Goal: Task Accomplishment & Management: Complete application form

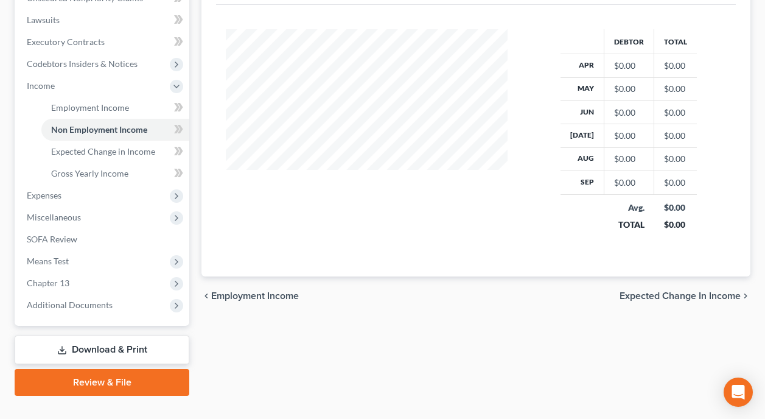
scroll to position [338, 0]
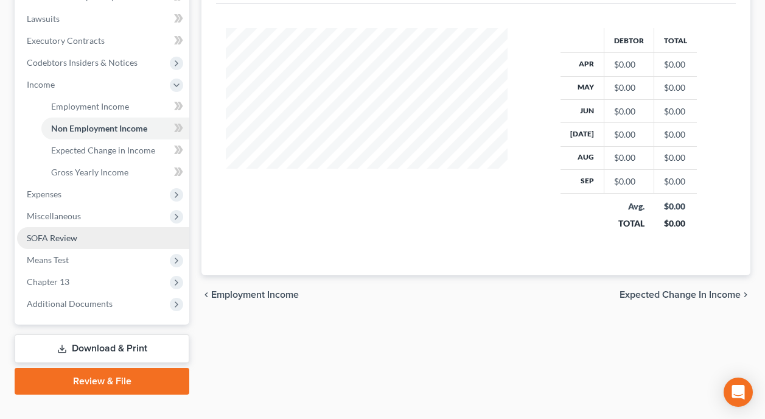
click at [101, 227] on link "SOFA Review" at bounding box center [103, 238] width 172 height 22
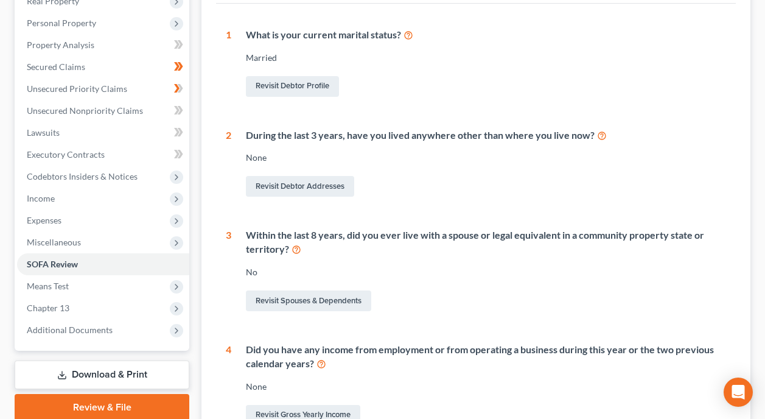
scroll to position [243, 0]
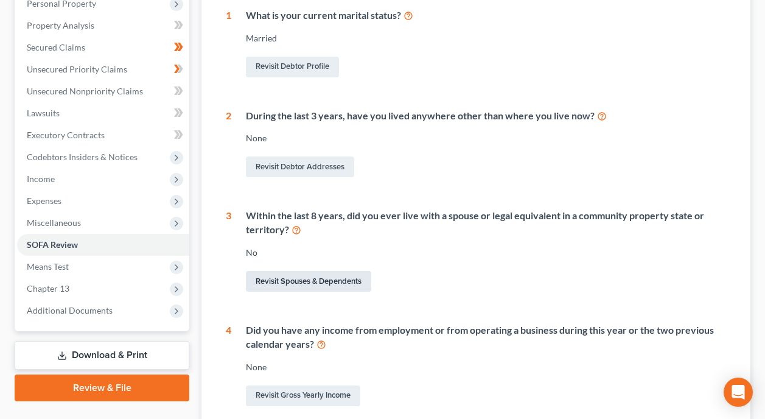
click at [317, 271] on link "Revisit Spouses & Dependents" at bounding box center [308, 281] width 125 height 21
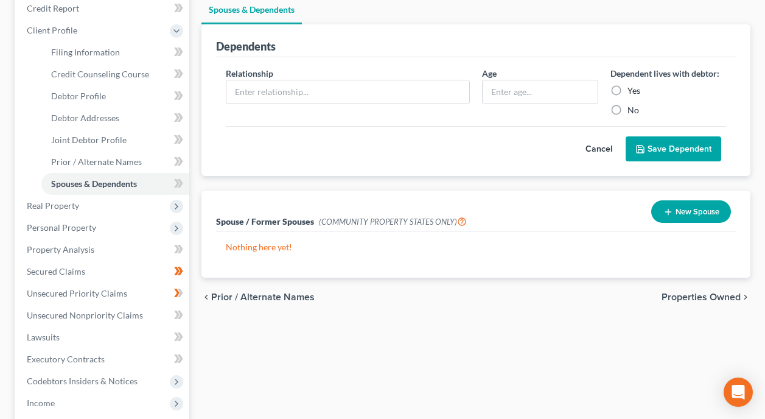
scroll to position [183, 0]
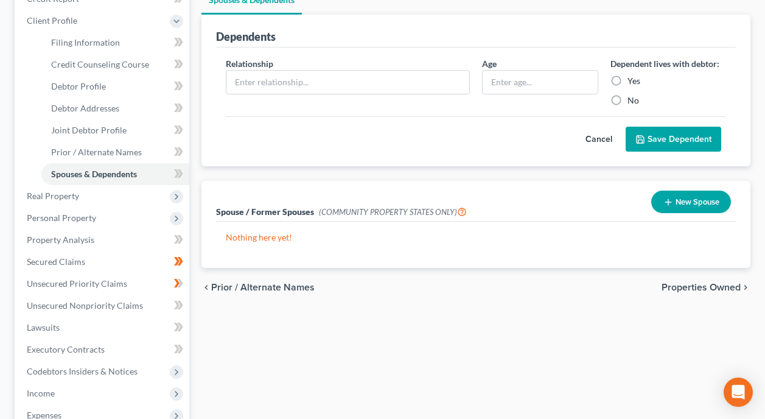
click at [697, 190] on button "New Spouse" at bounding box center [691, 201] width 80 height 23
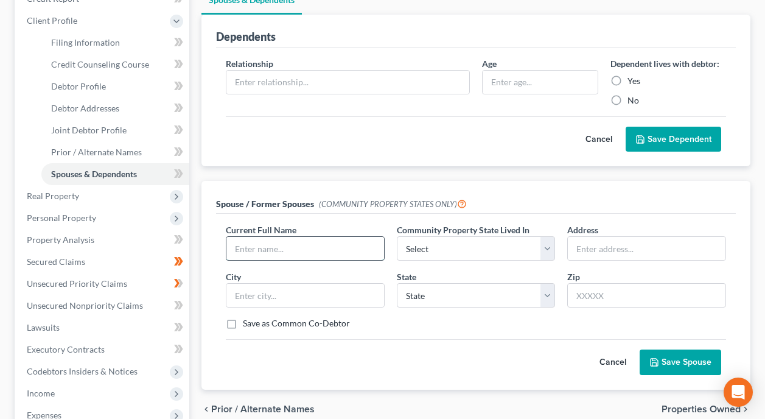
click at [311, 237] on input "text" at bounding box center [305, 248] width 158 height 23
click at [545, 236] on select "Select AZ CA GU ID LA NV NM PR [GEOGRAPHIC_DATA] [GEOGRAPHIC_DATA] [GEOGRAPHIC_…" at bounding box center [476, 248] width 159 height 24
select select "1"
click at [397, 236] on select "Select AZ CA GU ID LA NV NM PR [GEOGRAPHIC_DATA] [GEOGRAPHIC_DATA] [GEOGRAPHIC_…" at bounding box center [476, 248] width 159 height 24
click at [347, 284] on input "text" at bounding box center [305, 295] width 158 height 23
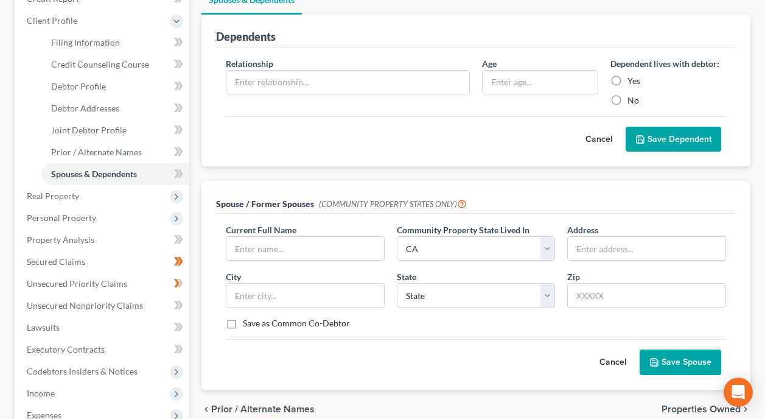
click at [397, 310] on div "Current Full Name * Community Property State Lived In * Select AZ CA GU ID [GEO…" at bounding box center [476, 281] width 512 height 116
click at [353, 237] on input "text" at bounding box center [305, 248] width 158 height 23
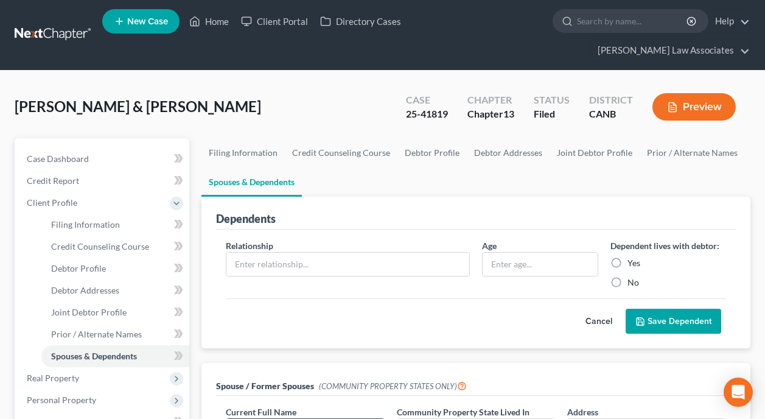
scroll to position [0, 0]
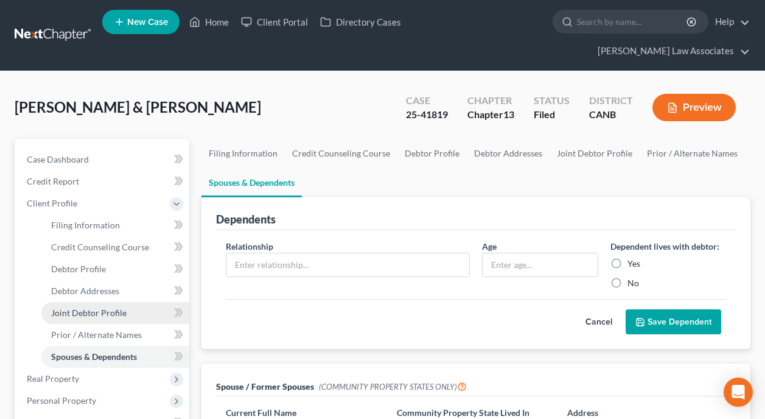
type input "Say Ada"
click at [117, 307] on span "Joint Debtor Profile" at bounding box center [88, 312] width 75 height 10
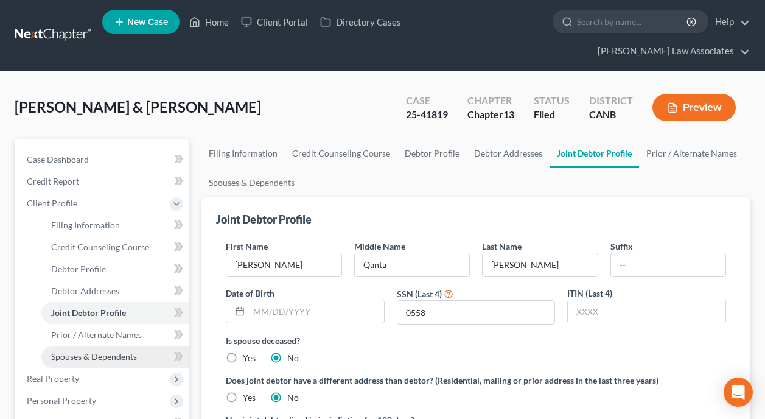
click at [92, 351] on span "Spouses & Dependents" at bounding box center [94, 356] width 86 height 10
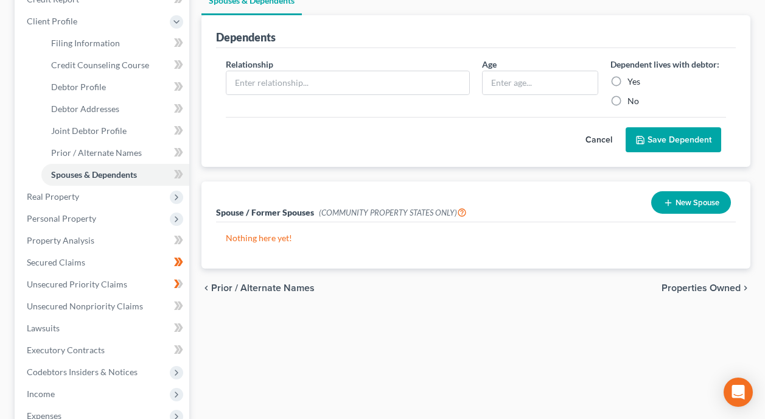
scroll to position [183, 0]
click at [677, 190] on button "New Spouse" at bounding box center [691, 201] width 80 height 23
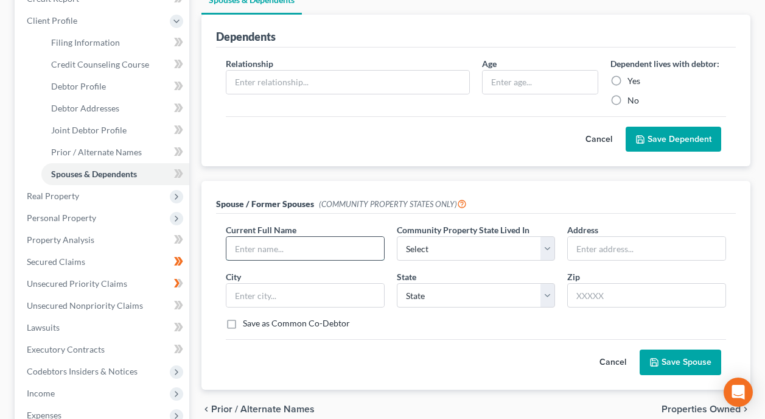
click at [313, 237] on input "text" at bounding box center [305, 248] width 158 height 23
drag, startPoint x: 291, startPoint y: 229, endPoint x: 172, endPoint y: 242, distance: 119.9
click at [172, 242] on div "Petition Navigation Case Dashboard Payments Invoices Payments Payments Credit R…" at bounding box center [383, 285] width 748 height 659
type input "s"
type input "[PERSON_NAME] [PERSON_NAME]"
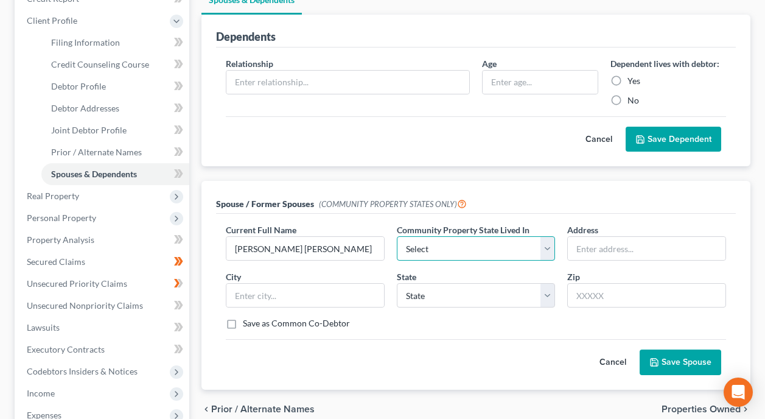
click at [544, 236] on select "Select AZ CA GU ID LA NV NM PR [GEOGRAPHIC_DATA] [GEOGRAPHIC_DATA] [GEOGRAPHIC_…" at bounding box center [476, 248] width 159 height 24
select select "1"
click at [397, 236] on select "Select AZ CA GU ID LA NV NM PR [GEOGRAPHIC_DATA] [GEOGRAPHIC_DATA] [GEOGRAPHIC_…" at bounding box center [476, 248] width 159 height 24
click at [618, 237] on input "text" at bounding box center [647, 248] width 158 height 23
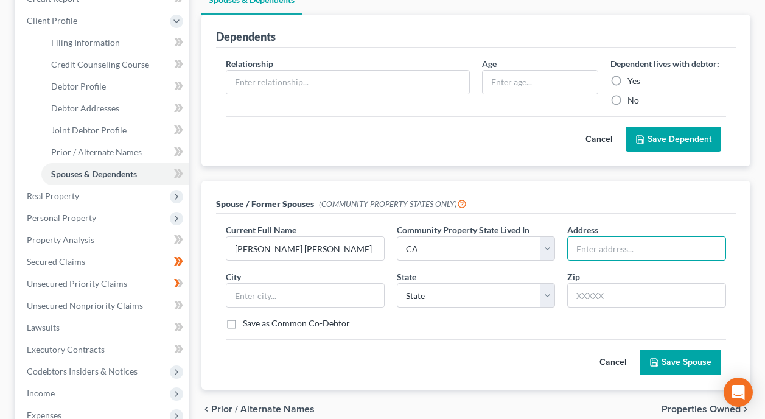
click at [681, 349] on button "Save Spouse" at bounding box center [680, 362] width 82 height 26
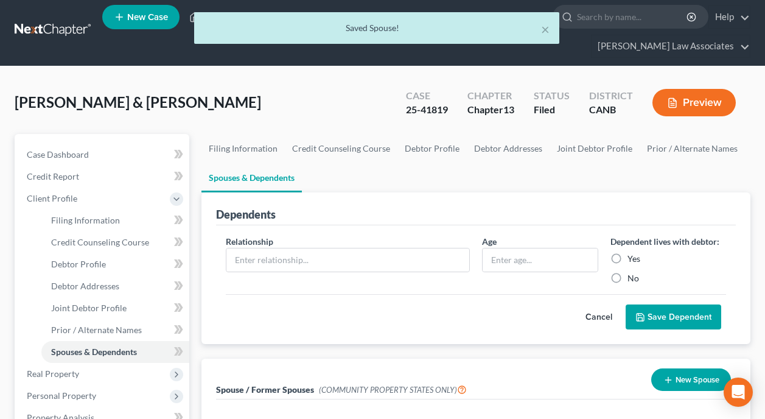
scroll to position [0, 0]
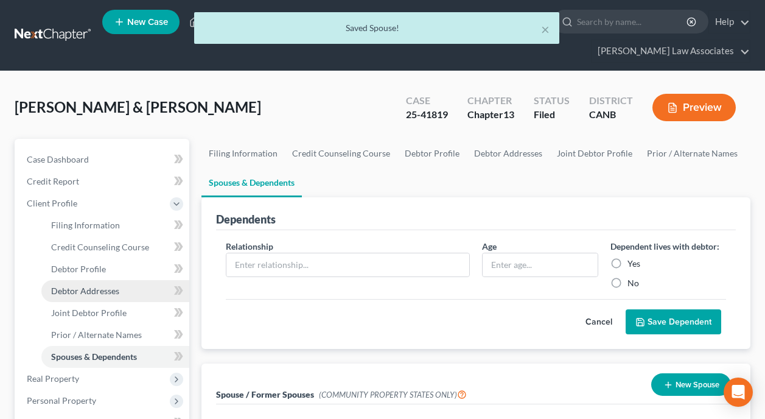
click at [89, 285] on span "Debtor Addresses" at bounding box center [85, 290] width 68 height 10
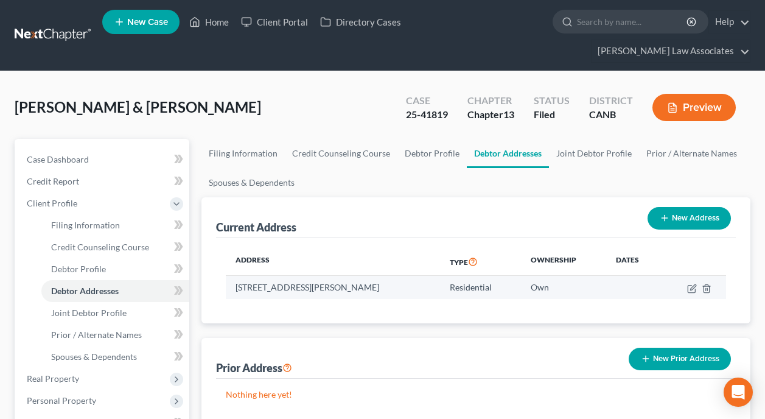
drag, startPoint x: 233, startPoint y: 264, endPoint x: 428, endPoint y: 260, distance: 195.3
click at [428, 276] on td "[STREET_ADDRESS][PERSON_NAME]" at bounding box center [333, 287] width 214 height 23
drag, startPoint x: 428, startPoint y: 260, endPoint x: 358, endPoint y: 267, distance: 70.3
copy td "[STREET_ADDRESS][PERSON_NAME]"
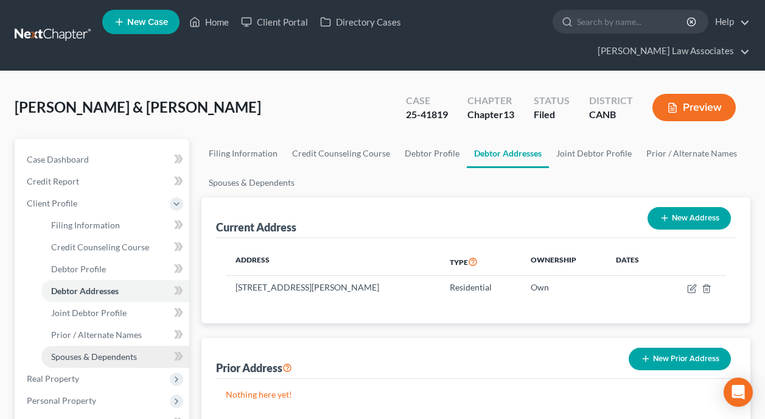
click at [141, 346] on link "Spouses & Dependents" at bounding box center [115, 357] width 148 height 22
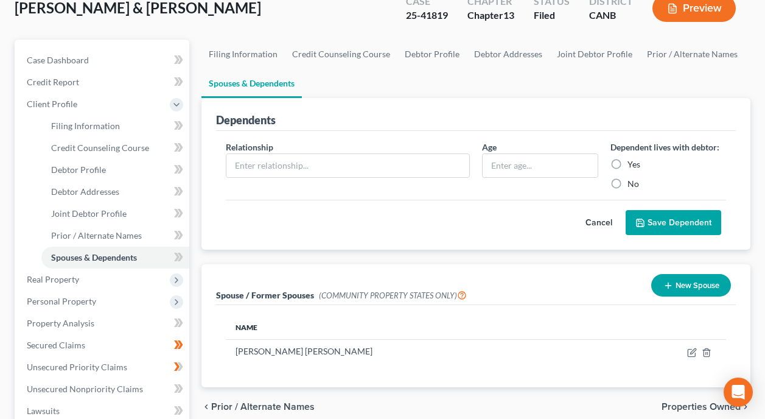
scroll to position [122, 0]
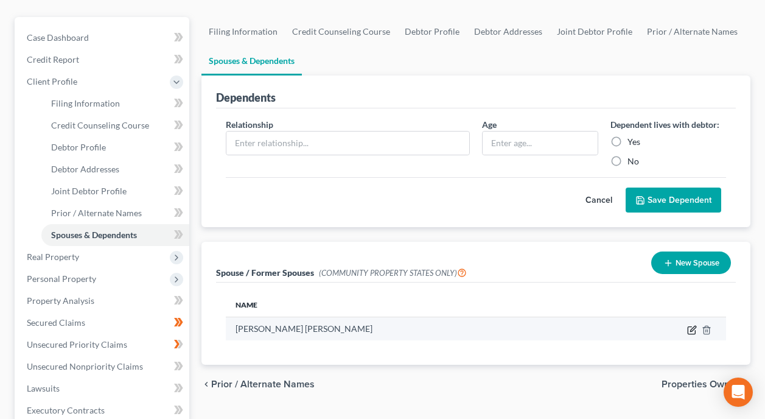
click at [689, 325] on icon "button" at bounding box center [692, 330] width 10 height 10
select select "1"
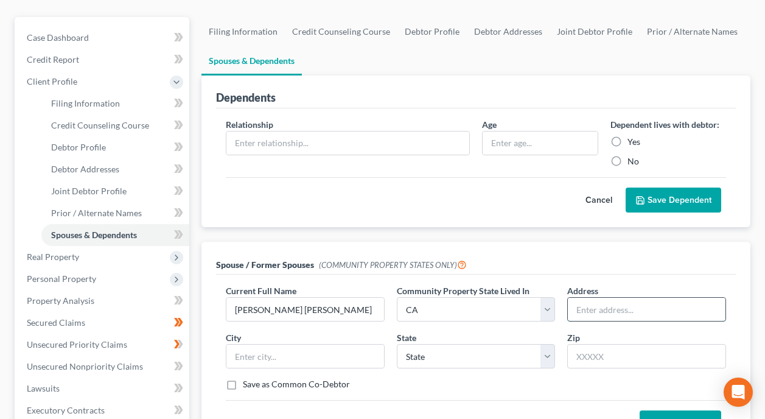
click at [605, 298] on input "text" at bounding box center [647, 309] width 158 height 23
paste input "[STREET_ADDRESS][PERSON_NAME]"
type input "[STREET_ADDRESS][PERSON_NAME]"
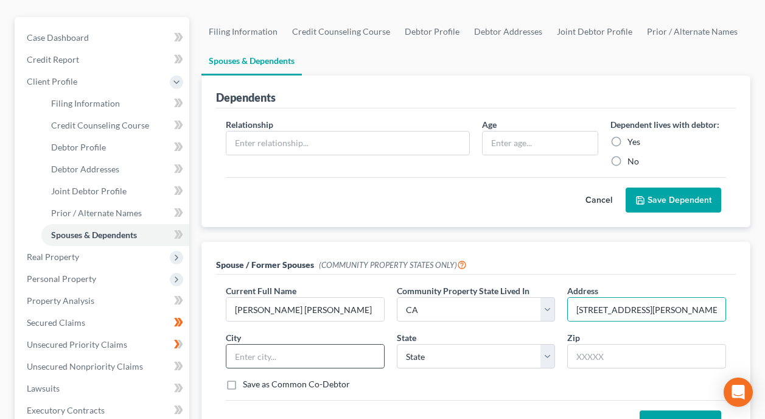
click at [335, 344] on input "text" at bounding box center [305, 355] width 158 height 23
click at [301, 344] on input "[GEOGRAPHIC_DATA]" at bounding box center [305, 355] width 158 height 23
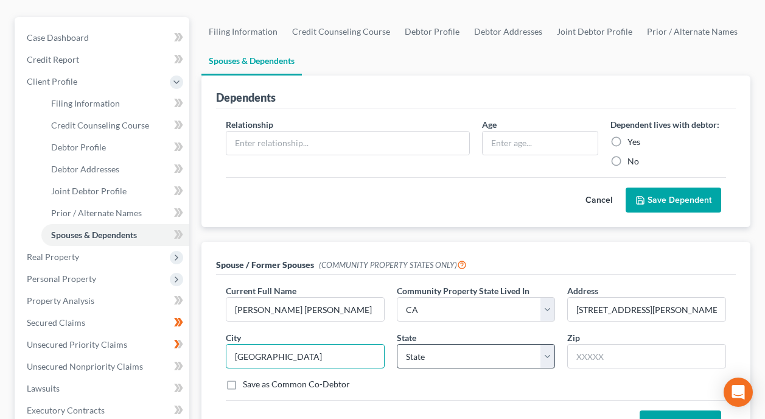
type input "[GEOGRAPHIC_DATA]"
click at [549, 344] on select "State [US_STATE] AK AR AZ CA CO CT DE DC [GEOGRAPHIC_DATA] [GEOGRAPHIC_DATA] GU…" at bounding box center [476, 356] width 159 height 24
select select "4"
click at [397, 344] on select "State [US_STATE] AK AR AZ CA CO CT DE DC [GEOGRAPHIC_DATA] [GEOGRAPHIC_DATA] GU…" at bounding box center [476, 356] width 159 height 24
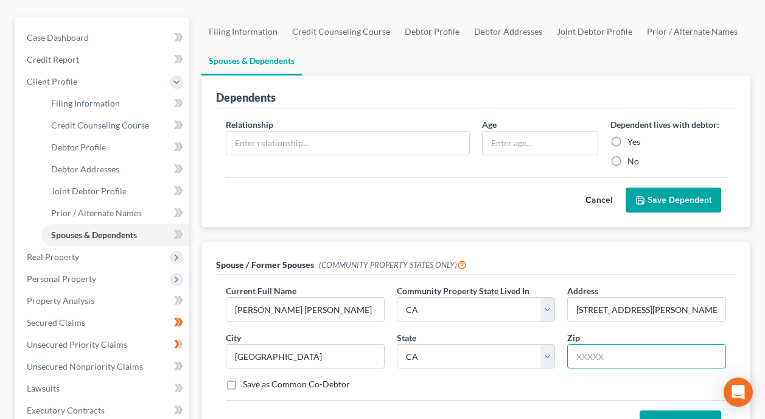
click at [614, 344] on input "text" at bounding box center [646, 356] width 159 height 24
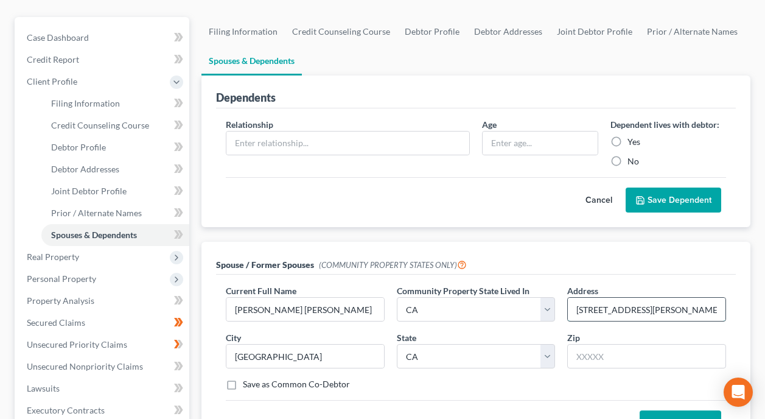
scroll to position [0, 28]
drag, startPoint x: 667, startPoint y: 289, endPoint x: 692, endPoint y: 287, distance: 24.5
click at [692, 298] on input "[STREET_ADDRESS][PERSON_NAME]" at bounding box center [647, 309] width 158 height 23
drag, startPoint x: 702, startPoint y: 285, endPoint x: 664, endPoint y: 288, distance: 37.2
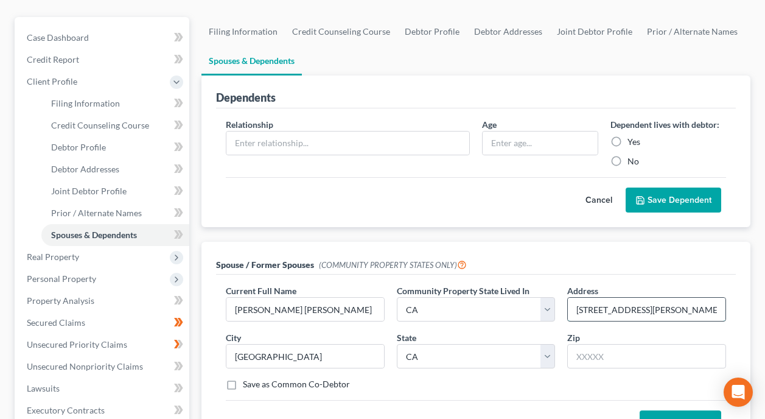
click at [664, 298] on input "[STREET_ADDRESS][PERSON_NAME]" at bounding box center [647, 309] width 158 height 23
type input "[STREET_ADDRESS][PERSON_NAME]"
click at [669, 344] on input "text" at bounding box center [646, 356] width 159 height 24
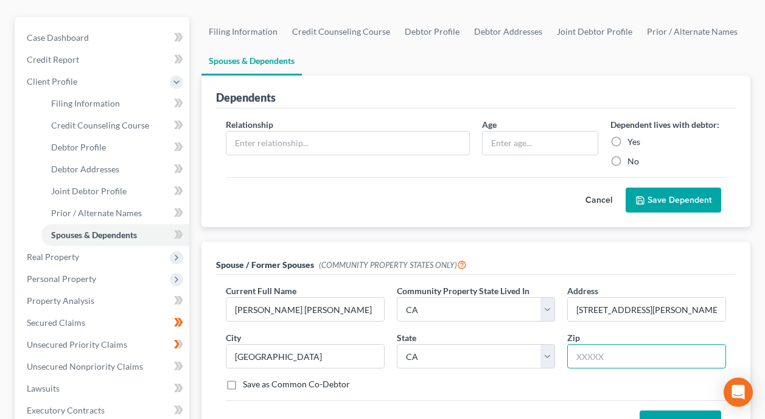
paste input ",94565"
click at [580, 344] on input ",94565" at bounding box center [646, 356] width 159 height 24
type input "94565"
click at [677, 410] on button "Save Spouse" at bounding box center [680, 423] width 82 height 26
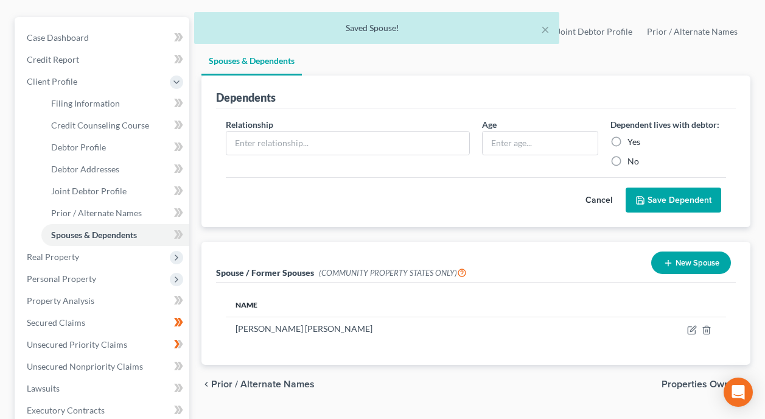
click at [510, 324] on div "Name [PERSON_NAME] [PERSON_NAME]" at bounding box center [476, 323] width 520 height 82
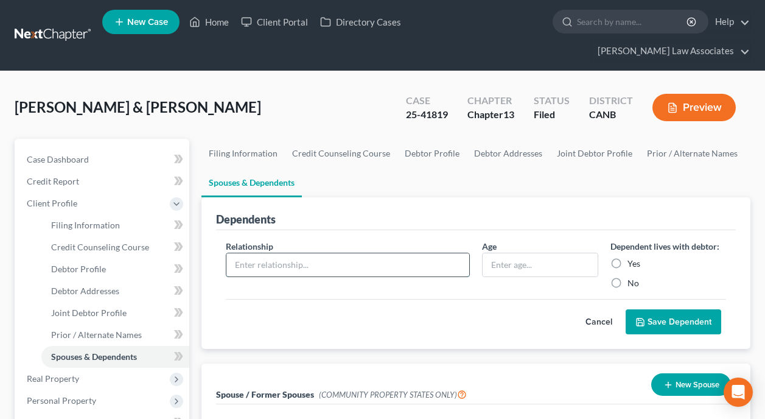
click at [273, 253] on input "text" at bounding box center [347, 264] width 243 height 23
click at [625, 309] on button "Save Dependent" at bounding box center [673, 322] width 96 height 26
type input "I got upsorry"
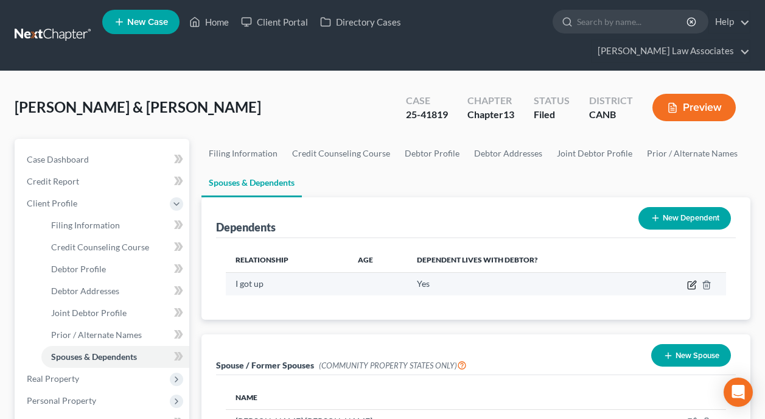
click at [695, 280] on icon "button" at bounding box center [692, 282] width 5 height 5
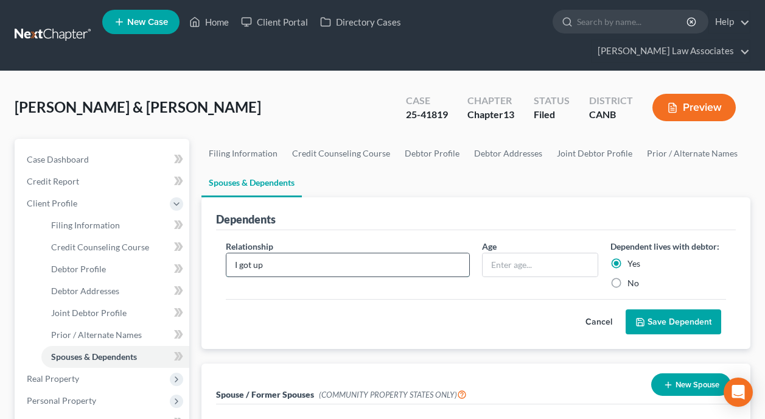
click at [384, 253] on input "I got up" at bounding box center [347, 264] width 243 height 23
type input "I"
click at [316, 253] on input "text" at bounding box center [347, 264] width 243 height 23
type input "Daughter"
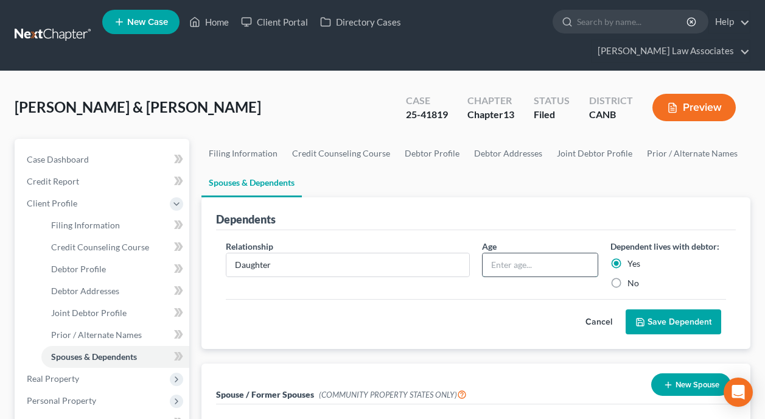
click at [554, 253] on input "text" at bounding box center [539, 264] width 114 height 23
click at [295, 253] on input "Daughter" at bounding box center [347, 264] width 243 height 23
click at [533, 253] on input "Who" at bounding box center [539, 264] width 114 height 23
type input "W"
click at [532, 253] on input "text" at bounding box center [539, 264] width 114 height 23
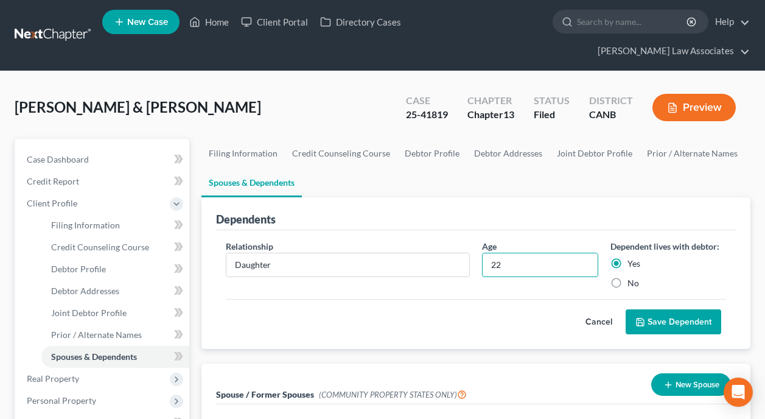
type input "22"
click at [673, 309] on button "Save Dependent" at bounding box center [673, 322] width 96 height 26
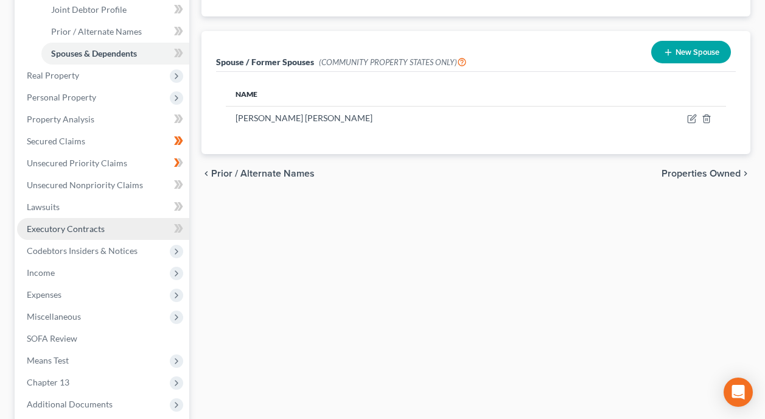
scroll to position [304, 0]
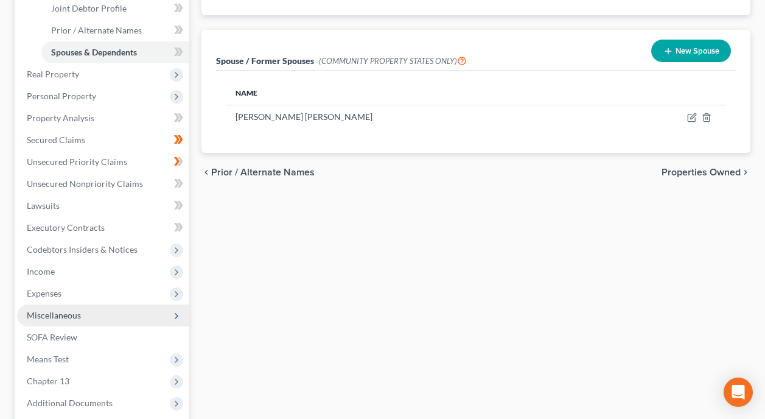
click at [100, 304] on span "Miscellaneous" at bounding box center [103, 315] width 172 height 22
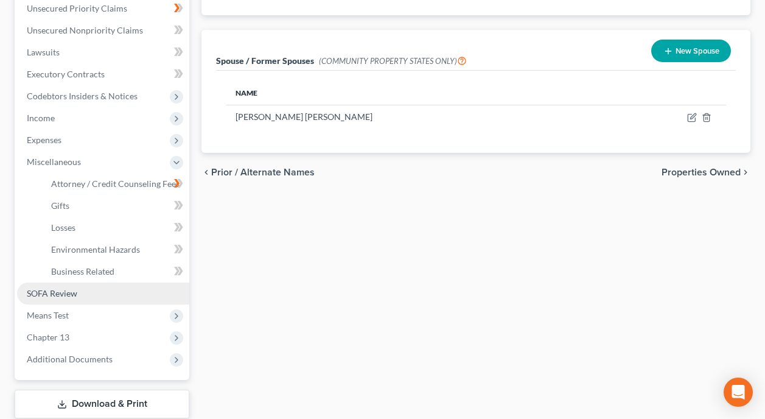
click at [106, 282] on link "SOFA Review" at bounding box center [103, 293] width 172 height 22
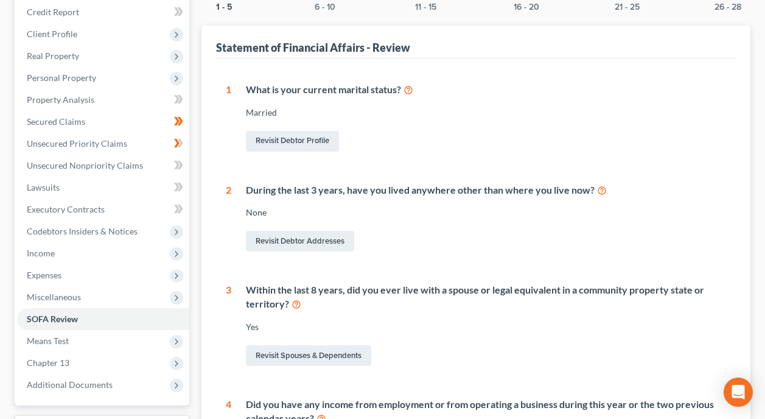
scroll to position [243, 0]
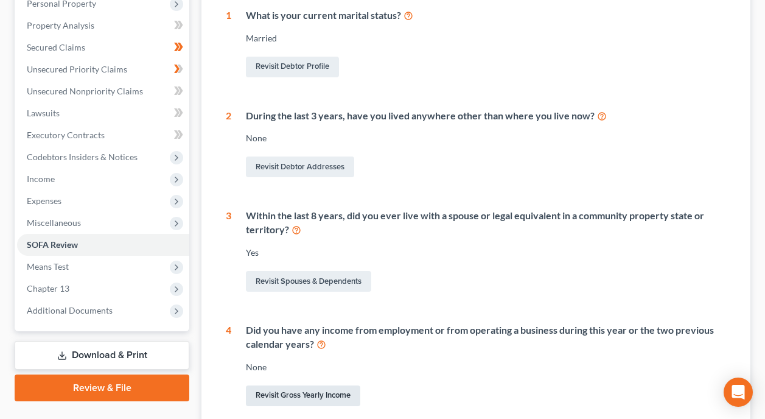
click at [313, 385] on link "Revisit Gross Yearly Income" at bounding box center [303, 395] width 114 height 21
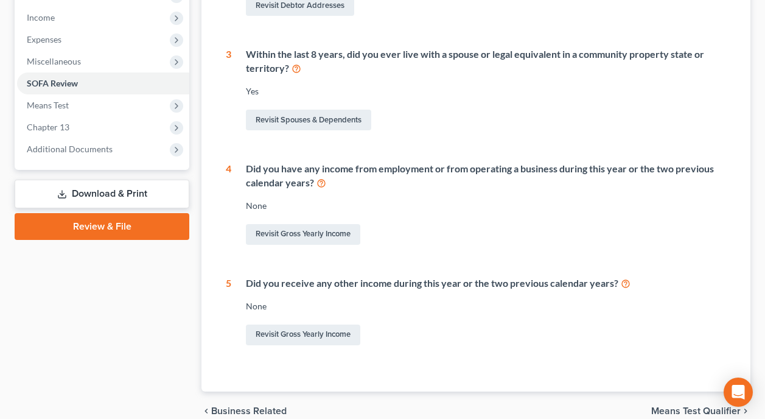
scroll to position [441, 0]
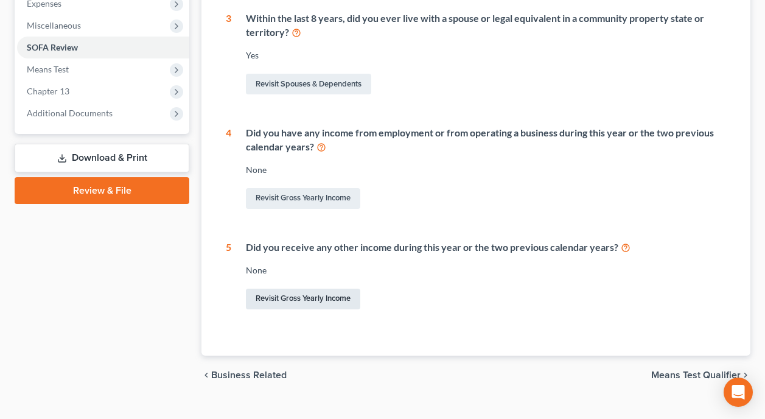
click at [320, 288] on link "Revisit Gross Yearly Income" at bounding box center [303, 298] width 114 height 21
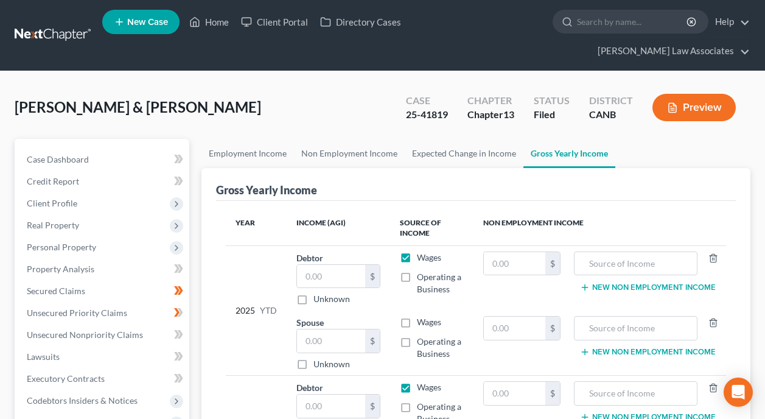
click at [519, 211] on th "Non Employment Income" at bounding box center [599, 228] width 253 height 35
click at [530, 252] on input "text" at bounding box center [514, 263] width 61 height 23
click at [350, 265] on input "text" at bounding box center [331, 276] width 68 height 23
click at [629, 252] on input "text" at bounding box center [635, 263] width 111 height 23
click at [328, 265] on input "text" at bounding box center [331, 276] width 68 height 23
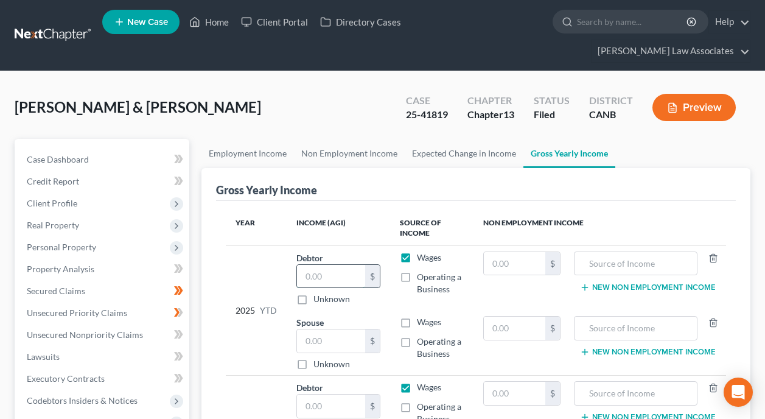
click at [331, 265] on input "text" at bounding box center [331, 276] width 68 height 23
click at [417, 251] on label "Wages" at bounding box center [429, 257] width 24 height 12
click at [422, 251] on input "Wages" at bounding box center [426, 255] width 8 height 8
checkbox input "false"
click at [355, 265] on input "text" at bounding box center [331, 276] width 68 height 23
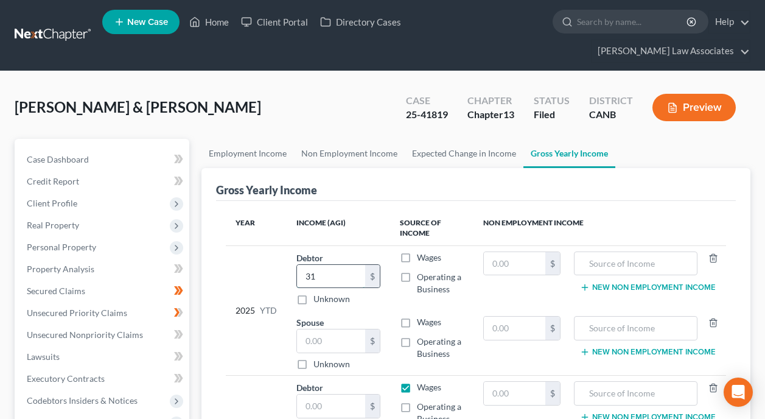
type input "3"
type input "62,400"
click at [514, 252] on input "text" at bounding box center [514, 263] width 61 height 23
click at [529, 252] on input "text" at bounding box center [514, 263] width 61 height 23
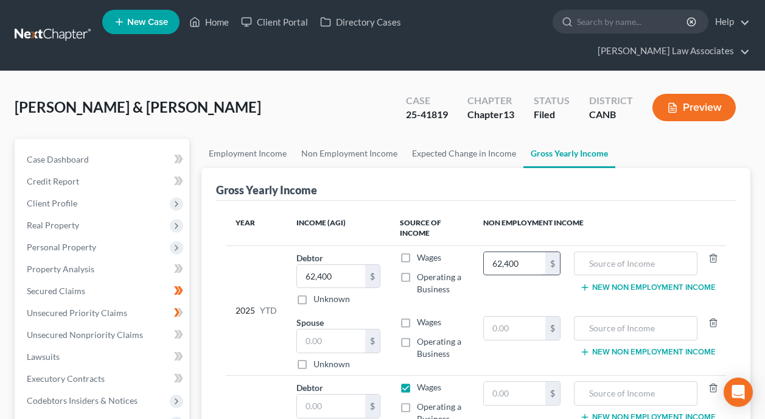
type input "62,400"
type input "r"
type input "Rental Income"
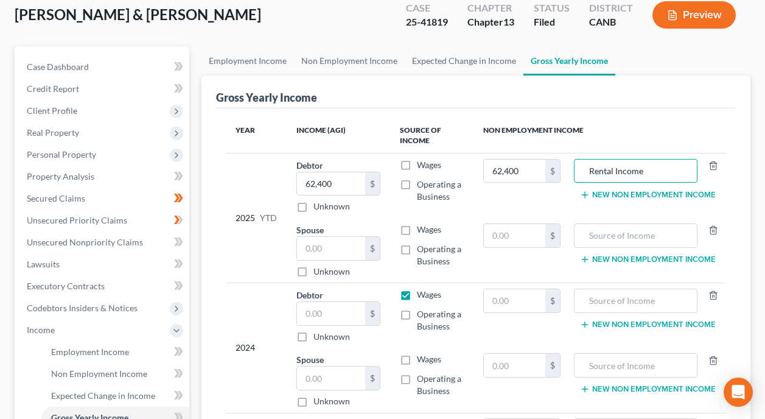
scroll to position [61, 0]
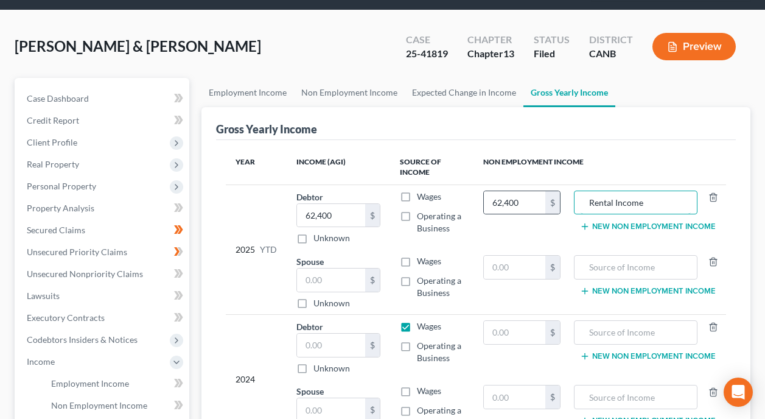
drag, startPoint x: 653, startPoint y: 182, endPoint x: 560, endPoint y: 188, distance: 92.7
click at [560, 188] on tr "2025 YTD Debtor 62,400.00 $ Unknown Balance Undetermined 62,400 $ Unknown Wages…" at bounding box center [476, 216] width 500 height 65
type input "0"
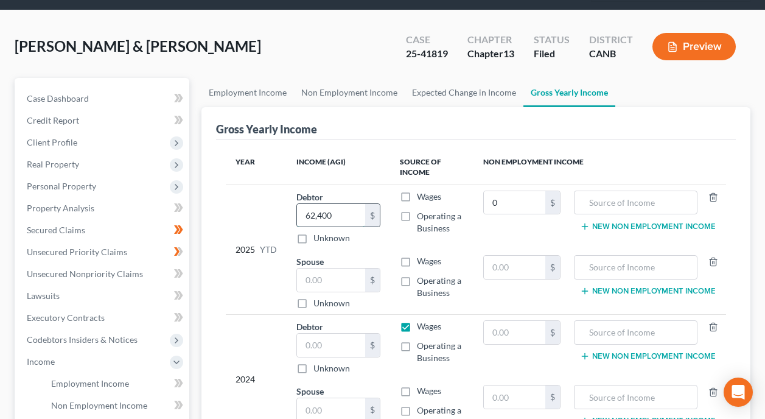
click at [352, 204] on input "62,400" at bounding box center [331, 215] width 68 height 23
click at [622, 221] on button "New Non Employment Income" at bounding box center [648, 226] width 136 height 10
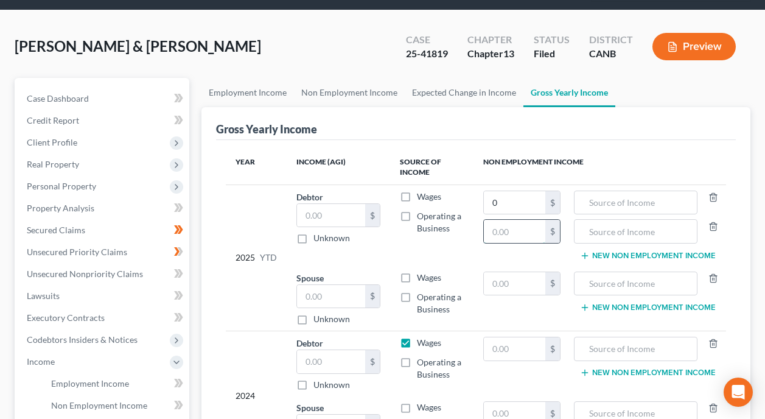
click at [526, 220] on input "text" at bounding box center [514, 231] width 61 height 23
type input "62,400"
click at [649, 220] on input "text" at bounding box center [635, 231] width 111 height 23
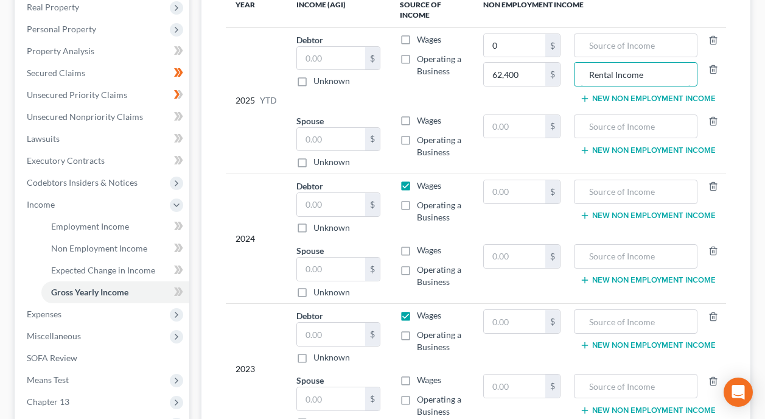
scroll to position [304, 0]
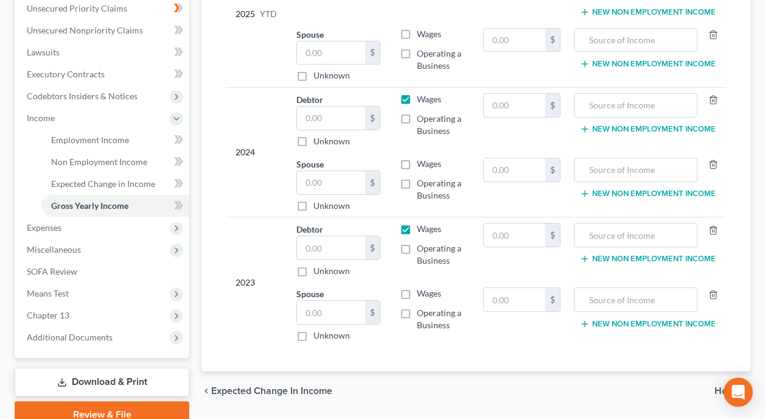
type input "Rental Income"
click at [635, 124] on button "New Non Employment Income" at bounding box center [648, 129] width 136 height 10
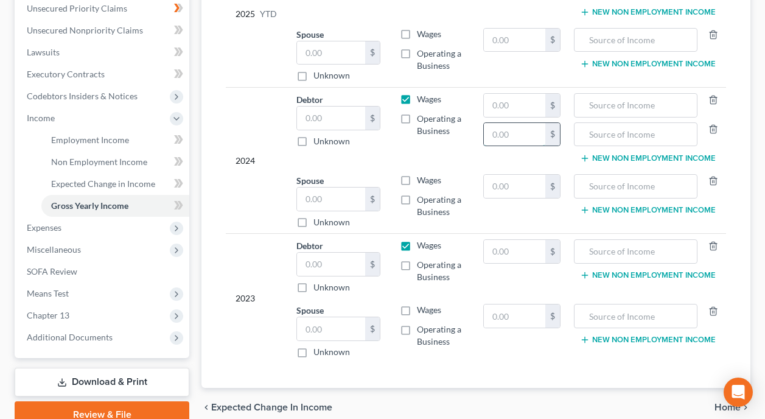
click at [524, 123] on input "text" at bounding box center [514, 134] width 61 height 23
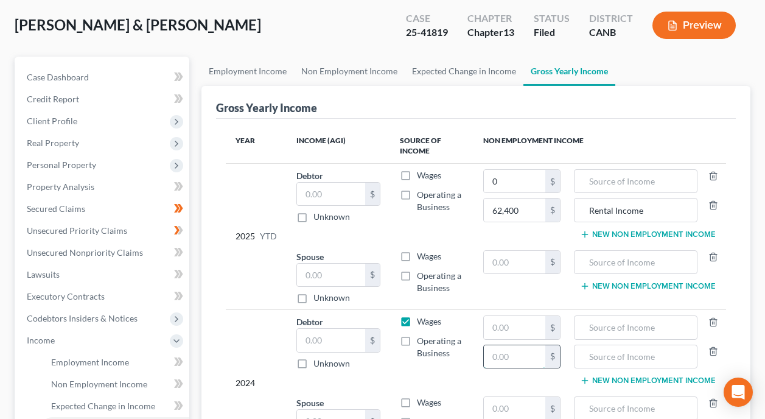
scroll to position [61, 0]
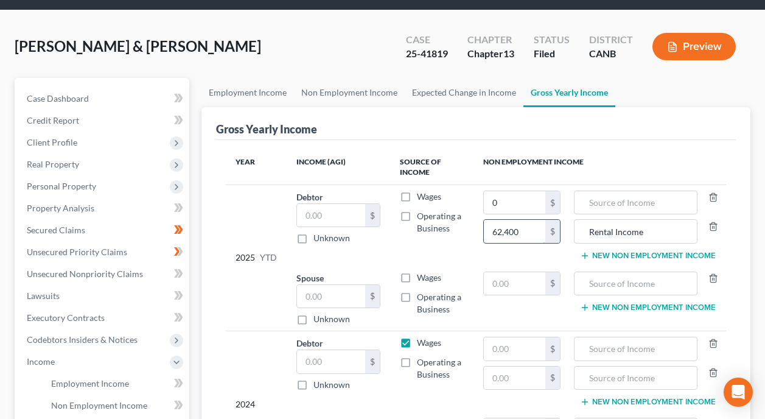
click at [528, 220] on input "62,400" at bounding box center [514, 231] width 61 height 23
type input "31,200"
click at [535, 366] on input "text" at bounding box center [514, 377] width 61 height 23
type input "31,200"
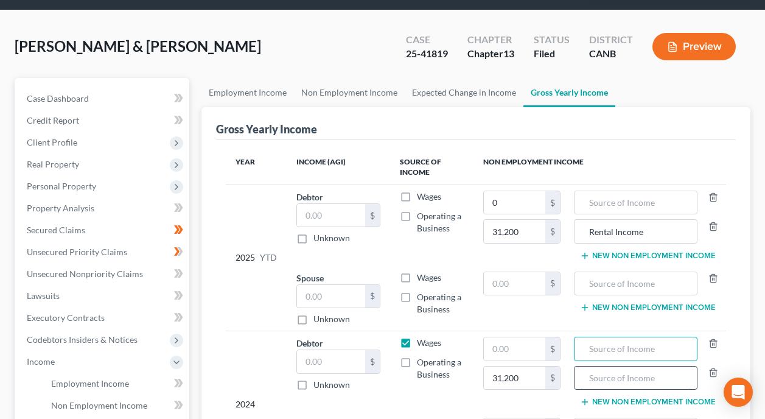
click at [663, 366] on input "text" at bounding box center [635, 377] width 111 height 23
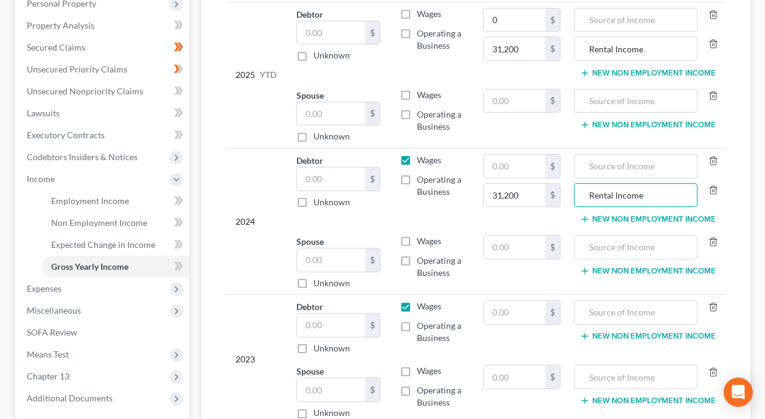
type input "Rental Income"
click at [652, 331] on button "New Non Employment Income" at bounding box center [648, 336] width 136 height 10
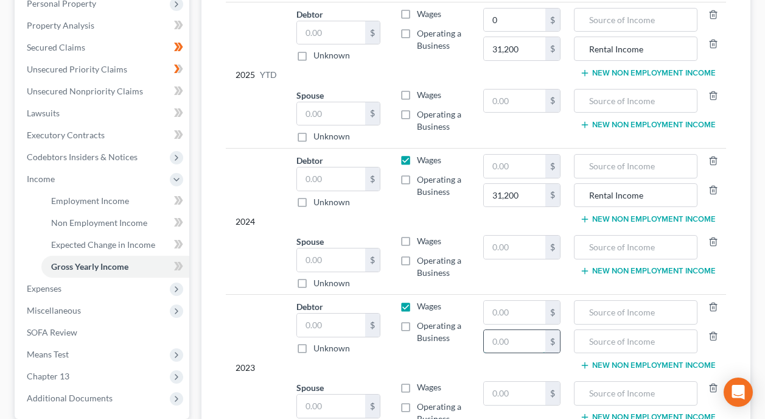
click at [514, 330] on input "text" at bounding box center [514, 341] width 61 height 23
type input "31,200"
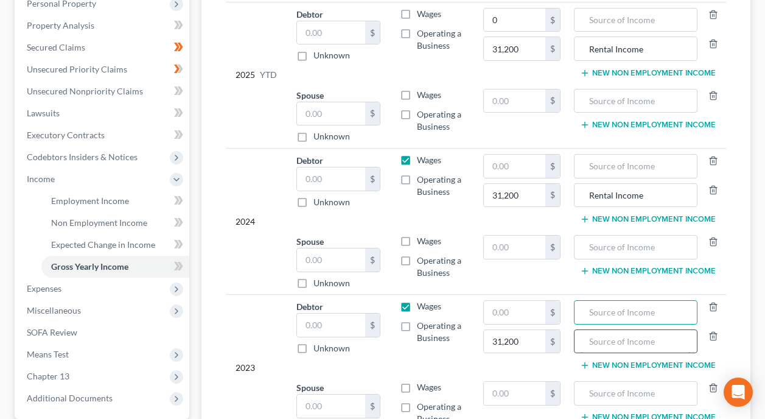
click at [688, 330] on input "text" at bounding box center [635, 341] width 111 height 23
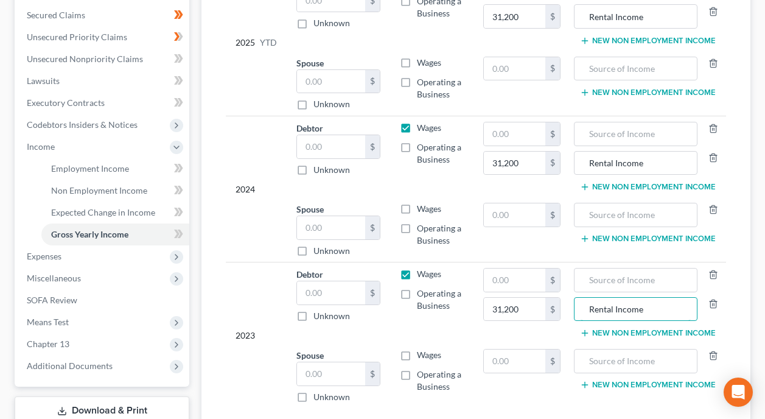
scroll to position [352, 0]
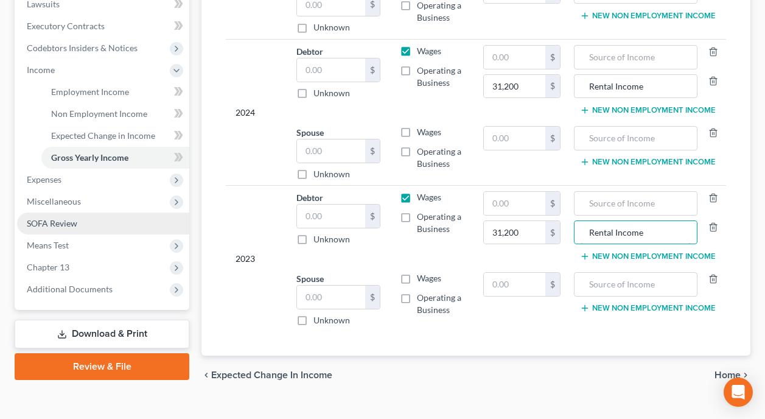
type input "Rental Income"
click at [130, 212] on link "SOFA Review" at bounding box center [103, 223] width 172 height 22
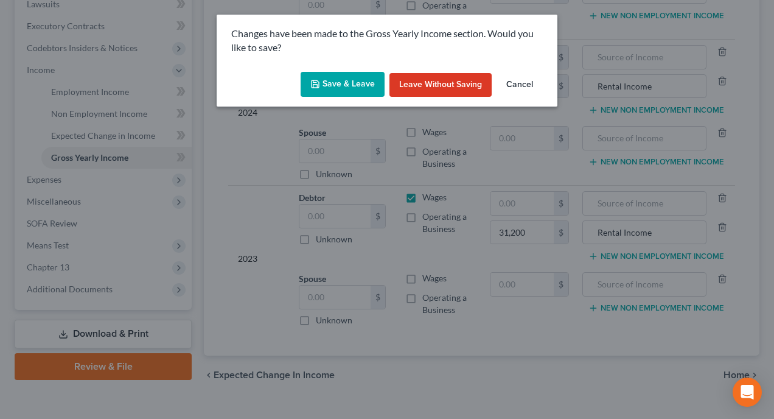
click at [342, 77] on button "Save & Leave" at bounding box center [343, 85] width 84 height 26
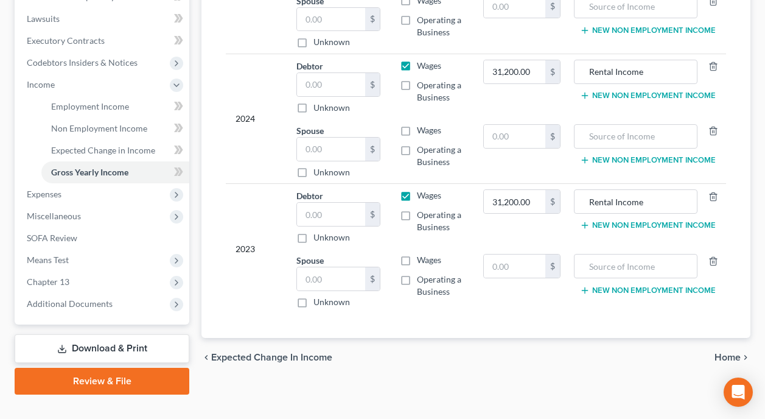
type input "31,200.00"
type input "Rental Income"
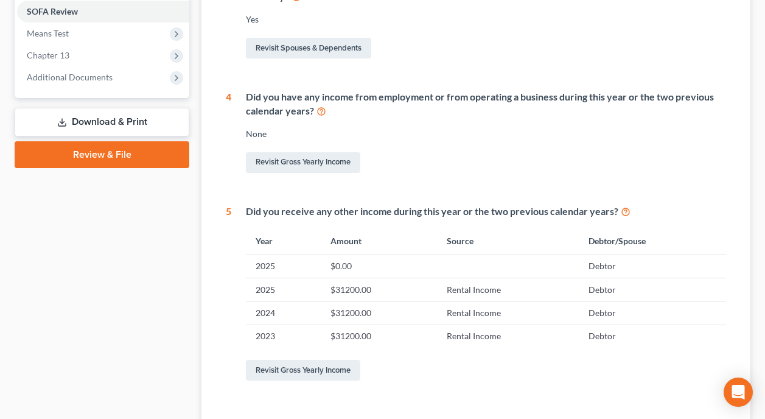
scroll to position [487, 0]
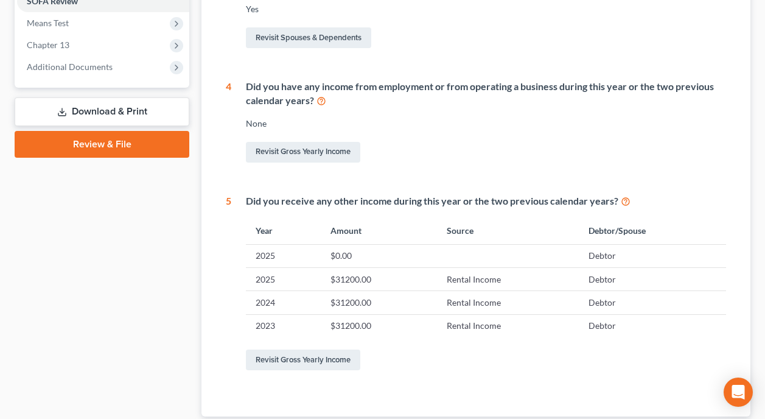
click at [430, 244] on td "$0.00" at bounding box center [379, 255] width 116 height 23
click at [624, 244] on td "Debtor" at bounding box center [652, 255] width 147 height 23
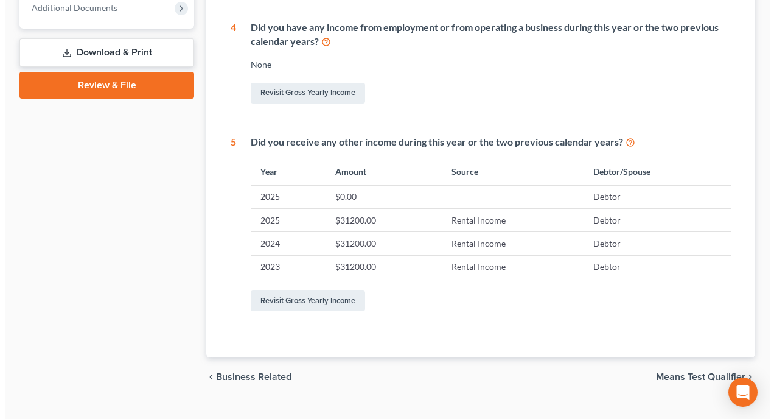
scroll to position [548, 0]
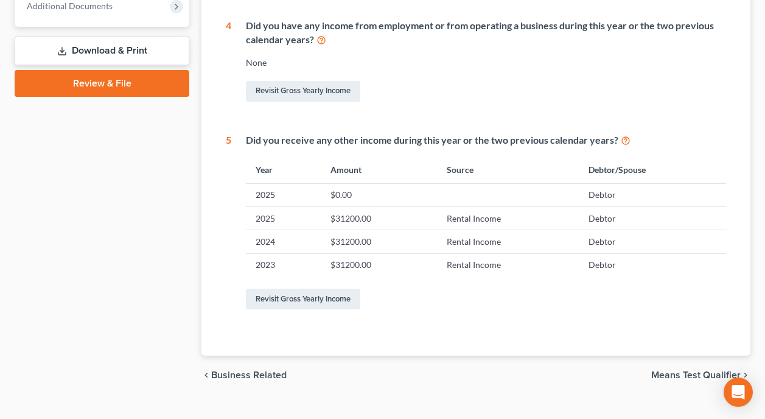
click at [366, 206] on td "$31200.00" at bounding box center [379, 217] width 116 height 23
click at [322, 288] on link "Revisit Gross Yearly Income" at bounding box center [303, 298] width 114 height 21
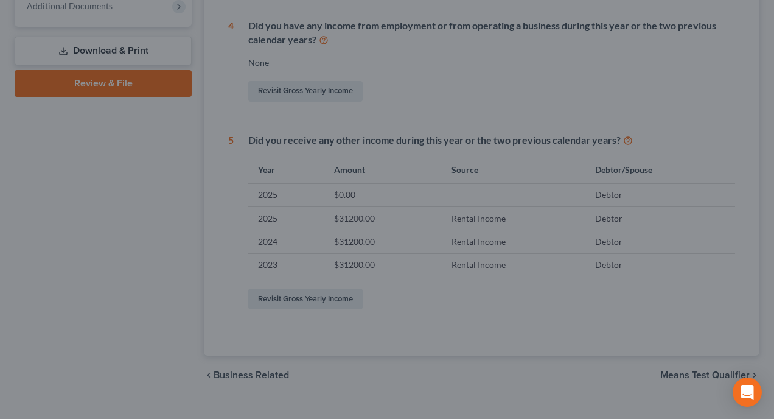
click at [406, 279] on div at bounding box center [387, 209] width 774 height 419
click at [312, 276] on div at bounding box center [387, 209] width 774 height 419
click at [509, 265] on div at bounding box center [387, 209] width 774 height 419
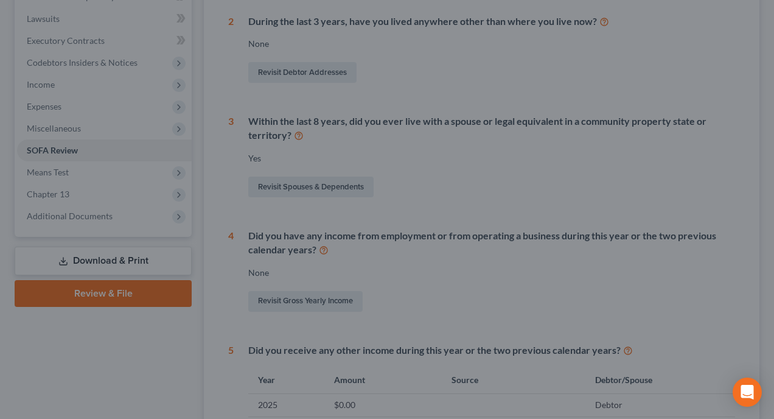
click at [110, 234] on div at bounding box center [387, 209] width 774 height 419
click at [622, 91] on div at bounding box center [387, 209] width 774 height 419
click at [743, 214] on div at bounding box center [387, 209] width 774 height 419
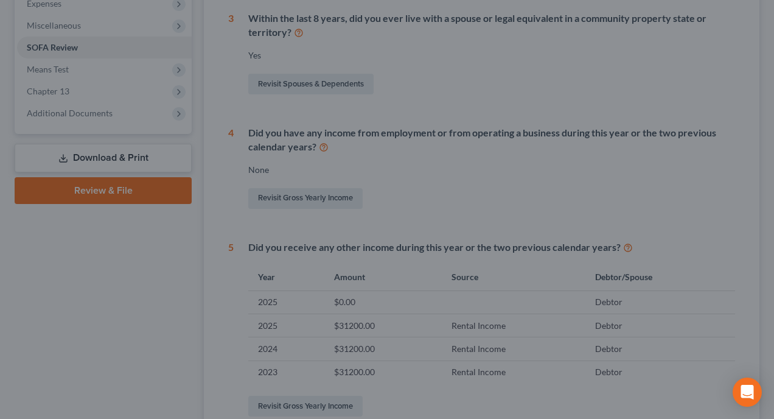
scroll to position [304, 0]
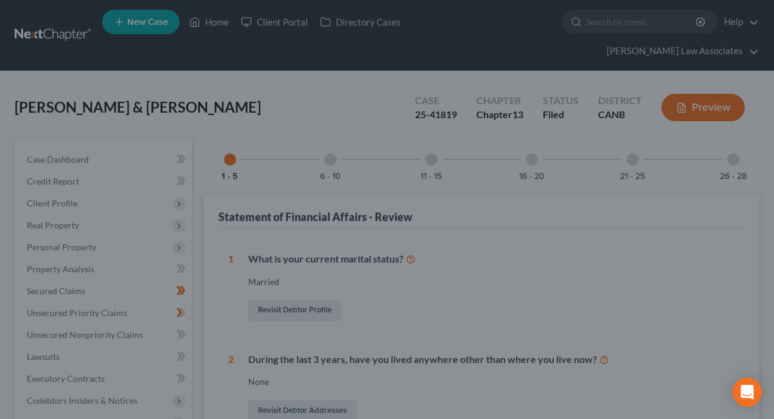
click at [517, 228] on div at bounding box center [387, 209] width 774 height 419
click at [333, 138] on div at bounding box center [387, 209] width 774 height 419
click at [559, 207] on div at bounding box center [387, 209] width 774 height 419
click at [709, 82] on div at bounding box center [387, 209] width 774 height 419
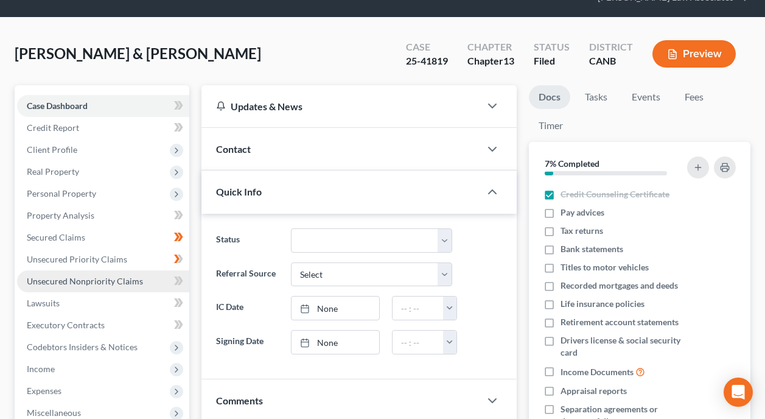
scroll to position [243, 0]
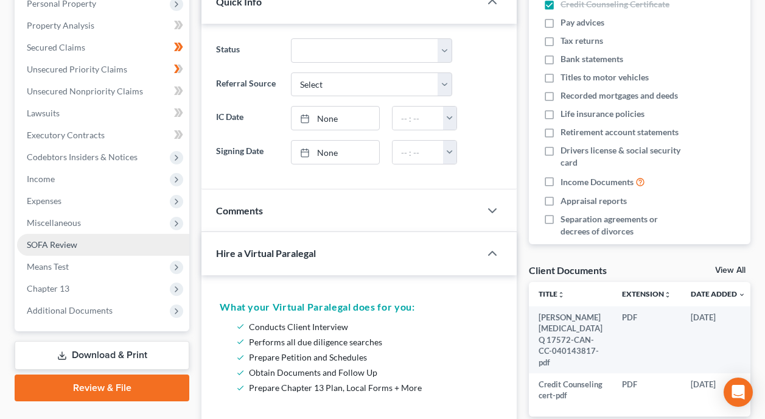
click at [79, 234] on link "SOFA Review" at bounding box center [103, 245] width 172 height 22
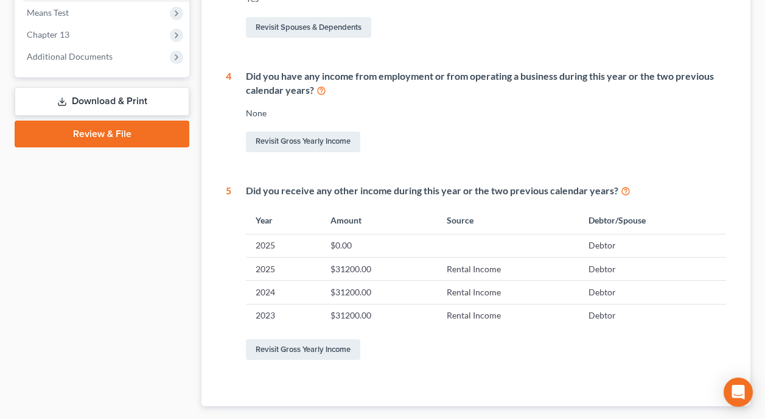
scroll to position [548, 0]
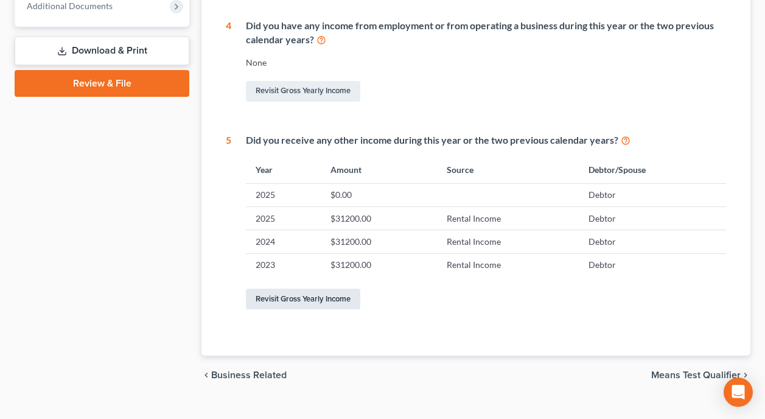
click at [306, 288] on link "Revisit Gross Yearly Income" at bounding box center [303, 298] width 114 height 21
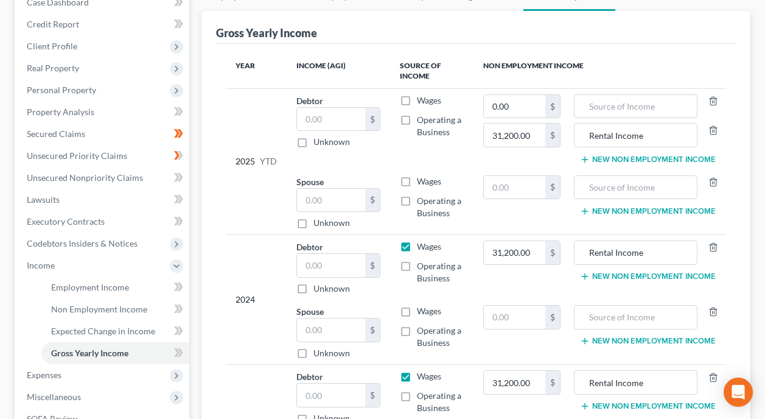
scroll to position [304, 0]
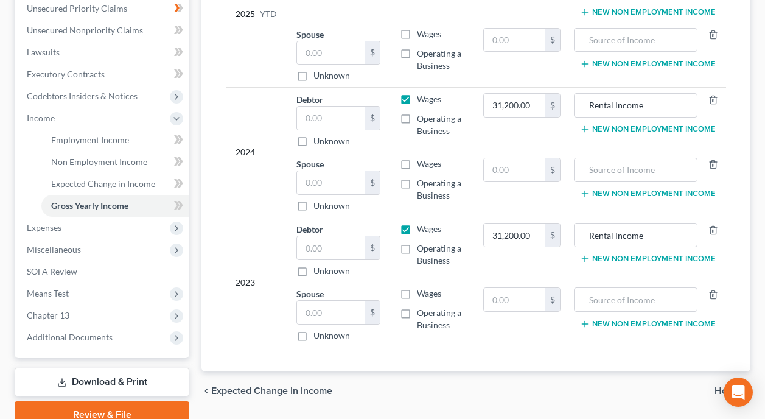
click at [451, 318] on td "Wages Operating a Business" at bounding box center [431, 314] width 83 height 64
click at [734, 386] on span "Home" at bounding box center [727, 391] width 26 height 10
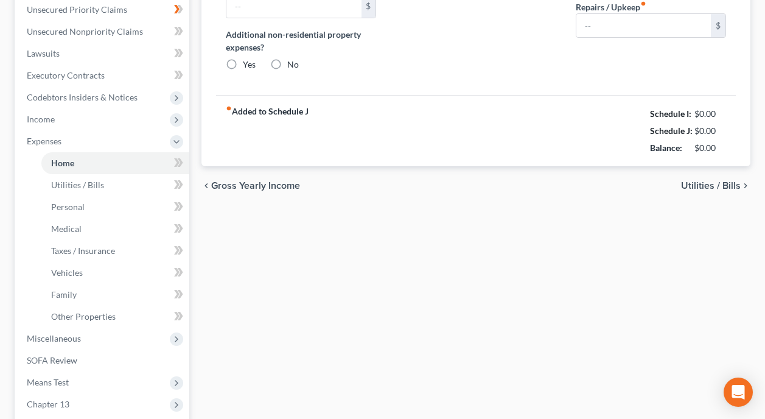
type input "3,000.00"
type input "0.00"
radio input "true"
type input "0.00"
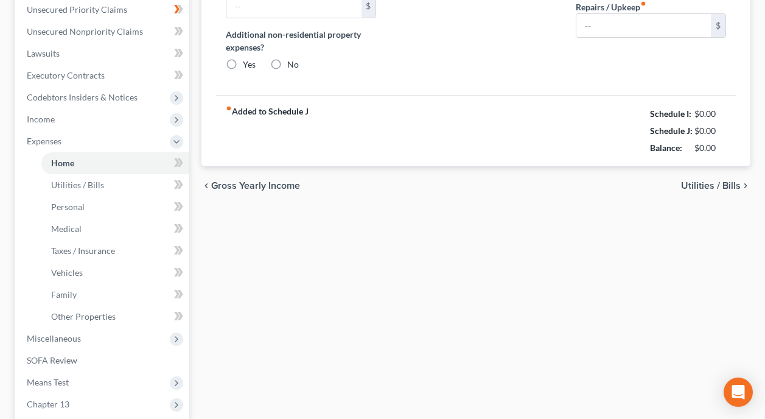
type input "0.00"
type input "100.00"
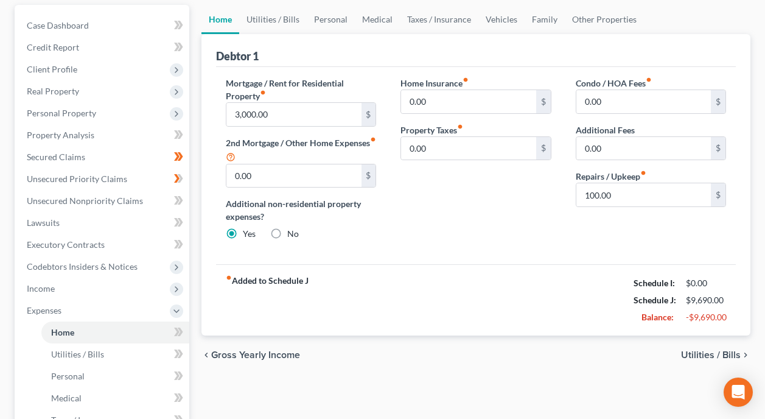
scroll to position [183, 0]
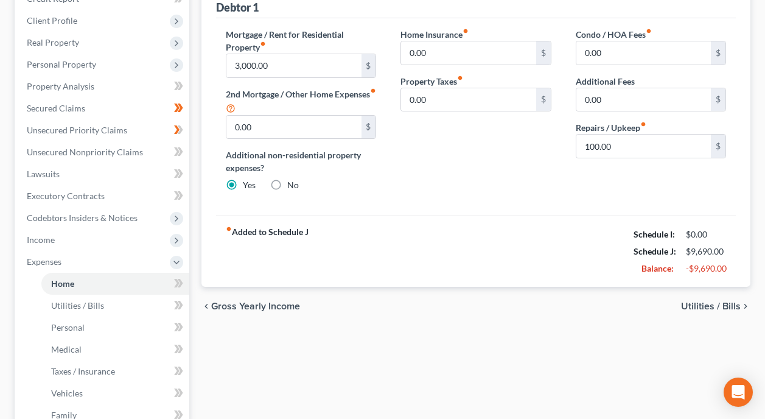
click at [233, 301] on span "Gross Yearly Income" at bounding box center [255, 306] width 89 height 10
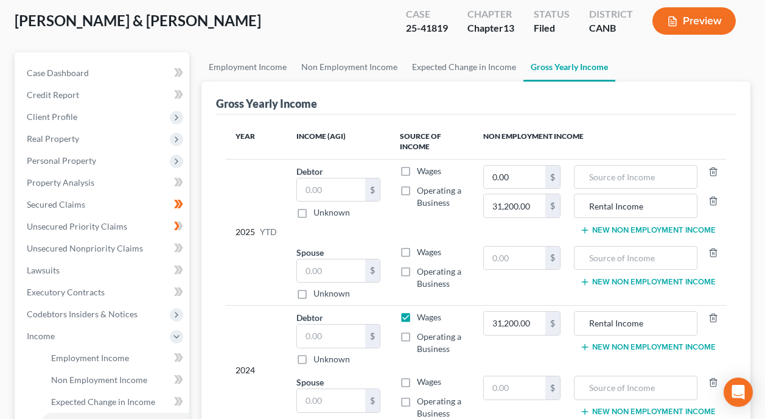
scroll to position [122, 0]
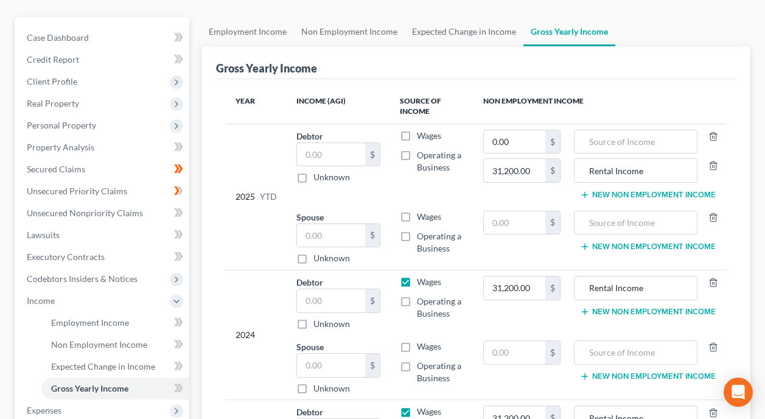
click at [417, 276] on label "Wages" at bounding box center [429, 282] width 24 height 12
click at [422, 276] on input "Wages" at bounding box center [426, 280] width 8 height 8
checkbox input "false"
type input "0"
click at [659, 307] on button "New Non Employment Income" at bounding box center [648, 312] width 136 height 10
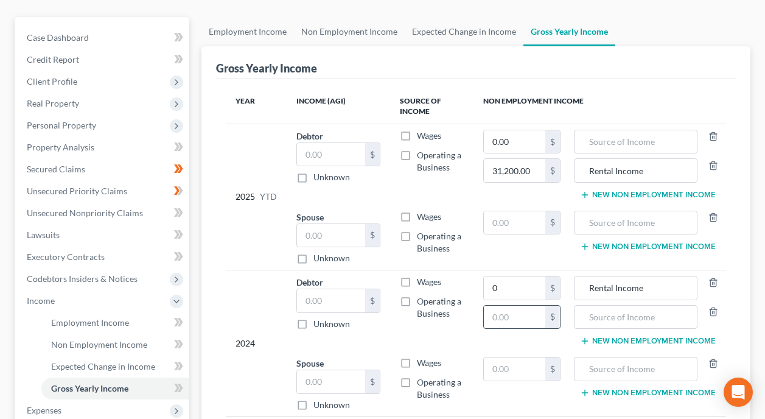
click at [529, 305] on input "text" at bounding box center [514, 316] width 61 height 23
click at [521, 305] on input "text" at bounding box center [514, 316] width 61 height 23
click at [497, 305] on input "031,200" at bounding box center [514, 316] width 61 height 23
type input "31,200"
click at [437, 175] on td "Wages Operating a Business" at bounding box center [431, 164] width 83 height 81
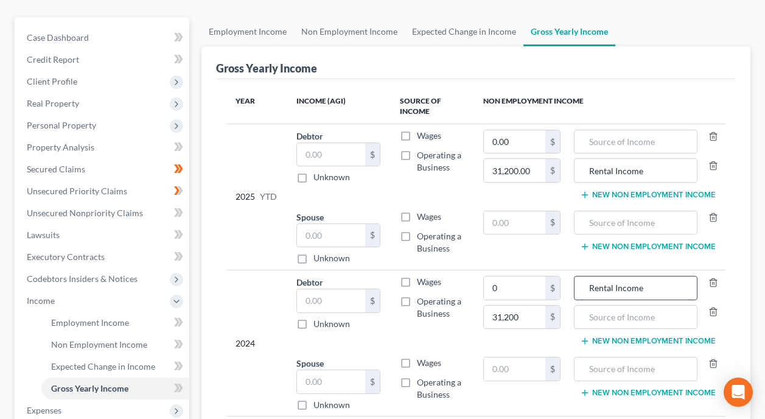
drag, startPoint x: 651, startPoint y: 262, endPoint x: 575, endPoint y: 268, distance: 76.3
click at [575, 276] on div "Rental Income" at bounding box center [636, 288] width 124 height 24
click at [606, 305] on input "text" at bounding box center [635, 316] width 111 height 23
paste input "Rental Income"
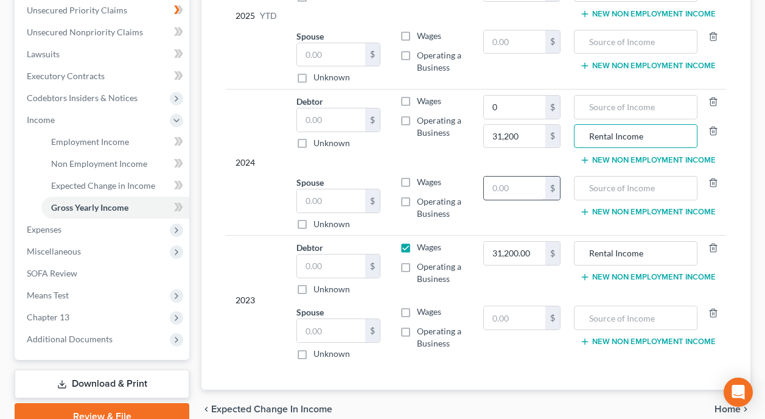
scroll to position [304, 0]
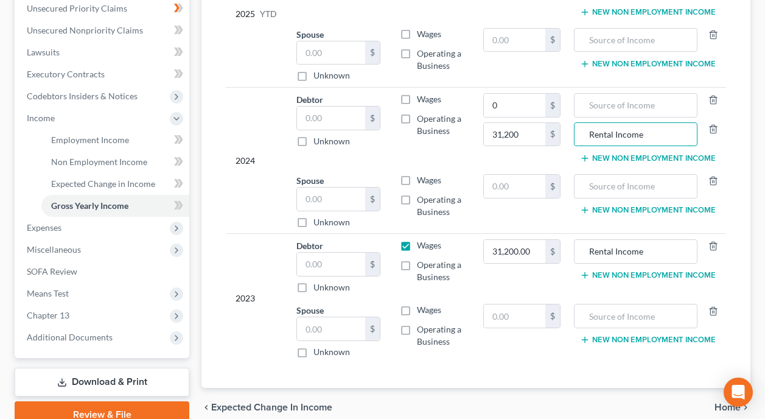
type input "Rental Income"
click at [417, 239] on label "Wages" at bounding box center [429, 245] width 24 height 12
click at [422, 239] on input "Wages" at bounding box center [426, 243] width 8 height 8
checkbox input "false"
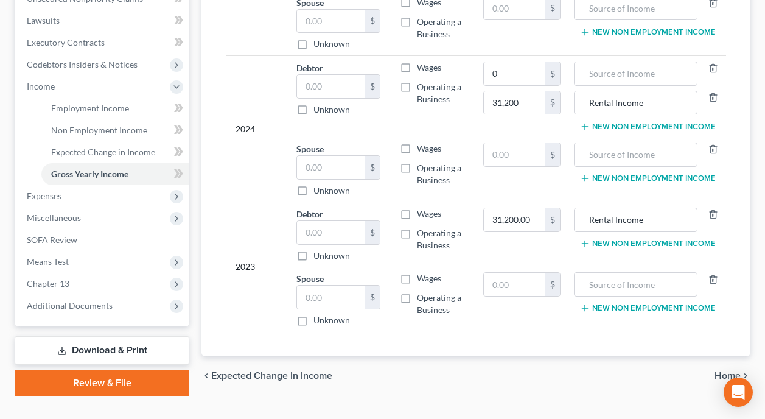
scroll to position [338, 0]
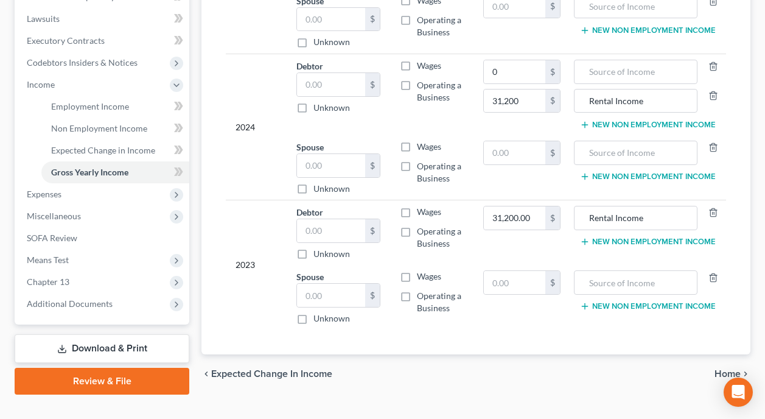
click at [503, 321] on div "Year Income (AGI) Source of Income Non Employment Income 2025 YTD Debtor $ Unkn…" at bounding box center [476, 108] width 520 height 491
click at [271, 369] on span "Expected Change in Income" at bounding box center [271, 374] width 121 height 10
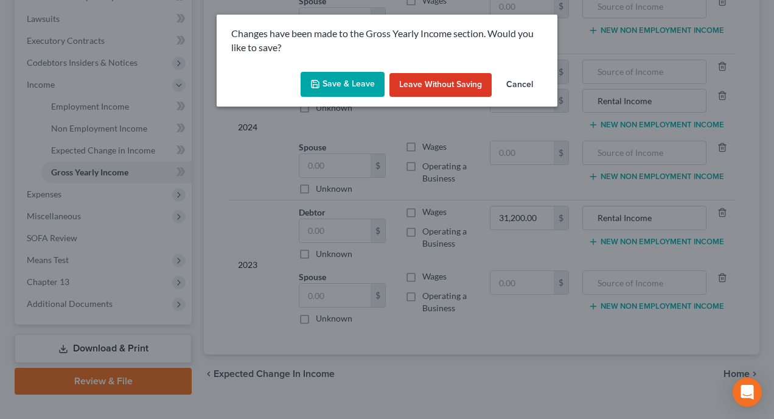
click at [343, 82] on button "Save & Leave" at bounding box center [343, 85] width 84 height 26
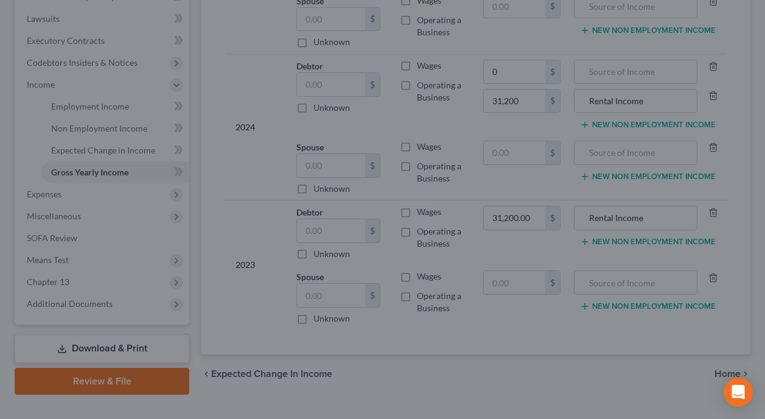
type input "23,400.00"
type input "31,200.00"
type input "Rental Income"
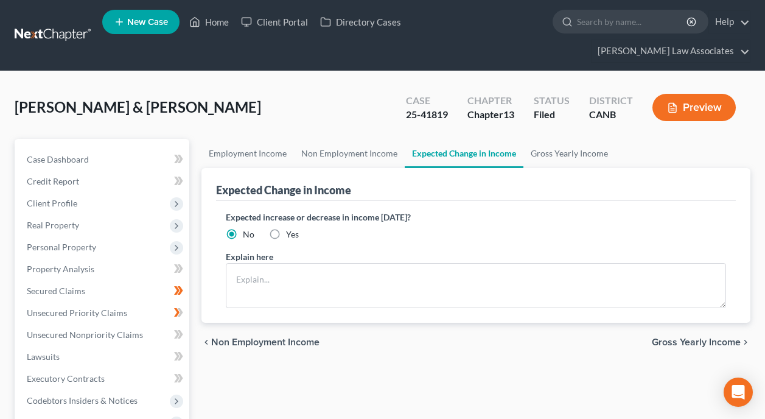
click at [364, 339] on div "chevron_left Non Employment Income Gross Yearly Income chevron_right" at bounding box center [475, 341] width 549 height 39
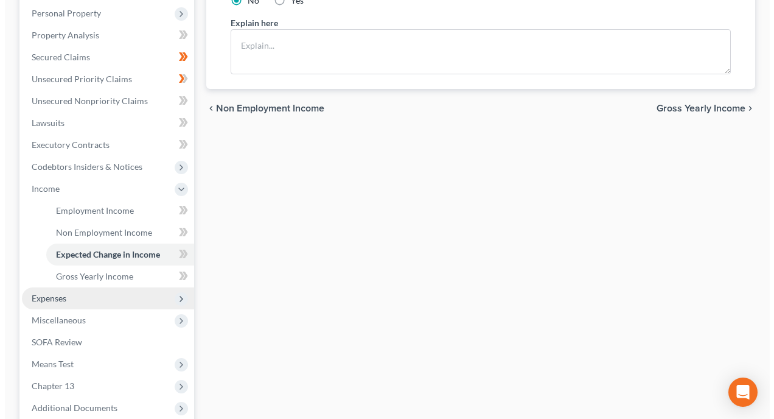
scroll to position [243, 0]
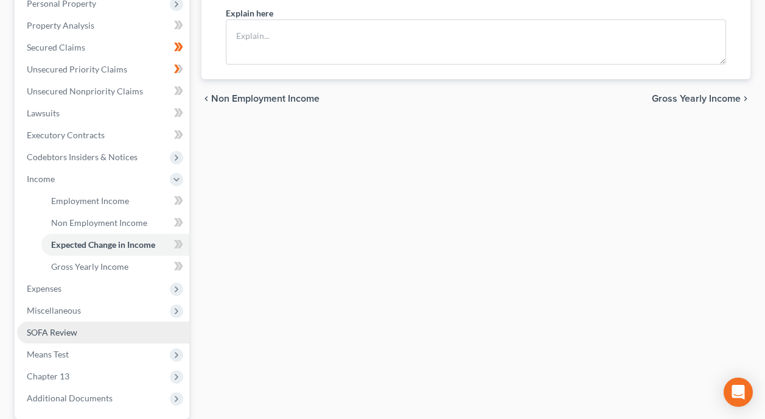
click at [86, 321] on link "SOFA Review" at bounding box center [103, 332] width 172 height 22
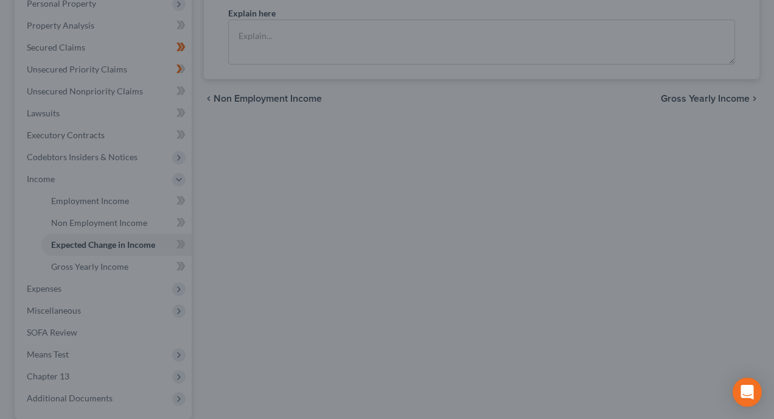
click at [486, 234] on div at bounding box center [387, 209] width 774 height 419
click at [385, 276] on div at bounding box center [387, 209] width 774 height 419
click at [59, 211] on div at bounding box center [387, 209] width 774 height 419
drag, startPoint x: 105, startPoint y: 228, endPoint x: 106, endPoint y: 175, distance: 52.9
click at [105, 226] on div at bounding box center [387, 209] width 774 height 419
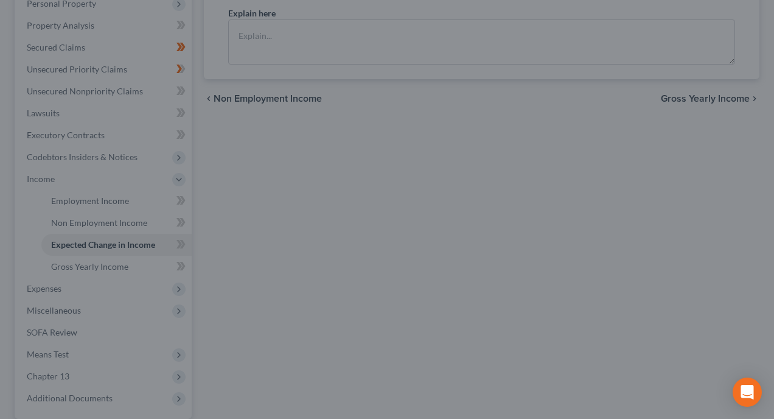
scroll to position [338, 0]
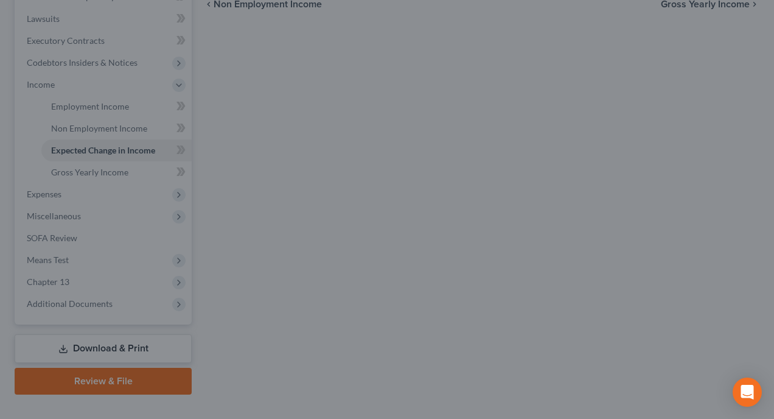
scroll to position [243, 0]
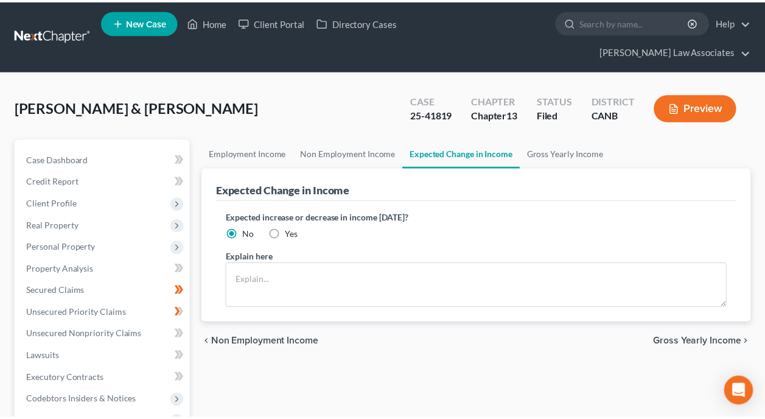
scroll to position [243, 0]
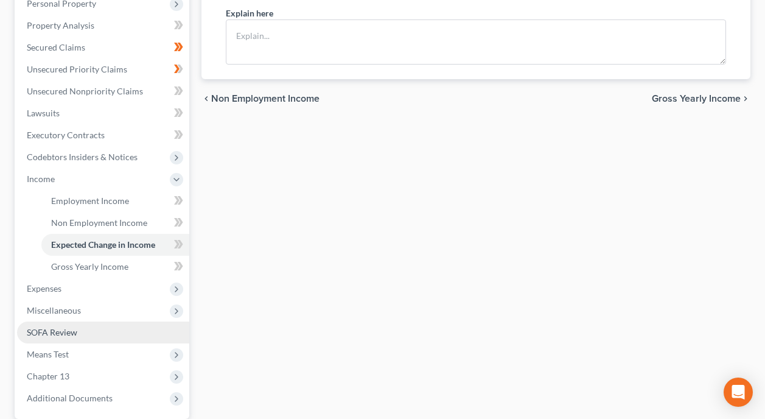
click at [83, 321] on link "SOFA Review" at bounding box center [103, 332] width 172 height 22
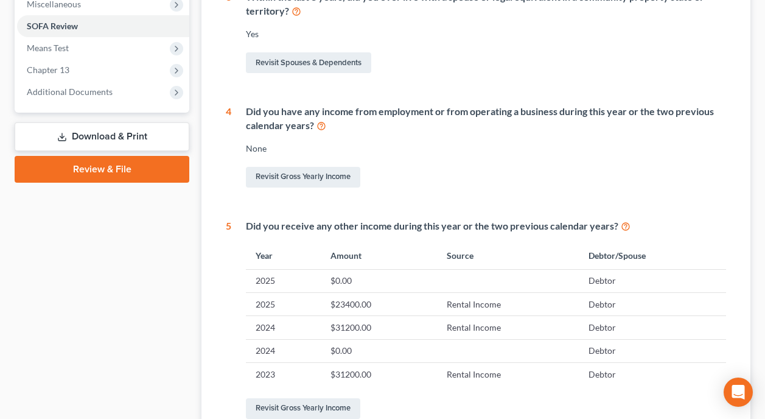
scroll to position [487, 0]
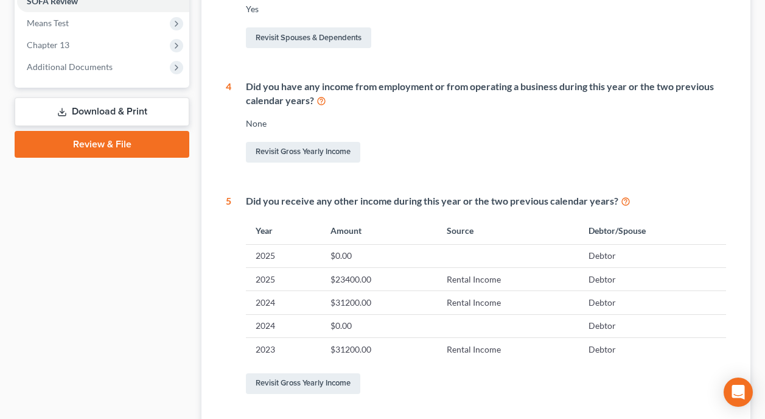
click at [434, 314] on td "$0.00" at bounding box center [379, 325] width 116 height 23
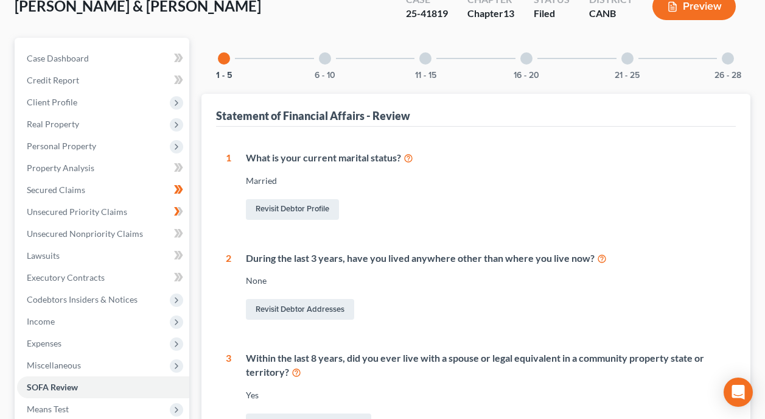
scroll to position [0, 0]
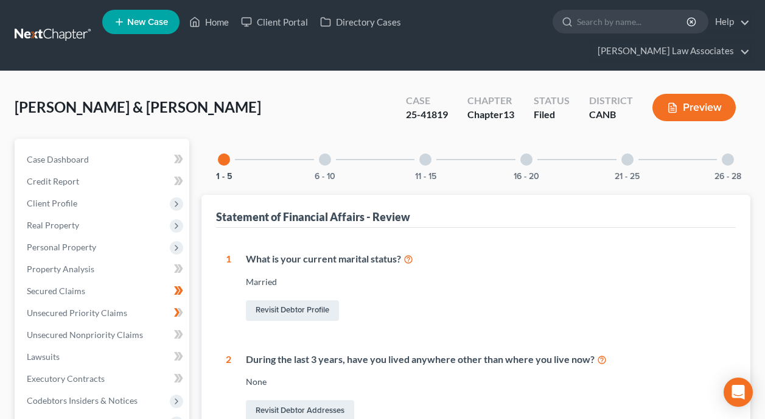
click at [322, 153] on div at bounding box center [325, 159] width 12 height 12
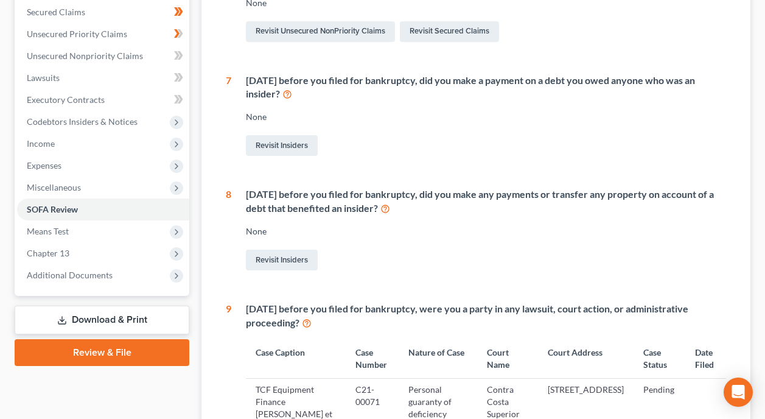
scroll to position [243, 0]
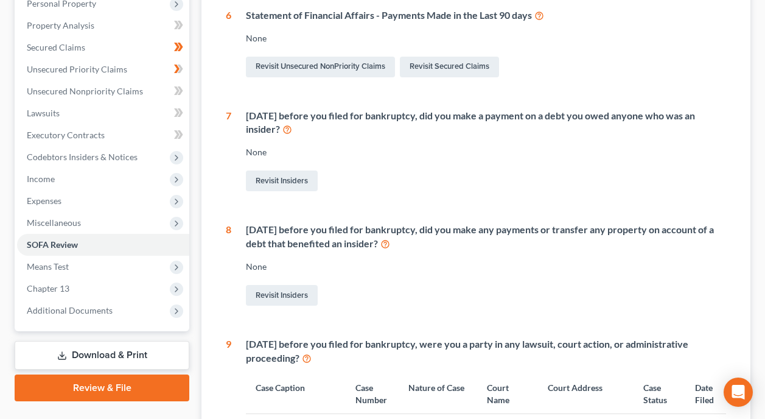
click at [549, 223] on div "[DATE] before you filed for bankruptcy, did you make any payments or transfer a…" at bounding box center [486, 237] width 480 height 28
click at [390, 237] on icon at bounding box center [385, 243] width 10 height 12
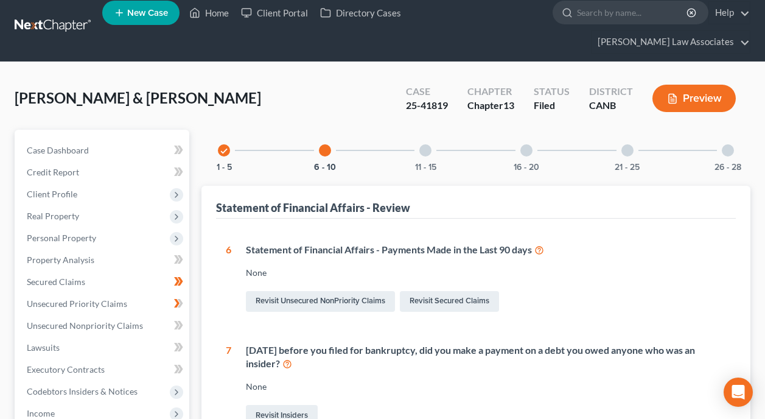
scroll to position [0, 0]
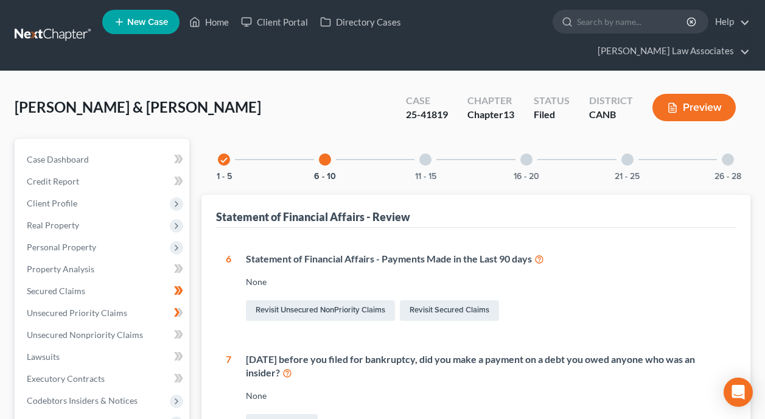
click at [427, 153] on div at bounding box center [425, 159] width 12 height 12
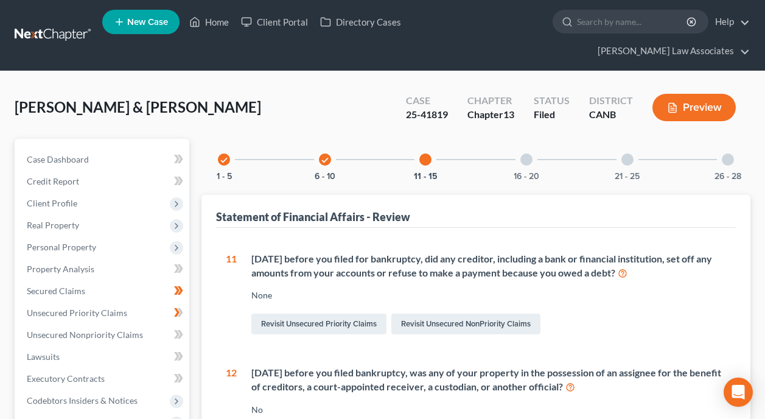
click at [627, 252] on div "[DATE] before you filed for bankruptcy, did any creditor, including a bank or f…" at bounding box center [488, 266] width 475 height 28
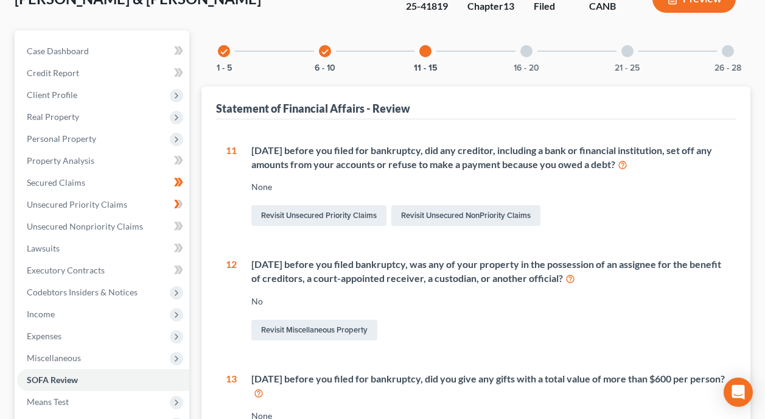
scroll to position [122, 0]
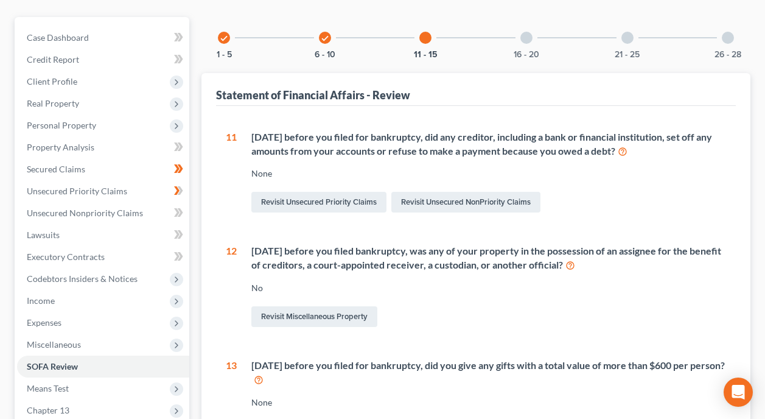
click at [465, 244] on div "[DATE] before you filed bankruptcy, was any of your property in the possession …" at bounding box center [488, 258] width 475 height 28
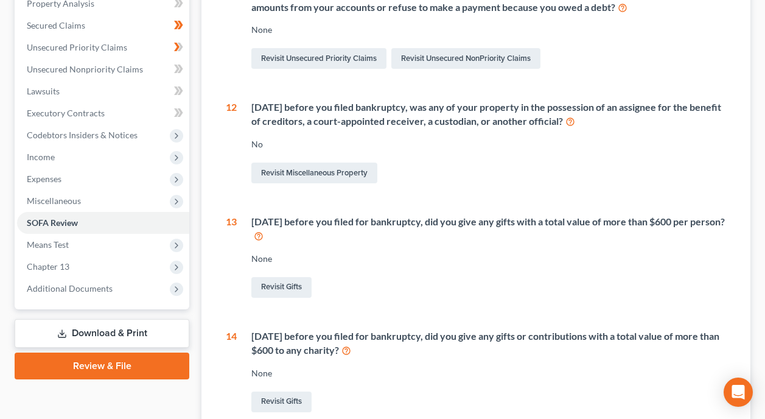
scroll to position [304, 0]
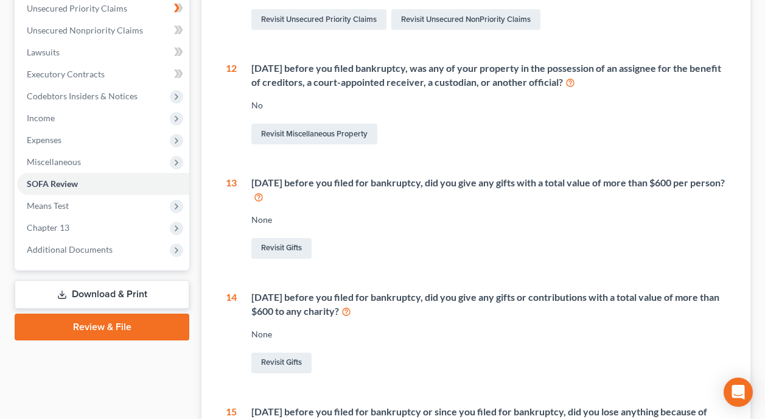
click at [492, 176] on div "[DATE] before you filed for bankruptcy, did you give any gifts with a total val…" at bounding box center [488, 190] width 475 height 28
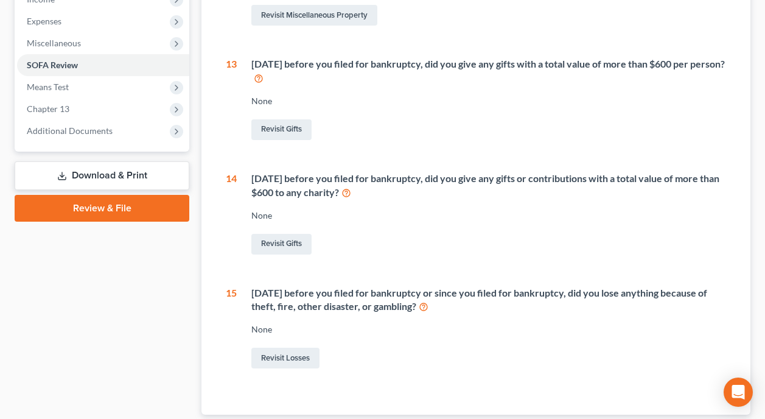
scroll to position [426, 0]
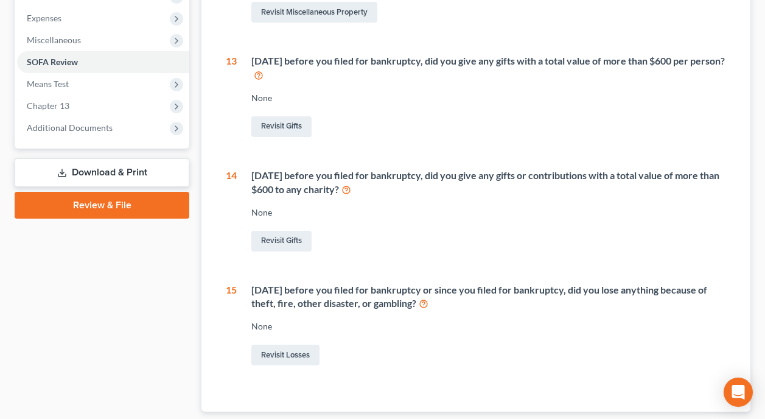
click at [495, 169] on div "[DATE] before you filed for bankruptcy, did you give any gifts or contributions…" at bounding box center [488, 183] width 475 height 28
click at [507, 169] on div "[DATE] before you filed for bankruptcy, did you give any gifts or contributions…" at bounding box center [488, 183] width 475 height 28
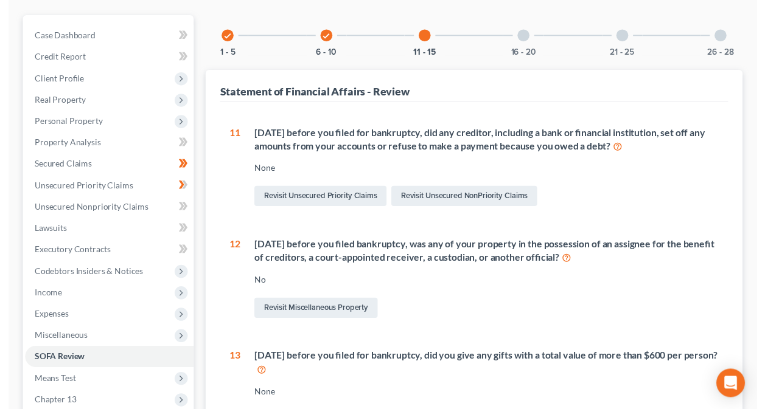
scroll to position [0, 0]
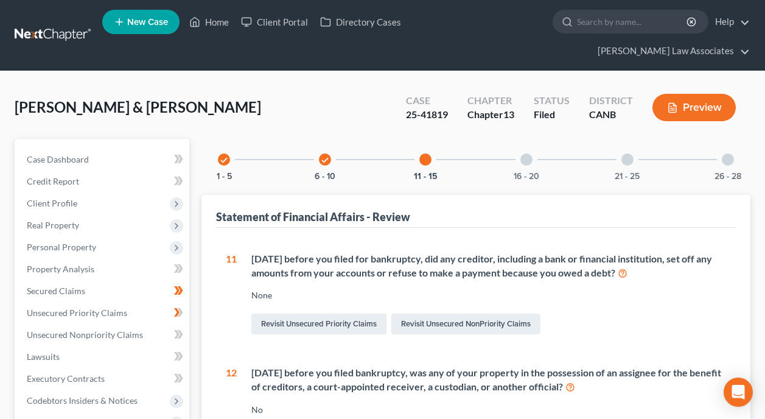
click at [527, 153] on div at bounding box center [526, 159] width 12 height 12
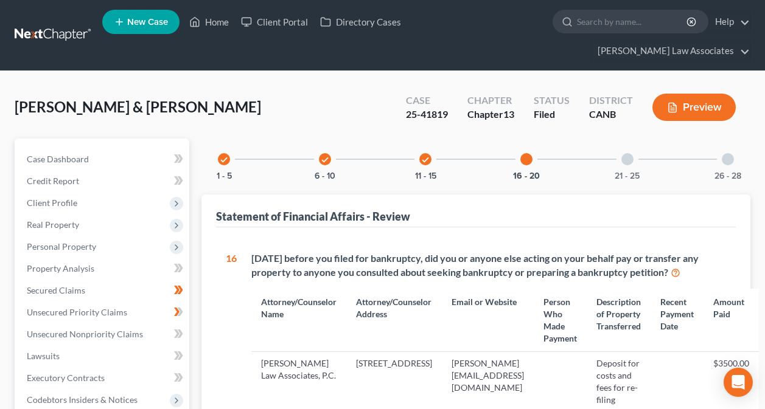
click at [520, 252] on div "[DATE] before you filed for bankruptcy, did you or anyone else acting on your b…" at bounding box center [494, 266] width 486 height 28
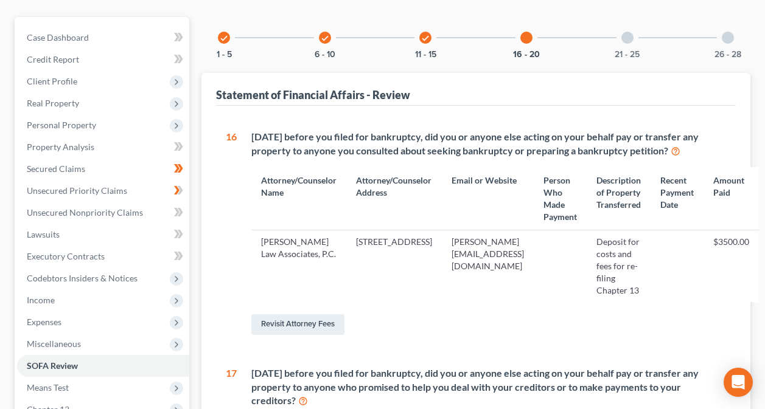
scroll to position [122, 40]
click at [451, 242] on td "[PERSON_NAME][EMAIL_ADDRESS][DOMAIN_NAME]" at bounding box center [488, 267] width 92 height 72
click at [671, 145] on icon at bounding box center [676, 151] width 10 height 12
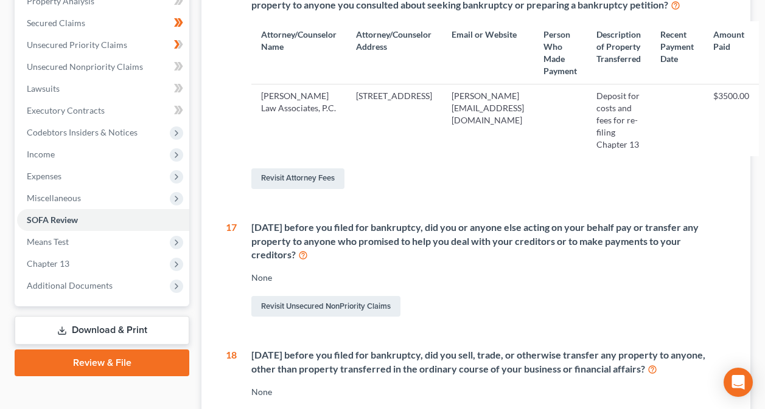
scroll to position [365, 40]
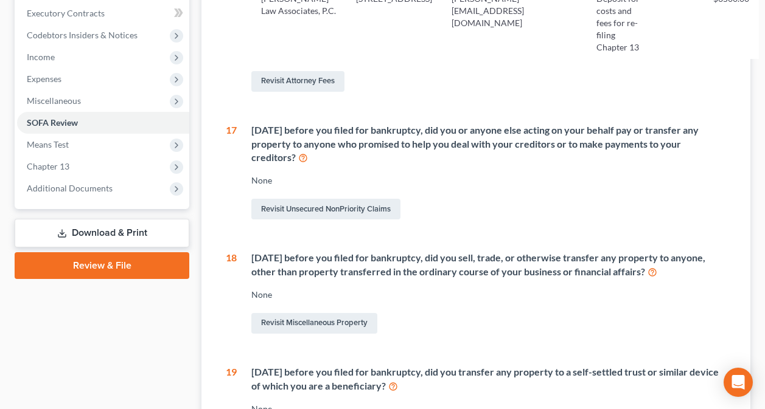
click at [459, 124] on div "[DATE] before you filed for bankruptcy, did you or anyone else acting on your b…" at bounding box center [488, 145] width 475 height 42
click at [461, 254] on div "[DATE] before you filed for bankruptcy, did you sell, trade, or otherwise trans…" at bounding box center [488, 265] width 475 height 28
click at [473, 253] on div "[DATE] before you filed for bankruptcy, did you sell, trade, or otherwise trans…" at bounding box center [488, 265] width 475 height 28
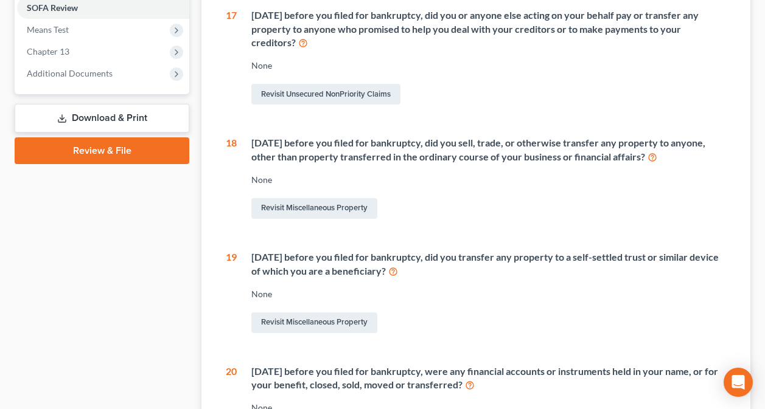
scroll to position [487, 40]
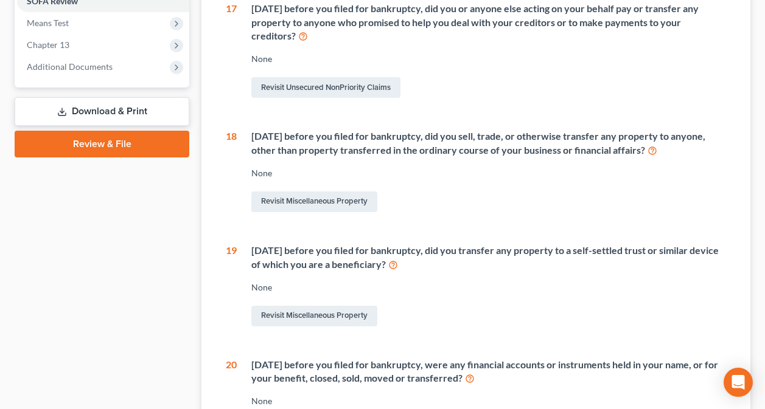
click at [504, 244] on div "[DATE] before you filed for bankruptcy, did you transfer any property to a self…" at bounding box center [488, 258] width 475 height 28
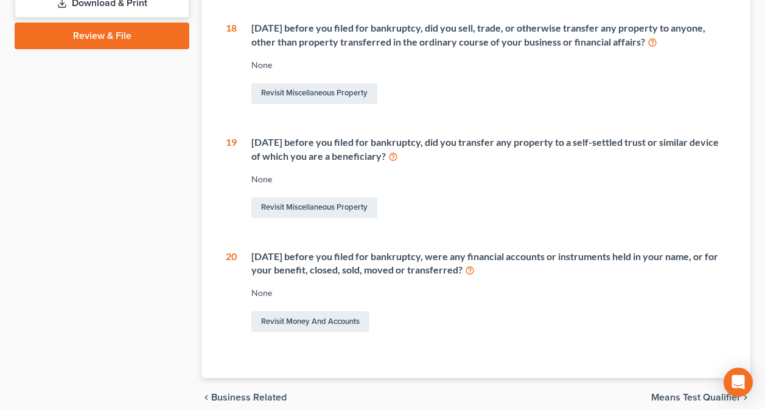
scroll to position [608, 40]
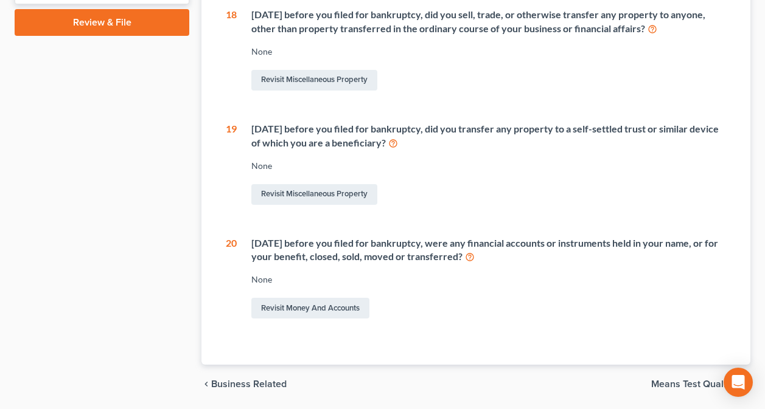
click at [427, 237] on div "[DATE] before you filed for bankruptcy, were any financial accounts or instrume…" at bounding box center [488, 251] width 475 height 28
click at [534, 237] on div "[DATE] before you filed for bankruptcy, were any financial accounts or instrume…" at bounding box center [488, 251] width 475 height 28
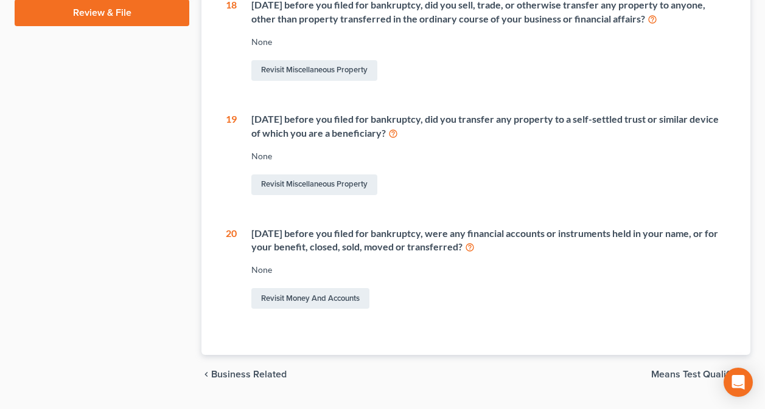
scroll to position [627, 40]
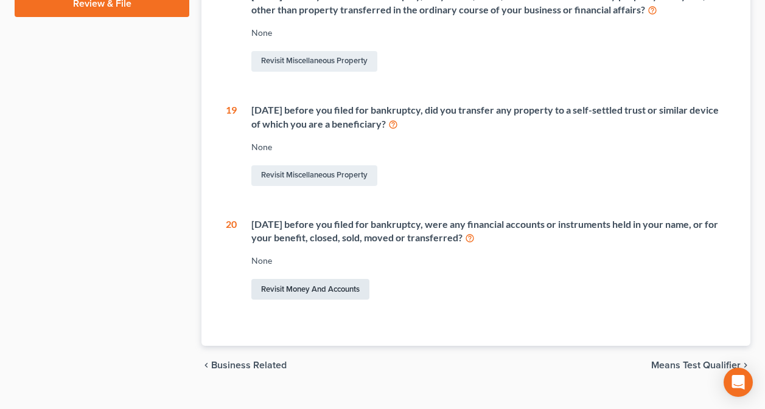
click at [267, 279] on link "Revisit Money and Accounts" at bounding box center [310, 289] width 118 height 21
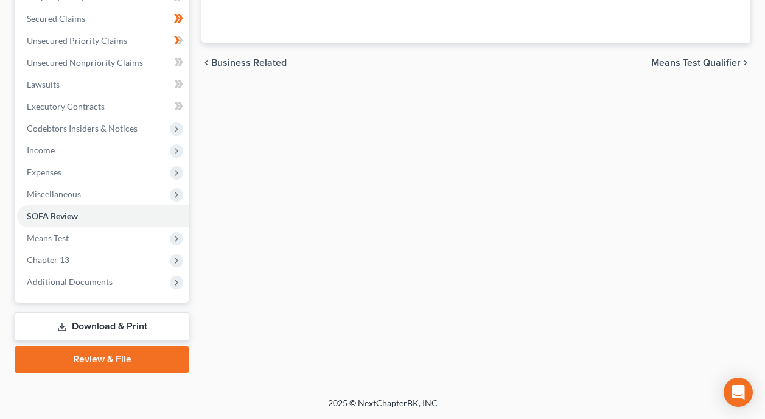
scroll to position [250, 0]
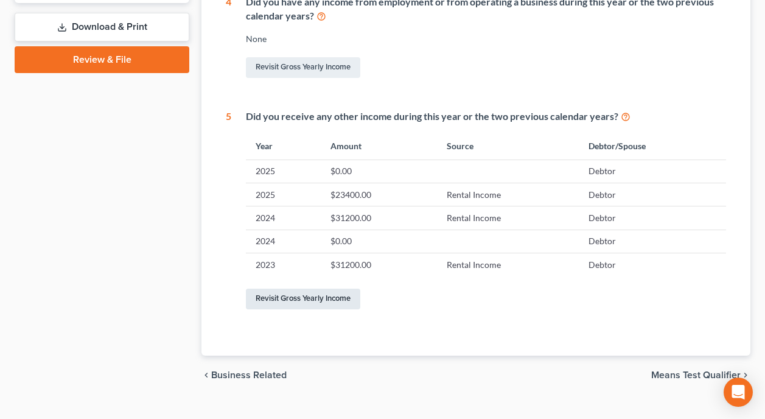
click at [291, 288] on link "Revisit Gross Yearly Income" at bounding box center [303, 298] width 114 height 21
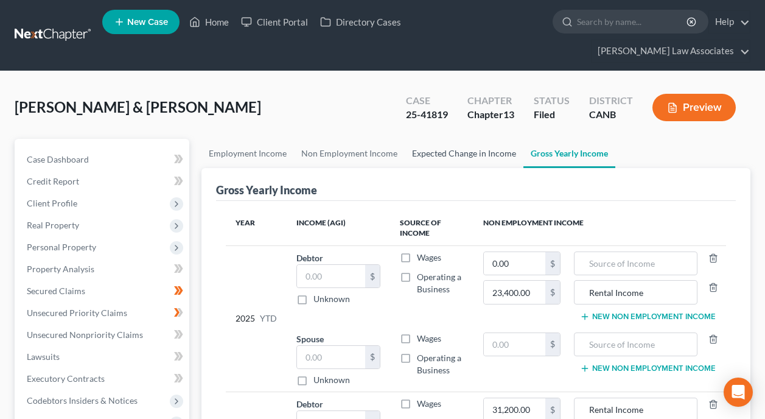
click at [462, 139] on link "Expected Change in Income" at bounding box center [464, 153] width 119 height 29
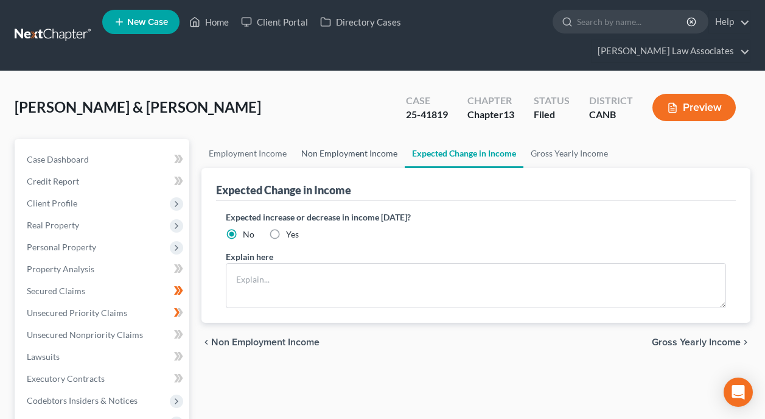
click at [338, 139] on link "Non Employment Income" at bounding box center [349, 153] width 111 height 29
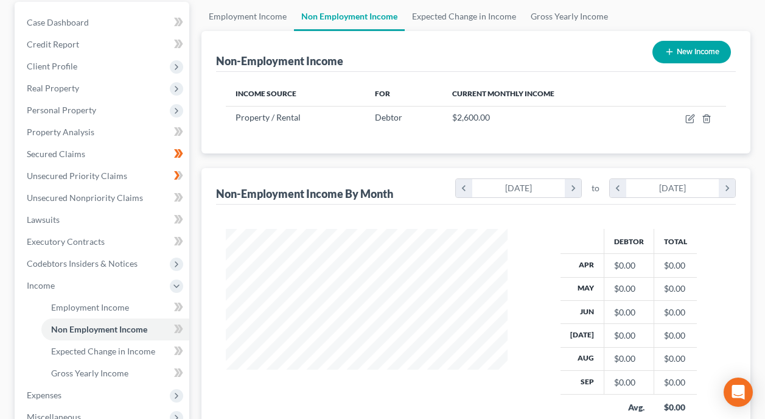
scroll to position [122, 0]
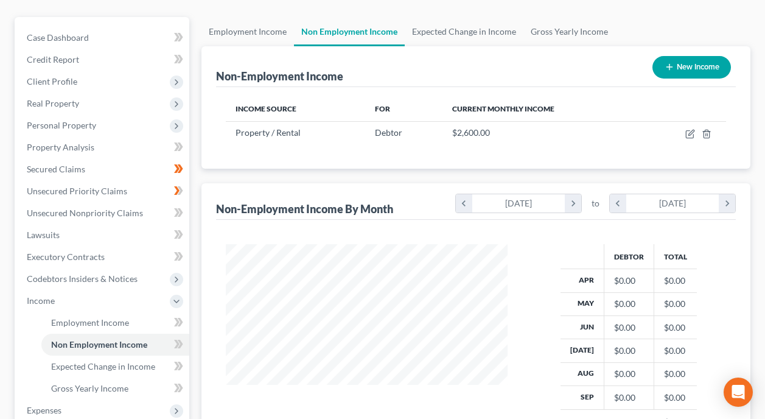
click at [631, 274] on div "$0.00" at bounding box center [629, 280] width 30 height 12
click at [632, 274] on div "$0.00" at bounding box center [629, 280] width 30 height 12
click at [633, 274] on div "$0.00" at bounding box center [629, 280] width 30 height 12
click at [627, 274] on div "$0.00" at bounding box center [629, 280] width 30 height 12
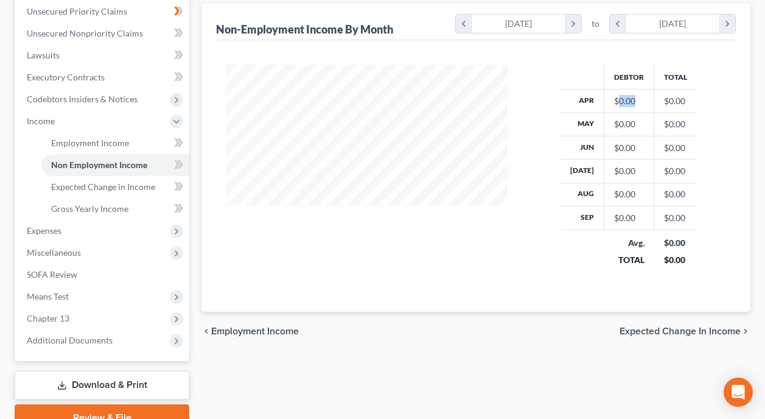
scroll to position [94, 0]
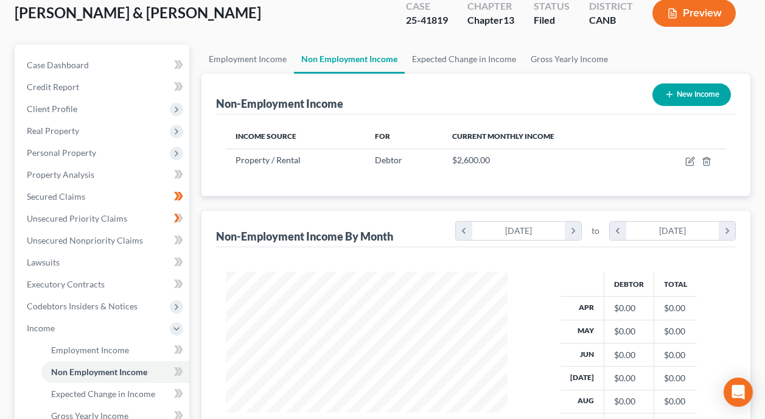
click at [530, 318] on div "Debtor Total Apr $0.00 $0.00 May $0.00 $0.00 Jun $0.00 $0.00 Jul $0.00 $0.00 Au…" at bounding box center [629, 380] width 218 height 218
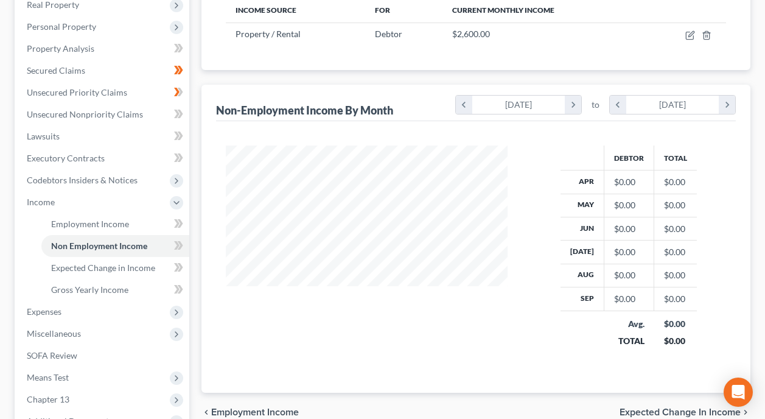
scroll to position [277, 0]
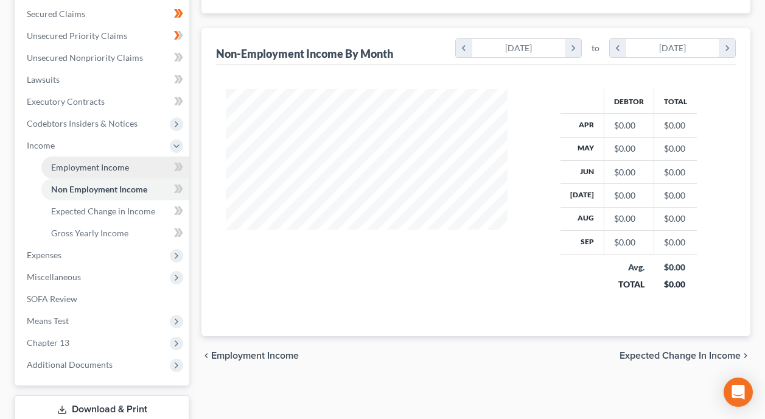
click at [102, 162] on span "Employment Income" at bounding box center [90, 167] width 78 height 10
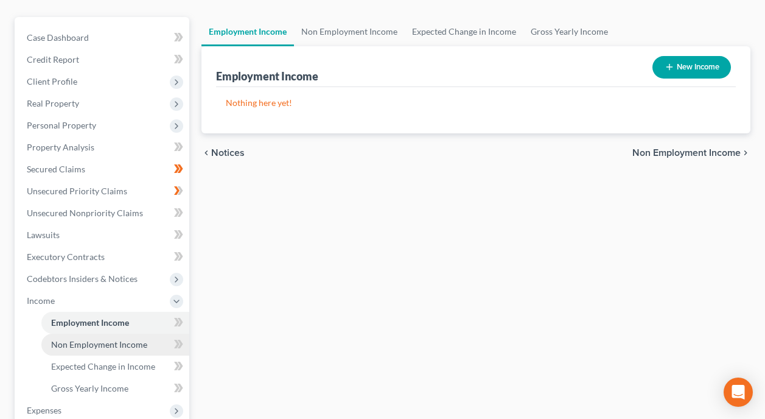
click at [112, 339] on span "Non Employment Income" at bounding box center [99, 344] width 96 height 10
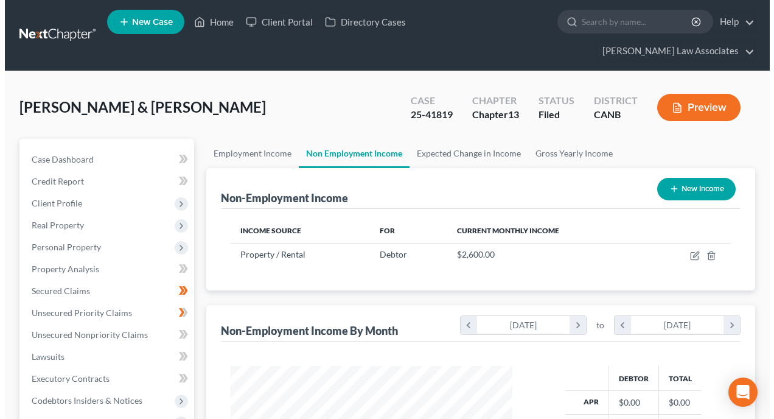
scroll to position [218, 305]
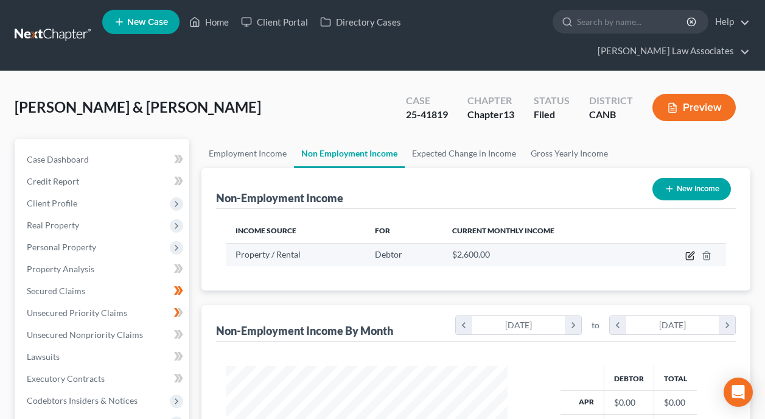
click at [689, 251] on icon "button" at bounding box center [690, 256] width 10 height 10
select select "9"
select select "0"
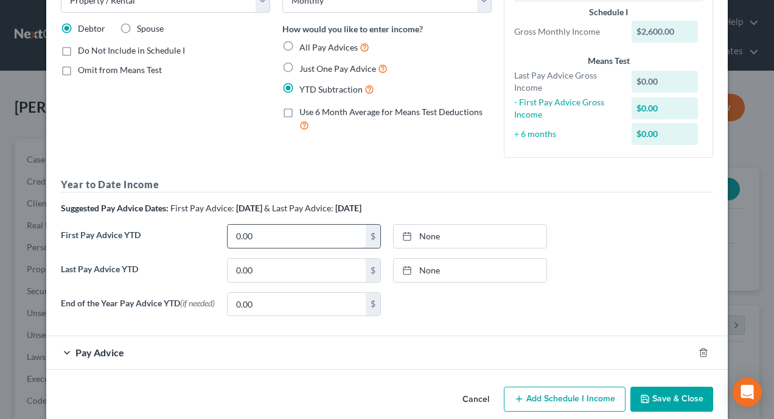
scroll to position [100, 0]
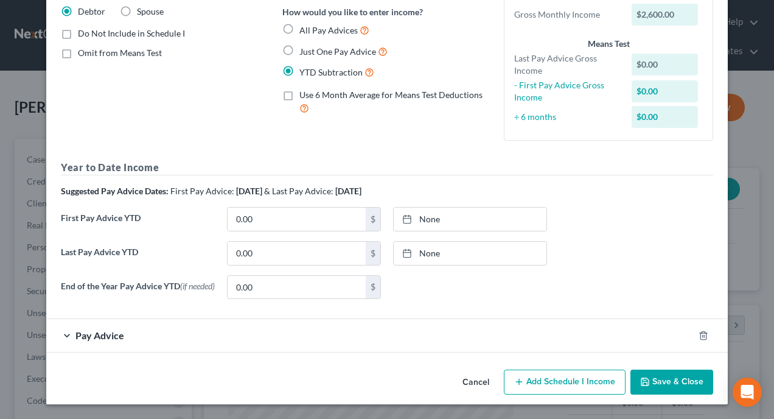
click at [66, 338] on div "Pay Advice" at bounding box center [369, 335] width 647 height 32
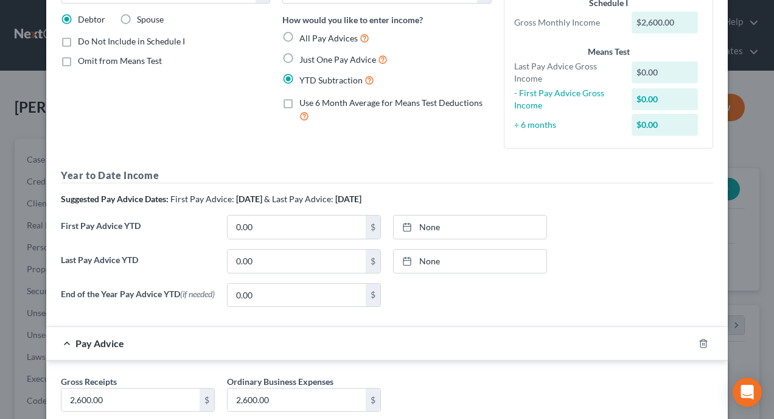
scroll to position [122, 0]
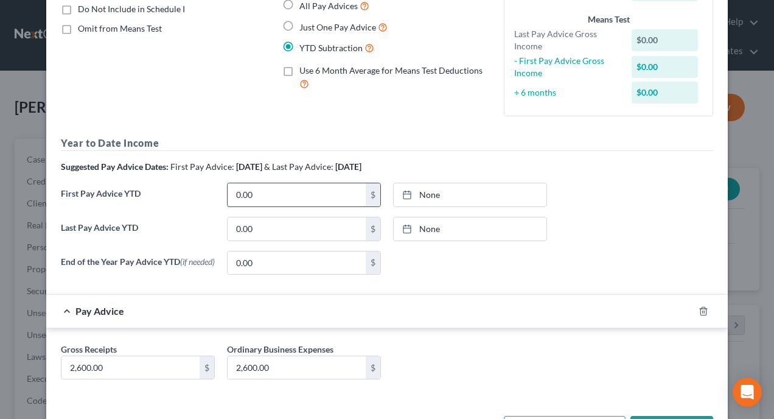
click at [320, 192] on input "0.00" at bounding box center [297, 194] width 138 height 23
type input "2,600"
type input "10/13/2025"
click at [405, 196] on icon at bounding box center [407, 195] width 10 height 10
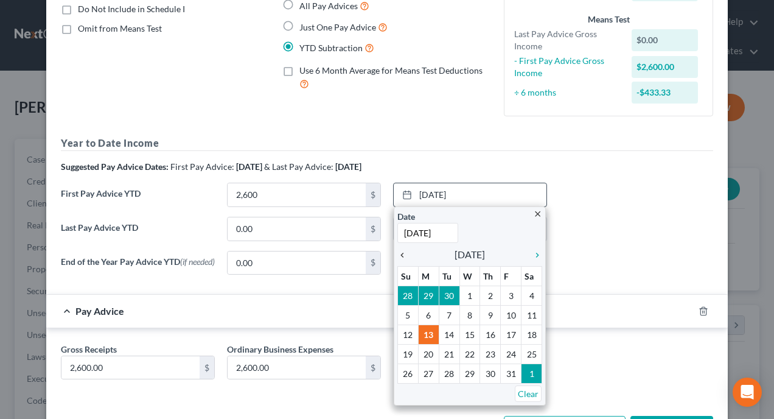
click at [397, 257] on icon "chevron_left" at bounding box center [405, 255] width 16 height 10
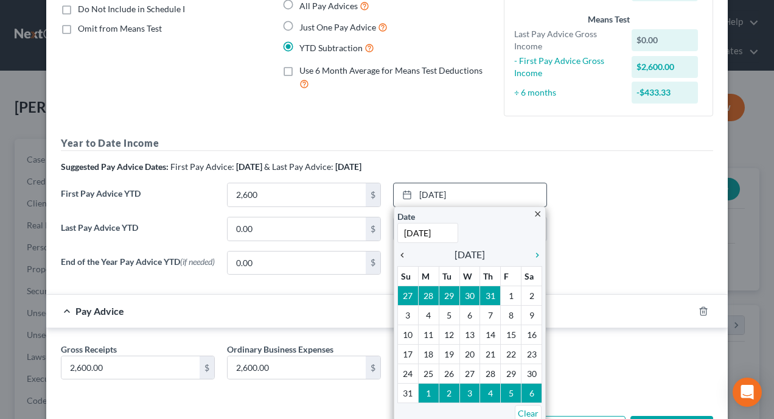
click at [397, 257] on icon "chevron_left" at bounding box center [405, 255] width 16 height 10
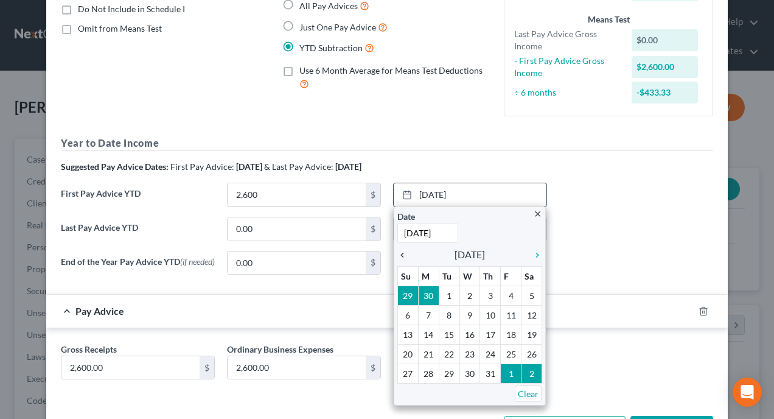
click at [397, 257] on icon "chevron_left" at bounding box center [405, 255] width 16 height 10
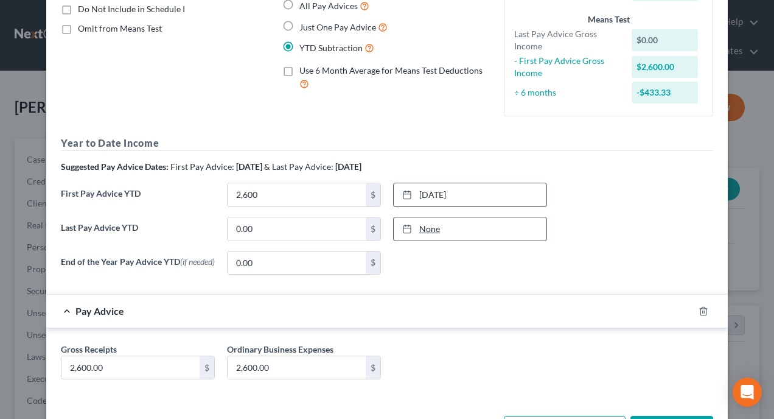
type input "10/13/2025"
click at [421, 228] on link "None" at bounding box center [470, 228] width 153 height 23
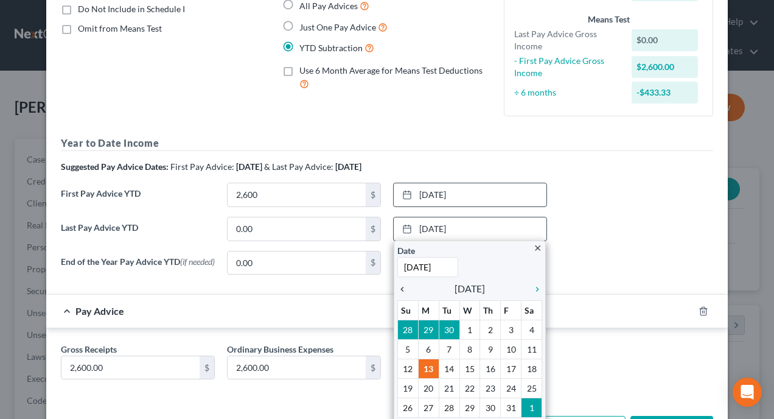
click at [397, 288] on icon "chevron_left" at bounding box center [405, 289] width 16 height 10
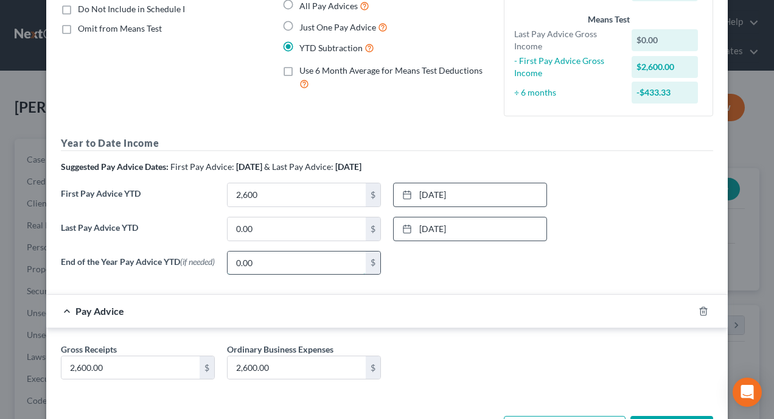
click at [330, 263] on input "0.00" at bounding box center [297, 262] width 138 height 23
click at [468, 267] on div "None close Date Time chevron_left October 2025 chevron_right Su M Tu W Th F Sa …" at bounding box center [470, 263] width 166 height 24
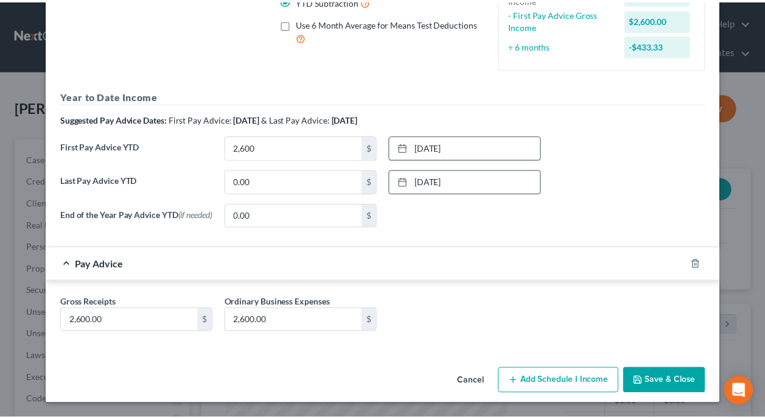
scroll to position [171, 0]
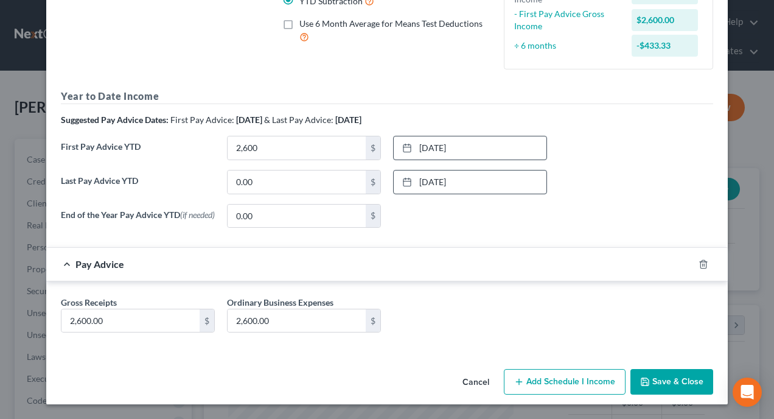
click at [667, 379] on button "Save & Close" at bounding box center [671, 382] width 83 height 26
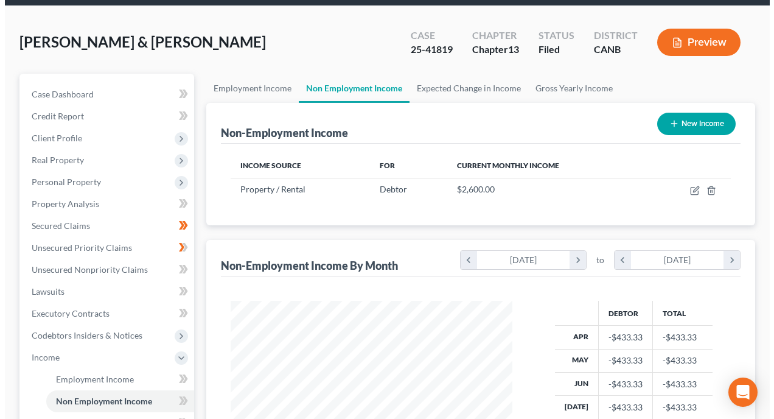
scroll to position [61, 0]
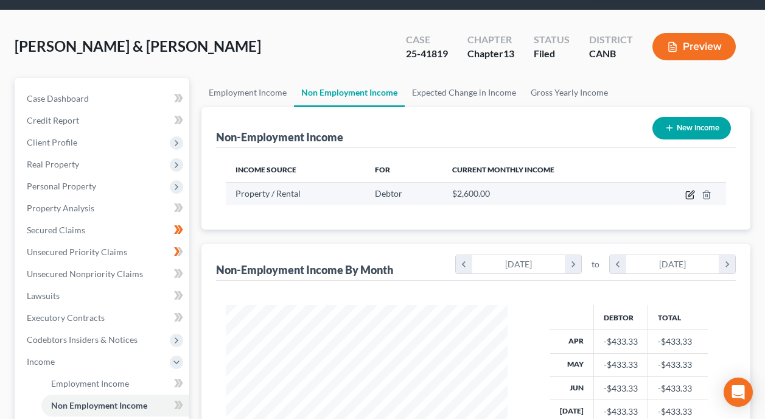
click at [690, 190] on icon "button" at bounding box center [690, 195] width 10 height 10
select select "9"
select select "0"
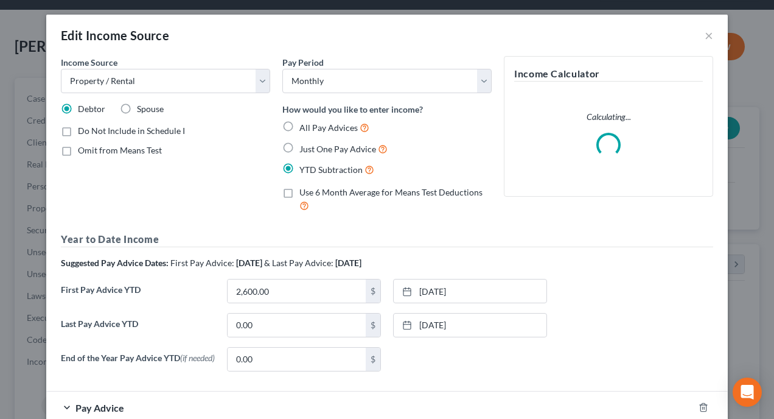
scroll to position [218, 310]
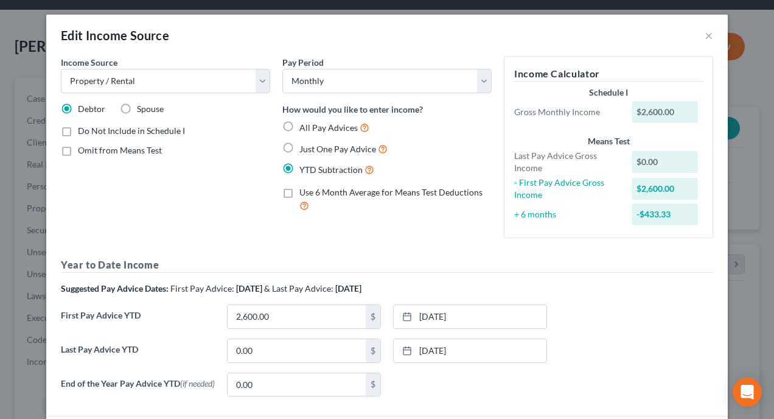
click at [299, 124] on label "All Pay Advices" at bounding box center [334, 127] width 70 height 14
click at [304, 124] on input "All Pay Advices" at bounding box center [308, 124] width 8 height 8
radio input "true"
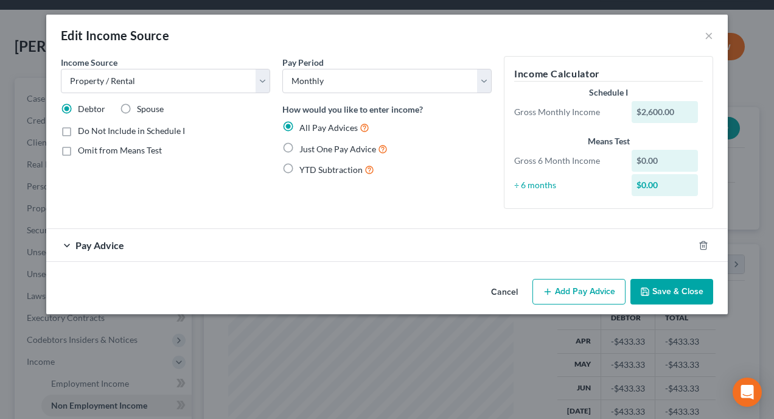
click at [71, 248] on div "Pay Advice" at bounding box center [369, 245] width 647 height 32
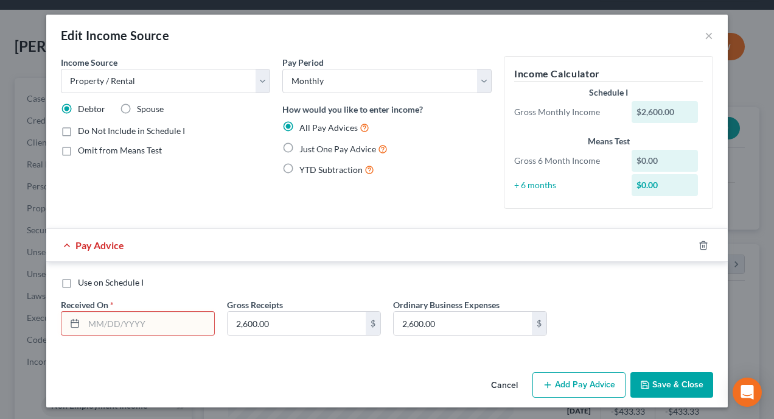
click at [205, 323] on input "text" at bounding box center [149, 323] width 130 height 23
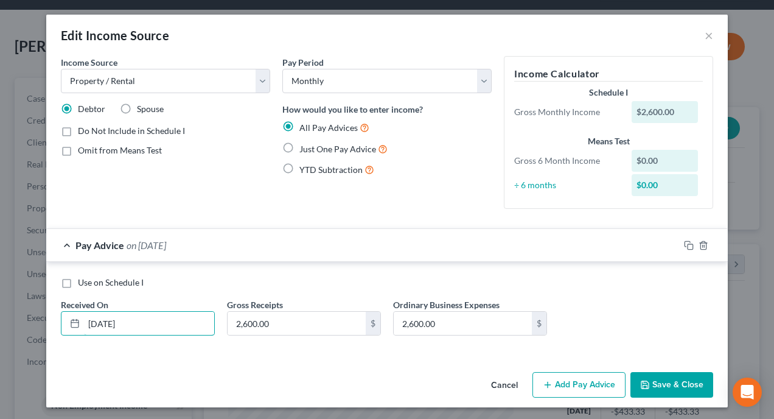
type input "04/01/2025"
click at [579, 383] on button "Add Pay Advice" at bounding box center [578, 385] width 93 height 26
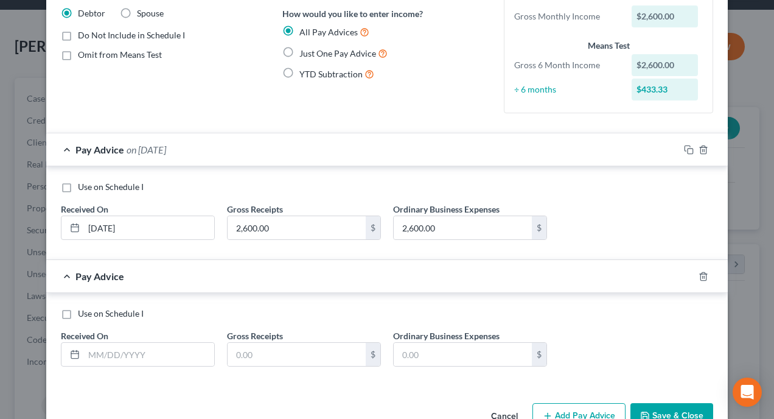
scroll to position [61, 0]
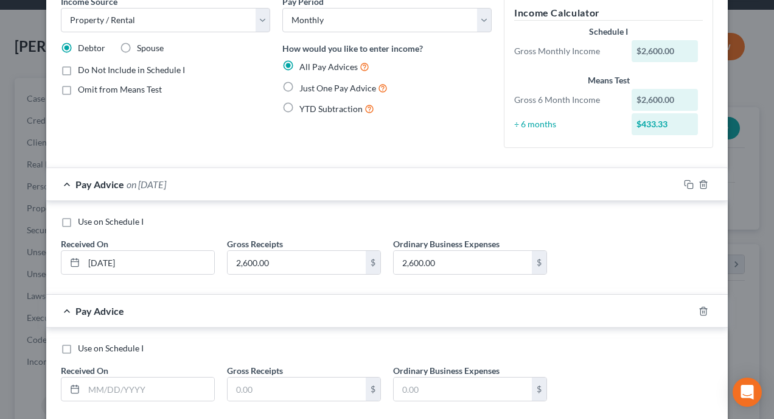
click at [132, 185] on span "on 04/01/2025" at bounding box center [147, 184] width 40 height 12
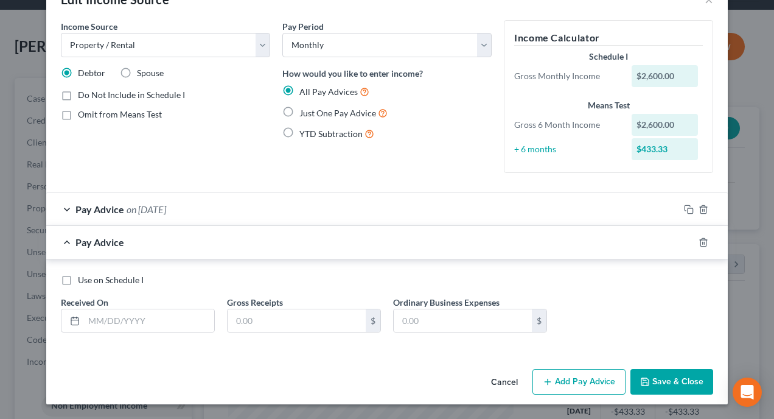
scroll to position [36, 0]
click at [61, 209] on div "Pay Advice on 04/01/2025" at bounding box center [362, 209] width 633 height 32
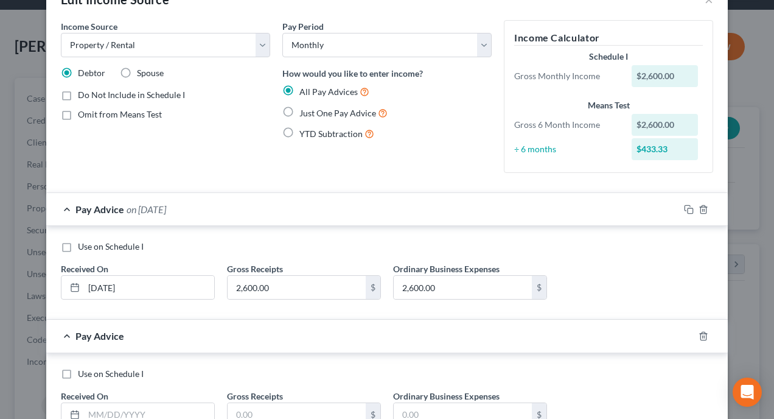
scroll to position [61, 0]
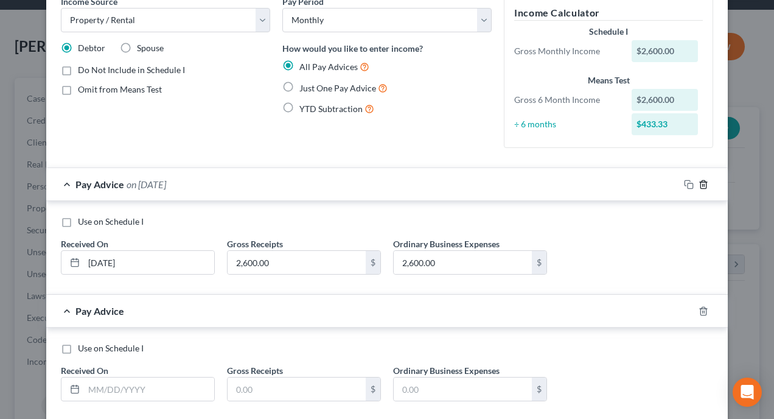
click at [698, 184] on icon "button" at bounding box center [703, 184] width 10 height 10
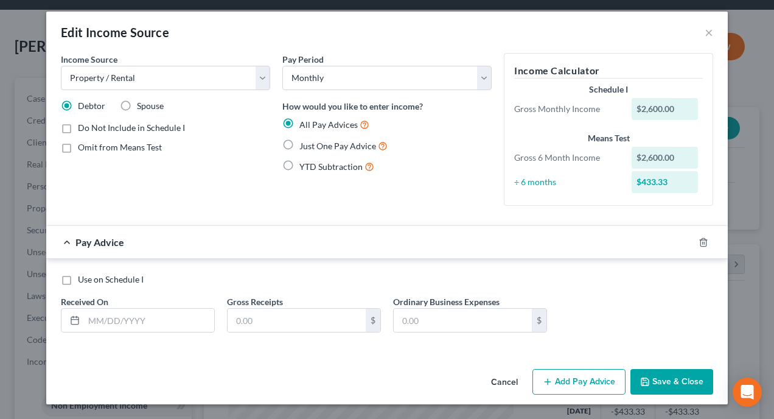
scroll to position [3, 0]
click at [299, 165] on label "YTD Subtraction" at bounding box center [336, 166] width 75 height 14
click at [304, 165] on input "YTD Subtraction" at bounding box center [308, 163] width 8 height 8
radio input "true"
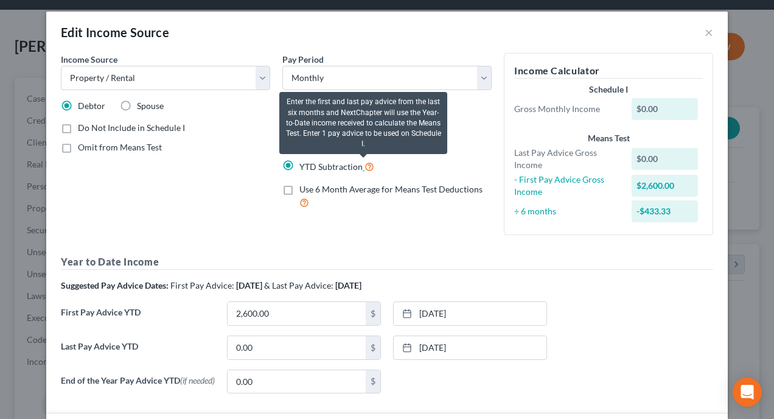
click at [364, 165] on icon at bounding box center [369, 166] width 10 height 12
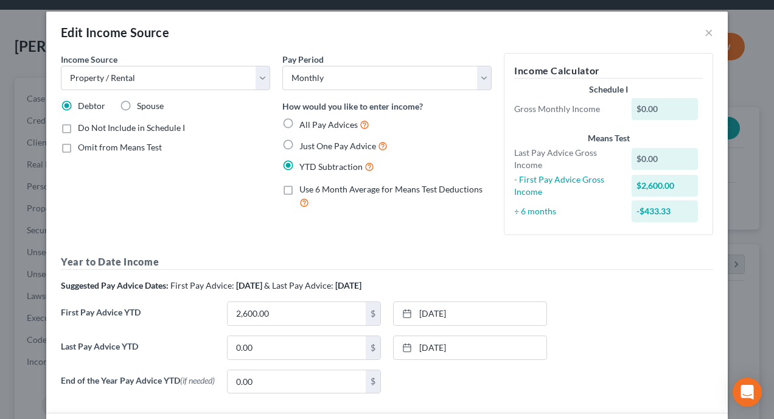
click at [299, 187] on label "Use 6 Month Average for Means Test Deductions" at bounding box center [395, 196] width 192 height 26
click at [304, 187] on input "Use 6 Month Average for Means Test Deductions" at bounding box center [308, 187] width 8 height 8
checkbox input "true"
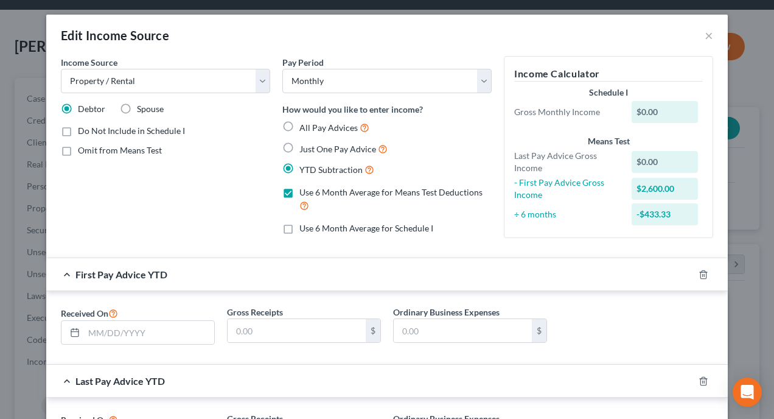
click at [299, 231] on label "Use 6 Month Average for Schedule I" at bounding box center [366, 228] width 134 height 12
click at [304, 230] on input "Use 6 Month Average for Schedule I" at bounding box center [308, 226] width 8 height 8
checkbox input "true"
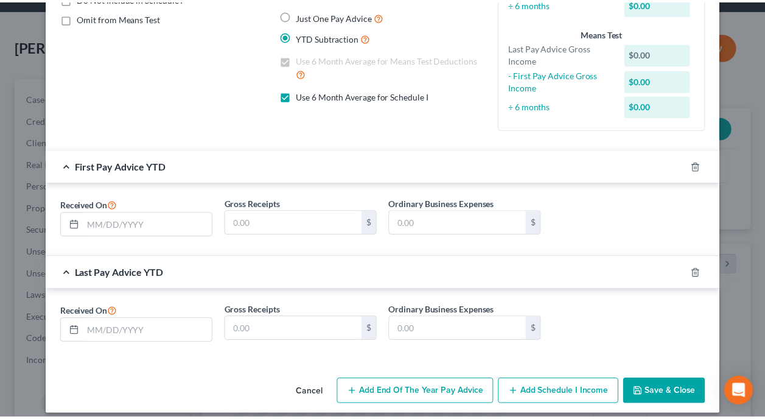
scroll to position [143, 0]
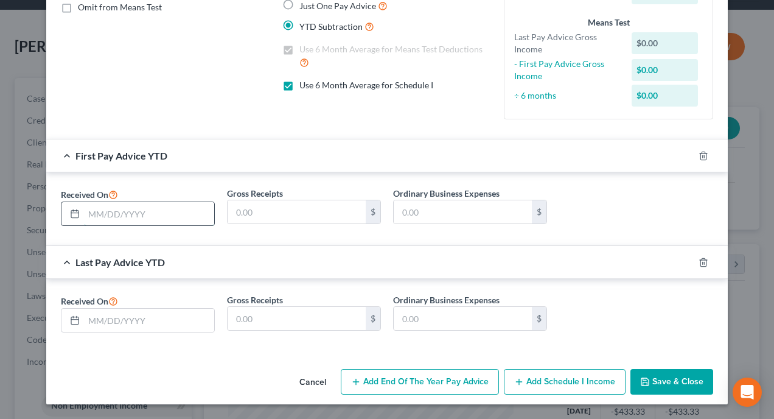
click at [170, 207] on input "text" at bounding box center [149, 213] width 130 height 23
click at [113, 195] on icon at bounding box center [113, 194] width 10 height 12
click at [110, 192] on icon at bounding box center [113, 194] width 10 height 12
click at [169, 211] on input "text" at bounding box center [149, 213] width 130 height 23
click at [181, 324] on input "text" at bounding box center [149, 319] width 130 height 23
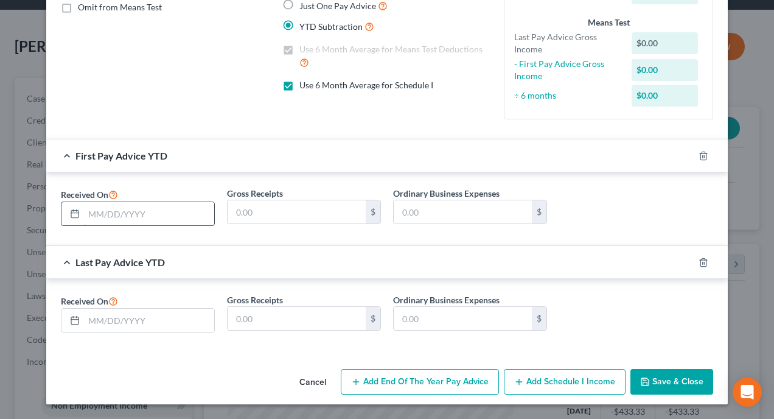
click at [172, 210] on input "text" at bounding box center [149, 213] width 130 height 23
type input "04/01/2025"
type input "2,600"
drag, startPoint x: 138, startPoint y: 323, endPoint x: 773, endPoint y: 200, distance: 647.6
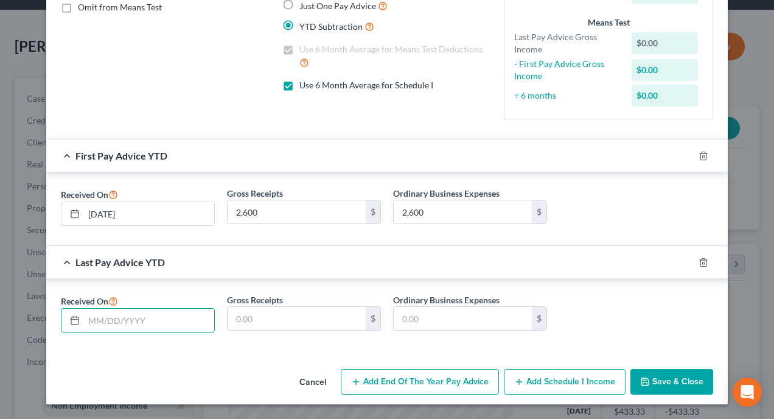
click at [146, 321] on input "text" at bounding box center [149, 319] width 130 height 23
type input "09/01/2025"
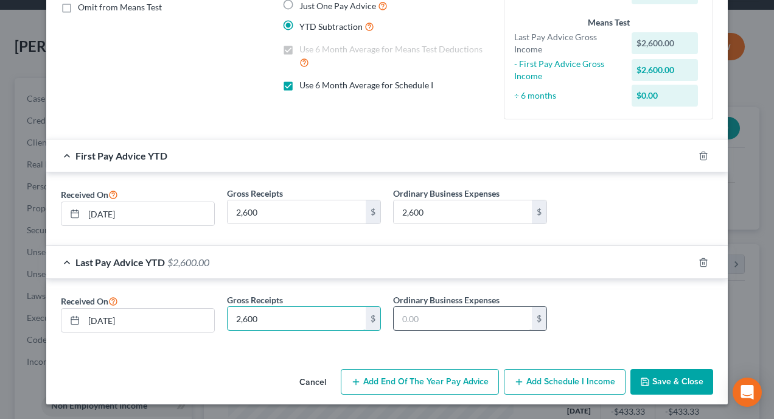
type input "2,600"
click at [499, 326] on input "text" at bounding box center [463, 318] width 138 height 23
type input "2,600"
click at [673, 383] on button "Save & Close" at bounding box center [671, 382] width 83 height 26
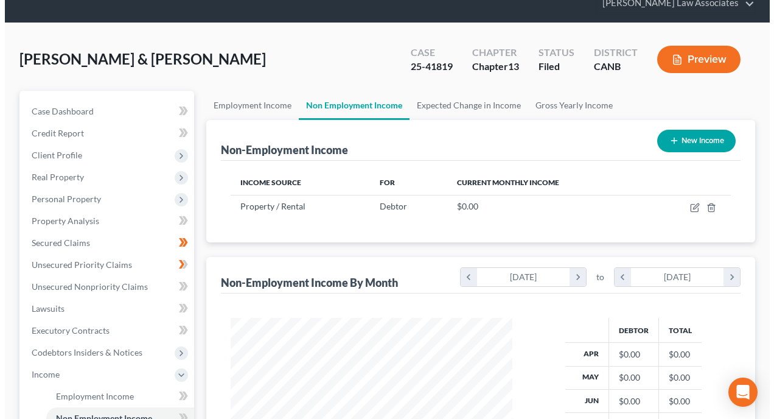
scroll to position [0, 0]
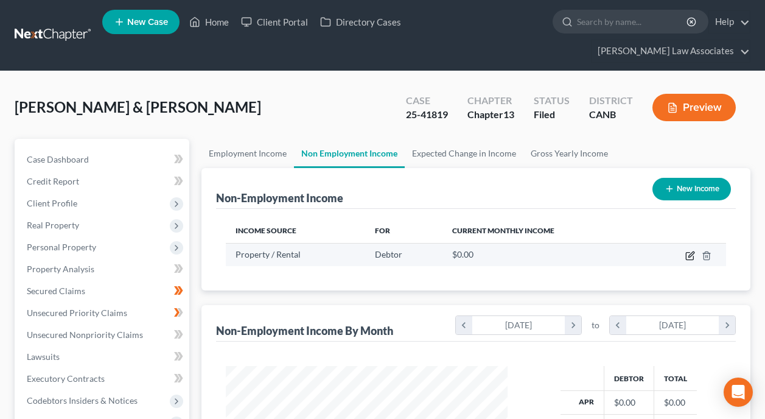
click at [691, 251] on icon "button" at bounding box center [690, 256] width 10 height 10
select select "9"
select select "0"
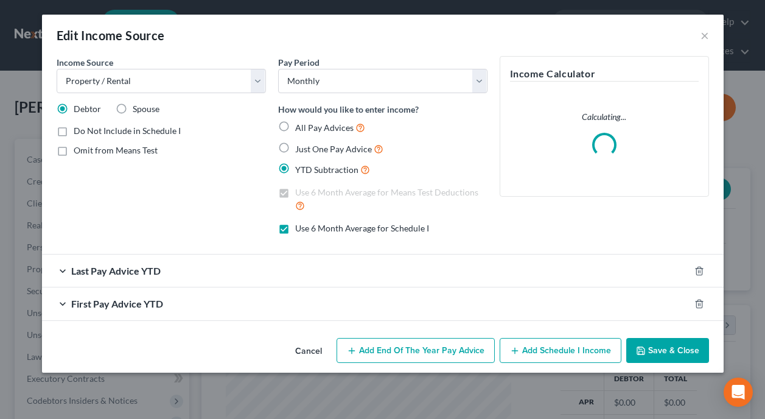
scroll to position [218, 310]
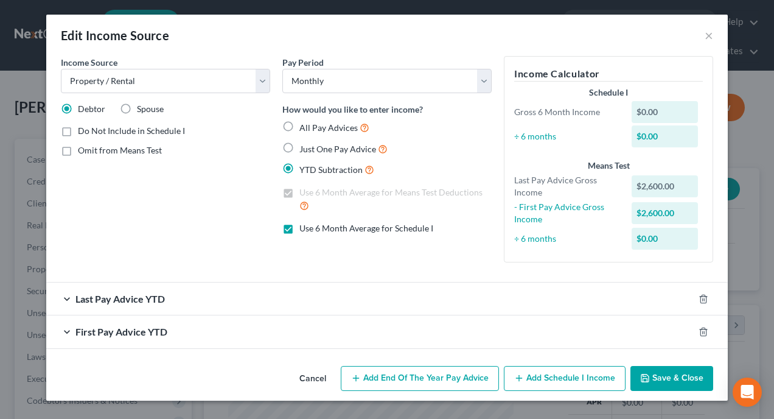
click at [690, 370] on button "Save & Close" at bounding box center [671, 379] width 83 height 26
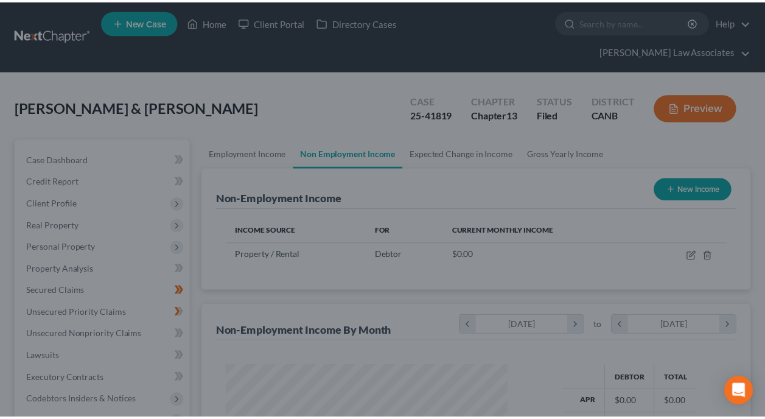
scroll to position [608225, 608137]
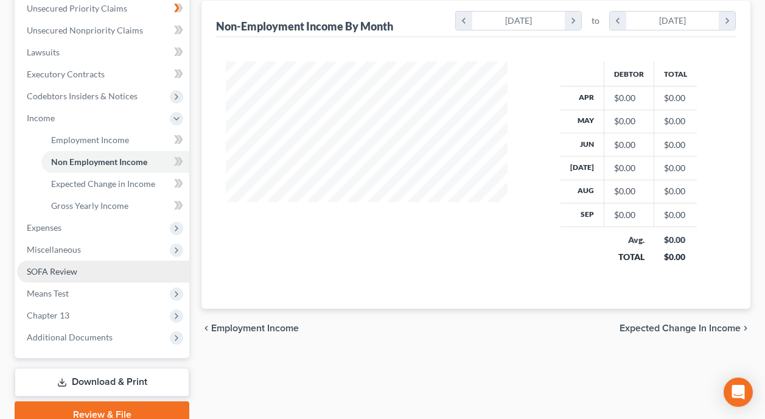
click at [91, 260] on link "SOFA Review" at bounding box center [103, 271] width 172 height 22
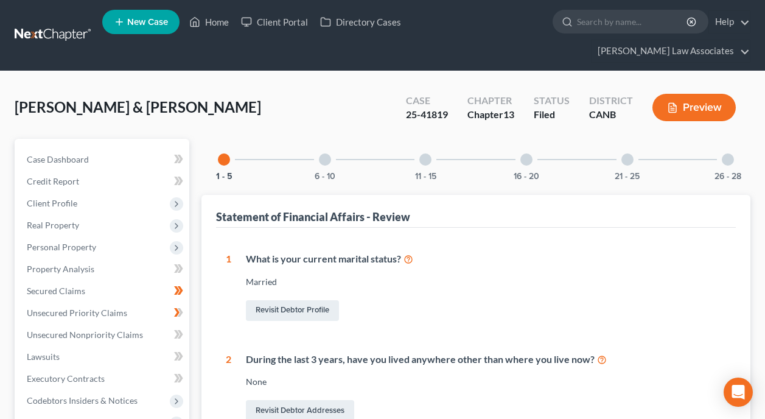
click at [528, 153] on div at bounding box center [526, 159] width 12 height 12
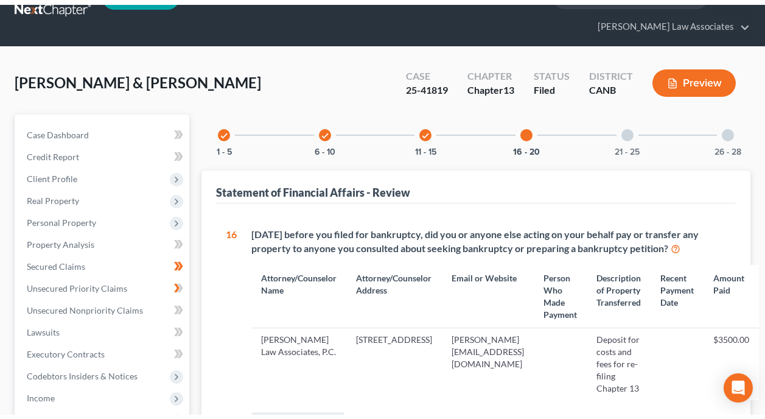
scroll to position [19, 0]
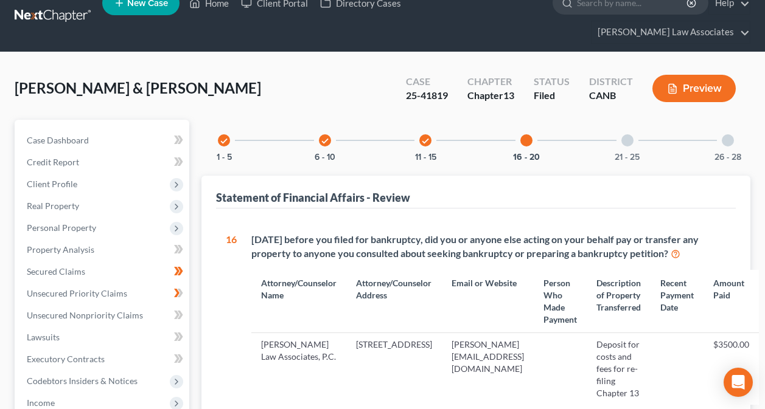
click at [630, 134] on div at bounding box center [627, 140] width 12 height 12
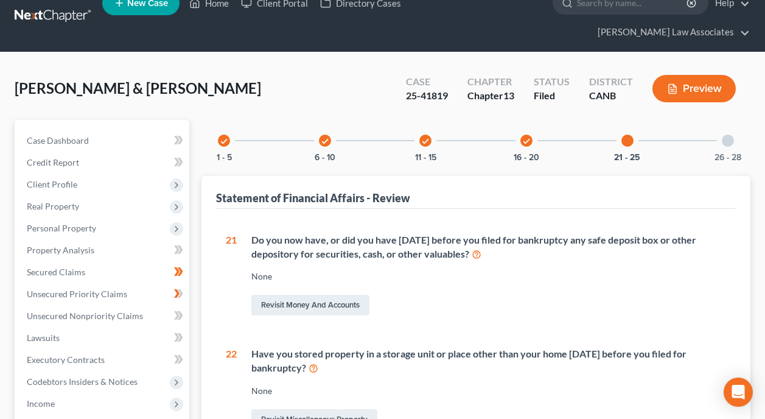
click at [568, 233] on div "Do you now have, or did you have [DATE] before you filed for bankruptcy any saf…" at bounding box center [488, 247] width 475 height 28
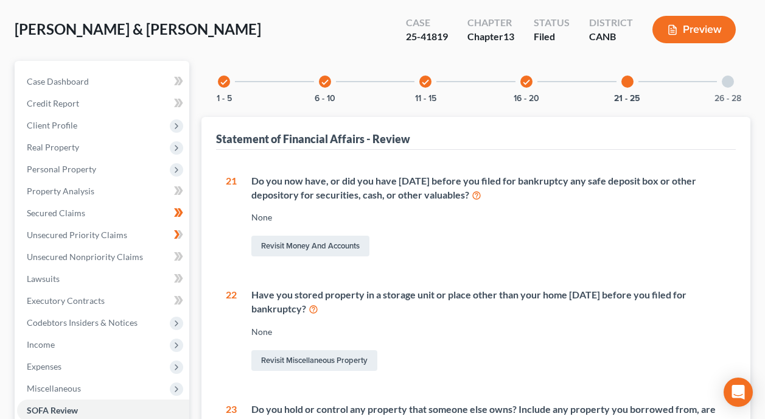
scroll to position [80, 0]
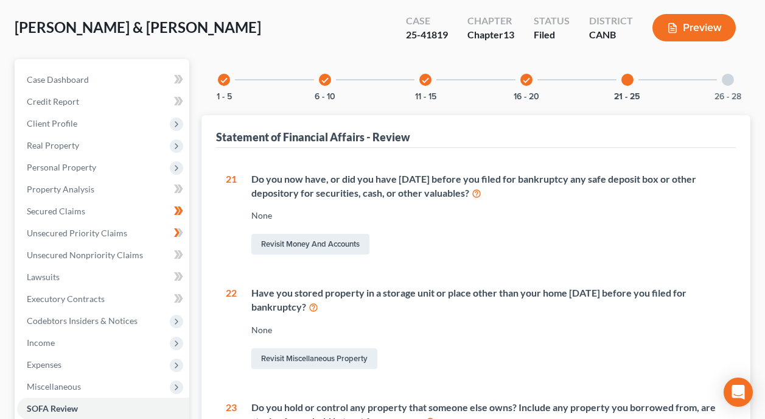
click at [523, 286] on div "Have you stored property in a storage unit or place other than your home [DATE]…" at bounding box center [488, 300] width 475 height 28
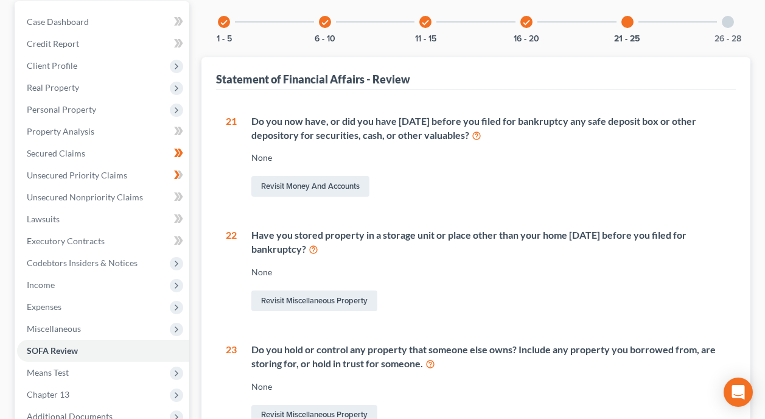
scroll to position [141, 0]
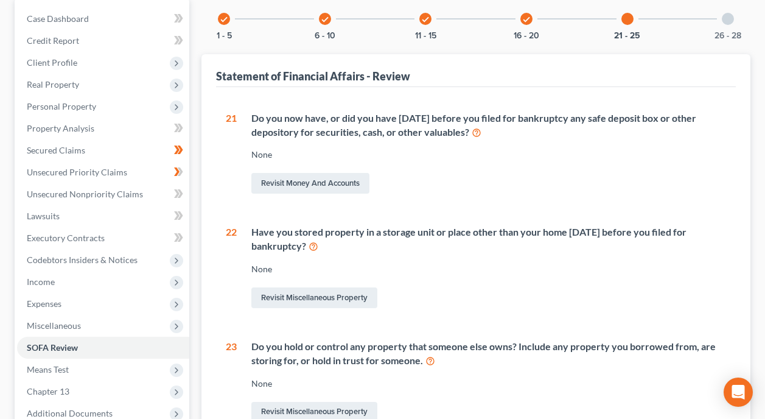
click at [537, 340] on div "Do you hold or control any property that someone else owns? Include any propert…" at bounding box center [488, 354] width 475 height 28
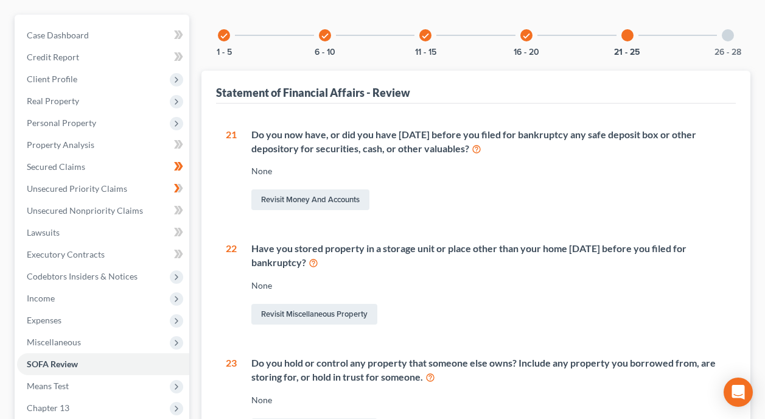
scroll to position [42, 0]
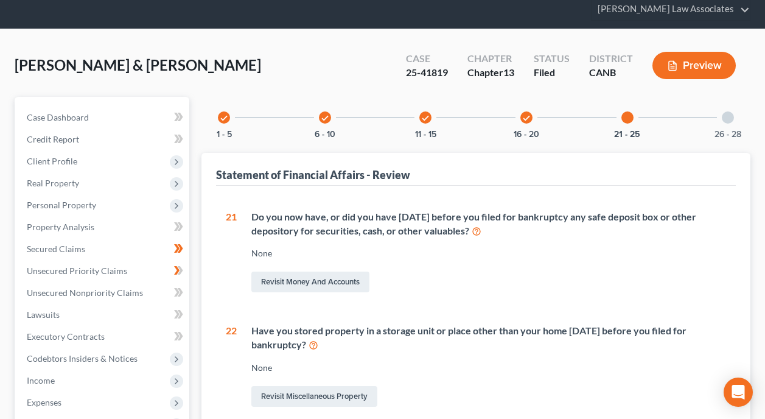
click at [728, 111] on div at bounding box center [728, 117] width 12 height 12
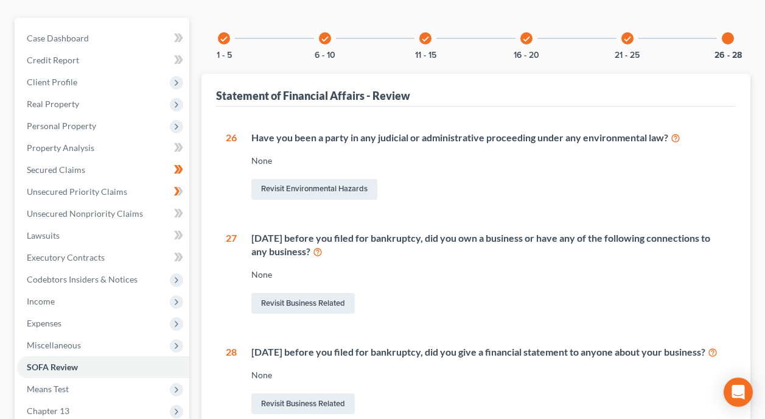
scroll to position [164, 0]
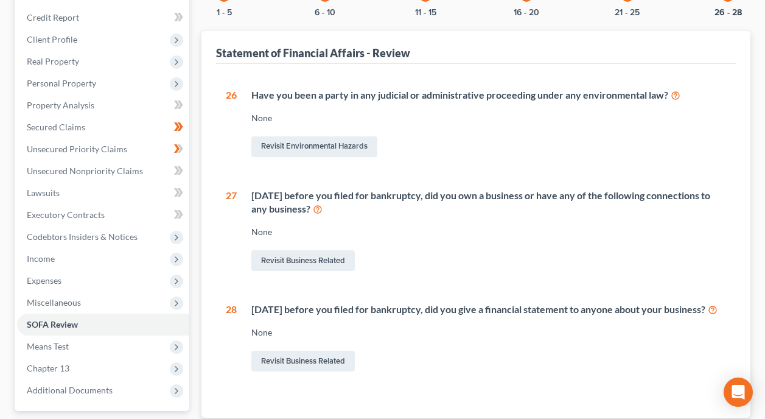
click at [554, 189] on div "[DATE] before you filed for bankruptcy, did you own a business or have any of t…" at bounding box center [488, 203] width 475 height 28
click at [534, 189] on div "[DATE] before you filed for bankruptcy, did you own a business or have any of t…" at bounding box center [488, 203] width 475 height 28
click at [322, 203] on icon at bounding box center [318, 209] width 10 height 12
click at [310, 250] on link "Revisit Business Related" at bounding box center [302, 260] width 103 height 21
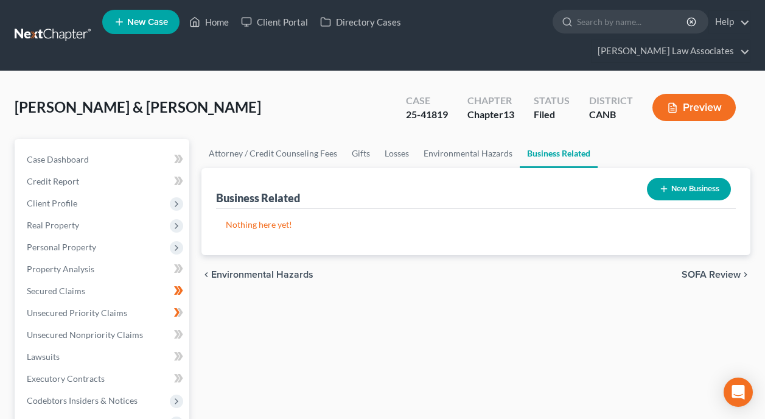
click at [698, 178] on button "New Business" at bounding box center [689, 189] width 84 height 23
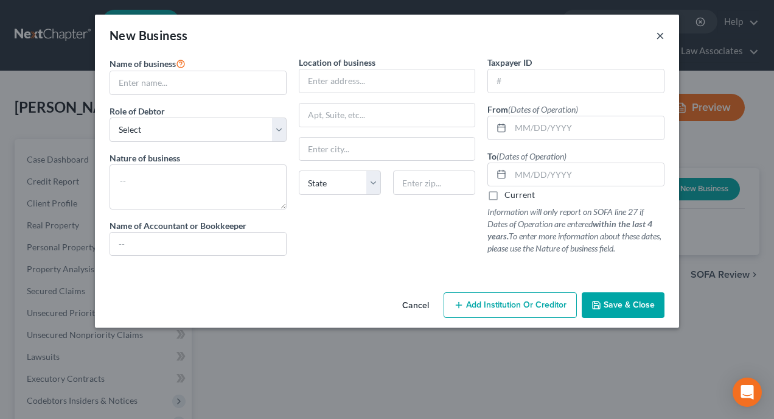
click at [664, 33] on button "×" at bounding box center [660, 35] width 9 height 15
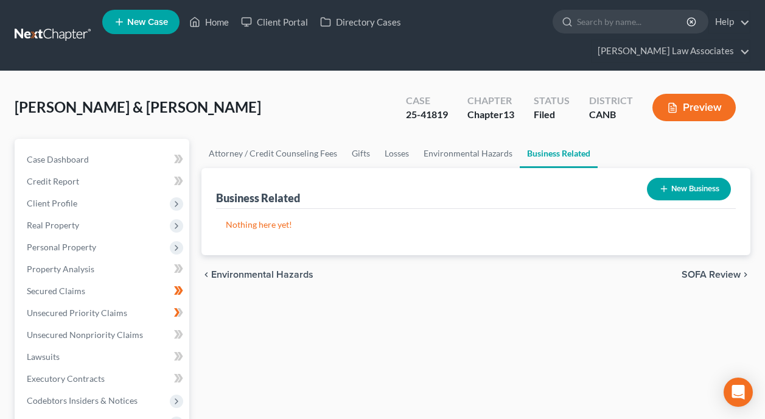
click at [689, 178] on button "New Business" at bounding box center [689, 189] width 84 height 23
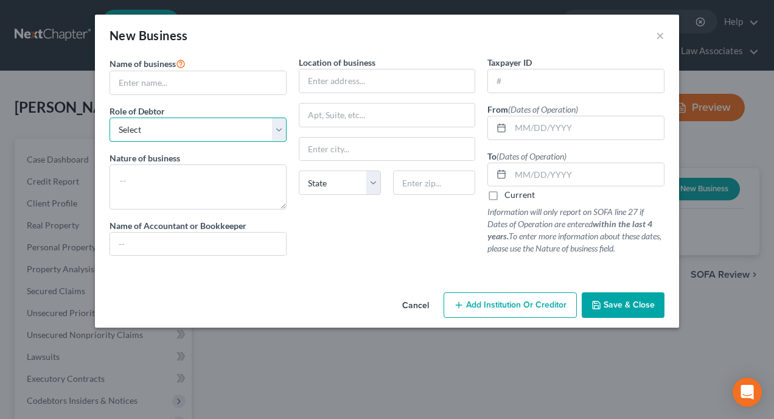
click at [278, 130] on select "Select A member of a limited liability company (LLC) or limited liability partn…" at bounding box center [198, 129] width 177 height 24
click at [287, 279] on div "Name of business * Role of Debtor * Select A member of a limited liability comp…" at bounding box center [387, 171] width 584 height 231
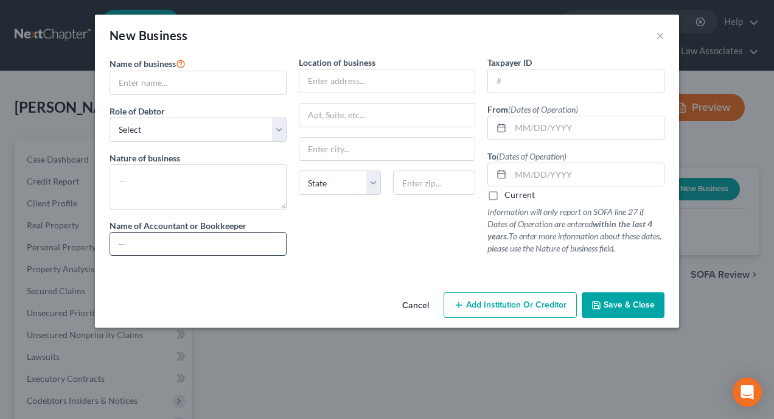
click at [208, 241] on input "text" at bounding box center [198, 243] width 176 height 23
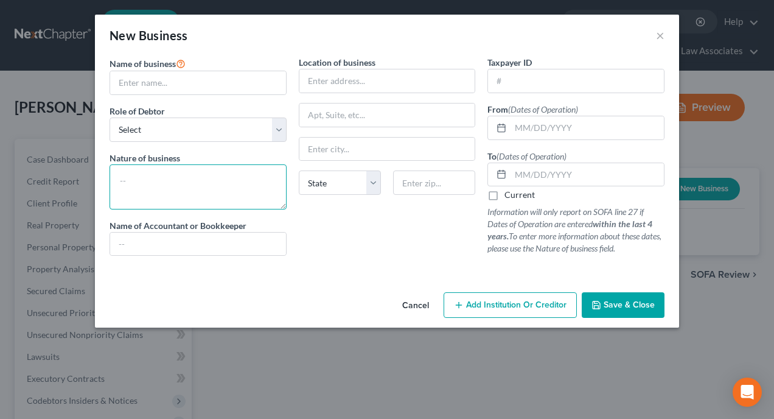
click at [209, 178] on textarea at bounding box center [198, 186] width 177 height 45
click at [657, 302] on button "Save & Close" at bounding box center [623, 305] width 83 height 26
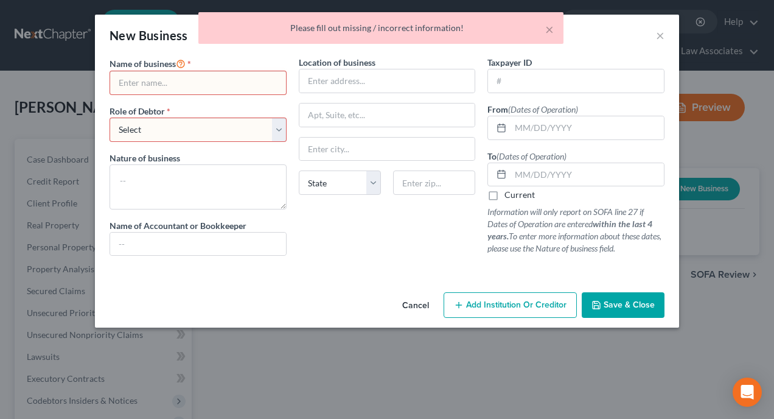
click at [658, 39] on div "× Please fill out missing / incorrect information!" at bounding box center [381, 31] width 774 height 38
click at [658, 37] on div "× Please fill out missing / incorrect information!" at bounding box center [381, 31] width 774 height 38
click at [550, 30] on button "×" at bounding box center [549, 29] width 9 height 15
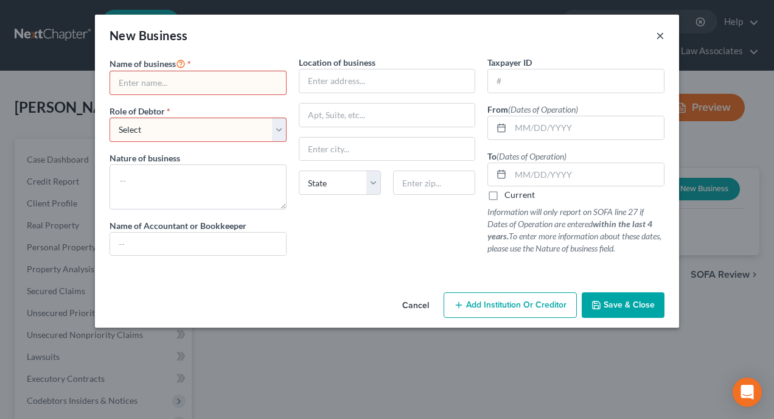
click at [664, 35] on button "×" at bounding box center [660, 35] width 9 height 15
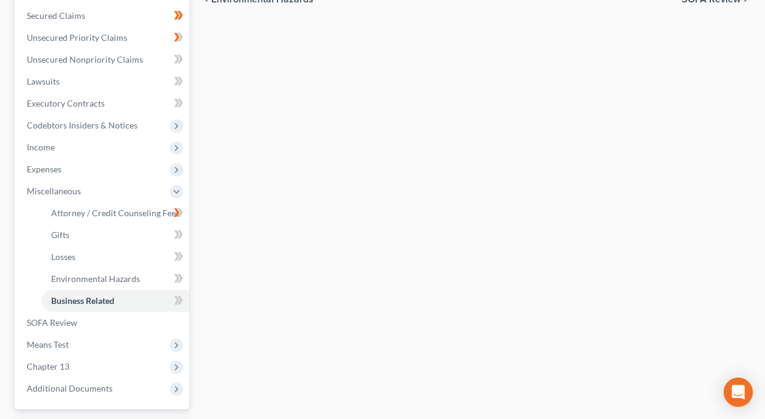
scroll to position [304, 0]
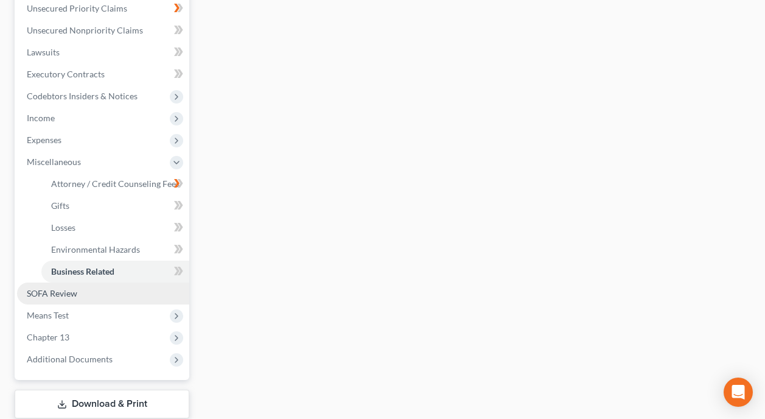
click at [97, 282] on link "SOFA Review" at bounding box center [103, 293] width 172 height 22
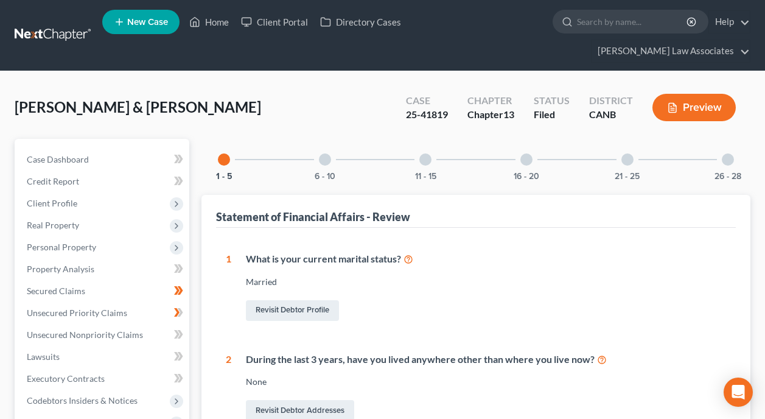
click at [732, 153] on div at bounding box center [728, 159] width 12 height 12
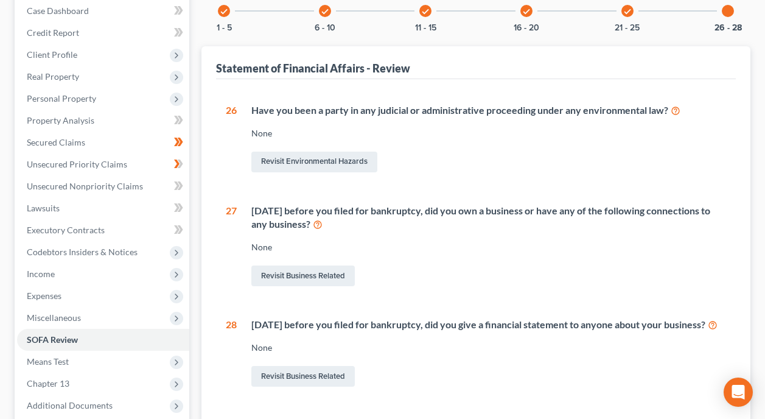
scroll to position [183, 0]
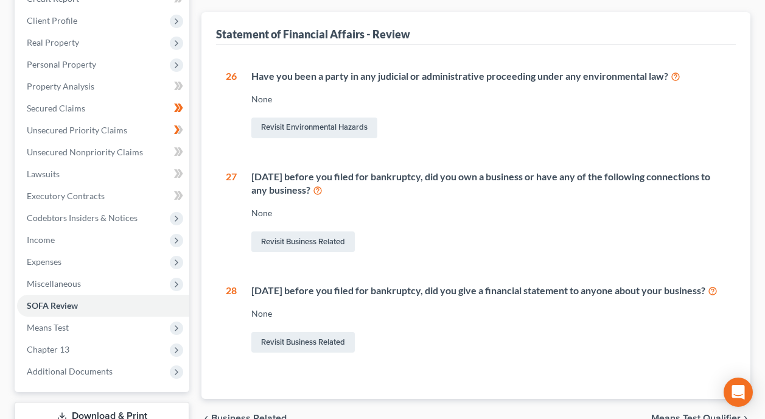
click at [554, 284] on div "[DATE] before you filed for bankruptcy, did you give a financial statement to a…" at bounding box center [488, 291] width 475 height 14
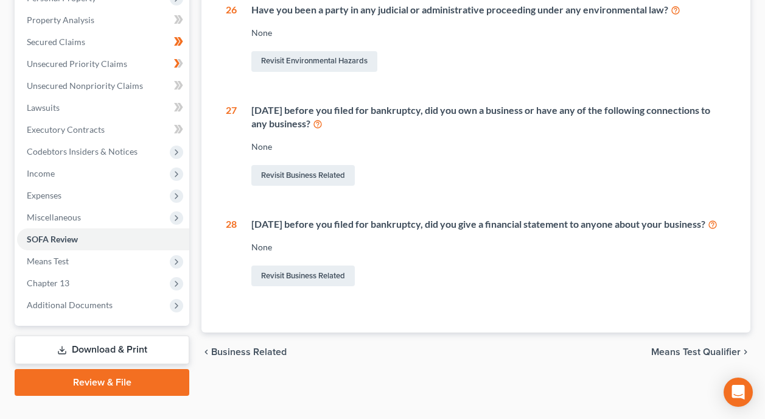
scroll to position [250, 0]
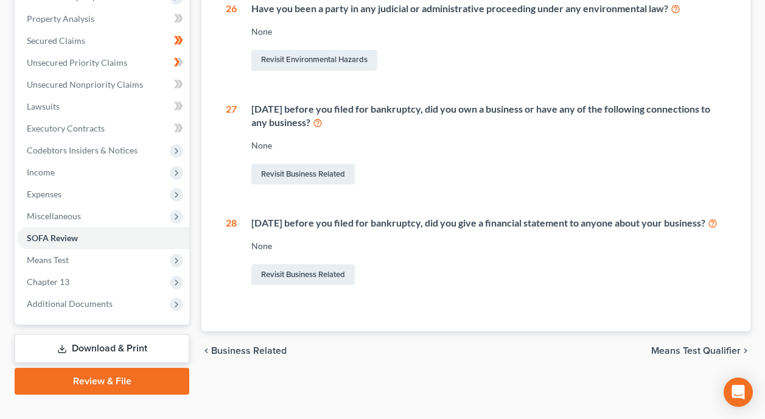
click at [539, 240] on div "None" at bounding box center [488, 246] width 475 height 12
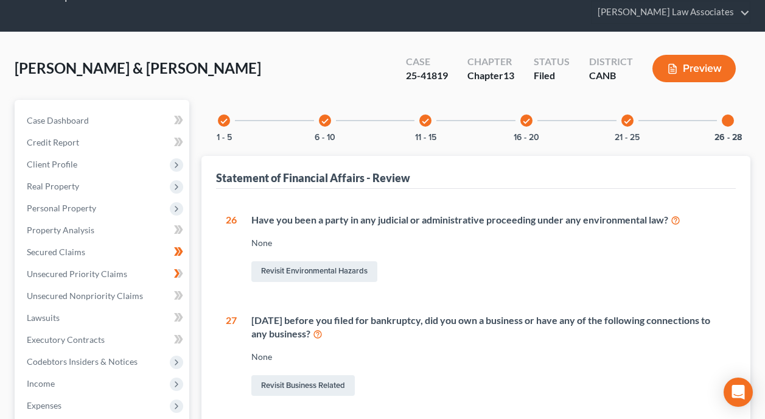
scroll to position [0, 0]
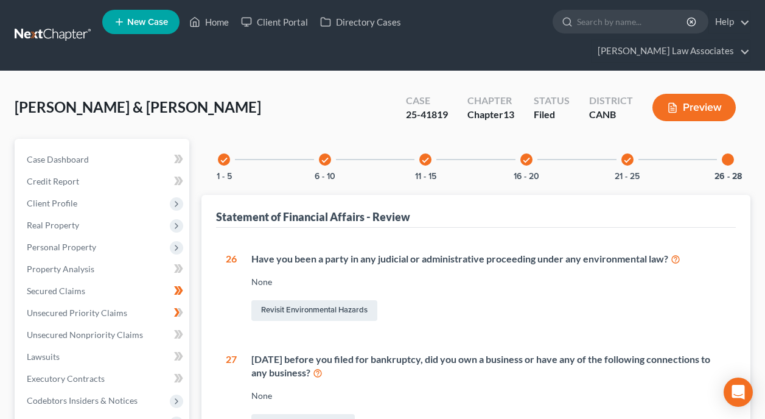
click at [610, 252] on div "Have you been a party in any judicial or administrative proceeding under any en…" at bounding box center [488, 259] width 475 height 14
click at [317, 414] on link "Revisit Business Related" at bounding box center [302, 424] width 103 height 21
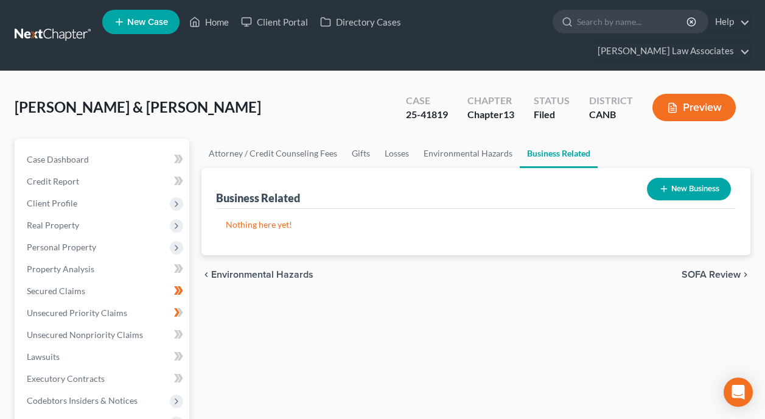
click at [688, 178] on button "New Business" at bounding box center [689, 189] width 84 height 23
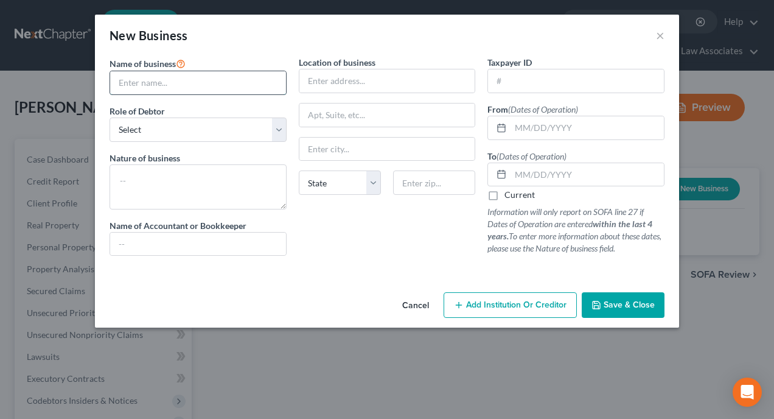
click at [217, 76] on input "text" at bounding box center [198, 82] width 176 height 23
type input "tIRES AND bREAKS"
click at [204, 77] on input "Tires and Breaks" at bounding box center [198, 82] width 176 height 23
type input "Tires and Brakes"
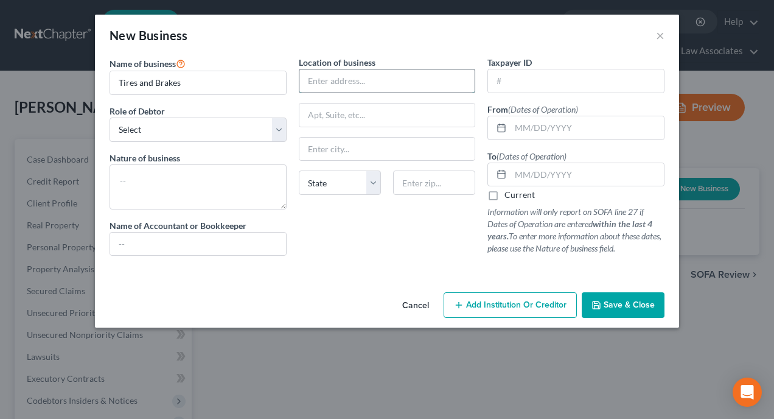
click at [407, 74] on input "text" at bounding box center [387, 80] width 176 height 23
type input "1592 Willow Pass Road"
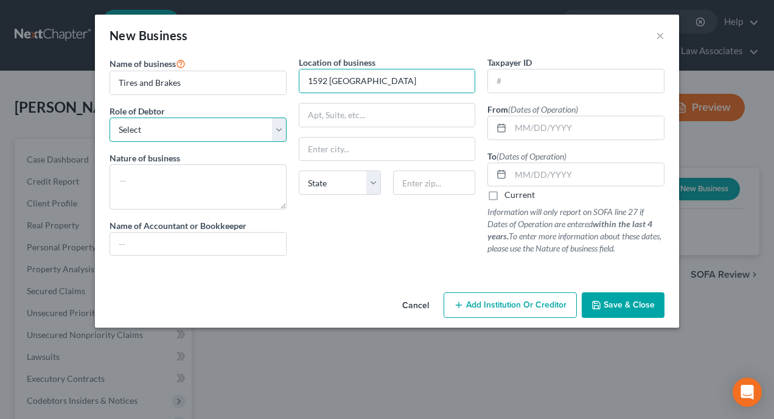
click at [276, 129] on select "Select A member of a limited liability company (LLC) or limited liability partn…" at bounding box center [198, 129] width 177 height 24
select select "officer"
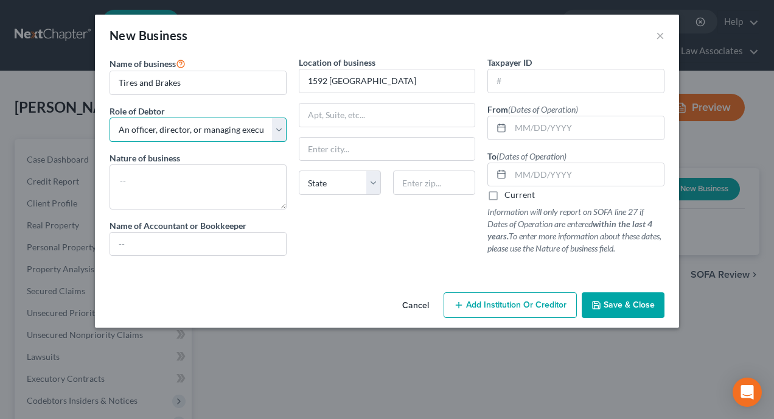
click at [110, 117] on select "Select A member of a limited liability company (LLC) or limited liability partn…" at bounding box center [198, 129] width 177 height 24
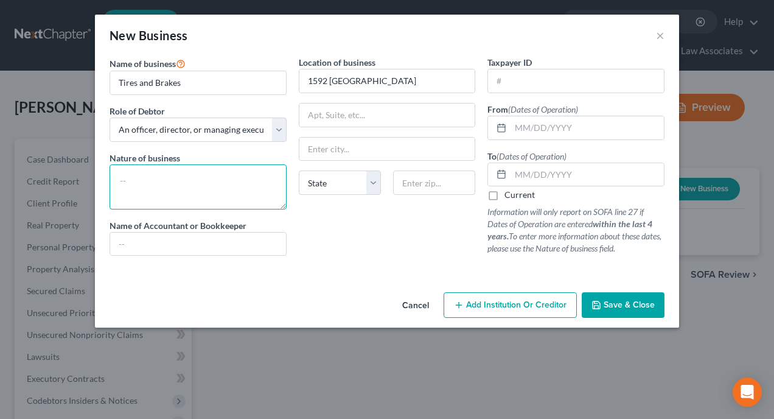
click at [253, 183] on textarea at bounding box center [198, 186] width 177 height 45
type textarea "Towing and transport"
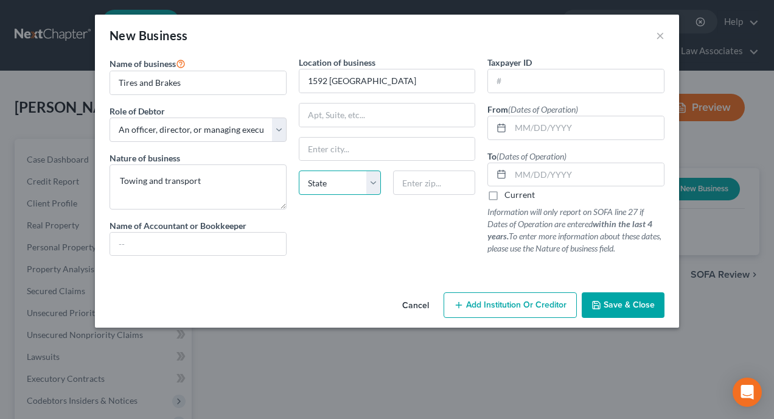
click at [372, 186] on select "State [US_STATE] AK AR AZ CA CO CT DE DC [GEOGRAPHIC_DATA] [GEOGRAPHIC_DATA] GU…" at bounding box center [340, 182] width 82 height 24
select select "4"
click at [299, 170] on select "State [US_STATE] AK AR AZ CA CO CT DE DC [GEOGRAPHIC_DATA] [GEOGRAPHIC_DATA] GU…" at bounding box center [340, 182] width 82 height 24
click at [375, 113] on input "text" at bounding box center [387, 114] width 176 height 23
click at [362, 147] on input "text" at bounding box center [387, 149] width 176 height 23
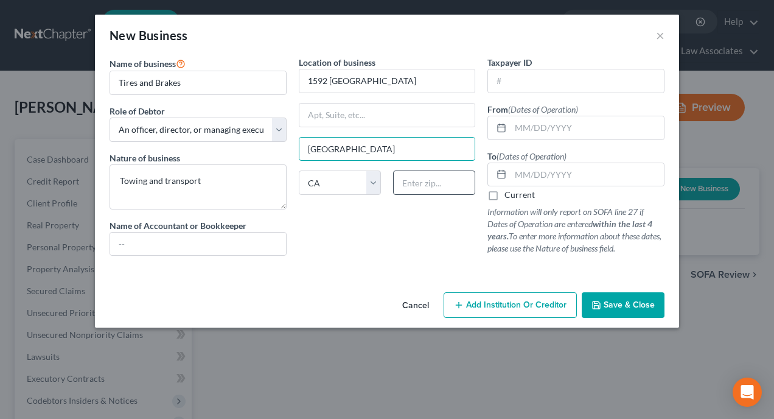
type input "[GEOGRAPHIC_DATA]"
click at [436, 179] on input "text" at bounding box center [434, 182] width 82 height 24
type input "94565"
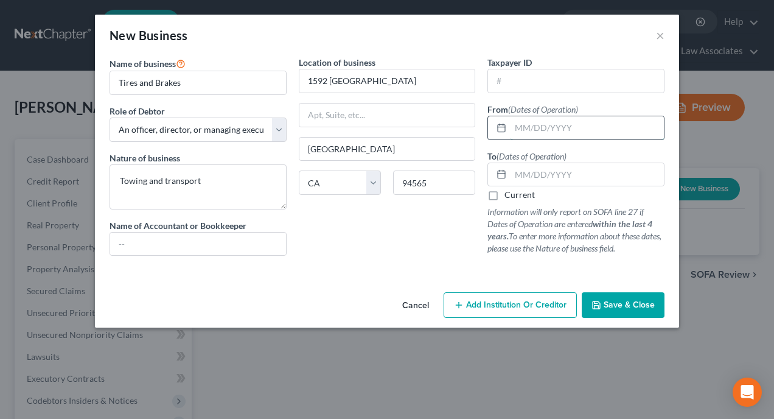
click at [588, 125] on input "text" at bounding box center [586, 127] width 153 height 23
type input "0"
type input "0501 2021"
click at [589, 173] on input "text" at bounding box center [586, 174] width 153 height 23
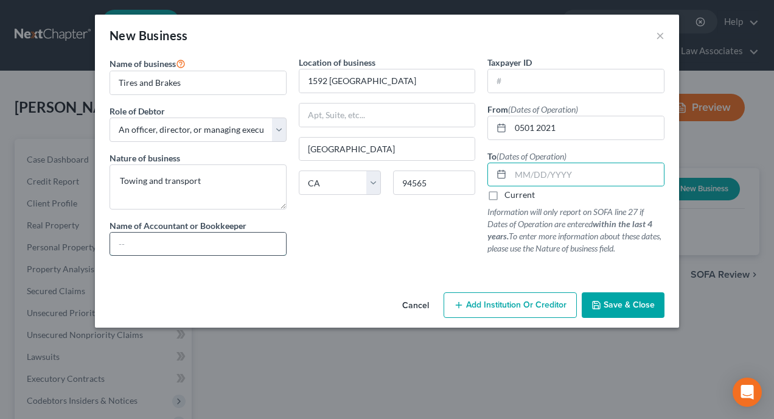
click at [241, 243] on input "text" at bounding box center [198, 243] width 176 height 23
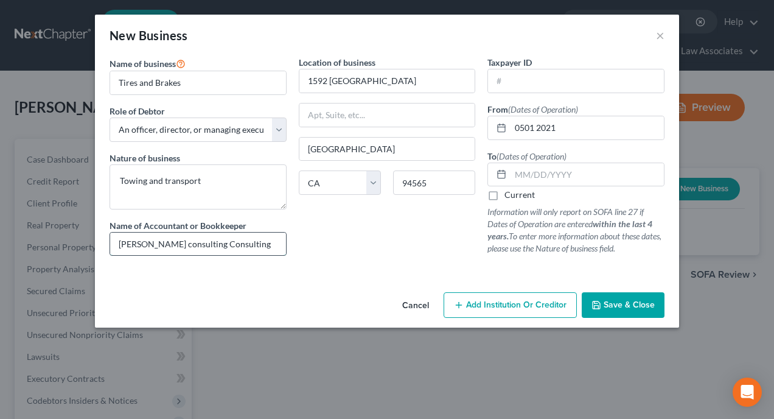
drag, startPoint x: 259, startPoint y: 243, endPoint x: 158, endPoint y: 246, distance: 100.4
click at [155, 246] on input "Andrews consulting Consulting" at bounding box center [198, 243] width 176 height 23
type input "Andrews Consulting"
click at [329, 245] on div "Location of business 1592 Willow Pass Road Pittsburg State AL AK AR AZ CA CO CT…" at bounding box center [387, 160] width 189 height 209
click at [635, 304] on span "Save & Close" at bounding box center [629, 304] width 51 height 10
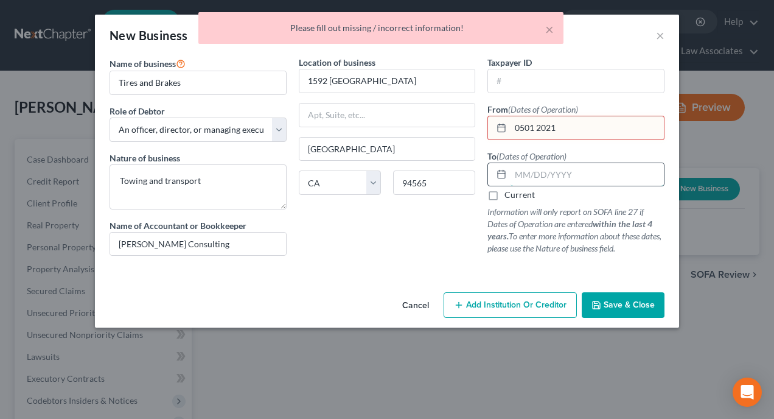
click at [559, 177] on input "text" at bounding box center [586, 174] width 153 height 23
click at [504, 195] on label "Current" at bounding box center [519, 195] width 30 height 12
click at [509, 195] on input "Current" at bounding box center [513, 193] width 8 height 8
checkbox input "true"
click at [623, 306] on span "Save & Close" at bounding box center [629, 304] width 51 height 10
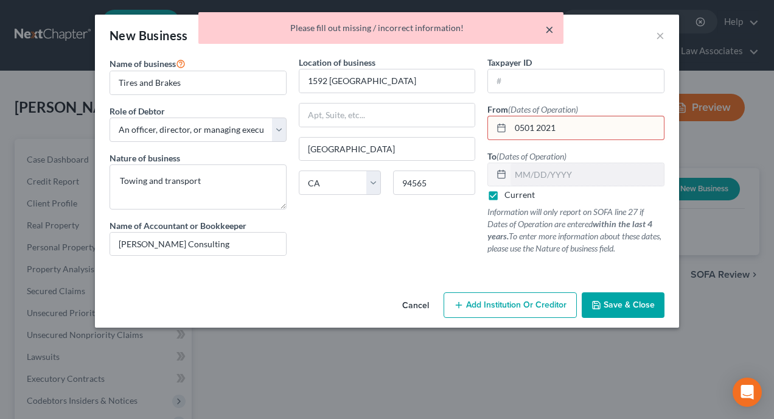
click at [553, 26] on button "×" at bounding box center [549, 29] width 9 height 15
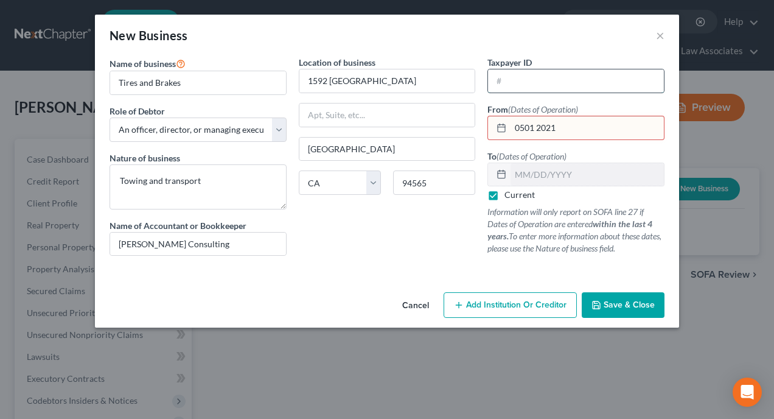
click at [578, 78] on input "text" at bounding box center [576, 80] width 176 height 23
click at [619, 298] on button "Save & Close" at bounding box center [623, 305] width 83 height 26
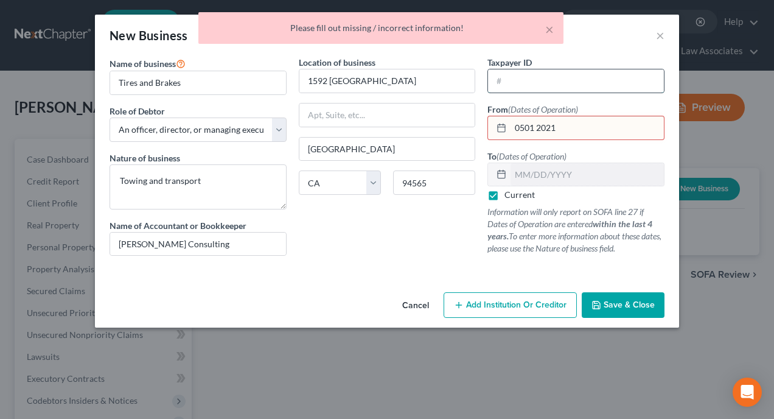
click at [527, 82] on input "text" at bounding box center [576, 80] width 176 height 23
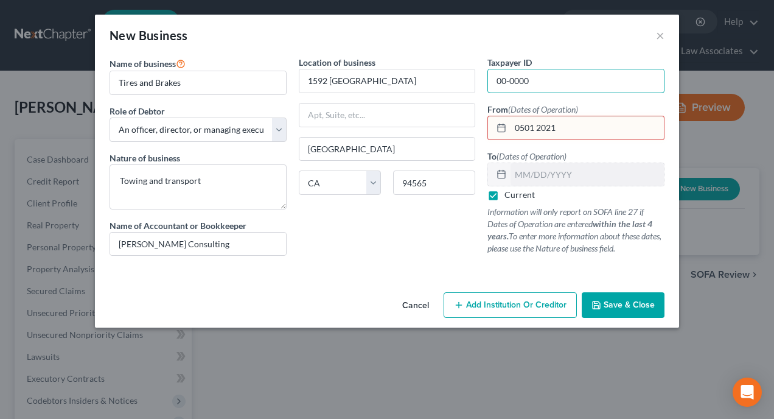
type input "00-0000"
click at [625, 306] on span "Save & Close" at bounding box center [629, 304] width 51 height 10
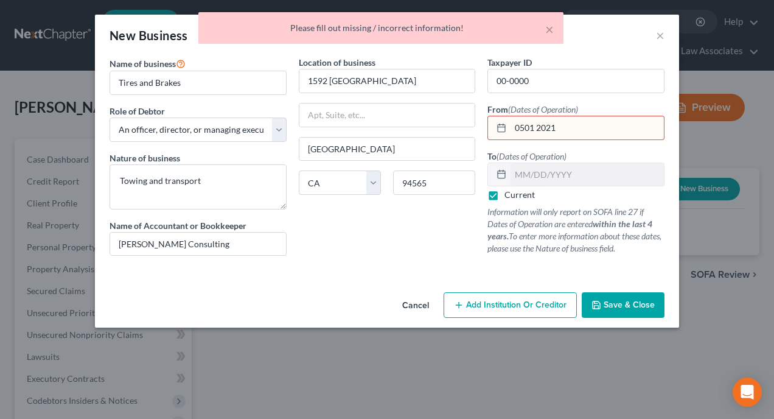
click at [578, 127] on input "0501 2021" at bounding box center [586, 127] width 153 height 23
click at [534, 127] on input "0501 2021" at bounding box center [586, 127] width 153 height 23
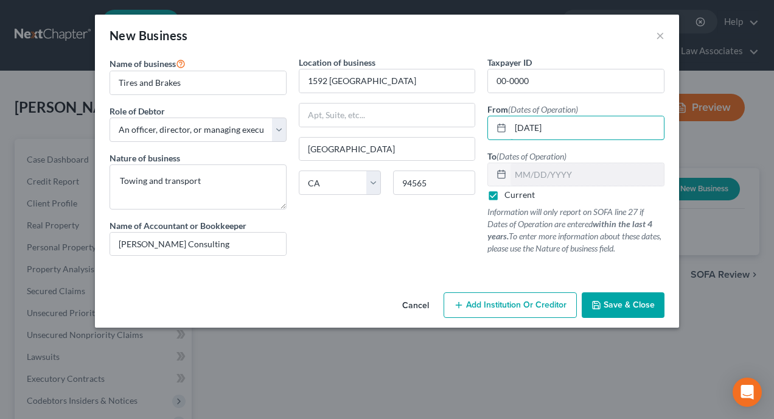
type input "05/21/2021"
click at [639, 307] on span "Save & Close" at bounding box center [629, 304] width 51 height 10
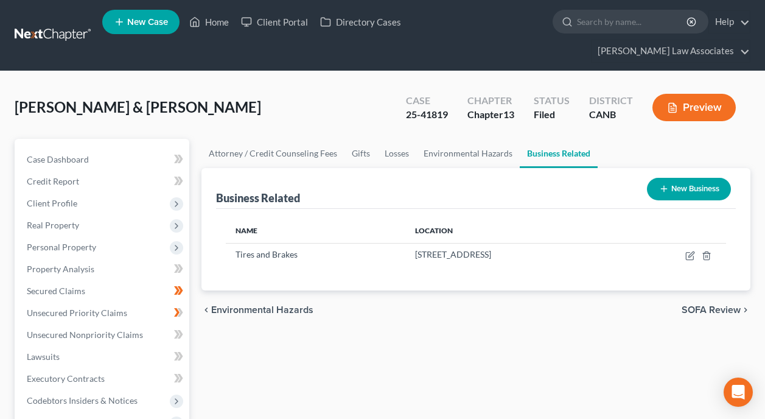
scroll to position [360, 0]
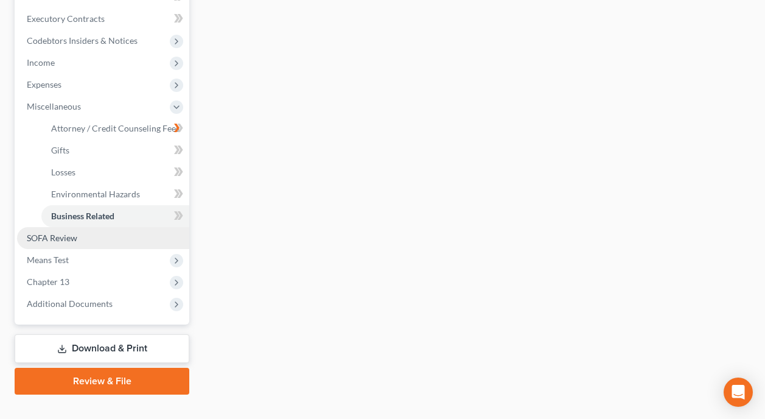
click at [105, 227] on link "SOFA Review" at bounding box center [103, 238] width 172 height 22
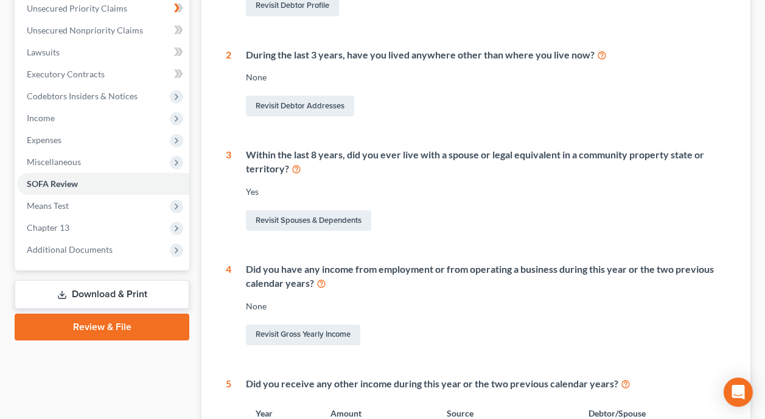
scroll to position [571, 0]
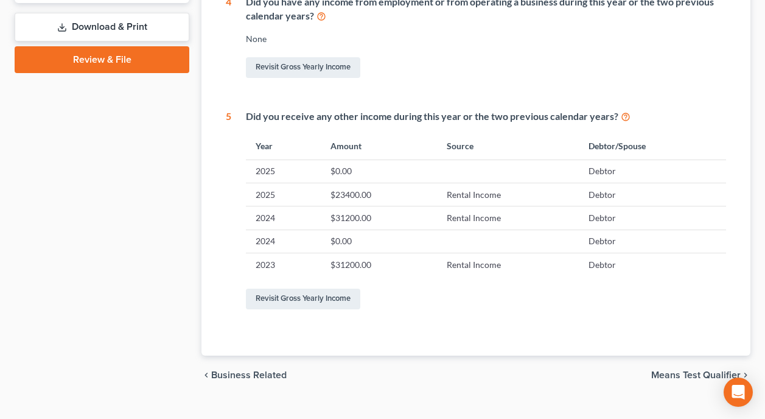
click at [488, 286] on div "Revisit Gross Yearly Income" at bounding box center [486, 299] width 480 height 26
click at [375, 229] on td "$0.00" at bounding box center [379, 240] width 116 height 23
click at [477, 229] on td at bounding box center [508, 240] width 142 height 23
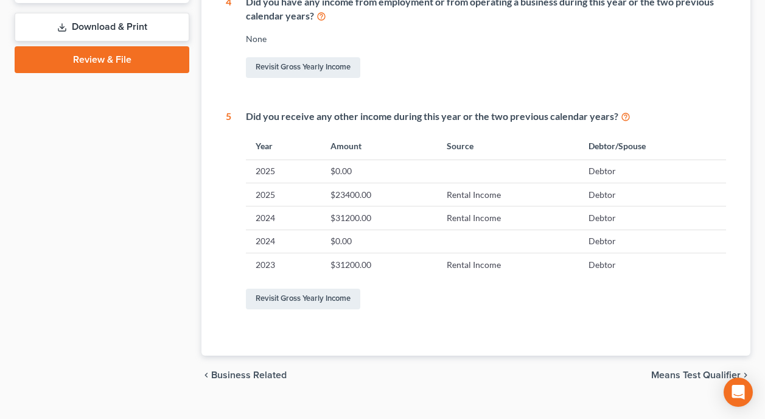
click at [477, 229] on td at bounding box center [508, 240] width 142 height 23
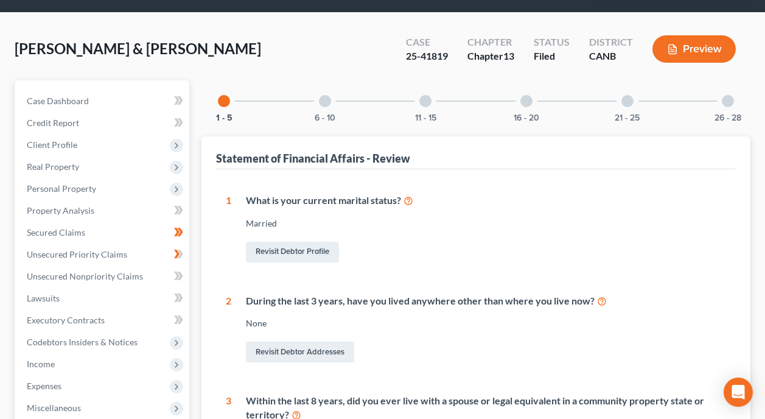
scroll to position [0, 0]
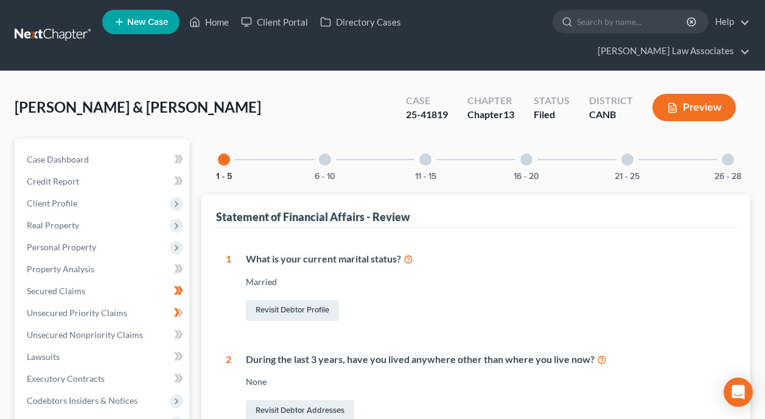
click at [326, 153] on div at bounding box center [325, 159] width 12 height 12
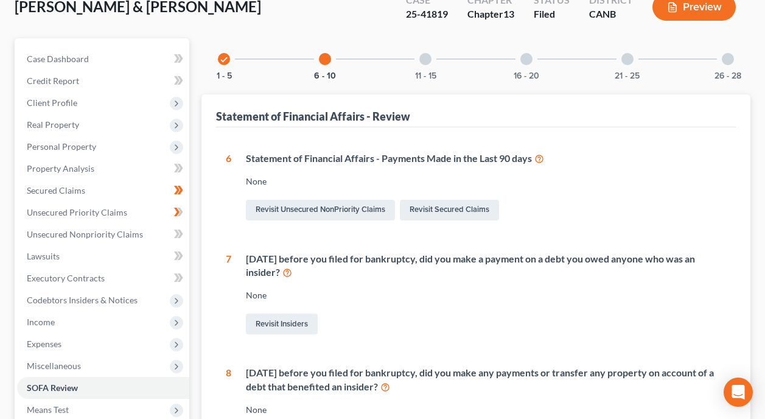
scroll to position [122, 0]
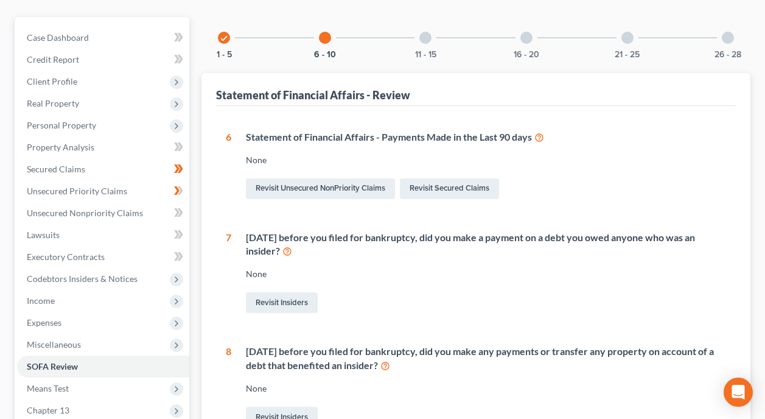
click at [538, 231] on div "[DATE] before you filed for bankruptcy, did you make a payment on a debt you ow…" at bounding box center [486, 245] width 480 height 28
click at [472, 178] on link "Revisit Secured Claims" at bounding box center [449, 188] width 99 height 21
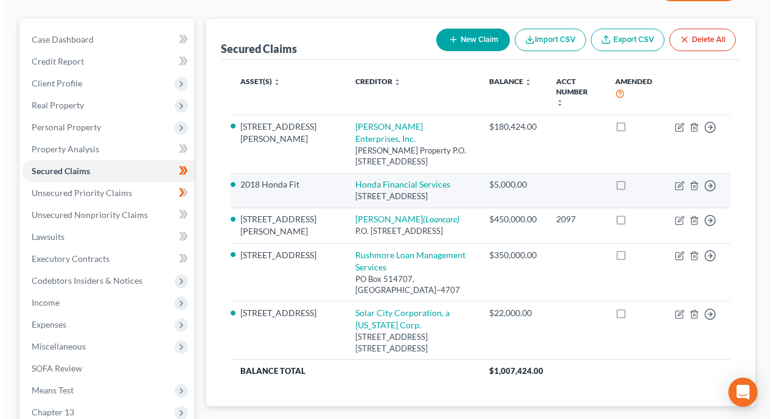
scroll to position [122, 0]
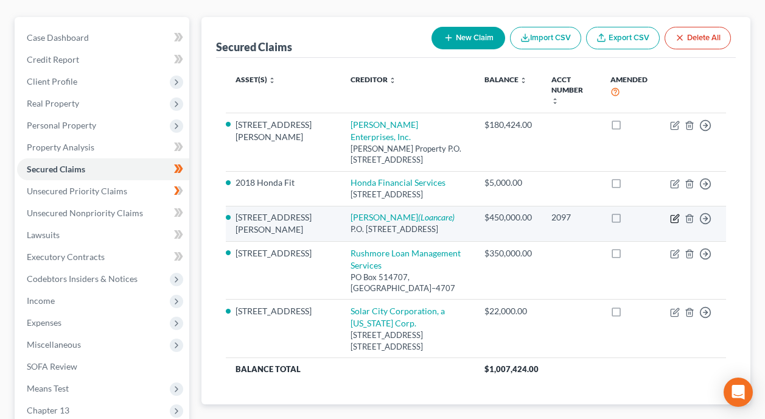
click at [677, 214] on icon "button" at bounding box center [675, 219] width 10 height 10
select select "45"
select select "2"
select select "0"
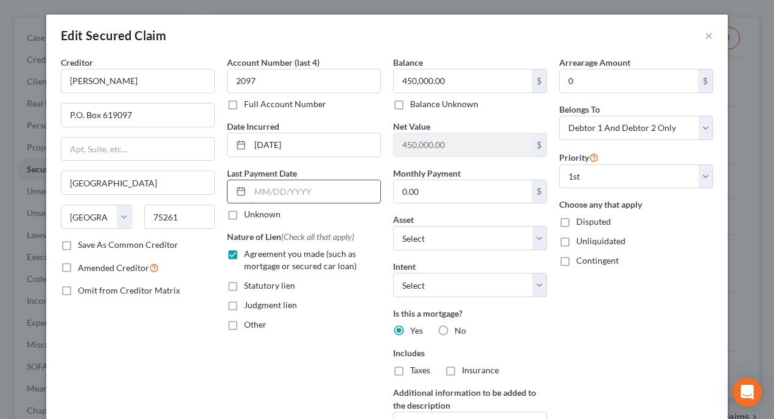
click at [352, 191] on input "text" at bounding box center [315, 191] width 130 height 23
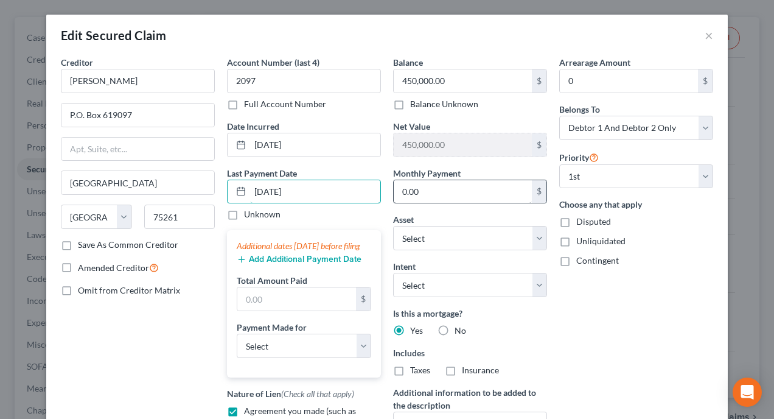
type input "09/01/2025"
click at [485, 189] on input "0.00" at bounding box center [463, 191] width 138 height 23
type input "3,000"
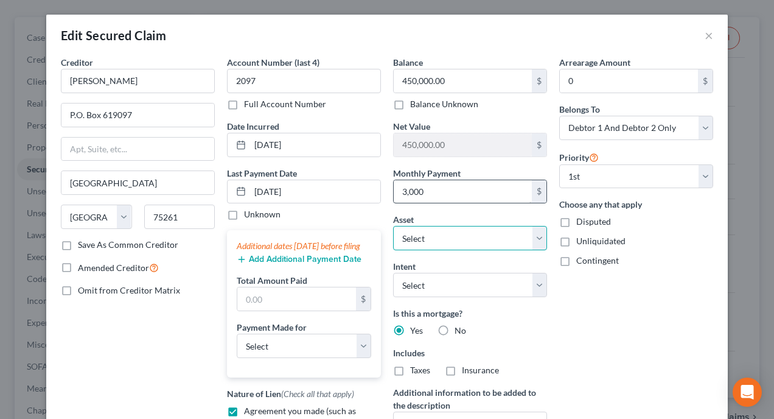
select select "2"
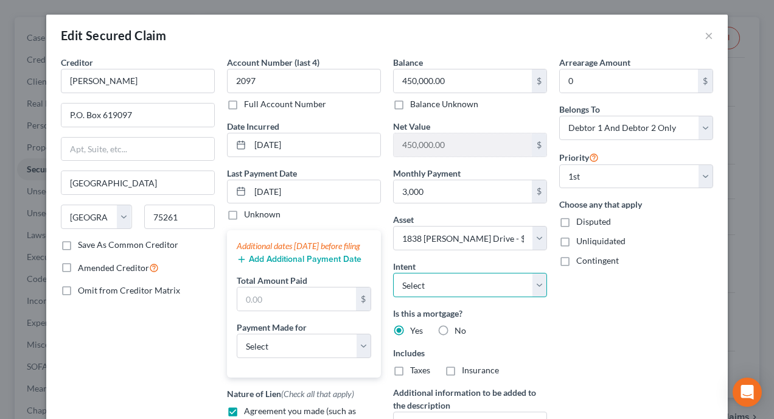
click at [531, 282] on select "Select Surrender Redeem Reaffirm Avoid Other" at bounding box center [470, 285] width 154 height 24
click at [536, 283] on select "Select Surrender Redeem Reaffirm Avoid Other" at bounding box center [470, 285] width 154 height 24
click at [572, 313] on div "Arrearage Amount 0 $ Belongs To * Select Debtor 1 Only Debtor 2 Only Debtor 1 A…" at bounding box center [636, 276] width 166 height 441
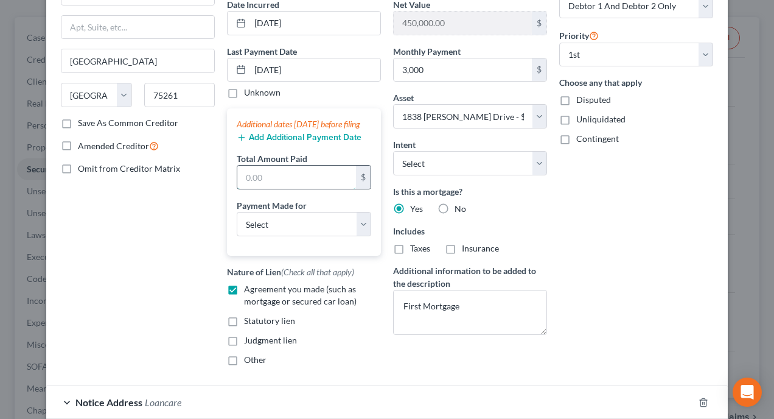
click at [310, 187] on input "text" at bounding box center [296, 176] width 119 height 23
type input "9,000"
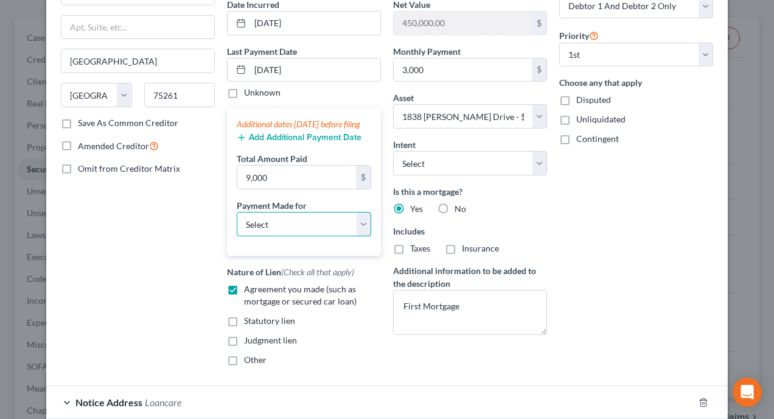
click at [316, 236] on select "Select Car Credit Card Loan Repayment Mortgage Other Suppliers Or Vendors" at bounding box center [304, 224] width 134 height 24
select select "3"
click at [237, 224] on select "Select Car Credit Card Loan Repayment Mortgage Other Suppliers Or Vendors" at bounding box center [304, 224] width 134 height 24
click at [268, 142] on button "Add Additional Payment Date" at bounding box center [299, 138] width 125 height 10
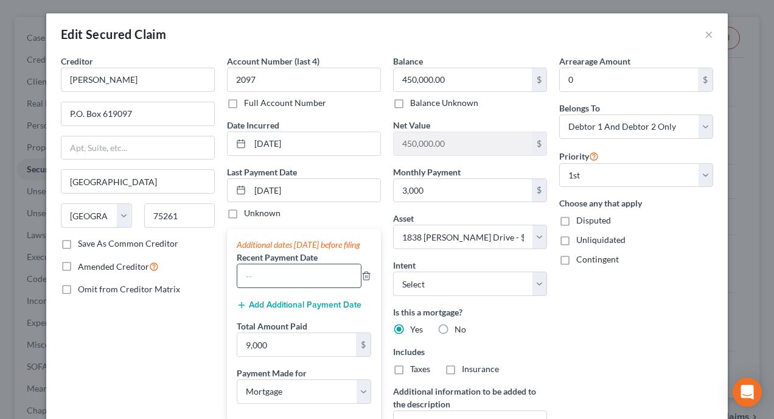
scroll to position [0, 0]
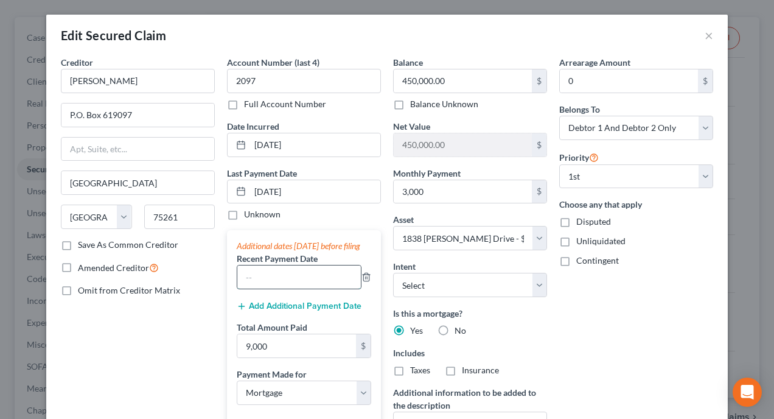
click at [321, 288] on input "text" at bounding box center [299, 276] width 124 height 23
type input "08"
click at [300, 178] on div "Last Payment Date 09/01/2025 Unknown" at bounding box center [304, 194] width 154 height 54
click at [300, 187] on input "09/01/2025" at bounding box center [315, 191] width 130 height 23
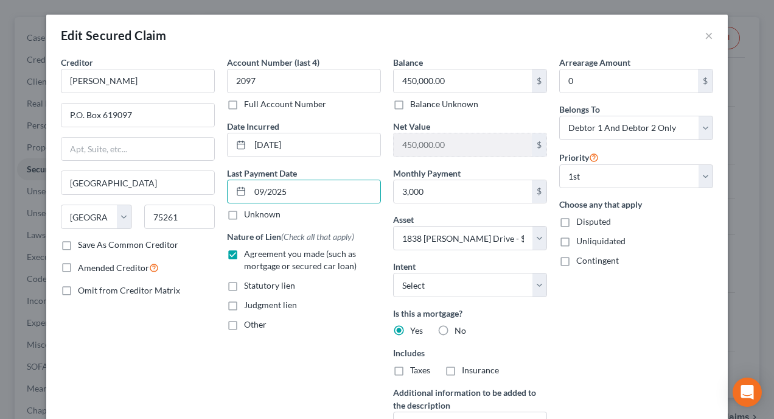
click at [351, 302] on div "Judgment lien" at bounding box center [304, 305] width 154 height 12
click at [327, 180] on input "09/2025" at bounding box center [315, 191] width 130 height 23
click at [324, 187] on input "09/2025" at bounding box center [315, 191] width 130 height 23
type input "09/01/2025"
select select "3"
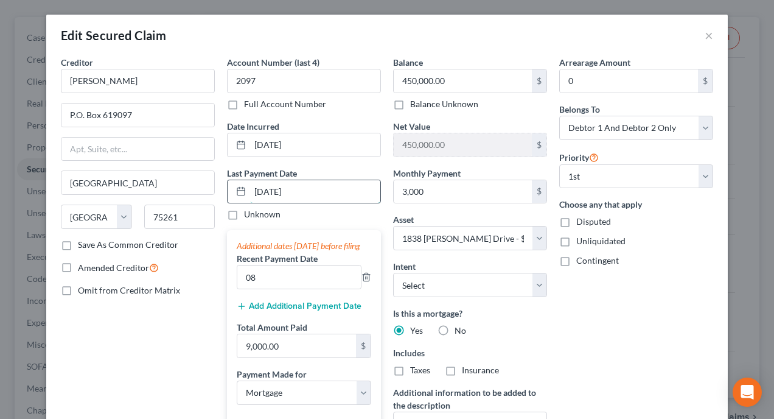
type input "09/01/2025"
click at [288, 288] on input "08" at bounding box center [299, 276] width 124 height 23
type input "08/01/2025"
click at [324, 311] on button "Add Additional Payment Date" at bounding box center [299, 306] width 125 height 10
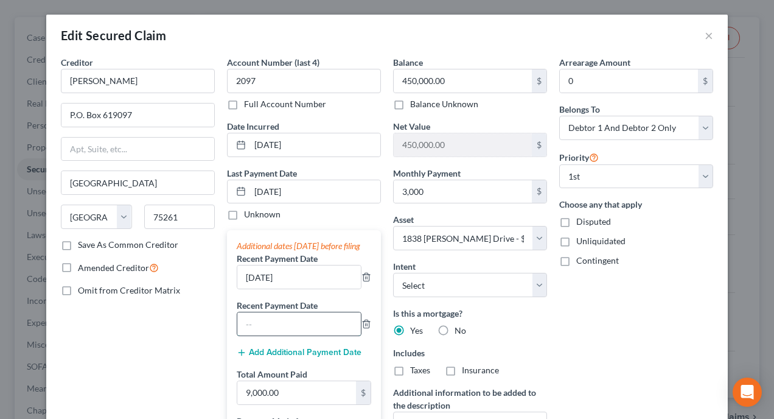
click at [326, 330] on input "text" at bounding box center [299, 323] width 124 height 23
type input "07/01/2025"
click at [653, 327] on div "Arrearage Amount 0 $ Belongs To * Select Debtor 1 Only Debtor 2 Only Debtor 1 A…" at bounding box center [636, 323] width 166 height 534
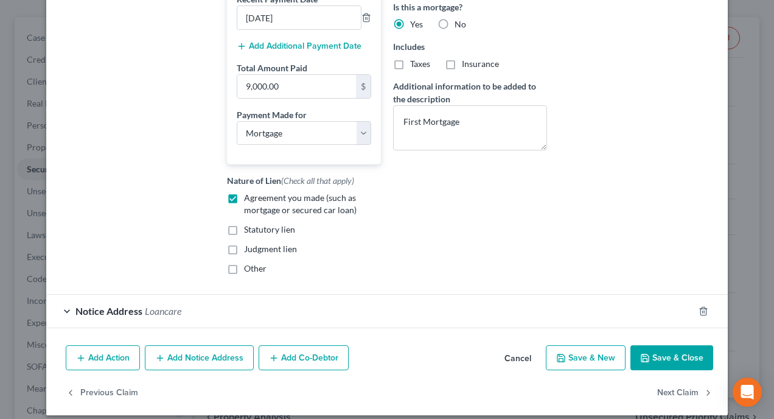
scroll to position [329, 0]
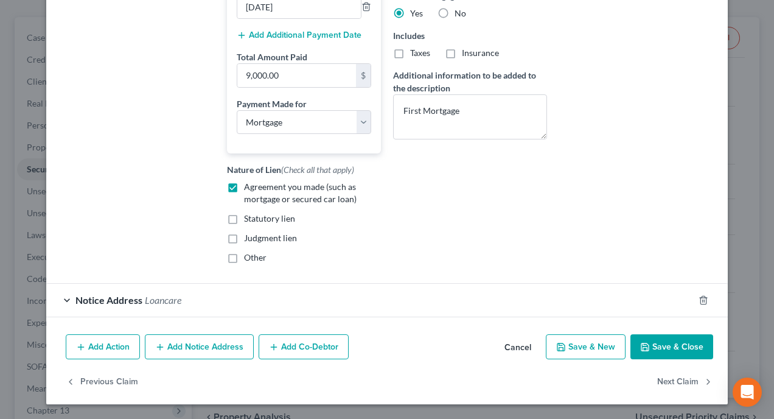
click at [680, 343] on button "Save & Close" at bounding box center [671, 347] width 83 height 26
select select
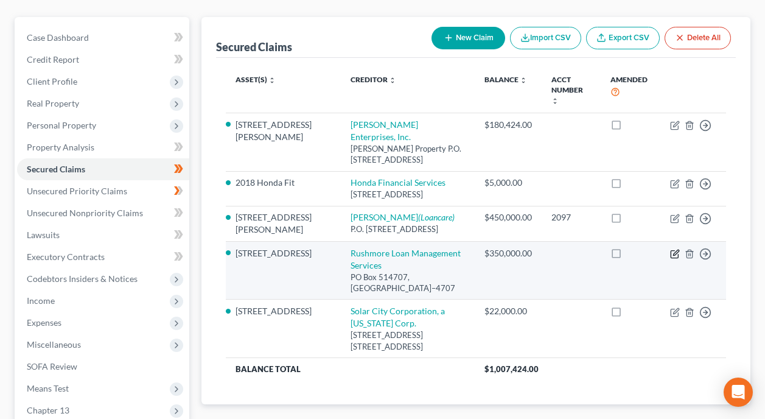
click at [675, 249] on icon "button" at bounding box center [675, 251] width 5 height 5
select select "4"
select select "0"
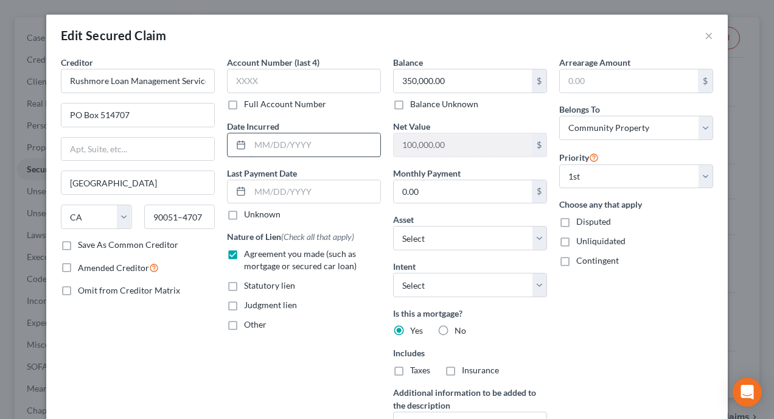
click at [310, 147] on input "text" at bounding box center [315, 144] width 130 height 23
click at [324, 193] on input "text" at bounding box center [315, 191] width 130 height 23
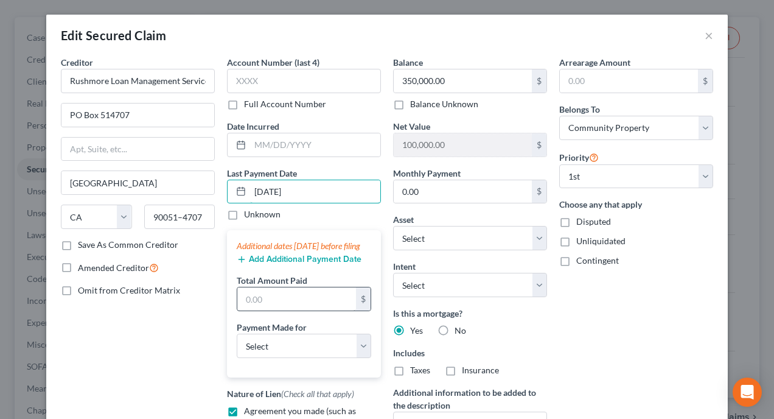
type input "09/01/2025"
click at [313, 304] on input "text" at bounding box center [296, 298] width 119 height 23
type input "7,800"
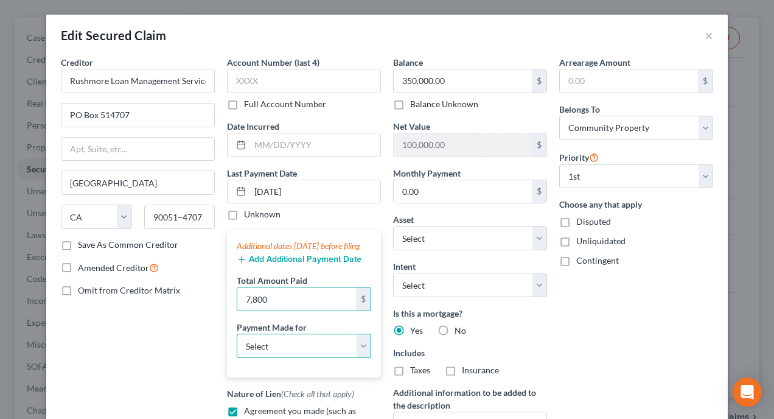
click at [363, 355] on select "Select Car Credit Card Loan Repayment Mortgage Other Suppliers Or Vendors" at bounding box center [304, 345] width 134 height 24
select select "3"
click at [237, 346] on select "Select Car Credit Card Loan Repayment Mortgage Other Suppliers Or Vendors" at bounding box center [304, 345] width 134 height 24
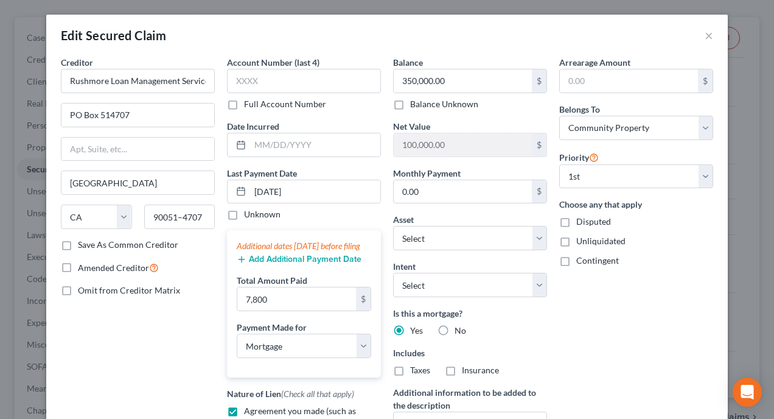
click at [311, 264] on button "Add Additional Payment Date" at bounding box center [299, 259] width 125 height 10
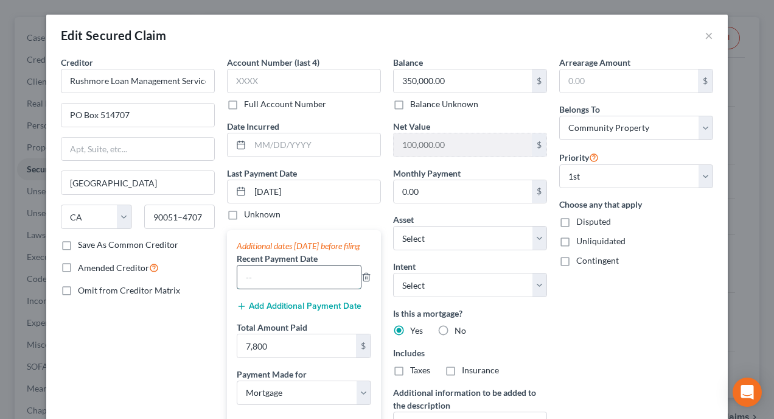
click at [276, 288] on input "text" at bounding box center [299, 276] width 124 height 23
type input "08/01/2025"
click at [328, 311] on button "Add Additional Payment Date" at bounding box center [299, 306] width 125 height 10
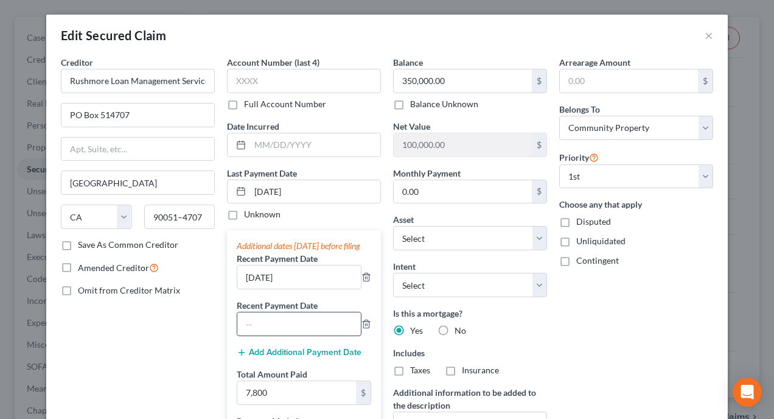
click at [299, 335] on input "text" at bounding box center [299, 323] width 124 height 23
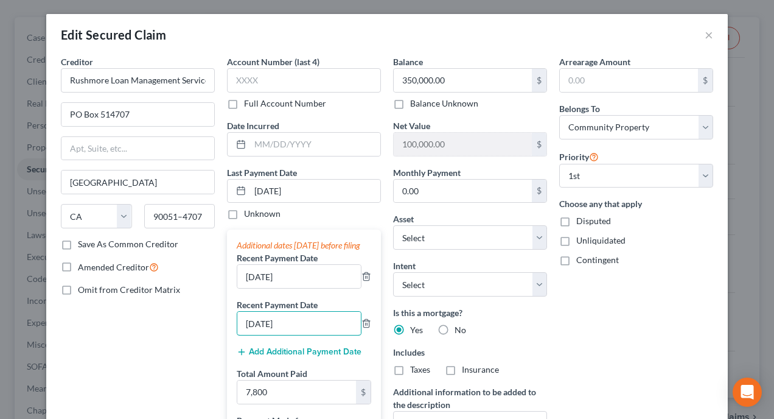
scroll to position [0, 0]
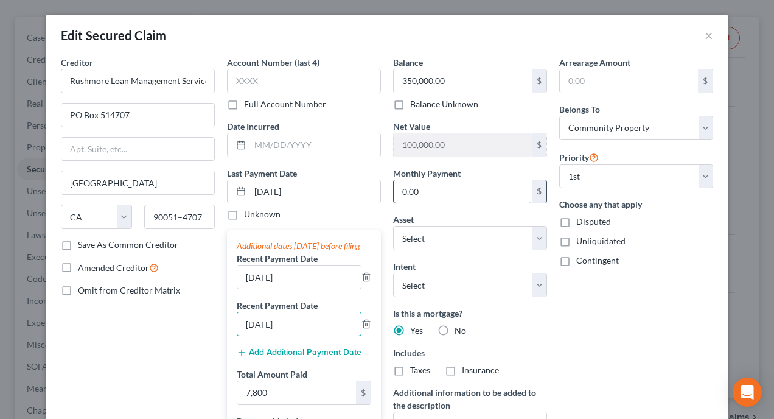
type input "07/01/2025"
click at [486, 189] on input "0.00" at bounding box center [463, 191] width 138 height 23
type input "2,600"
click at [664, 329] on div "Arrearage Amount $ Belongs To * Select Debtor 1 Only Debtor 2 Only Debtor 1 And…" at bounding box center [636, 323] width 166 height 534
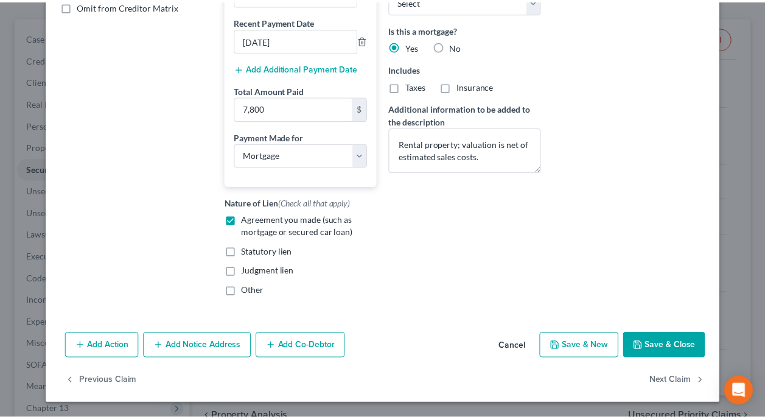
scroll to position [296, 0]
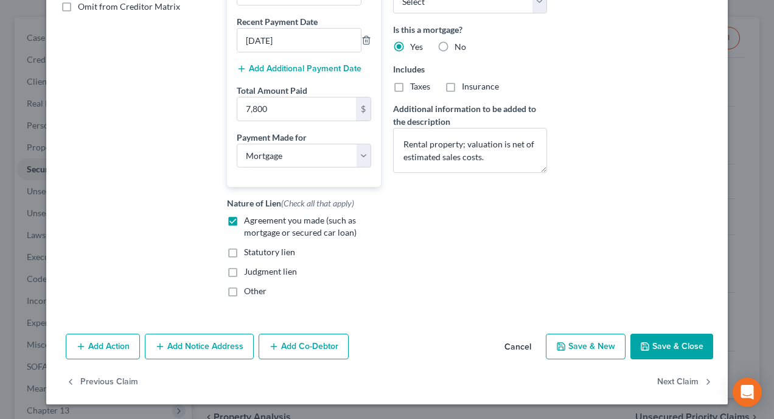
click at [667, 344] on button "Save & Close" at bounding box center [671, 346] width 83 height 26
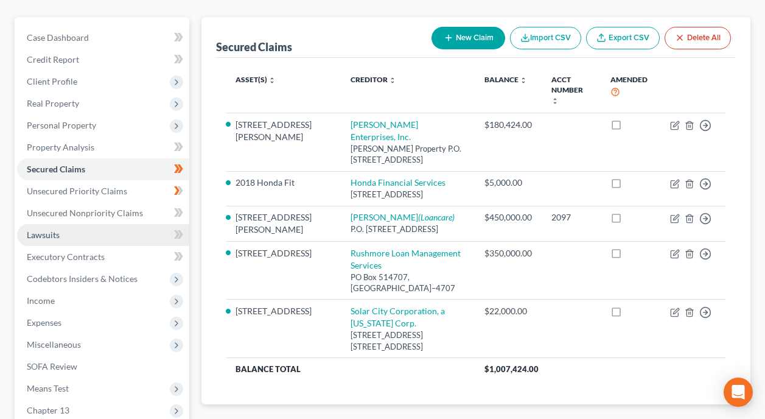
click at [78, 224] on link "Lawsuits" at bounding box center [103, 235] width 172 height 22
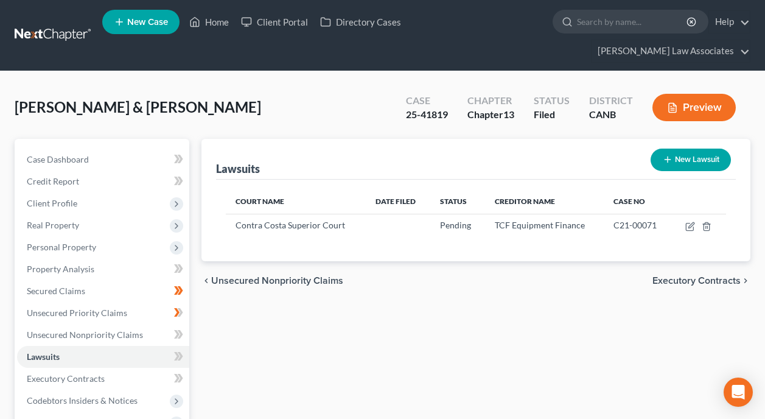
click at [695, 148] on button "New Lawsuit" at bounding box center [690, 159] width 80 height 23
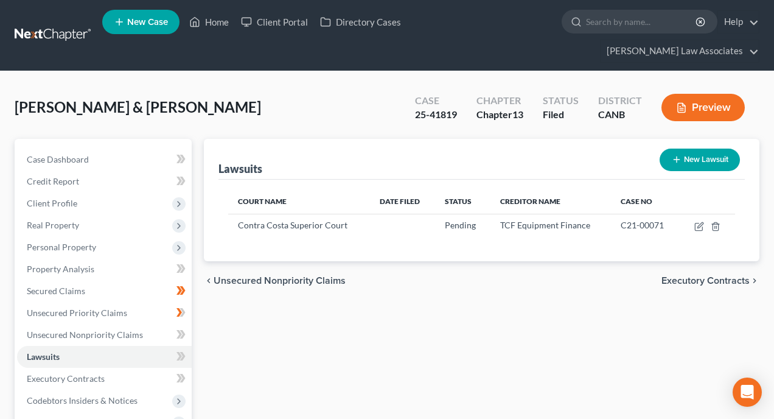
select select "0"
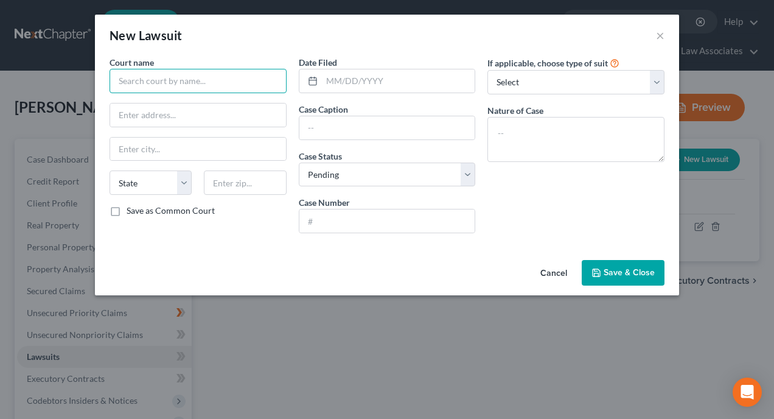
click at [208, 82] on input "text" at bounding box center [198, 81] width 177 height 24
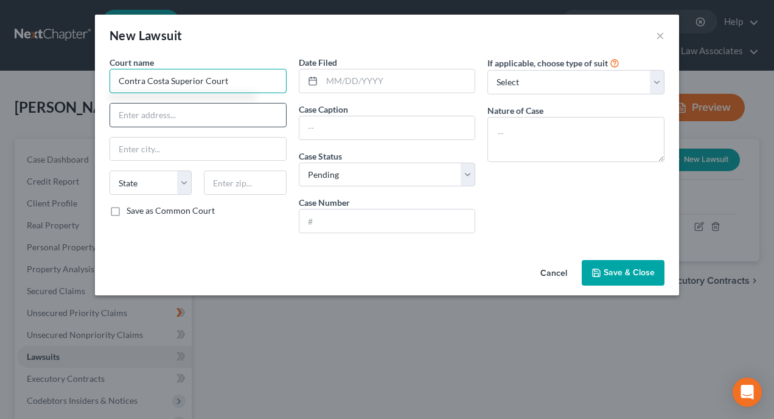
type input "Contra Costa Superior Court"
click at [220, 120] on input "text" at bounding box center [198, 114] width 176 height 23
type input "7"
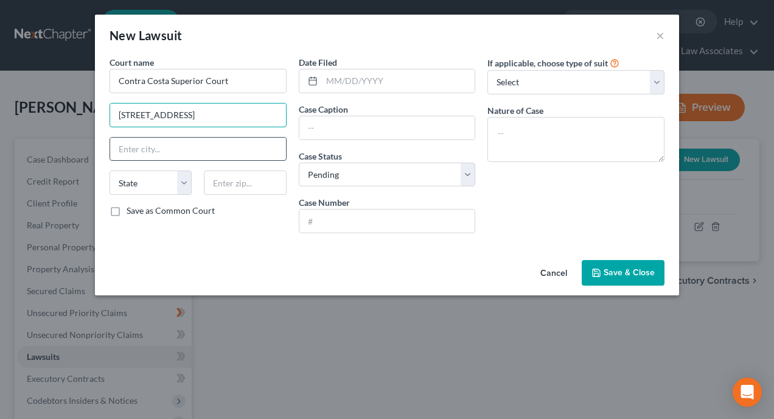
type input "725 Court St."
click at [224, 145] on input "text" at bounding box center [198, 149] width 176 height 23
type input "Martinez"
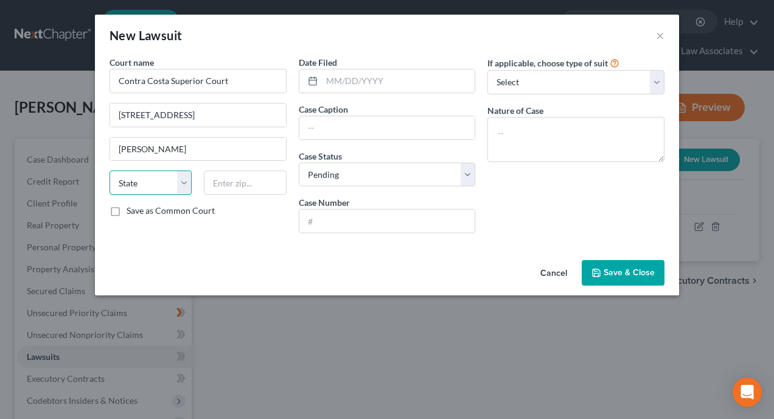
click at [188, 181] on select "State [US_STATE] AK AR AZ CA CO CT DE DC [GEOGRAPHIC_DATA] [GEOGRAPHIC_DATA] GU…" at bounding box center [151, 182] width 82 height 24
select select "4"
click at [110, 170] on select "State [US_STATE] AK AR AZ CA CO CT DE DC [GEOGRAPHIC_DATA] [GEOGRAPHIC_DATA] GU…" at bounding box center [151, 182] width 82 height 24
click at [264, 178] on body "Home New Case Client Portal Directory Cases Kirk Law Associates jeffrey@kirklaw…" at bounding box center [387, 345] width 774 height 691
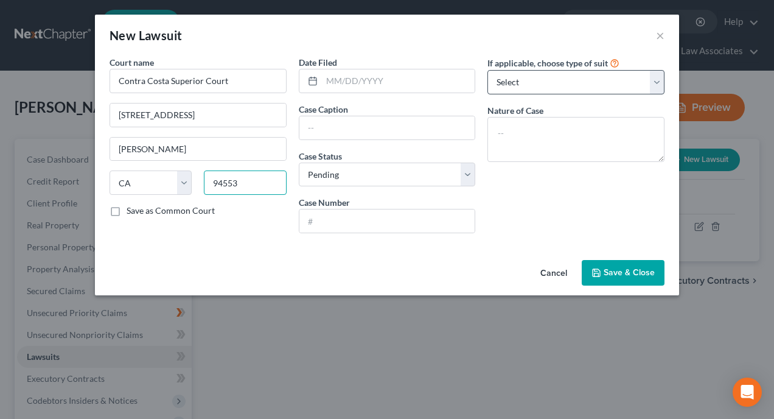
type input "94553"
click at [656, 81] on select "Select Repossession Garnishment Foreclosure Attached, Seized, Or Levied Other" at bounding box center [575, 82] width 177 height 24
select select "4"
click at [487, 70] on select "Select Repossession Garnishment Foreclosure Attached, Seized, Or Levied Other" at bounding box center [575, 82] width 177 height 24
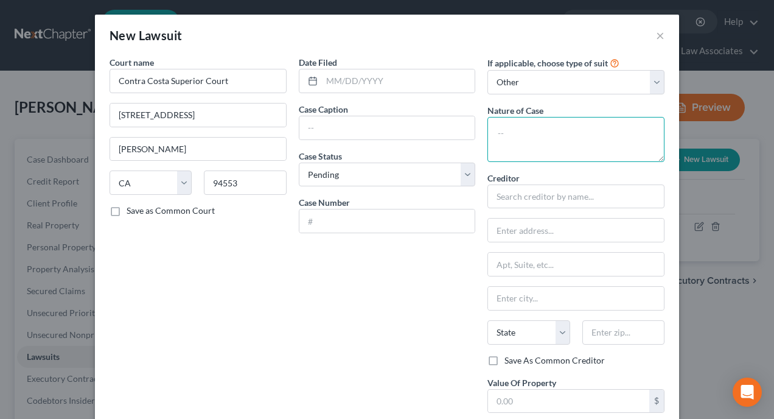
click at [538, 128] on textarea at bounding box center [575, 139] width 177 height 45
type textarea "Collection"
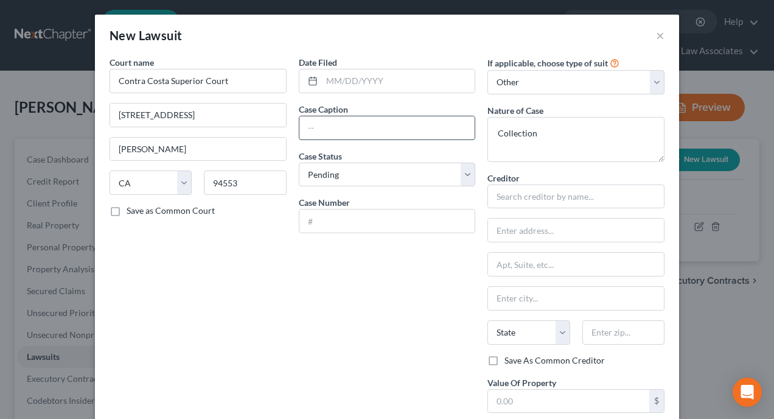
click at [383, 128] on input "text" at bounding box center [387, 127] width 176 height 23
click at [429, 127] on input "Ascension O v. Khurram Shaw" at bounding box center [387, 127] width 176 height 23
type input "Ascension O v. Khurram Shah"
click at [381, 225] on input "text" at bounding box center [387, 220] width 176 height 23
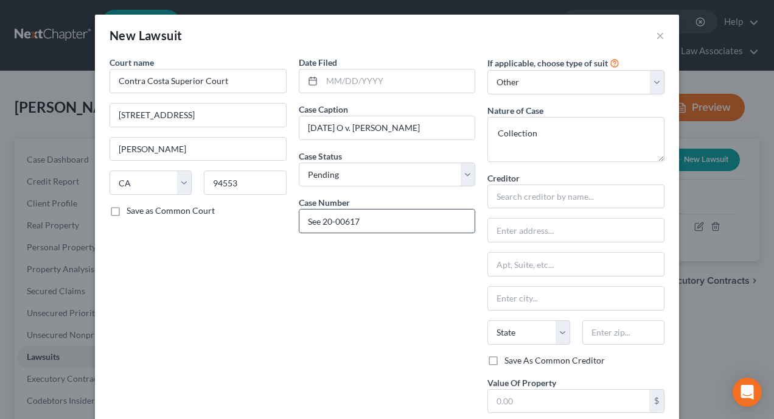
click at [319, 220] on input "See 20-00617" at bounding box center [387, 220] width 176 height 23
type input "C20-00617"
click at [427, 279] on div "Date Filed Case Caption Ascension O v. Khurram Shah Case Status * Select Pendin…" at bounding box center [387, 247] width 189 height 383
click at [565, 197] on input "text" at bounding box center [575, 196] width 177 height 24
click at [345, 124] on input "Ascension O v. Khurram Shah" at bounding box center [387, 127] width 176 height 23
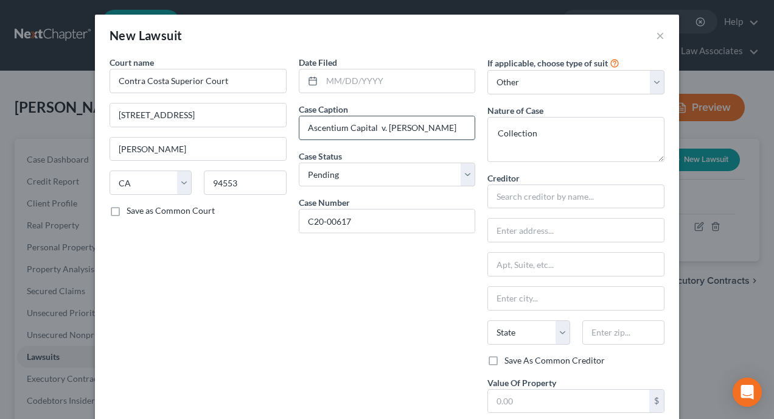
click at [448, 131] on input "Ascentium Capital v. Khurram Shah" at bounding box center [387, 127] width 176 height 23
type input "Ascentium Capital v. Khurram Shah"
click at [561, 195] on input "text" at bounding box center [575, 196] width 177 height 24
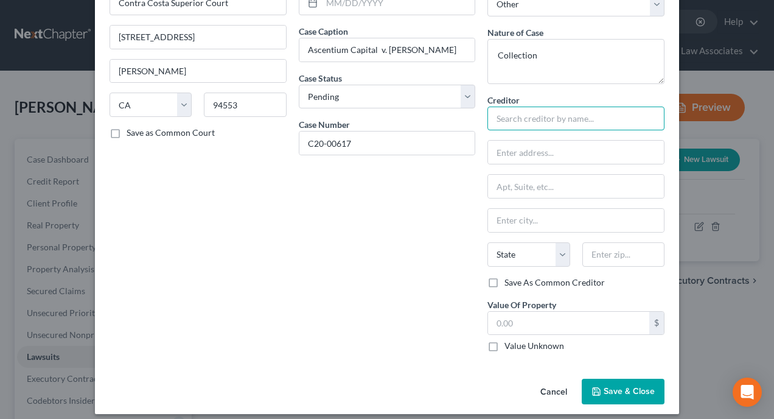
scroll to position [88, 0]
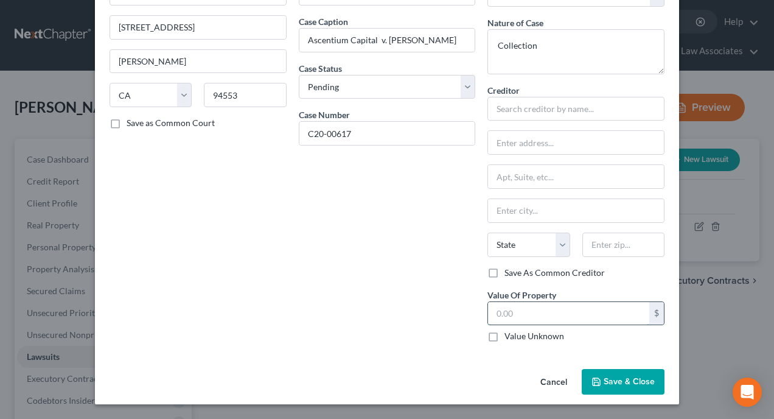
click at [593, 311] on input "text" at bounding box center [568, 313] width 161 height 23
click at [408, 279] on div "Date Filed Case Caption Ascentium Capital v. Khurram Shah Case Status * Select …" at bounding box center [387, 159] width 189 height 383
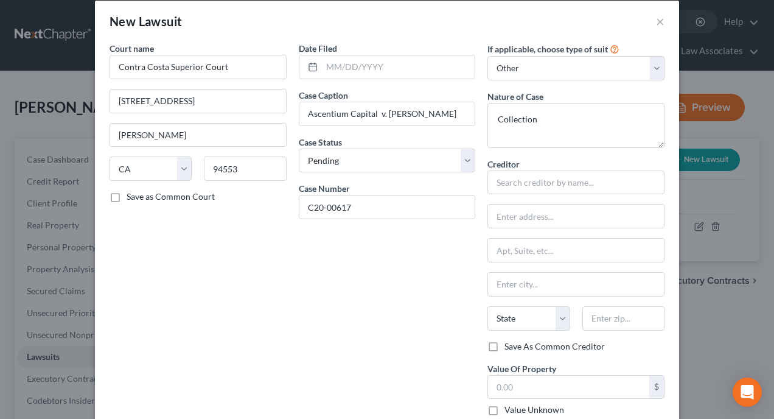
scroll to position [0, 0]
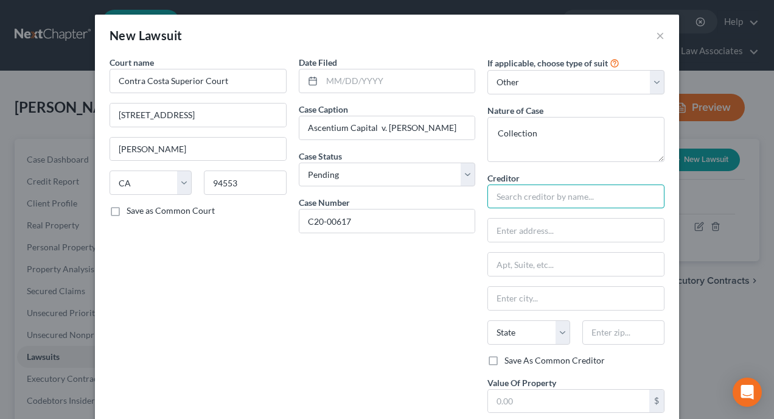
click at [510, 197] on input "text" at bounding box center [575, 196] width 177 height 24
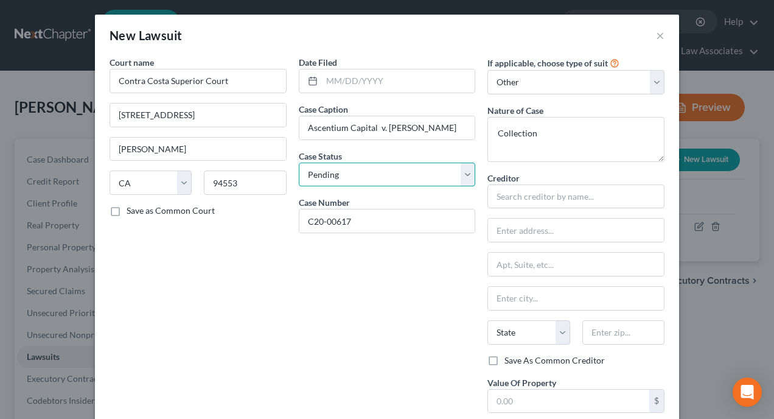
click at [462, 173] on select "Select Pending On Appeal Concluded" at bounding box center [387, 174] width 177 height 24
select select "2"
click at [299, 162] on select "Select Pending On Appeal Concluded" at bounding box center [387, 174] width 177 height 24
click at [308, 304] on div "Date Filed Case Caption Ascentium Capital v. Khurram Shah Case Status * Select …" at bounding box center [387, 247] width 189 height 383
click at [311, 319] on div "Date Filed Case Caption Ascentium Capital v. Khurram Shah Case Status * Select …" at bounding box center [387, 247] width 189 height 383
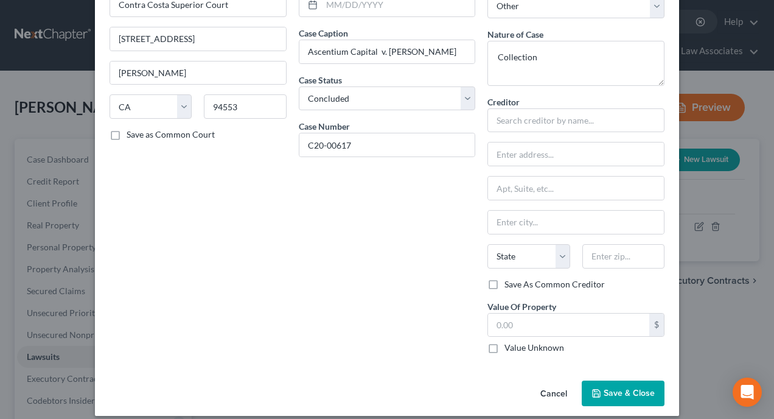
scroll to position [88, 0]
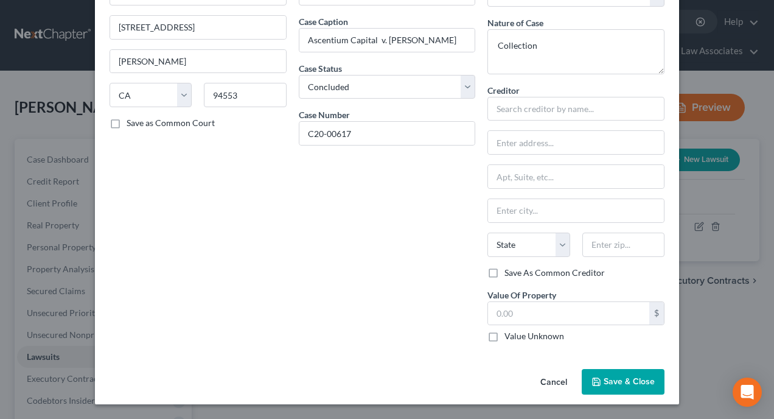
click at [627, 380] on span "Save & Close" at bounding box center [629, 381] width 51 height 10
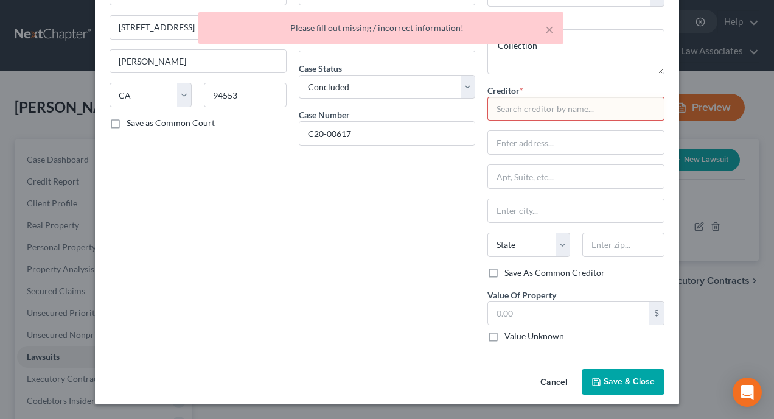
click at [524, 106] on input "text" at bounding box center [575, 109] width 177 height 24
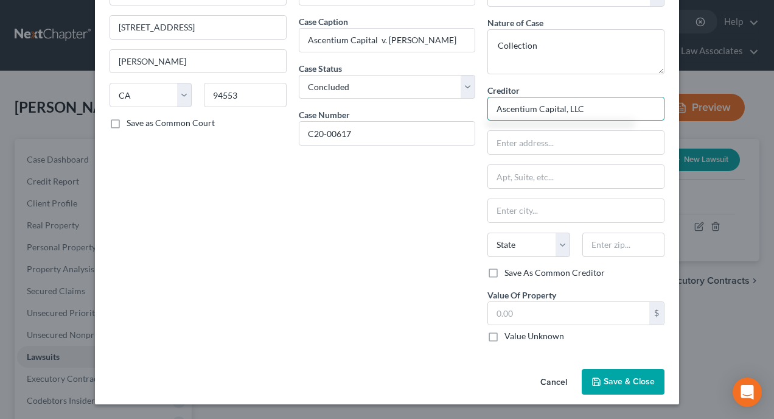
type input "Ascentium Capital, LLC"
click at [454, 201] on div "Date Filed Case Caption Ascentium Capital v. Khurram Shah Case Status * Select …" at bounding box center [387, 159] width 189 height 383
click at [619, 379] on span "Save & Close" at bounding box center [629, 381] width 51 height 10
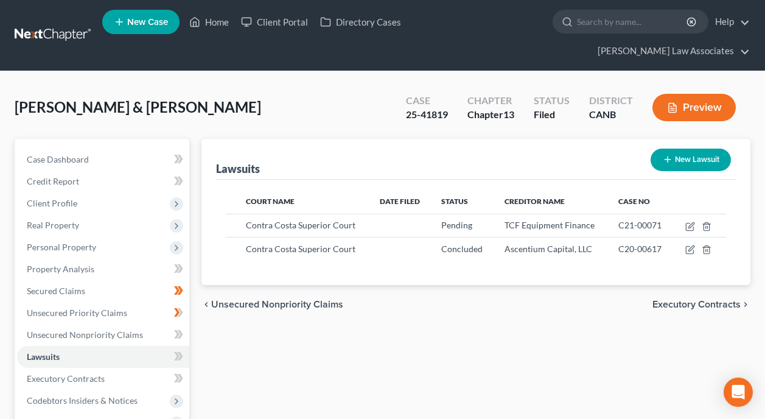
click at [549, 316] on div "Lawsuits New Lawsuit Court Name Date Filed Status Creditor Name Case No Contra …" at bounding box center [475, 392] width 561 height 506
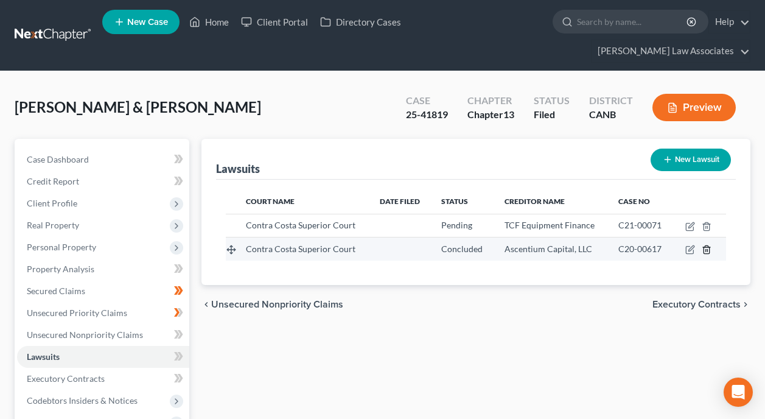
click at [709, 246] on icon "button" at bounding box center [705, 250] width 5 height 8
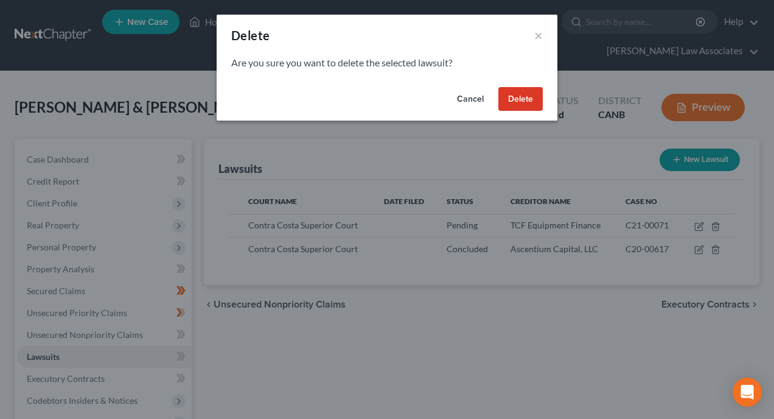
click at [515, 96] on button "Delete" at bounding box center [520, 99] width 44 height 24
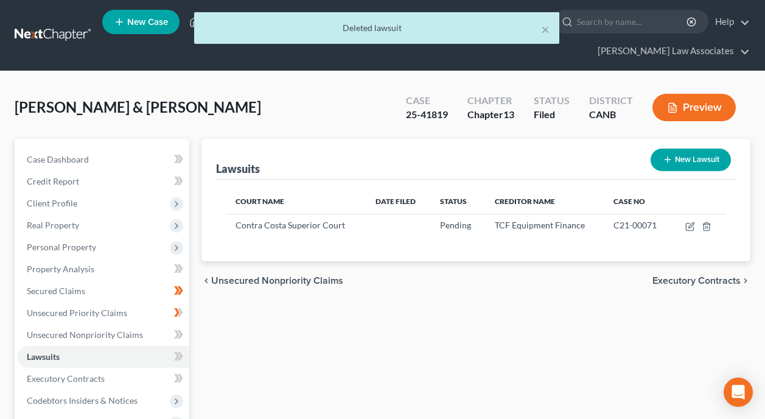
click at [587, 284] on div "Lawsuits New Lawsuit Court Name Date Filed Status Creditor Name Case No Contra …" at bounding box center [475, 392] width 561 height 506
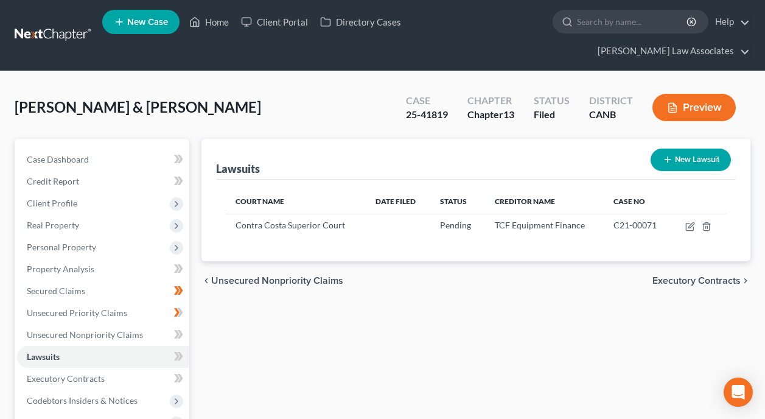
click at [692, 148] on button "New Lawsuit" at bounding box center [690, 159] width 80 height 23
select select "0"
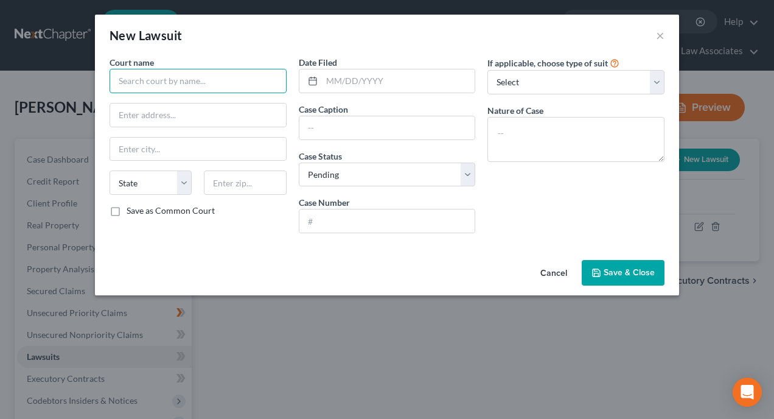
click at [235, 78] on input "text" at bounding box center [198, 81] width 177 height 24
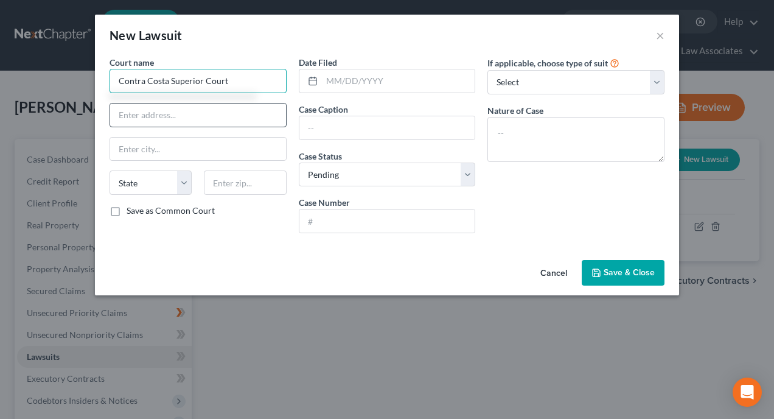
type input "Contra Costa Superior Court"
click at [237, 116] on input "text" at bounding box center [198, 114] width 176 height 23
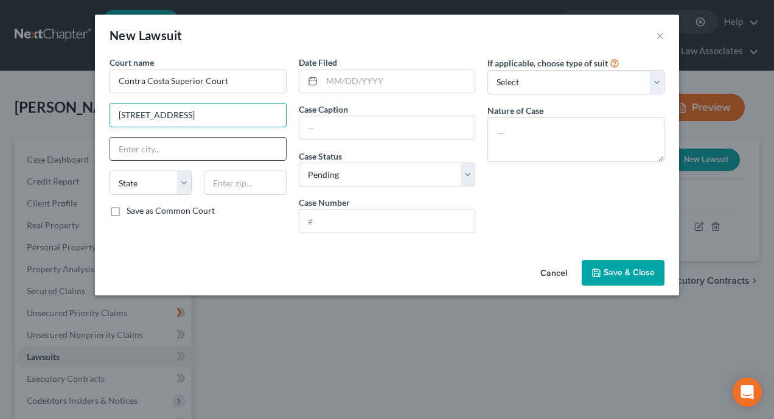
type input "725 Court St."
click at [223, 153] on input "text" at bounding box center [198, 149] width 176 height 23
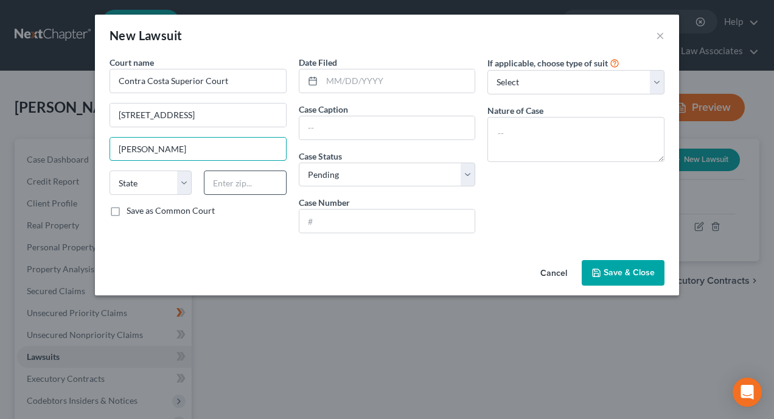
type input "Martinez"
click at [242, 180] on input "text" at bounding box center [245, 182] width 82 height 24
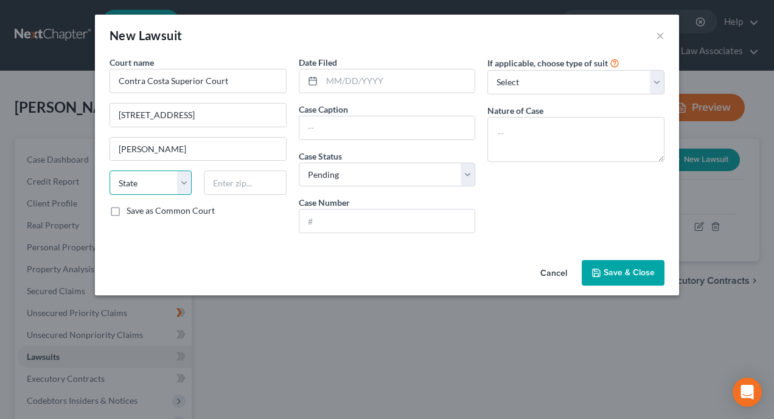
click at [190, 184] on select "State [US_STATE] AK AR AZ CA CO CT DE DC [GEOGRAPHIC_DATA] [GEOGRAPHIC_DATA] GU…" at bounding box center [151, 182] width 82 height 24
click at [110, 170] on select "State [US_STATE] AK AR AZ CA CO CT DE DC [GEOGRAPHIC_DATA] [GEOGRAPHIC_DATA] GU…" at bounding box center [151, 182] width 82 height 24
click at [181, 179] on select "State [US_STATE] AK AR AZ CA CO CT DE DC [GEOGRAPHIC_DATA] [GEOGRAPHIC_DATA] GU…" at bounding box center [151, 182] width 82 height 24
select select "4"
click at [110, 170] on select "State [US_STATE] AK AR AZ CA CO CT DE DC [GEOGRAPHIC_DATA] [GEOGRAPHIC_DATA] GU…" at bounding box center [151, 182] width 82 height 24
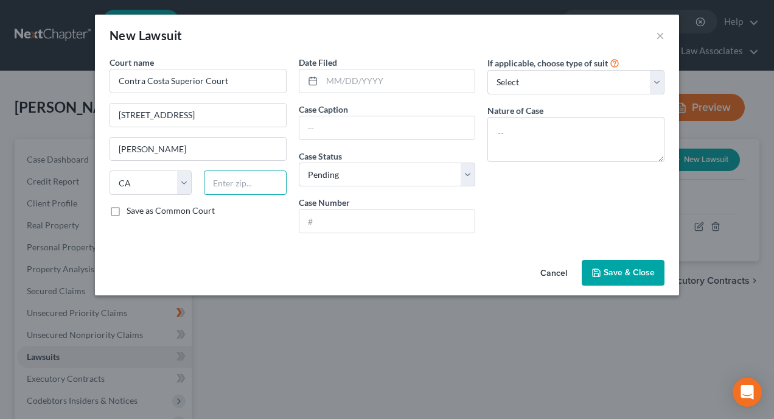
click at [257, 181] on input "text" at bounding box center [245, 182] width 82 height 24
type input "94553"
click at [390, 83] on input "text" at bounding box center [398, 80] width 153 height 23
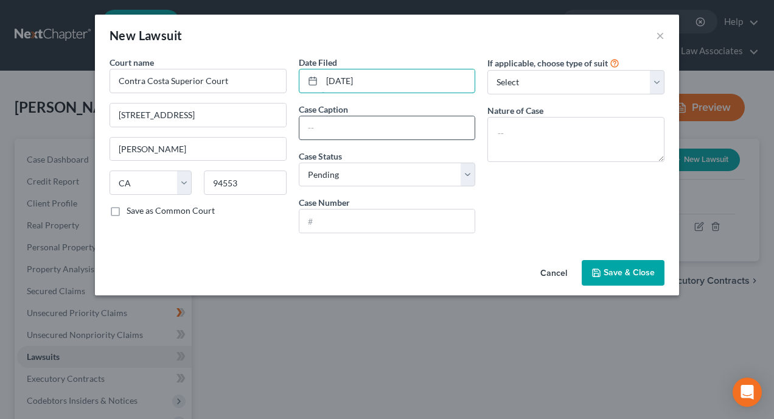
type input "08/04/2020"
click at [380, 125] on input "text" at bounding box center [387, 127] width 176 height 23
drag, startPoint x: 400, startPoint y: 123, endPoint x: 334, endPoint y: 126, distance: 66.4
click at [324, 124] on input "First insurance funding" at bounding box center [387, 127] width 176 height 23
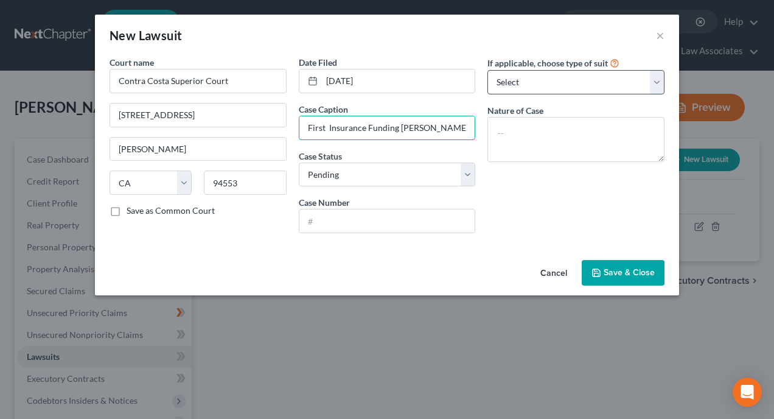
type input "First Insurance Funding v. Shah"
click at [583, 75] on select "Select Repossession Garnishment Foreclosure Attached, Seized, Or Levied Other" at bounding box center [575, 82] width 177 height 24
select select "4"
click at [487, 70] on select "Select Repossession Garnishment Foreclosure Attached, Seized, Or Levied Other" at bounding box center [575, 82] width 177 height 24
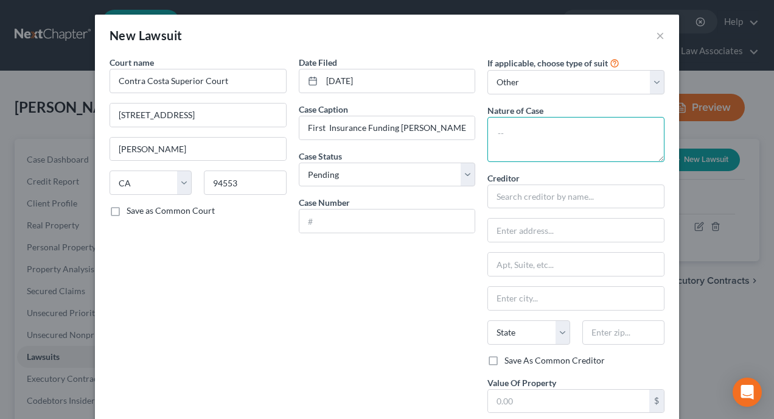
click at [555, 136] on textarea at bounding box center [575, 139] width 177 height 45
type textarea "Collection"
click at [375, 218] on input "text" at bounding box center [387, 220] width 176 height 23
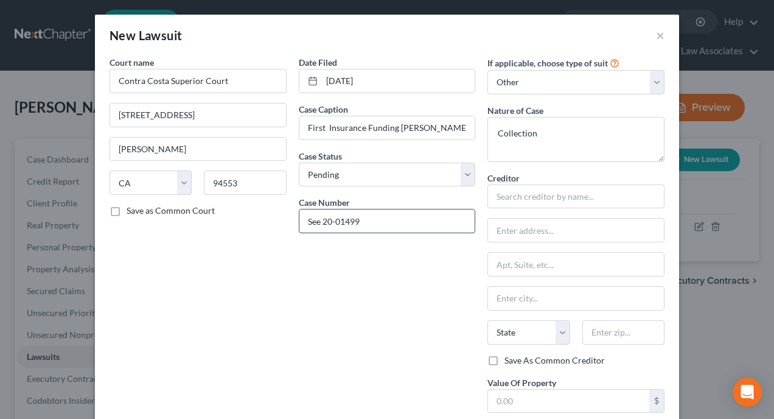
click at [321, 221] on input "See 20-01499" at bounding box center [387, 220] width 176 height 23
click at [319, 221] on input "See 20-01499" at bounding box center [387, 220] width 176 height 23
type input "C20-01499"
click at [568, 193] on input "text" at bounding box center [575, 196] width 177 height 24
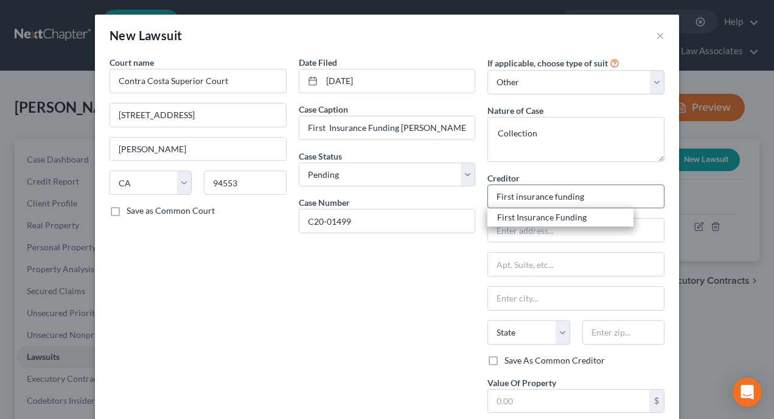
click at [604, 200] on input "First insurance funding" at bounding box center [575, 196] width 177 height 24
click at [572, 216] on div "First Insurance Funding" at bounding box center [560, 217] width 127 height 12
type input "First Insurance Funding"
type input "P.O. Box 7000"
type input "Carol Stream"
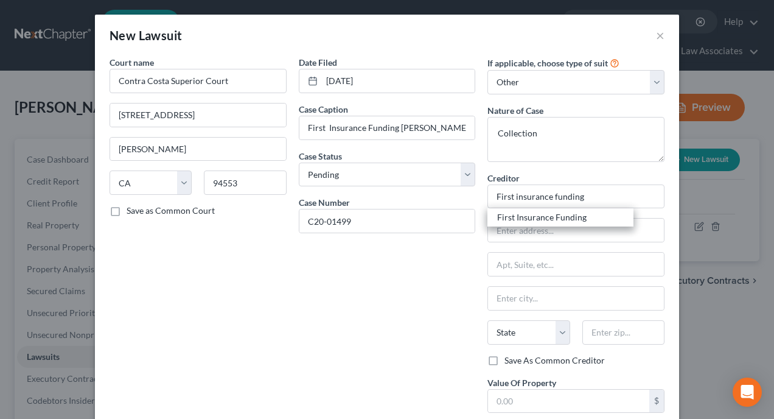
select select "14"
type input "60197"
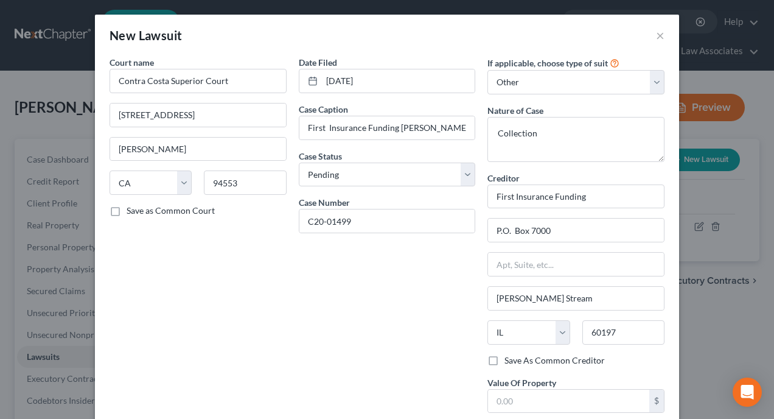
click at [424, 282] on div "Date Filed 08/04/2020 Case Caption First Insurance Funding v. Shah Case Status …" at bounding box center [387, 247] width 189 height 383
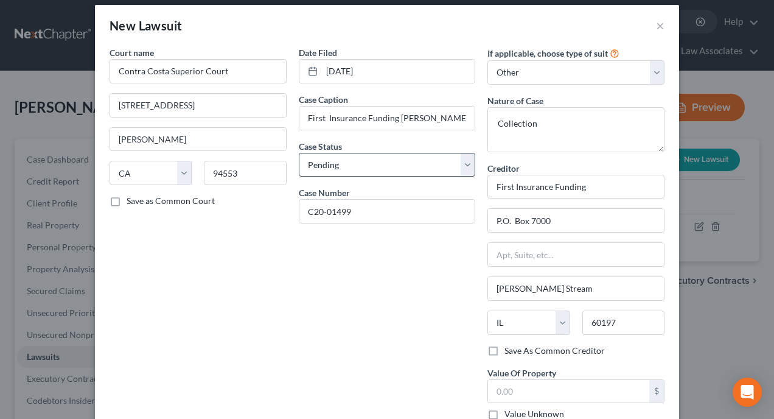
scroll to position [0, 0]
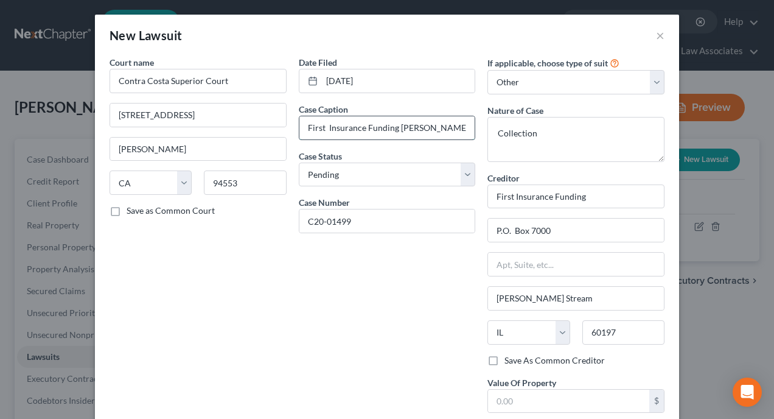
click at [451, 127] on input "First Insurance Funding v. Shah" at bounding box center [387, 127] width 176 height 23
type input "First Insurance Funding v. All Counties Towing"
click at [446, 261] on div "Date Filed 08/04/2020 Case Caption First Insurance Funding v. All Counties Towi…" at bounding box center [387, 247] width 189 height 383
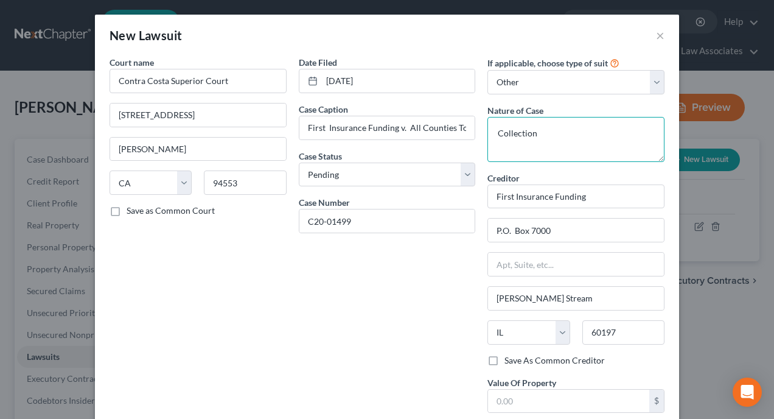
click at [588, 136] on textarea "Collection" at bounding box center [575, 139] width 177 height 45
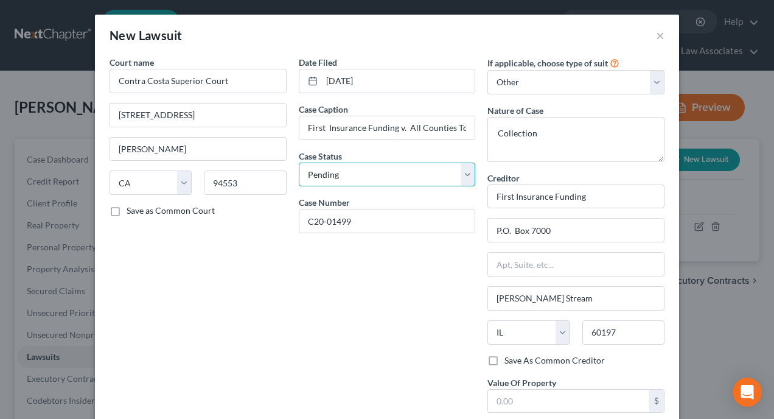
click at [469, 169] on select "Select Pending On Appeal Concluded" at bounding box center [387, 174] width 177 height 24
select select "2"
click at [299, 162] on select "Select Pending On Appeal Concluded" at bounding box center [387, 174] width 177 height 24
click at [360, 313] on div "Date Filed 08/04/2020 Case Caption First Insurance Funding v. All Counties Towi…" at bounding box center [387, 247] width 189 height 383
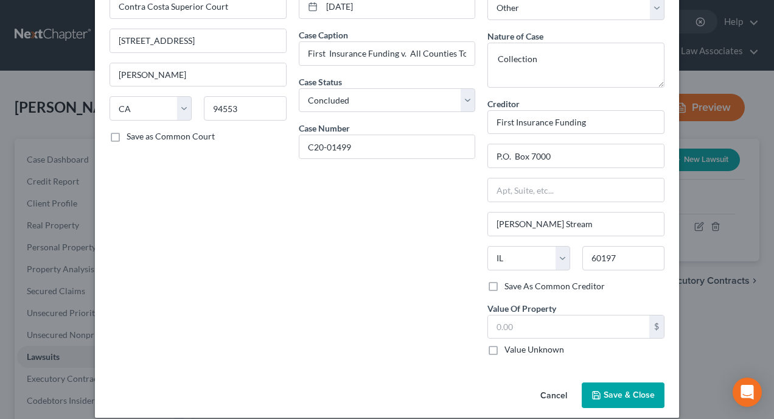
scroll to position [88, 0]
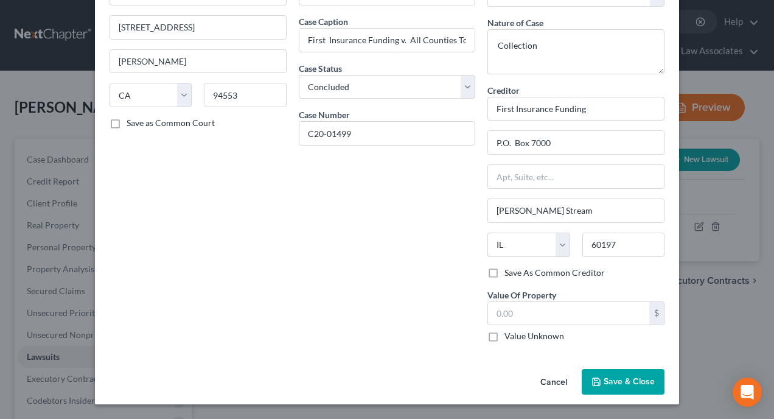
click at [619, 378] on span "Save & Close" at bounding box center [629, 381] width 51 height 10
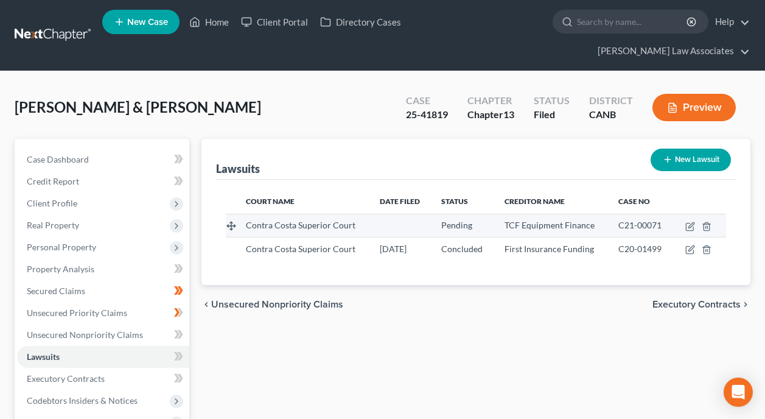
click at [399, 214] on td at bounding box center [401, 225] width 62 height 23
click at [689, 221] on icon "button" at bounding box center [690, 226] width 10 height 10
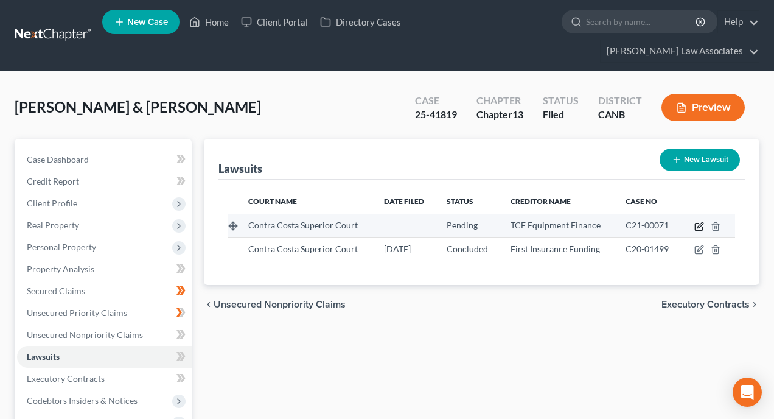
select select "4"
select select "0"
select select "4"
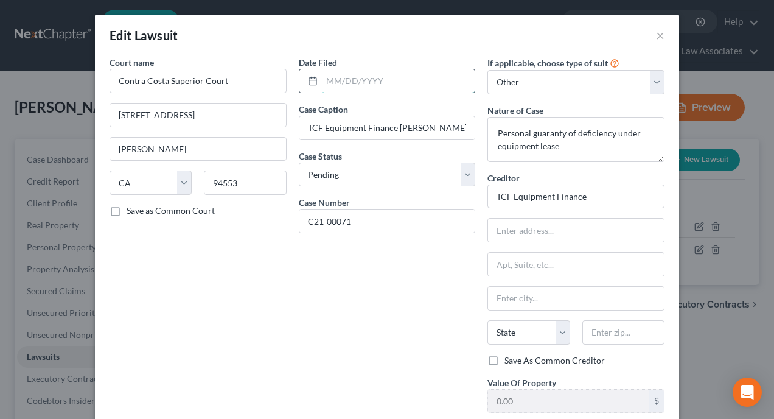
click at [424, 85] on input "text" at bounding box center [398, 80] width 153 height 23
click at [343, 81] on input "01/0 19/2021" at bounding box center [398, 80] width 153 height 23
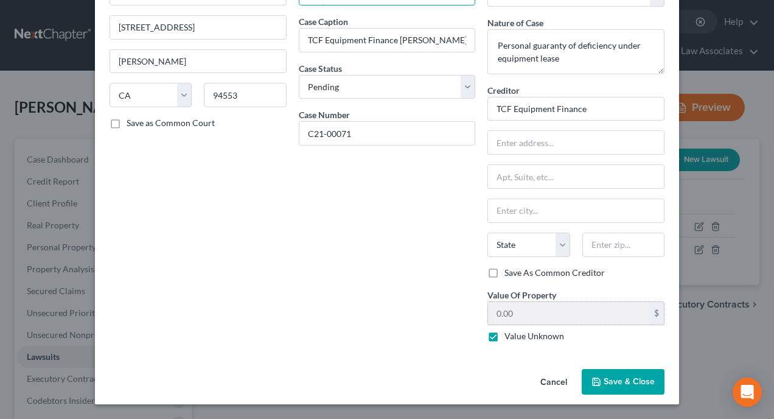
type input "01/19/2021"
click at [624, 378] on span "Save & Close" at bounding box center [629, 381] width 51 height 10
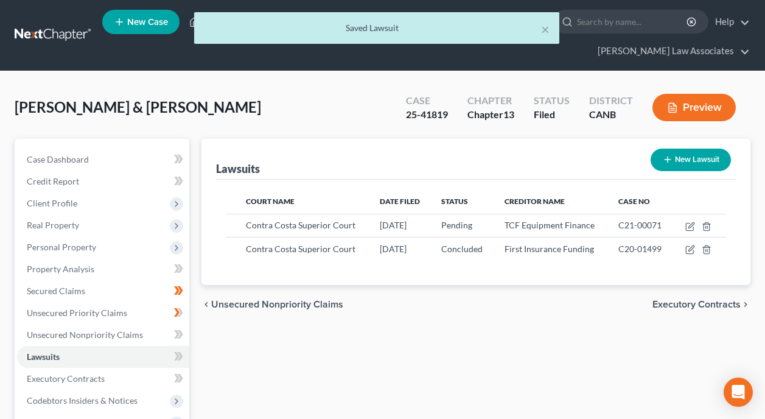
click at [548, 249] on div "Court Name Date Filed Status Creditor Name Case No Contra Costa Superior Court …" at bounding box center [476, 231] width 520 height 105
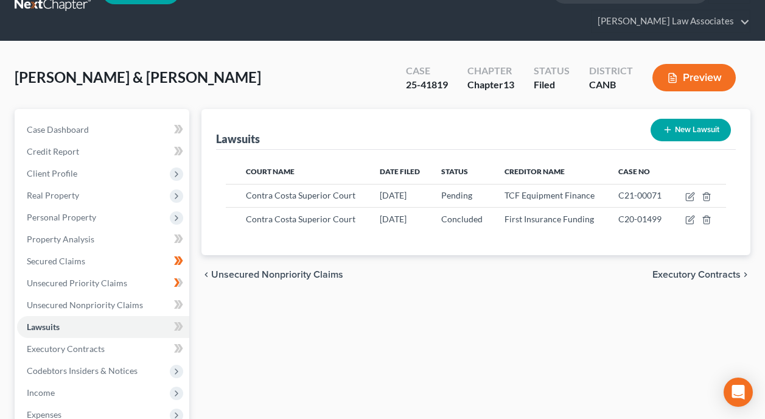
scroll to position [7, 0]
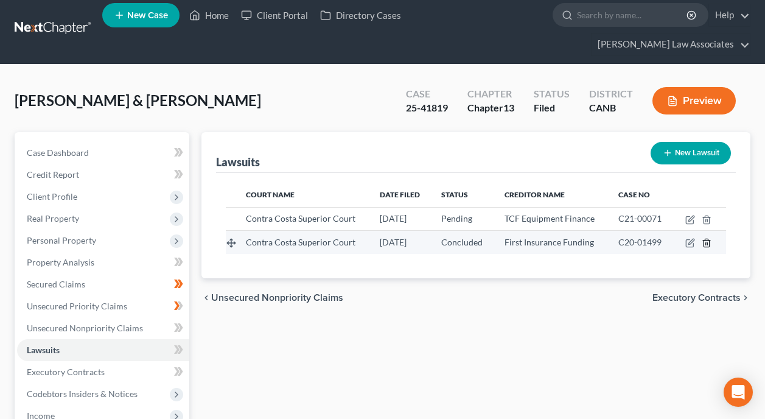
click at [706, 240] on polyline "button" at bounding box center [706, 240] width 7 height 0
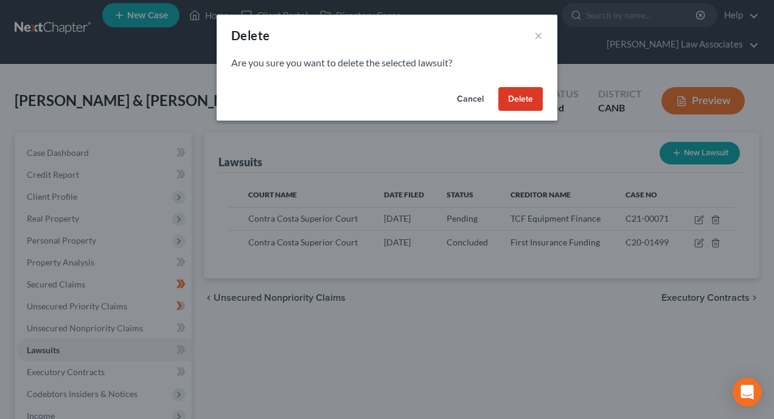
click at [530, 103] on button "Delete" at bounding box center [520, 99] width 44 height 24
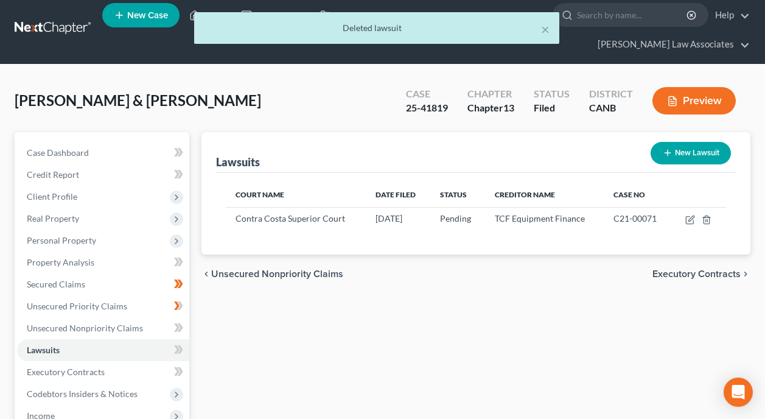
click at [479, 254] on div "chevron_left Unsecured Nonpriority Claims Executory Contracts chevron_right" at bounding box center [475, 273] width 549 height 39
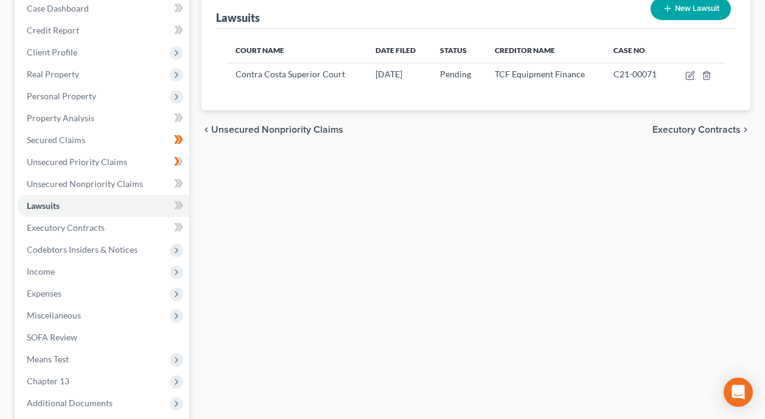
scroll to position [189, 0]
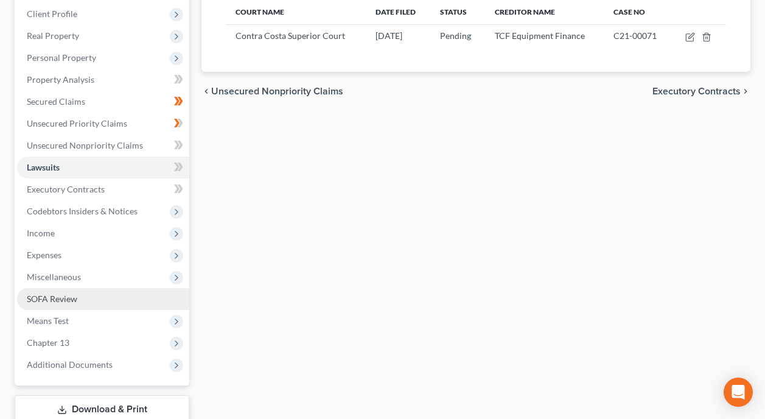
click at [77, 293] on span "SOFA Review" at bounding box center [52, 298] width 51 height 10
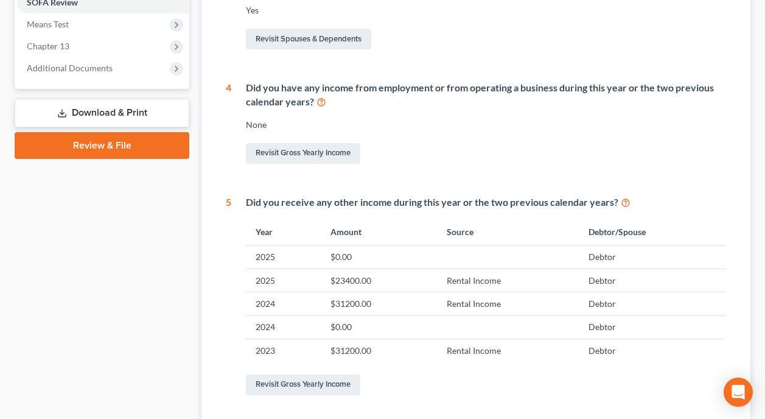
scroll to position [487, 0]
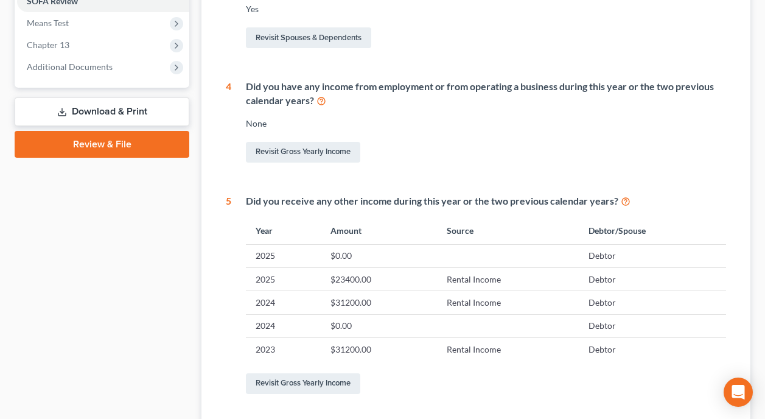
click at [342, 314] on td "$0.00" at bounding box center [379, 325] width 116 height 23
click at [302, 142] on link "Revisit Gross Yearly Income" at bounding box center [303, 152] width 114 height 21
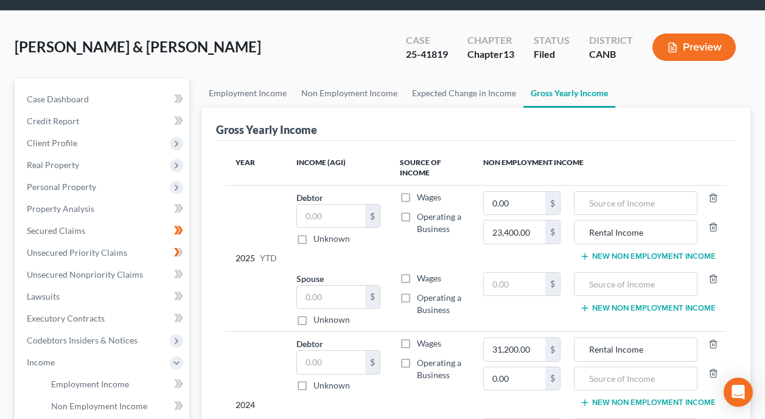
scroll to position [61, 0]
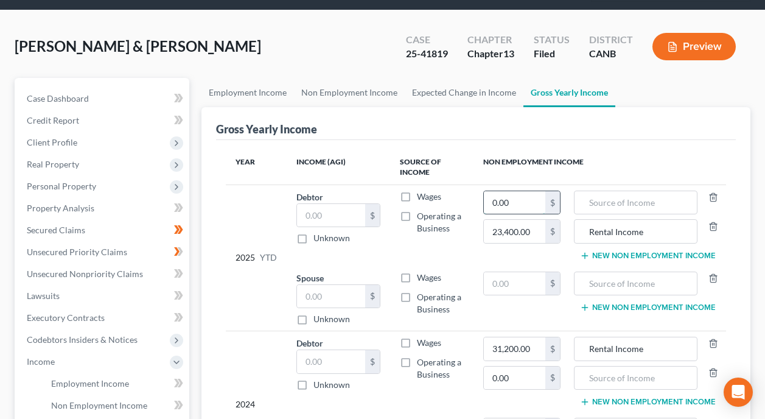
click at [530, 191] on input "0.00" at bounding box center [514, 202] width 61 height 23
type input "0"
click at [532, 191] on input "0.00" at bounding box center [514, 202] width 61 height 23
paste input "23,40"
type input "23,400.00"
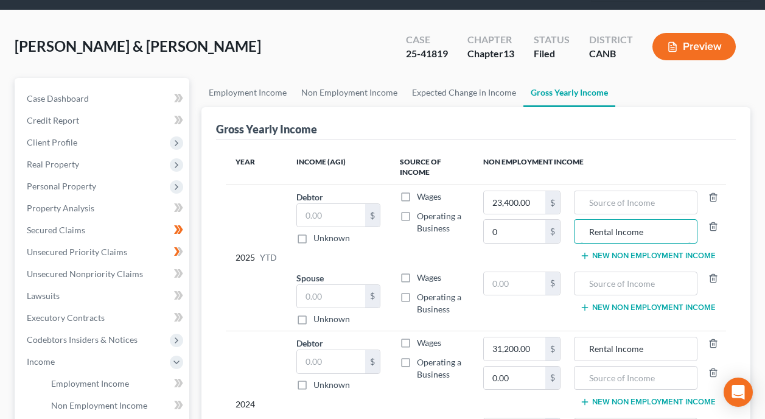
drag, startPoint x: 671, startPoint y: 206, endPoint x: 564, endPoint y: 203, distance: 107.1
click at [564, 203] on tr "2025 YTD Debtor $ Unknown Balance Undetermined $ Unknown Wages Operating a Busi…" at bounding box center [476, 224] width 500 height 81
click at [618, 191] on input "text" at bounding box center [635, 202] width 111 height 23
paste input "Rental Income"
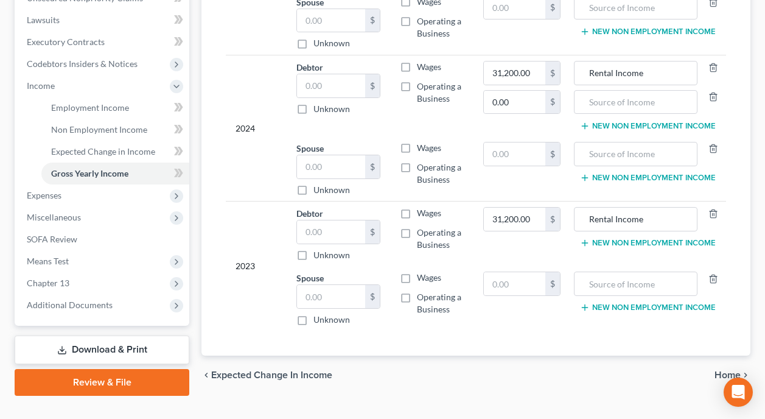
scroll to position [338, 0]
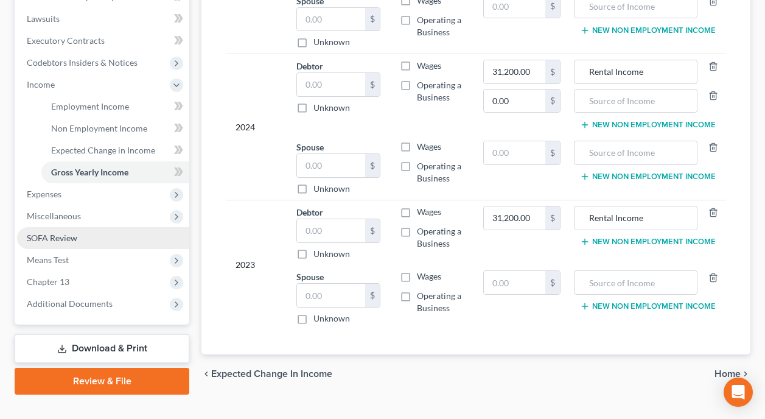
type input "Rental Income"
click at [80, 227] on link "SOFA Review" at bounding box center [103, 238] width 172 height 22
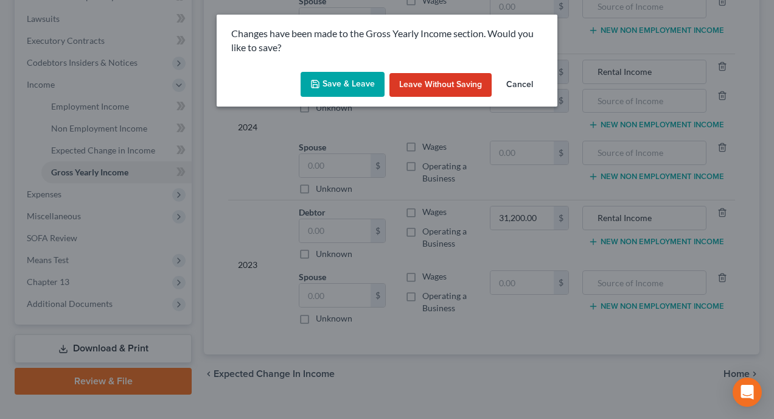
click at [346, 78] on button "Save & Leave" at bounding box center [343, 85] width 84 height 26
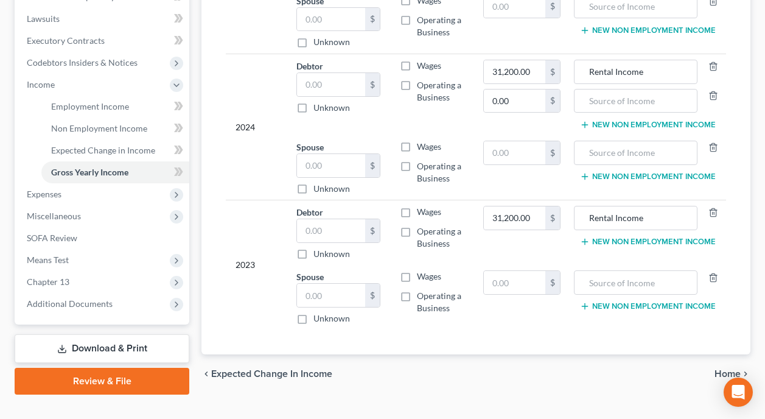
type input "0.00"
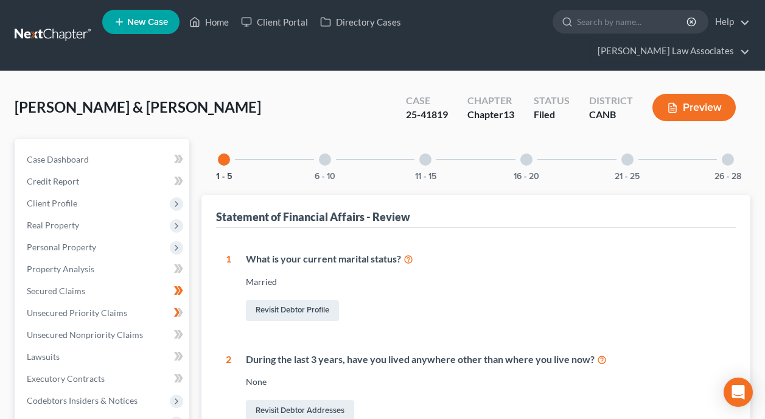
click at [322, 153] on div at bounding box center [325, 159] width 12 height 12
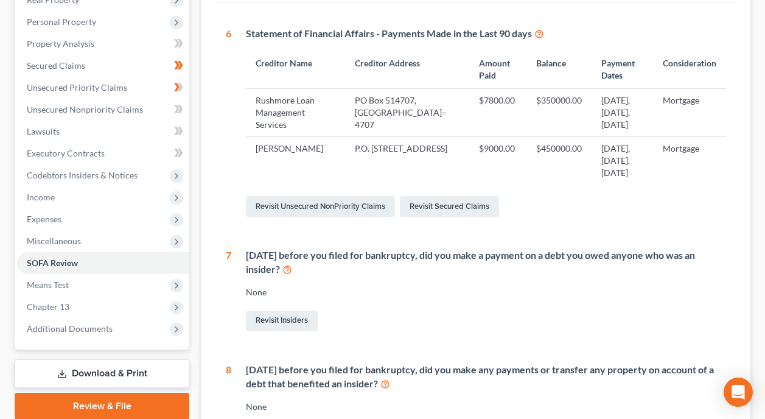
scroll to position [243, 0]
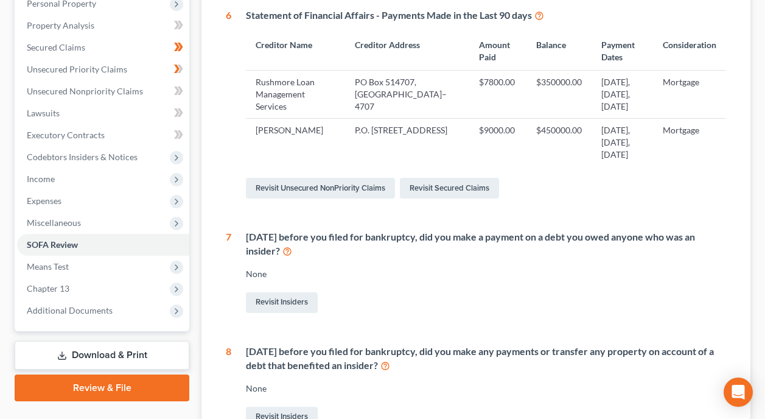
click at [484, 230] on div "[DATE] before you filed for bankruptcy, did you make a payment on a debt you ow…" at bounding box center [486, 244] width 480 height 28
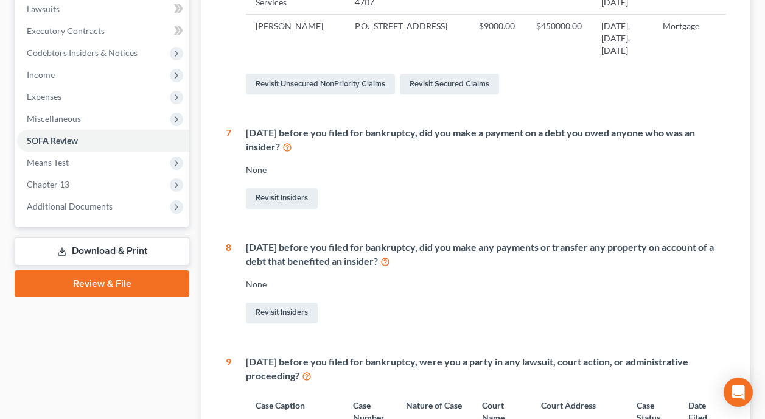
scroll to position [365, 0]
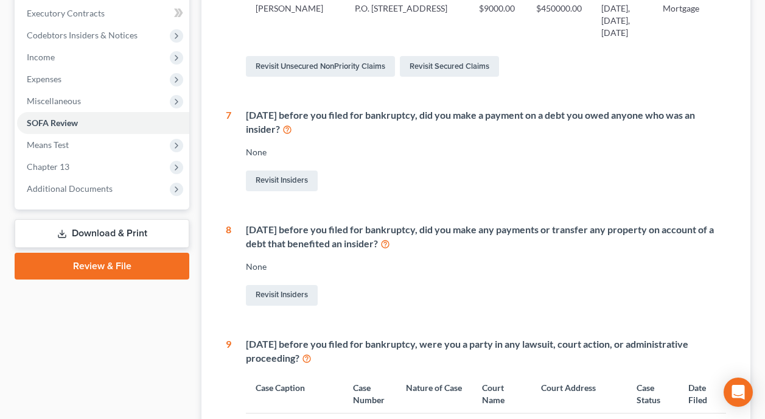
click at [498, 223] on div "[DATE] before you filed for bankruptcy, did you make any payments or transfer a…" at bounding box center [486, 237] width 480 height 28
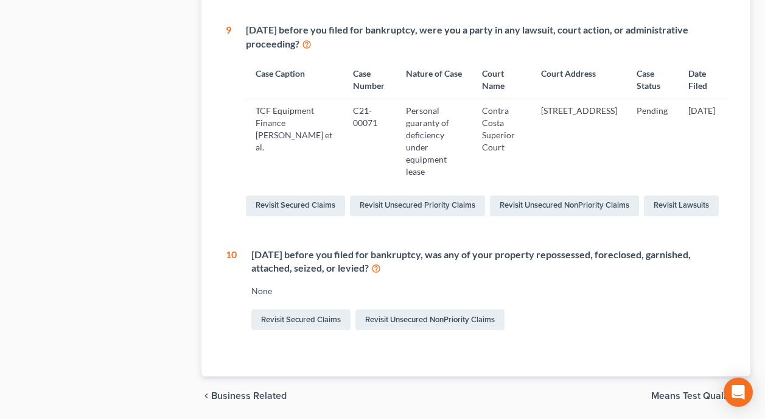
scroll to position [701, 0]
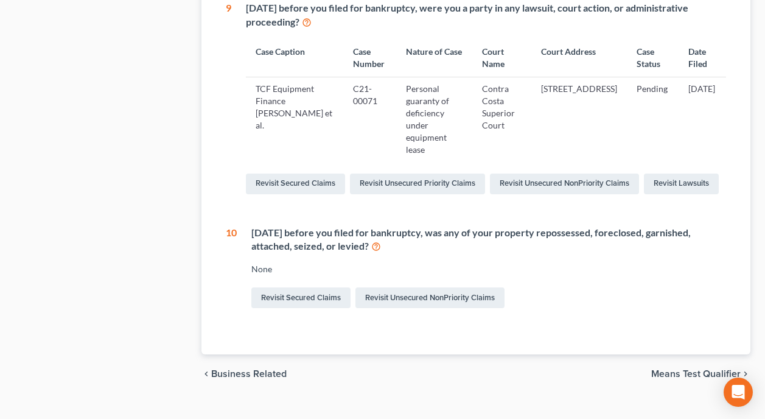
click at [510, 226] on div "[DATE] before you filed for bankruptcy, was any of your property repossessed, f…" at bounding box center [488, 240] width 475 height 28
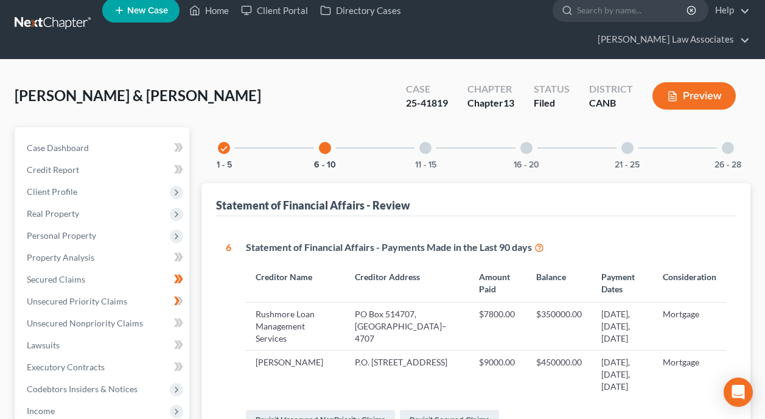
scroll to position [0, 0]
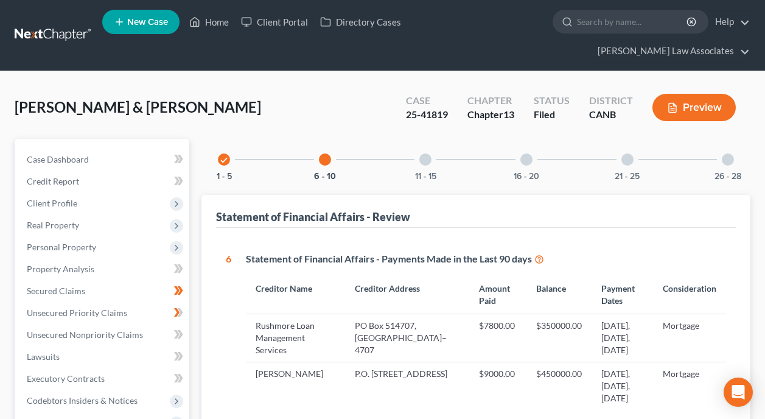
click at [427, 153] on div at bounding box center [425, 159] width 12 height 12
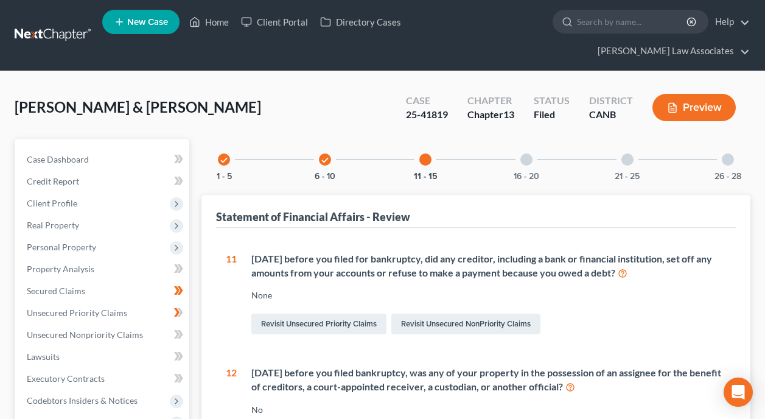
click at [630, 252] on div "[DATE] before you filed for bankruptcy, did any creditor, including a bank or f…" at bounding box center [488, 266] width 475 height 28
click at [616, 252] on div "[DATE] before you filed for bankruptcy, did any creditor, including a bank or f…" at bounding box center [488, 266] width 475 height 28
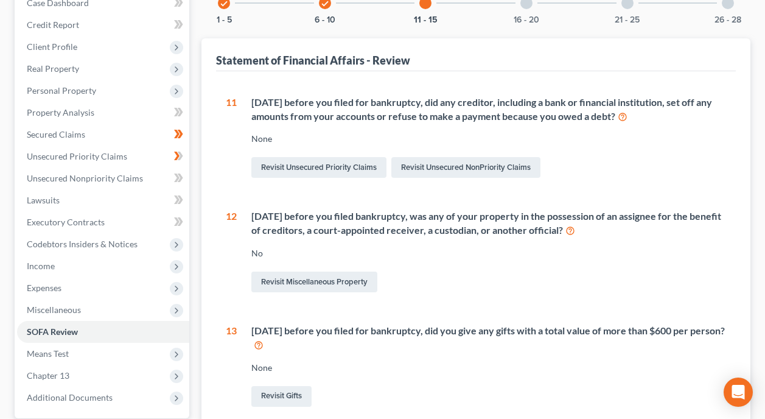
scroll to position [183, 0]
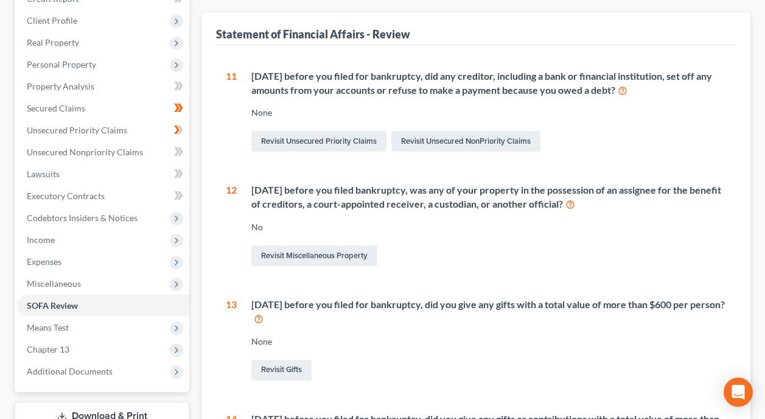
click at [556, 298] on div "[DATE] before you filed for bankruptcy, did you give any gifts with a total val…" at bounding box center [488, 312] width 475 height 28
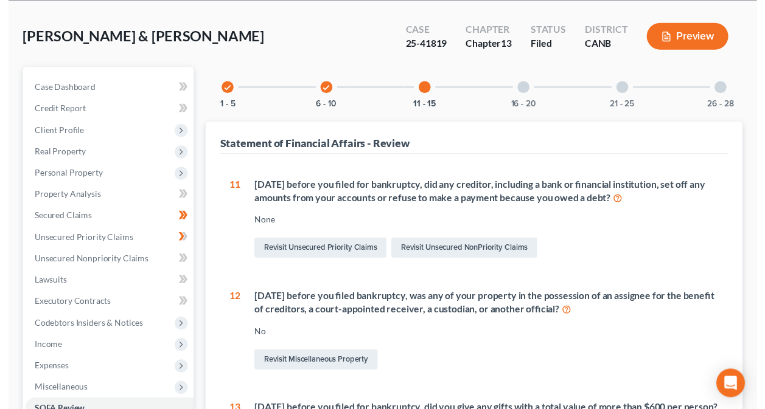
scroll to position [0, 0]
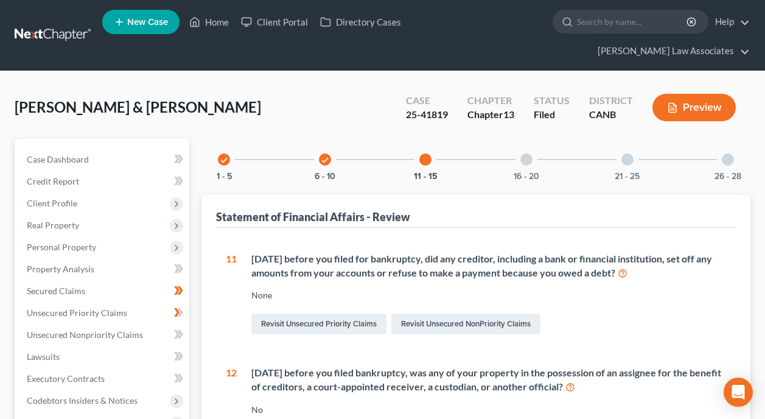
click at [524, 153] on div at bounding box center [526, 159] width 12 height 12
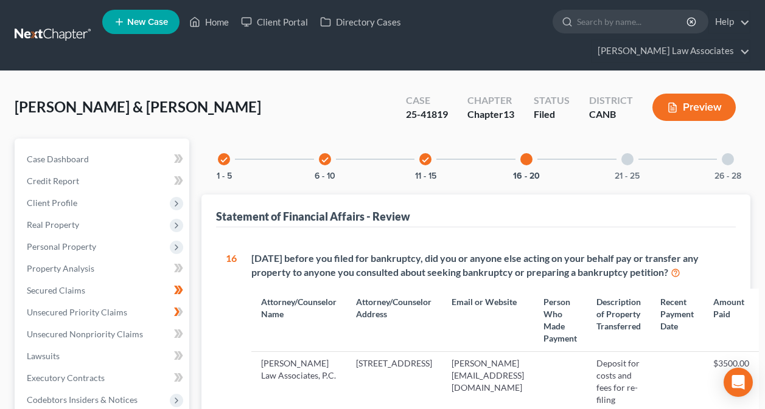
click at [531, 153] on div at bounding box center [526, 159] width 12 height 12
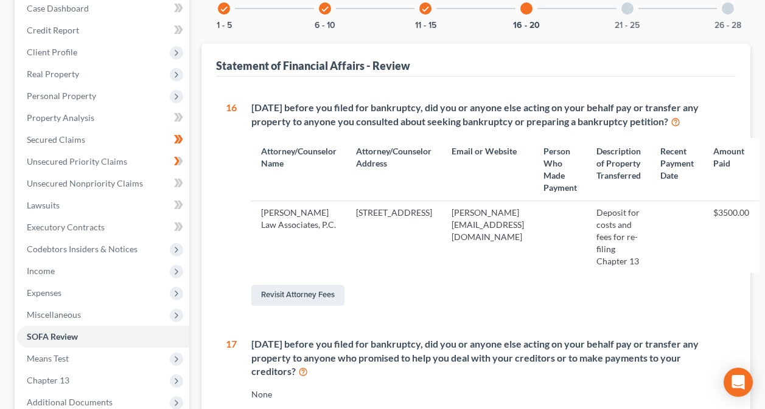
scroll to position [183, 0]
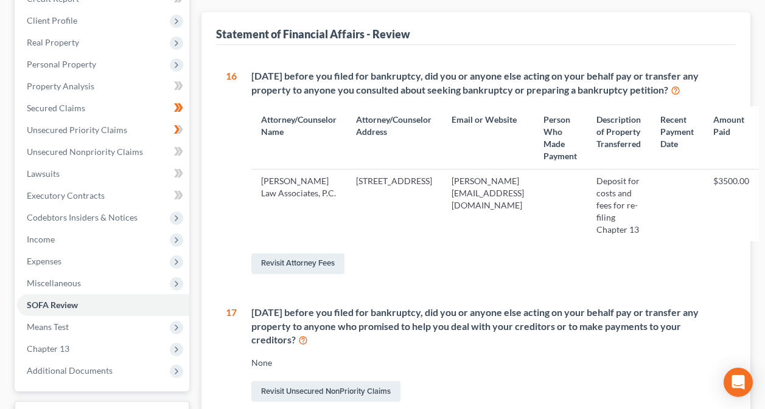
click at [587, 141] on th "Person Who Made Payment" at bounding box center [560, 137] width 53 height 63
click at [284, 254] on link "Revisit Attorney Fees" at bounding box center [297, 264] width 93 height 21
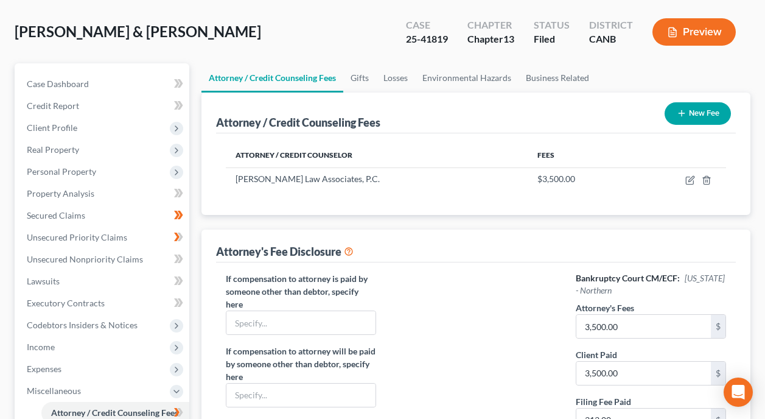
scroll to position [55, 0]
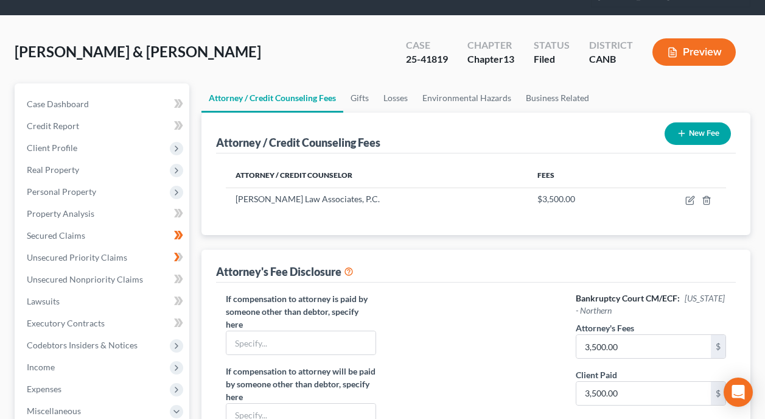
click at [700, 122] on button "New Fee" at bounding box center [697, 133] width 66 height 23
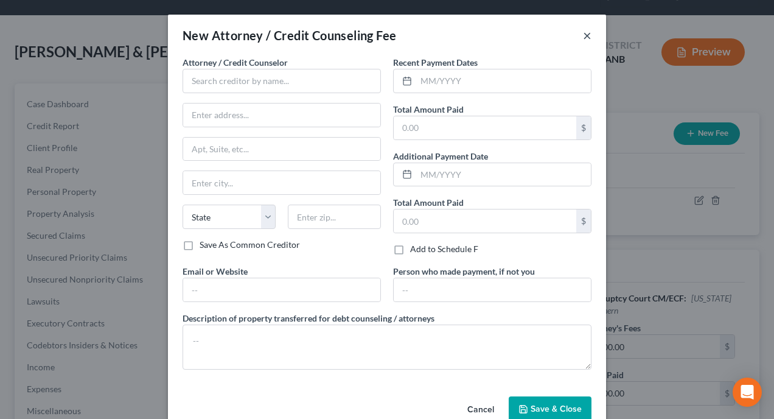
click at [587, 36] on button "×" at bounding box center [587, 35] width 9 height 15
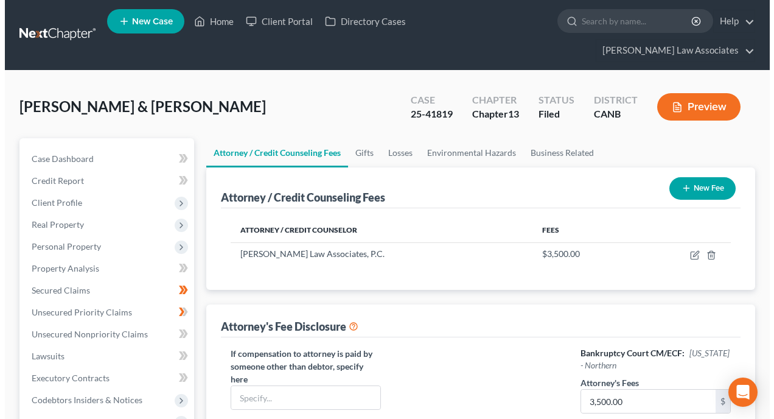
scroll to position [0, 0]
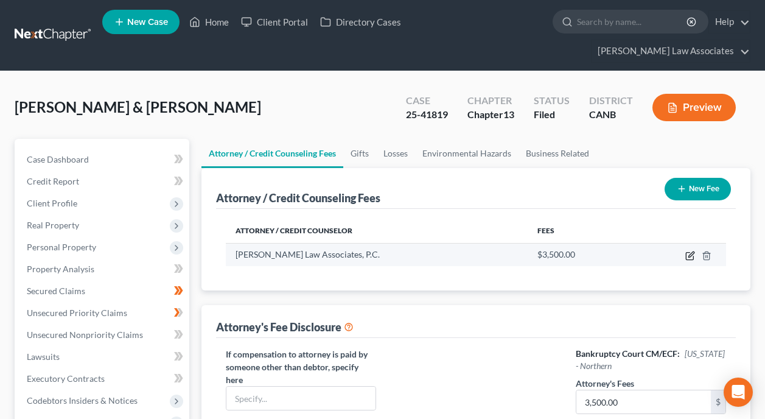
click at [686, 253] on icon "button" at bounding box center [689, 256] width 7 height 7
select select "4"
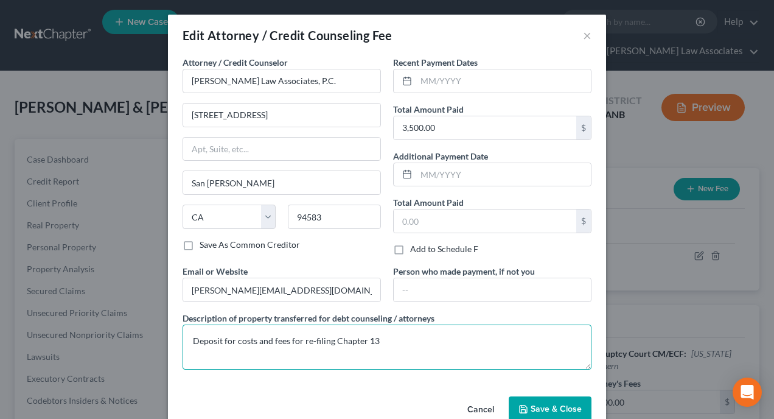
click at [439, 346] on textarea "Deposit for costs and fees for re-filing Chapter 13" at bounding box center [387, 346] width 409 height 45
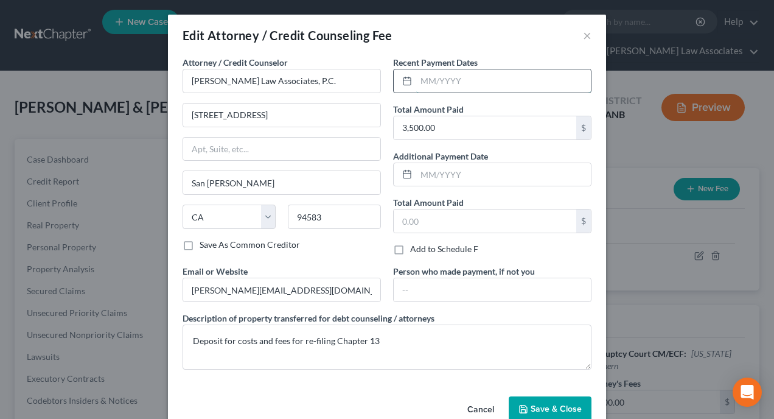
click at [465, 78] on input "text" at bounding box center [503, 80] width 175 height 23
click at [472, 77] on input "text" at bounding box center [503, 80] width 175 height 23
type input "09/09/2025"
click at [558, 404] on span "Save & Close" at bounding box center [556, 408] width 51 height 10
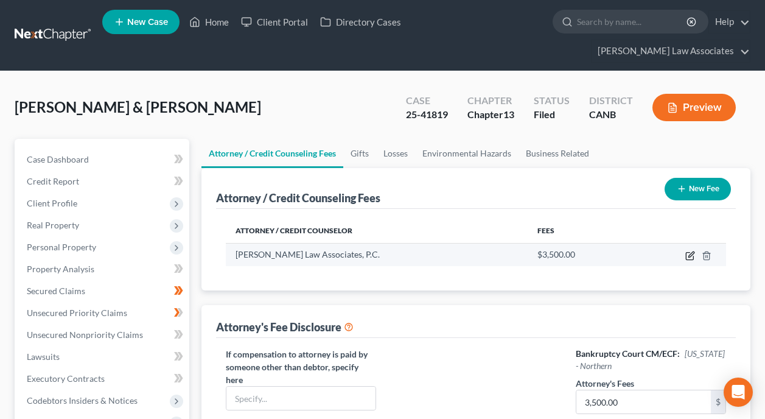
click at [688, 251] on icon "button" at bounding box center [690, 256] width 10 height 10
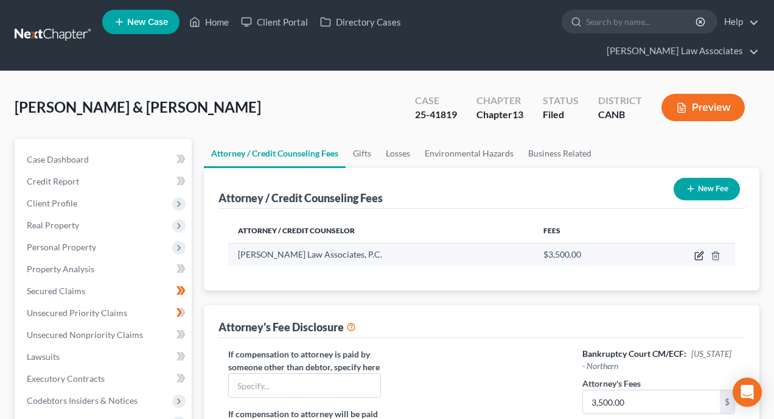
select select "4"
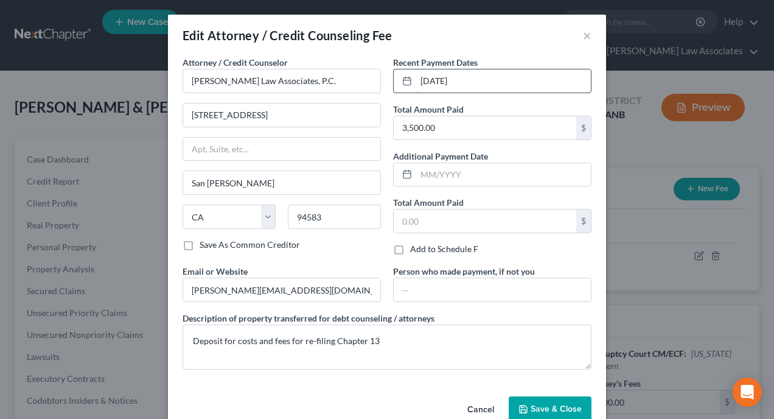
click at [497, 75] on input "09/09/2025" at bounding box center [503, 80] width 175 height 23
click at [444, 83] on input "09/09/2025" at bounding box center [503, 80] width 175 height 23
click at [545, 74] on input "09/09/2025" at bounding box center [503, 80] width 175 height 23
click at [293, 113] on input "231 Market Place #371" at bounding box center [281, 114] width 197 height 23
type input "231 Market Place"
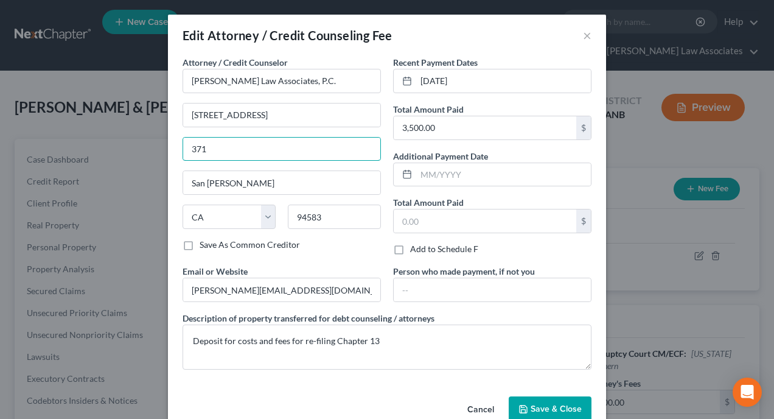
type input "371"
click at [538, 408] on span "Save & Close" at bounding box center [556, 408] width 51 height 10
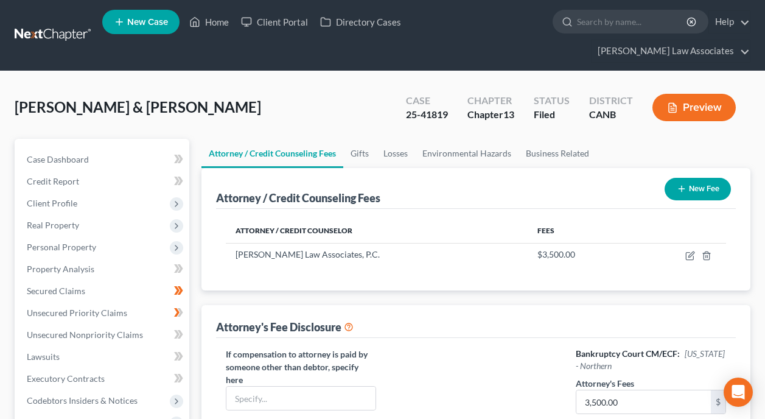
click at [533, 280] on div "Attorney / Credit Counseling Fees New Fee Attorney / Credit Counselor Fees Kirk…" at bounding box center [475, 373] width 549 height 411
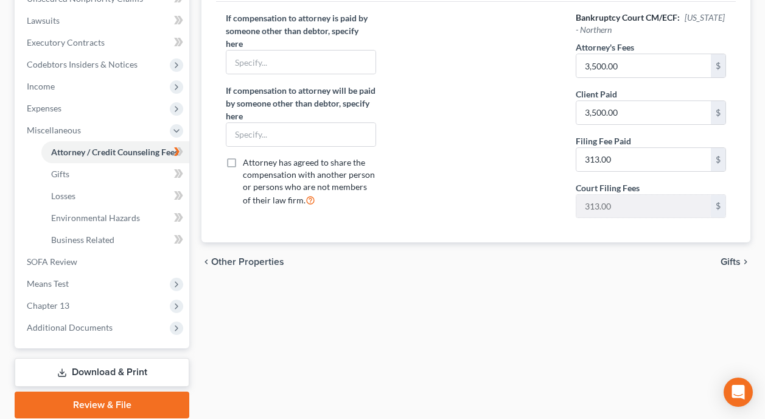
scroll to position [360, 0]
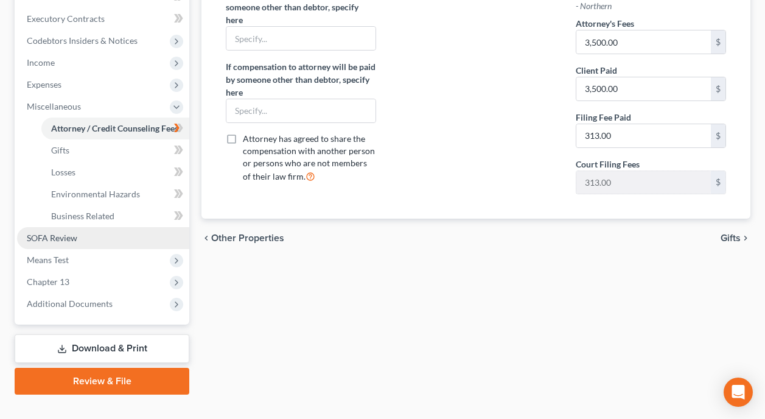
click at [104, 227] on link "SOFA Review" at bounding box center [103, 238] width 172 height 22
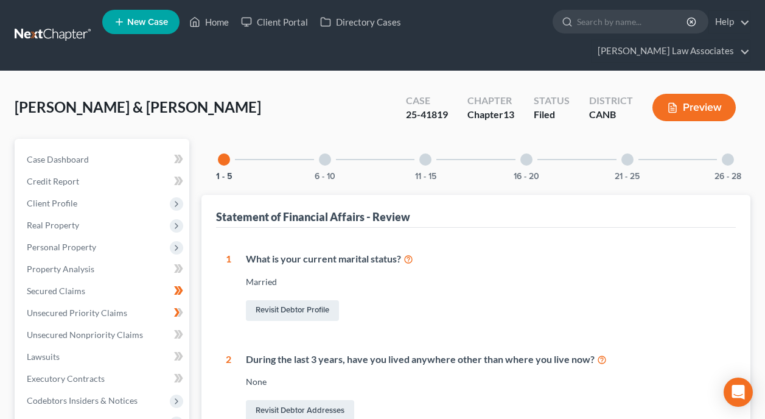
click at [630, 153] on div at bounding box center [627, 159] width 12 height 12
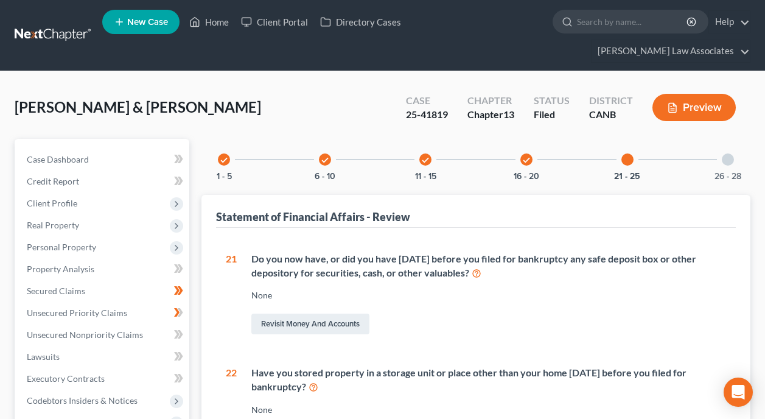
click at [734, 139] on div "26 - 28" at bounding box center [727, 159] width 41 height 41
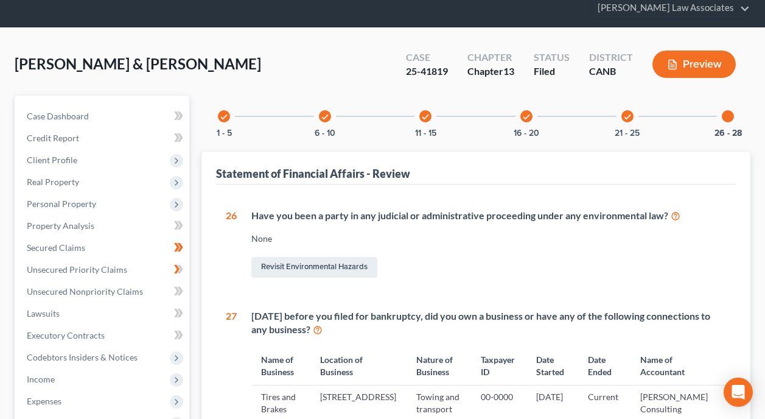
scroll to position [183, 0]
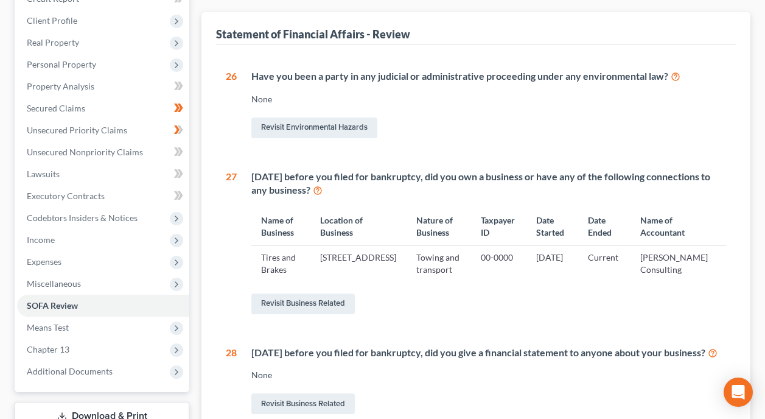
click at [542, 291] on div "Revisit Business Related" at bounding box center [488, 304] width 475 height 26
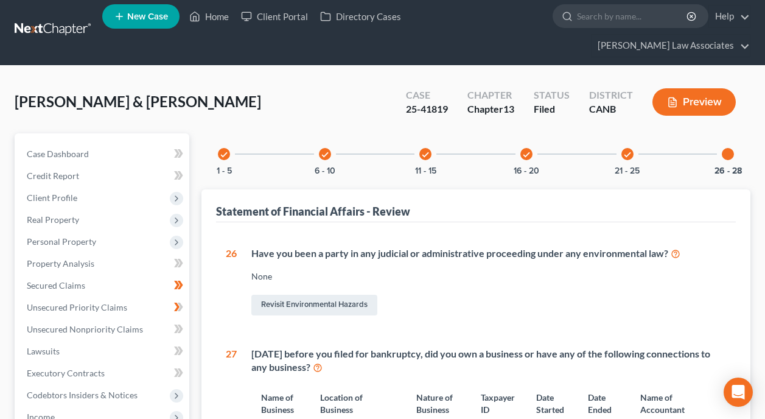
scroll to position [0, 0]
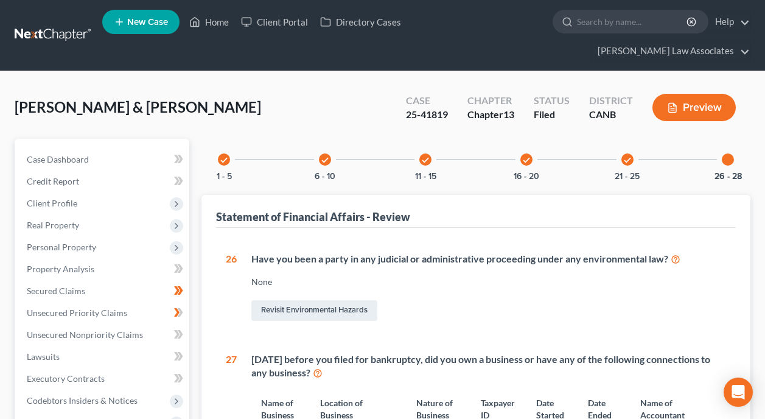
click at [728, 153] on div at bounding box center [728, 159] width 12 height 12
click at [732, 153] on div at bounding box center [728, 159] width 12 height 12
click at [730, 153] on div at bounding box center [728, 159] width 12 height 12
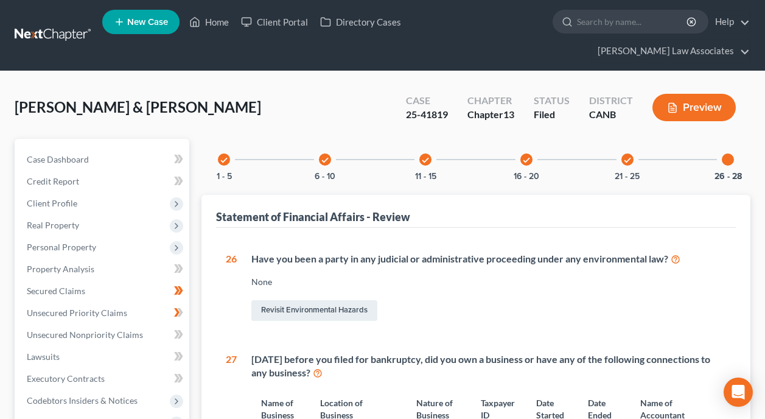
click at [632, 153] on div "check" at bounding box center [627, 159] width 12 height 12
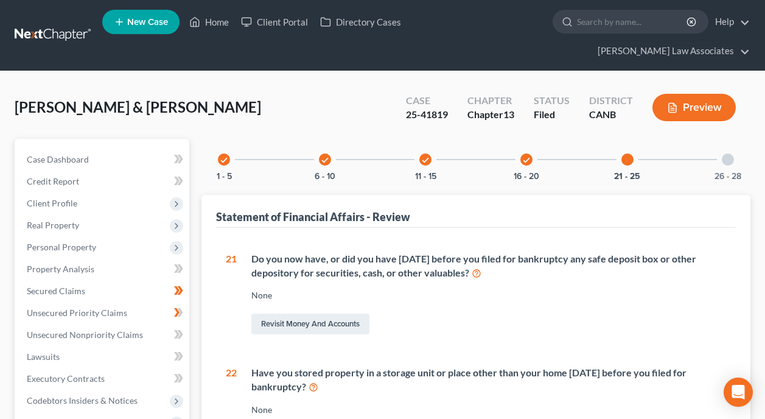
click at [730, 153] on div at bounding box center [728, 159] width 12 height 12
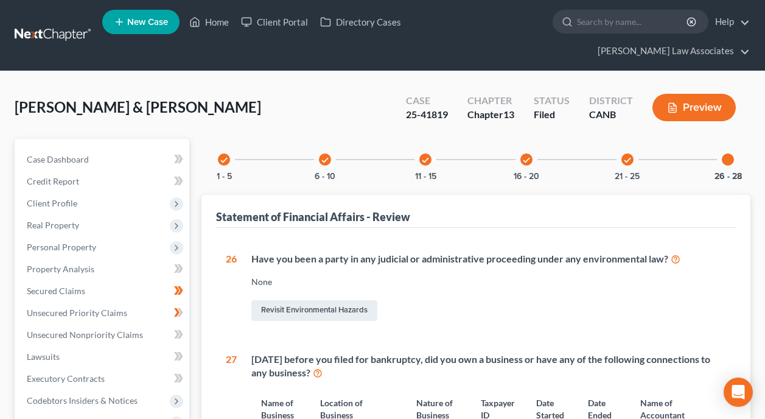
click at [225, 156] on icon "check" at bounding box center [224, 160] width 9 height 9
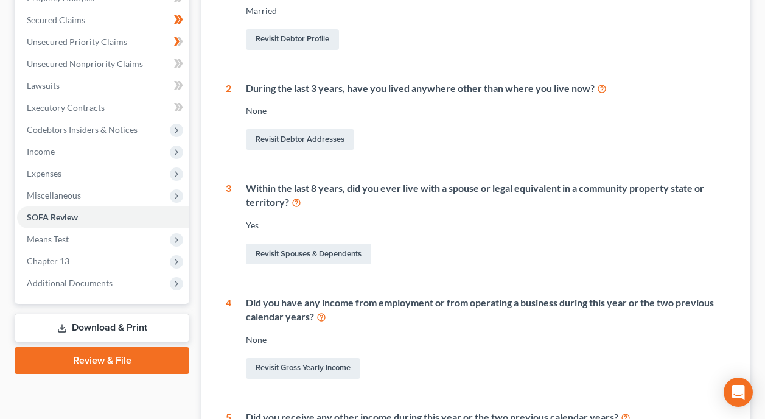
scroll to position [571, 0]
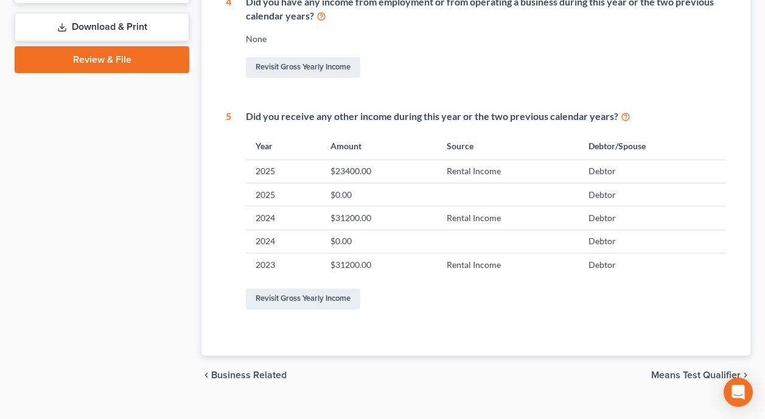
click at [416, 365] on div "chevron_left Business Related Means Test Qualifier chevron_right" at bounding box center [475, 374] width 549 height 39
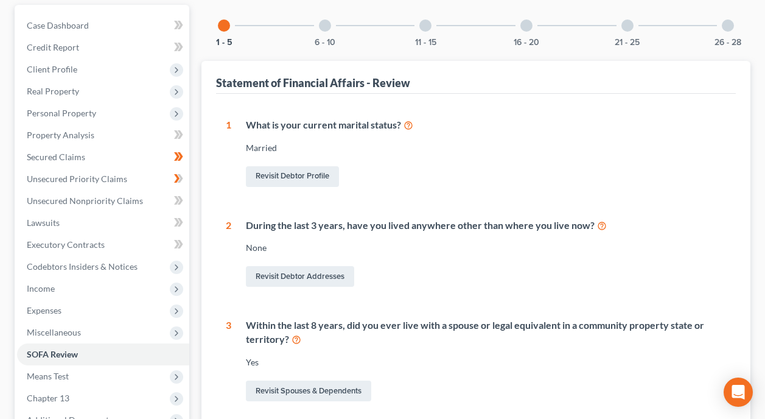
scroll to position [426, 0]
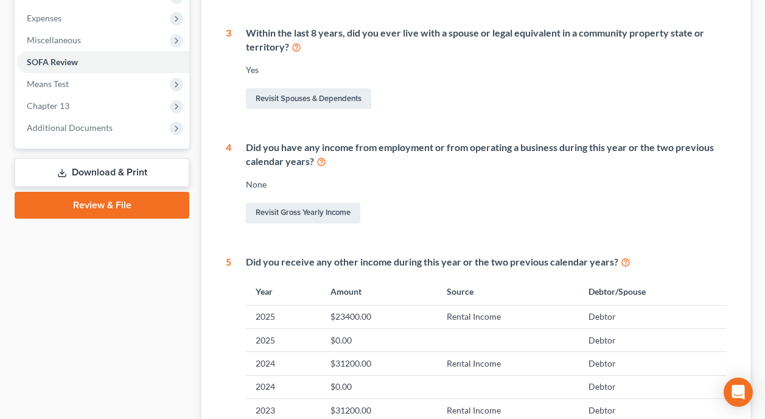
click at [71, 158] on link "Download & Print" at bounding box center [102, 172] width 175 height 29
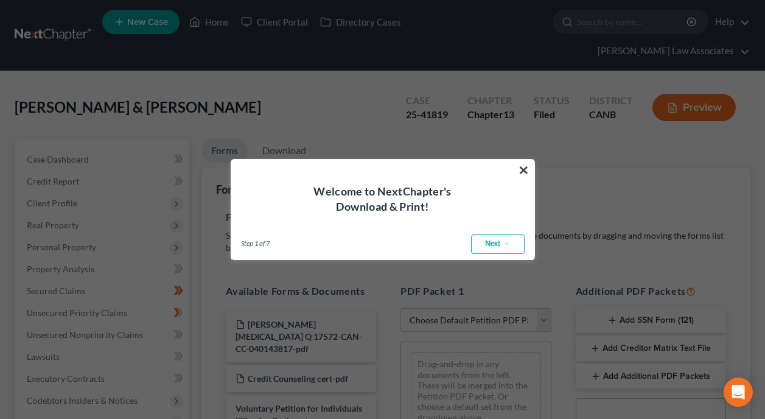
click at [503, 243] on link "Next →" at bounding box center [498, 243] width 54 height 19
select select "0"
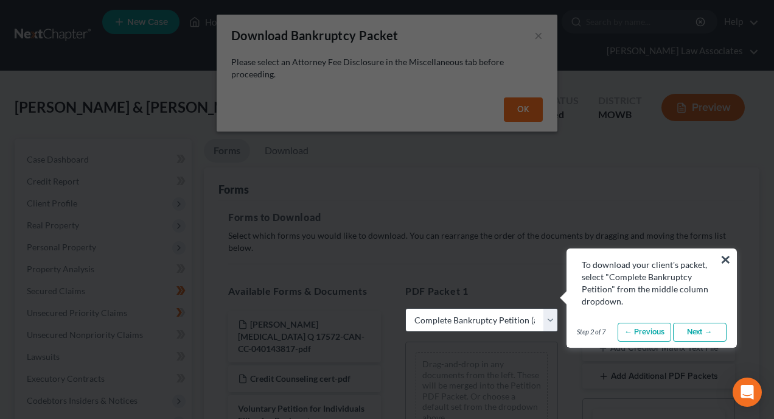
click at [708, 330] on link "Next →" at bounding box center [700, 331] width 54 height 19
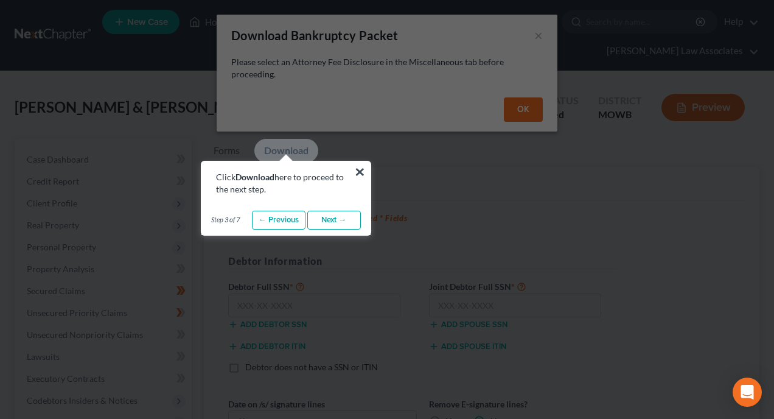
click at [327, 215] on link "Next →" at bounding box center [334, 220] width 54 height 19
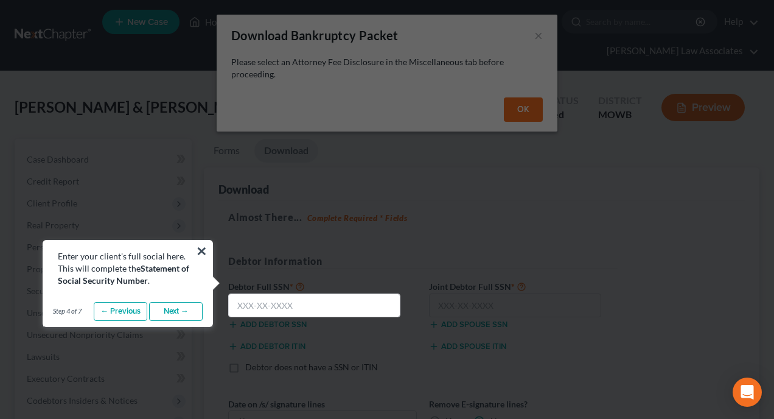
click at [172, 310] on link "Next →" at bounding box center [176, 311] width 54 height 19
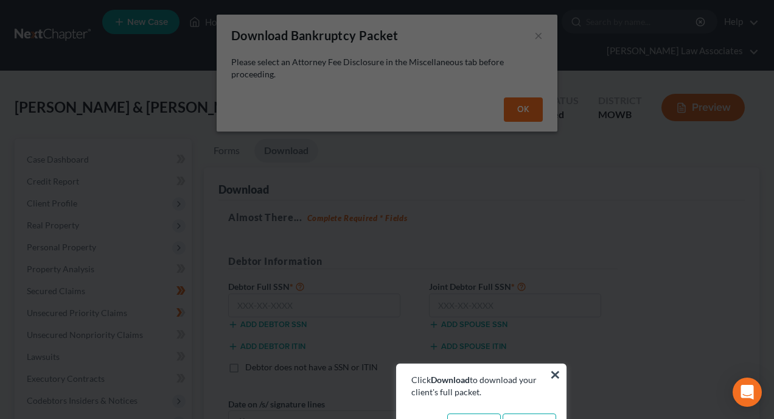
click at [553, 373] on button "×" at bounding box center [555, 373] width 12 height 19
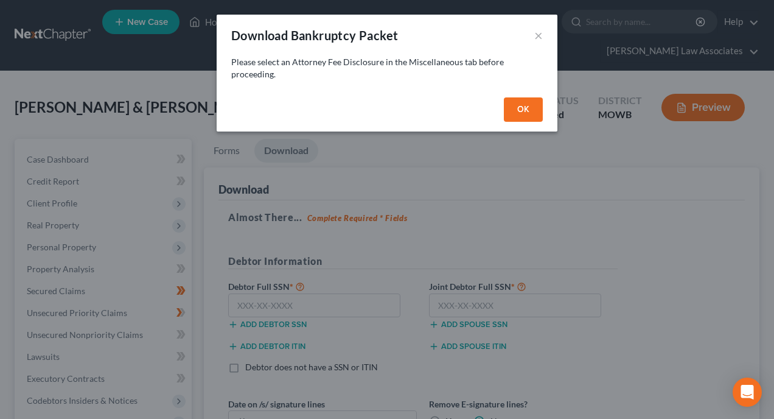
click at [518, 111] on button "OK" at bounding box center [523, 109] width 39 height 24
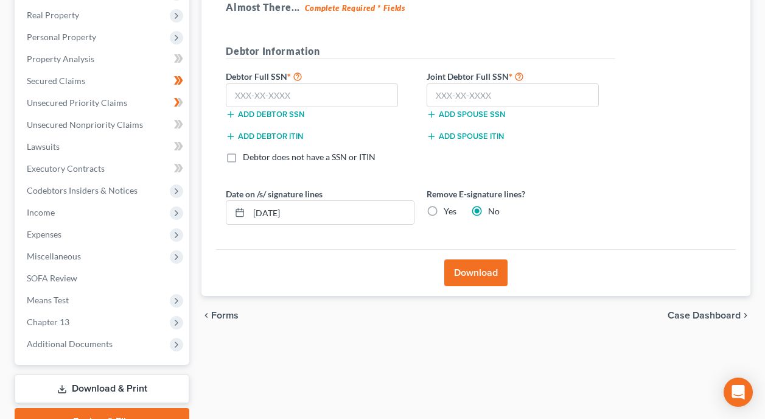
scroll to position [243, 0]
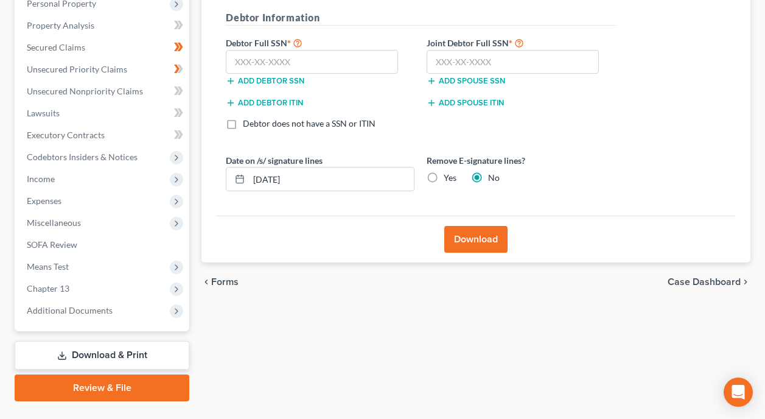
click at [474, 226] on button "Download" at bounding box center [475, 239] width 63 height 27
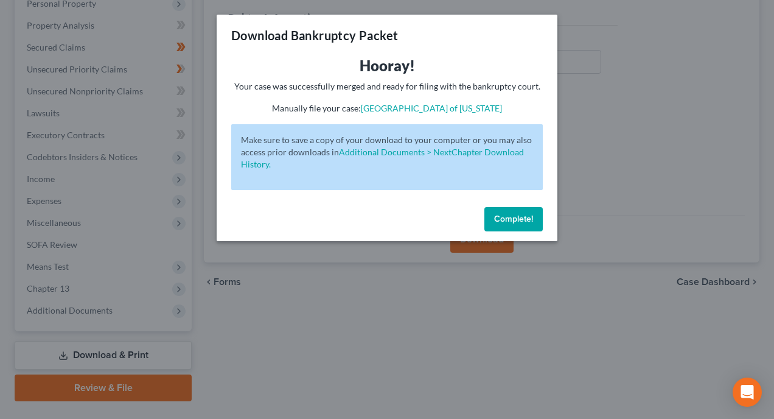
click at [509, 217] on span "Complete!" at bounding box center [513, 219] width 39 height 10
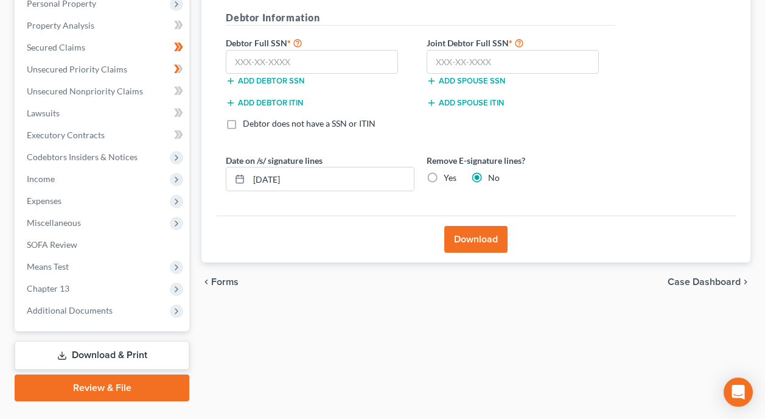
scroll to position [0, 0]
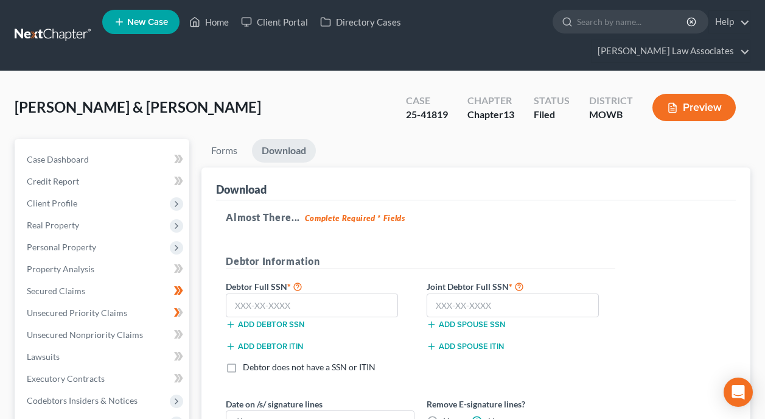
click at [290, 139] on link "Download" at bounding box center [284, 151] width 64 height 24
click at [225, 139] on link "Forms" at bounding box center [224, 151] width 46 height 24
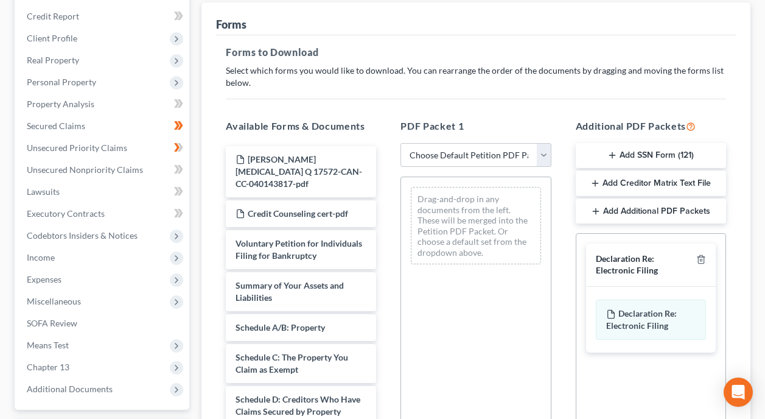
scroll to position [122, 0]
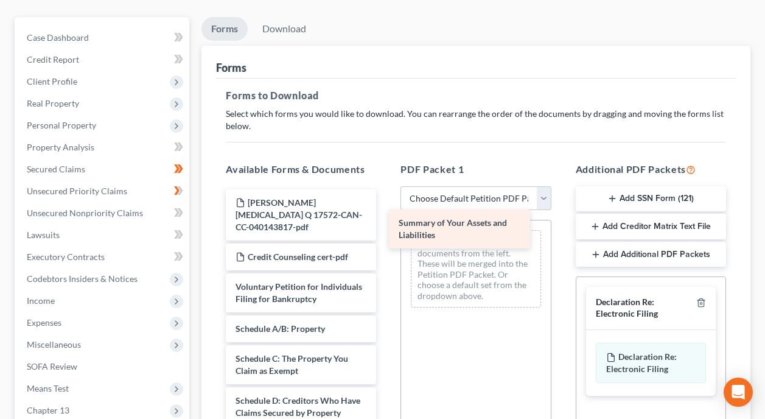
drag, startPoint x: 313, startPoint y: 308, endPoint x: 478, endPoint y: 223, distance: 185.9
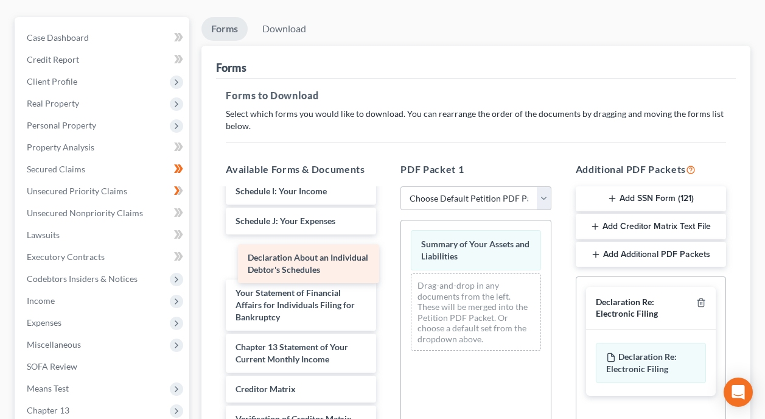
scroll to position [358, 0]
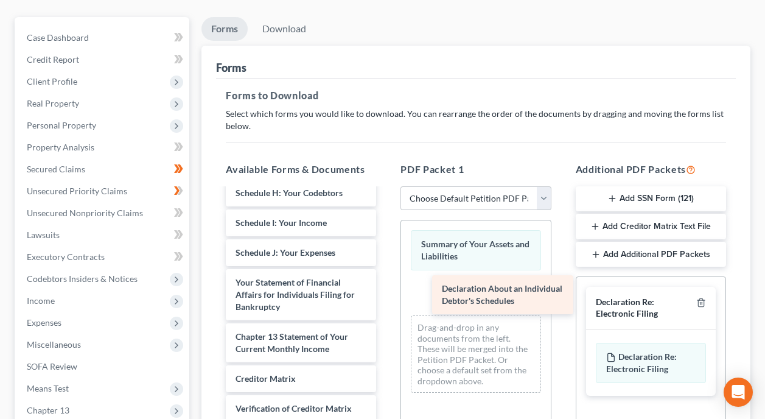
drag, startPoint x: 302, startPoint y: 258, endPoint x: 503, endPoint y: 290, distance: 203.3
click at [386, 290] on div "Declaration About an Individual Debtor's Schedules Shah, Syeda Q 17572-CAN-CC-0…" at bounding box center [301, 187] width 170 height 662
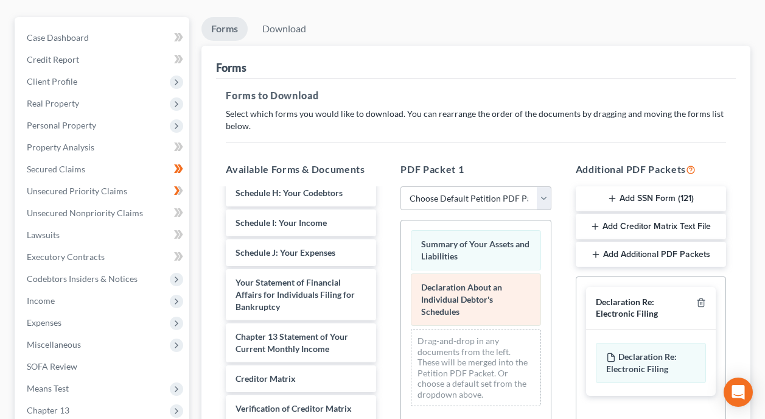
drag, startPoint x: 503, startPoint y: 290, endPoint x: 498, endPoint y: 284, distance: 7.7
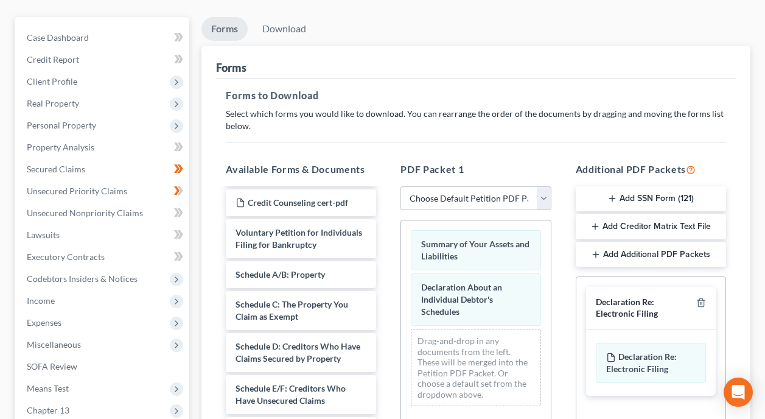
scroll to position [54, 0]
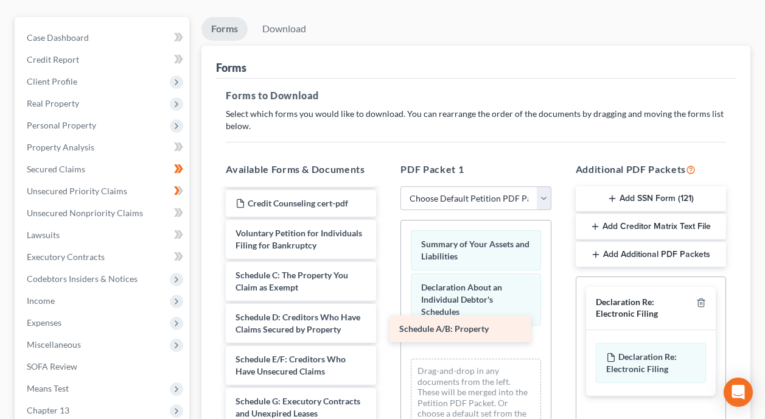
drag, startPoint x: 298, startPoint y: 249, endPoint x: 462, endPoint y: 324, distance: 180.2
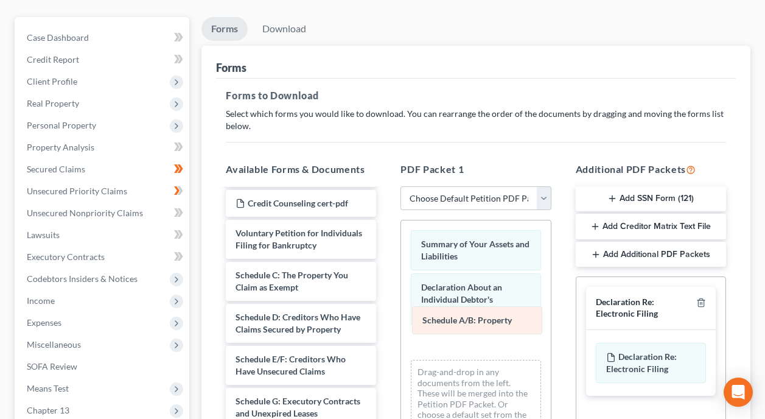
click at [464, 323] on div "Schedule A/B: Property Summary of Your Assets and Liabilities Declaration About…" at bounding box center [475, 333] width 149 height 226
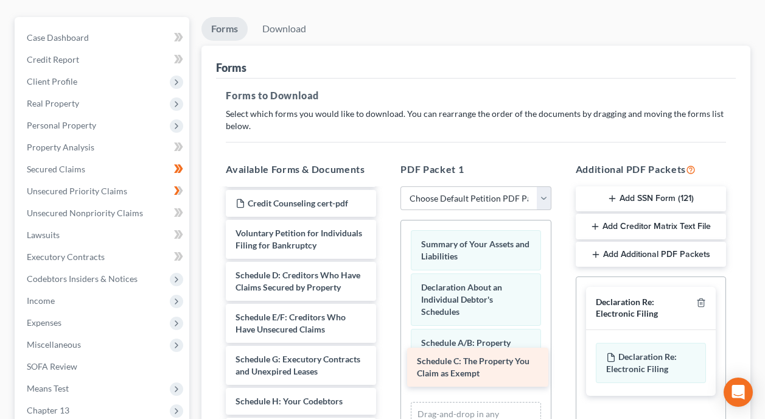
drag, startPoint x: 301, startPoint y: 252, endPoint x: 482, endPoint y: 360, distance: 211.2
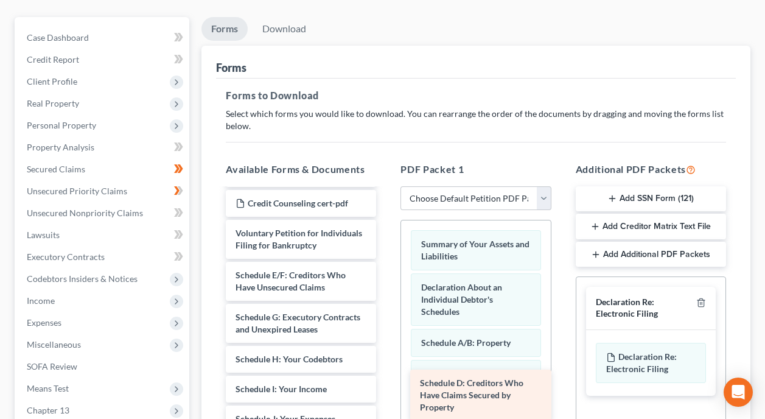
drag, startPoint x: 282, startPoint y: 262, endPoint x: 466, endPoint y: 391, distance: 225.4
click at [386, 391] on div "Schedule D: Creditors Who Have Claims Secured by Property Shah, Syeda Q 17572-C…" at bounding box center [301, 410] width 170 height 548
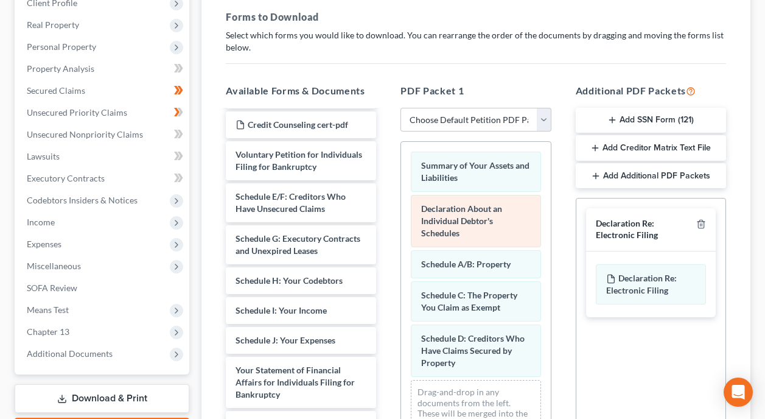
scroll to position [243, 0]
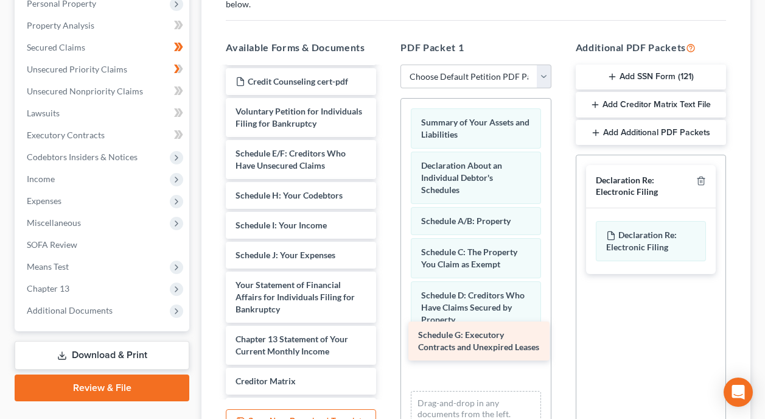
drag, startPoint x: 294, startPoint y: 175, endPoint x: 481, endPoint y: 318, distance: 234.9
click at [386, 318] on div "Schedule G: Executory Contracts and Unexpired Leases Shah, Syeda Q 17572-CAN-CC…" at bounding box center [301, 267] width 170 height 506
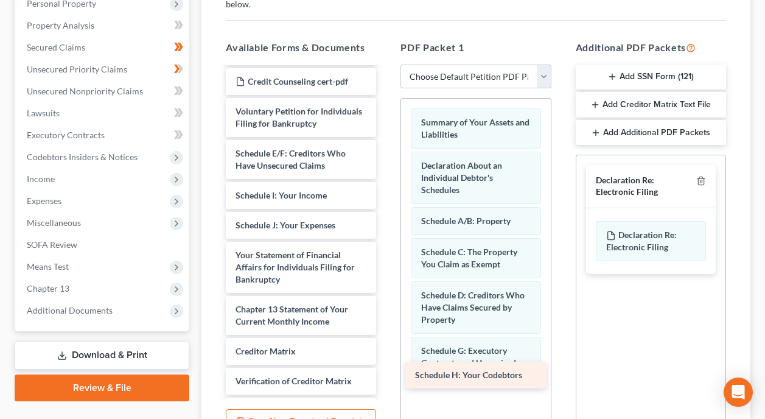
drag, startPoint x: 263, startPoint y: 170, endPoint x: 442, endPoint y: 371, distance: 269.8
click at [386, 371] on div "Schedule H: Your Codebtors Shah, Syeda Q 17572-CAN-CC-040143817-pdf Credit Coun…" at bounding box center [301, 252] width 170 height 476
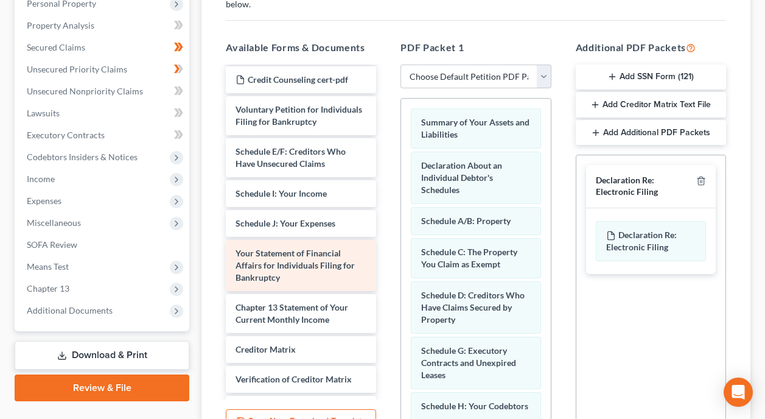
scroll to position [54, 0]
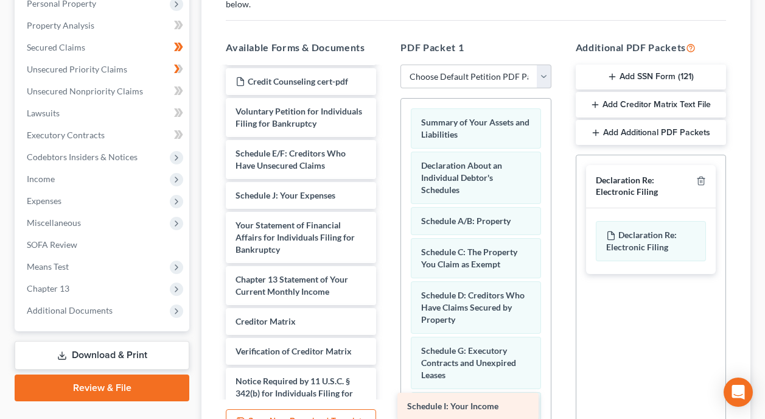
drag, startPoint x: 290, startPoint y: 172, endPoint x: 462, endPoint y: 405, distance: 288.9
click at [386, 405] on div "Schedule I: Your Income Shah, Syeda Q 17572-CAN-CC-040143817-pdf Credit Counsel…" at bounding box center [301, 237] width 170 height 447
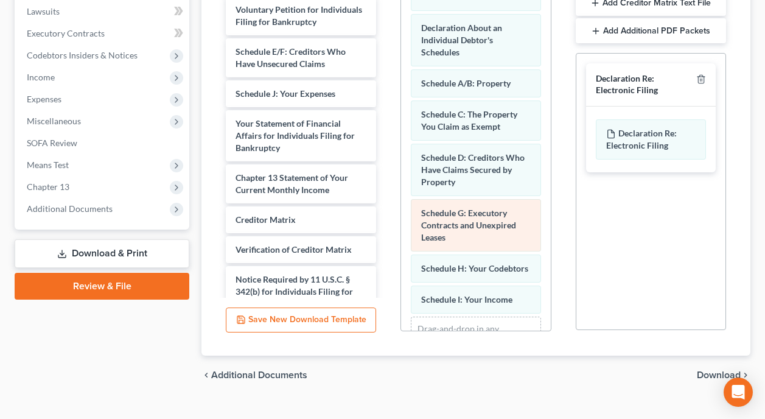
scroll to position [0, 0]
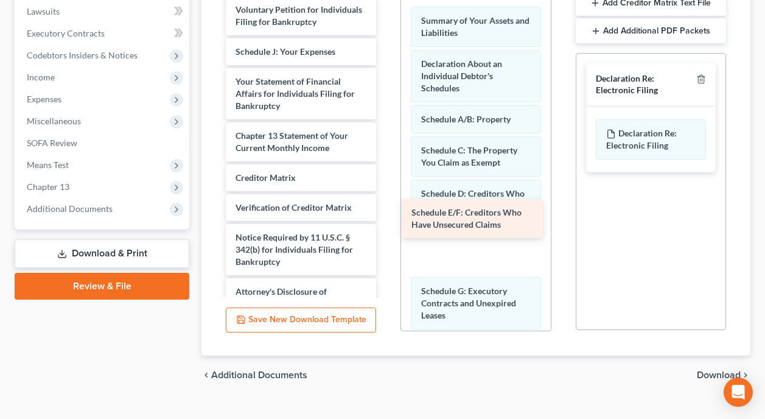
drag, startPoint x: 284, startPoint y: 41, endPoint x: 459, endPoint y: 224, distance: 253.5
click at [386, 224] on div "Schedule E/F: Creditors Who Have Unsecured Claims Shah, Syeda Q 17572-CAN-CC-04…" at bounding box center [301, 114] width 170 height 405
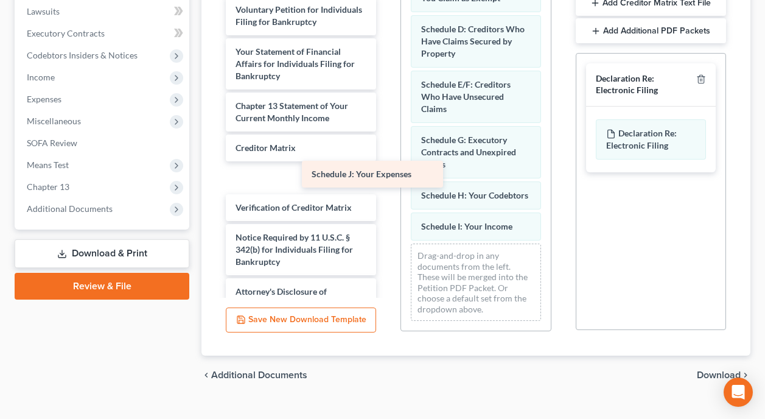
scroll to position [46, 0]
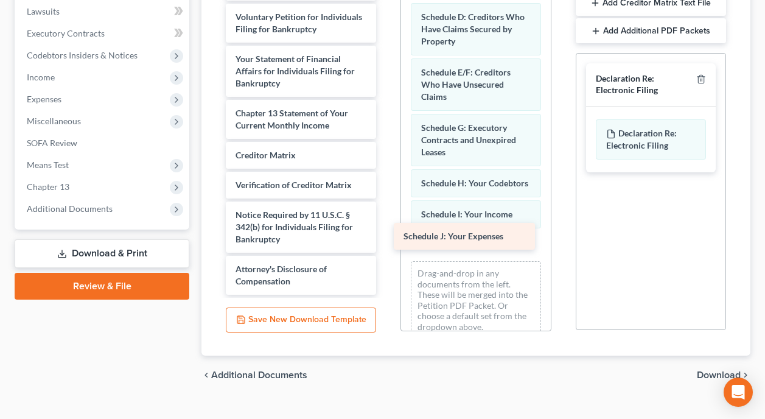
drag, startPoint x: 299, startPoint y: 30, endPoint x: 467, endPoint y: 236, distance: 265.5
click at [386, 236] on div "Schedule J: Your Expenses Shah, Syeda Q 17572-CAN-CC-040143817-pdf Credit Couns…" at bounding box center [301, 107] width 170 height 375
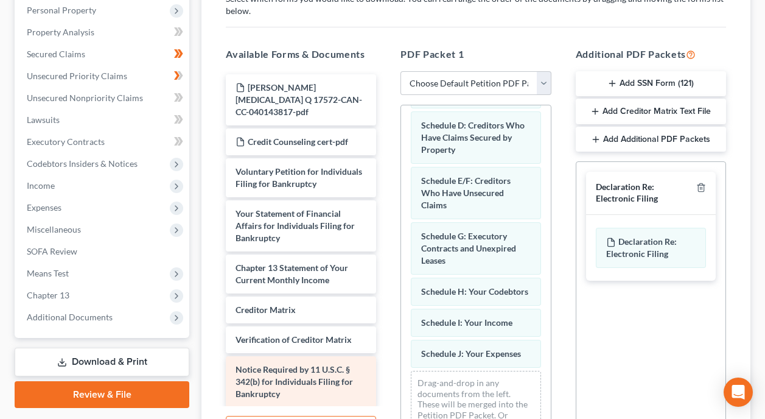
scroll to position [223, 0]
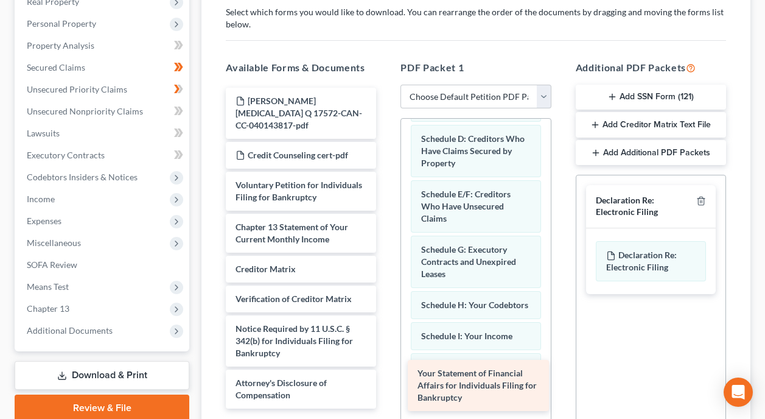
drag, startPoint x: 288, startPoint y: 220, endPoint x: 470, endPoint y: 388, distance: 247.6
click at [386, 388] on div "Your Statement of Financial Affairs for Individuals Filing for Bankruptcy Shah,…" at bounding box center [301, 248] width 170 height 321
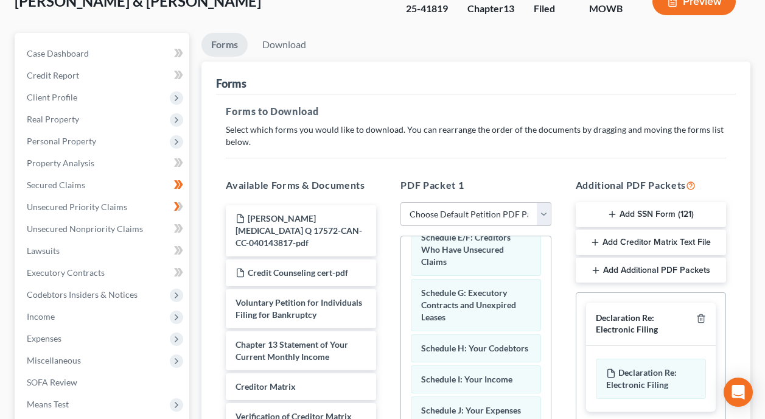
scroll to position [41, 0]
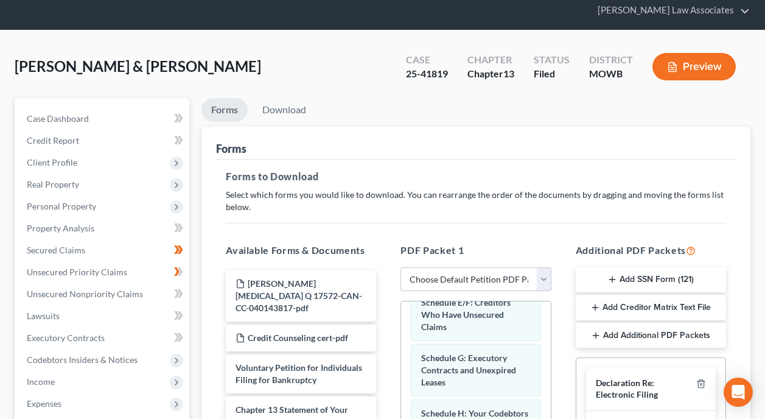
click at [615, 189] on p "Select which forms you would like to download. You can rearrange the order of t…" at bounding box center [476, 201] width 500 height 24
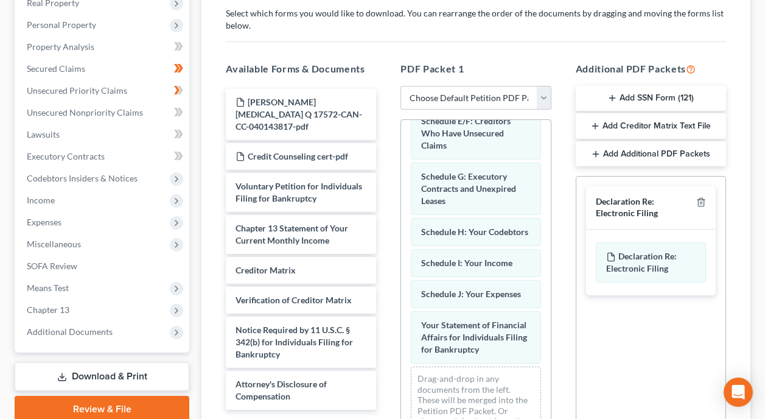
scroll to position [223, 0]
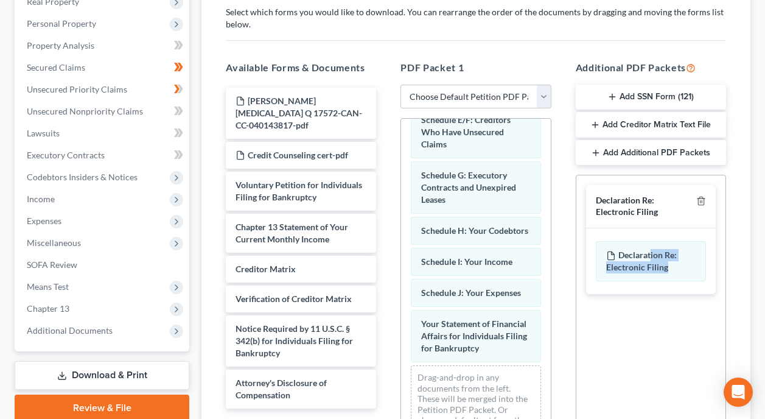
drag, startPoint x: 650, startPoint y: 236, endPoint x: 776, endPoint y: 254, distance: 126.7
click at [765, 254] on html "Home New Case Client Portal Directory Cases Kirk Law Associates jeffrey@kirklaw…" at bounding box center [382, 170] width 765 height 786
drag, startPoint x: 773, startPoint y: 254, endPoint x: 638, endPoint y: 231, distance: 137.6
click at [638, 249] on span "Declaration Re: Electronic Filing" at bounding box center [641, 260] width 71 height 23
drag, startPoint x: 638, startPoint y: 231, endPoint x: 664, endPoint y: 308, distance: 81.0
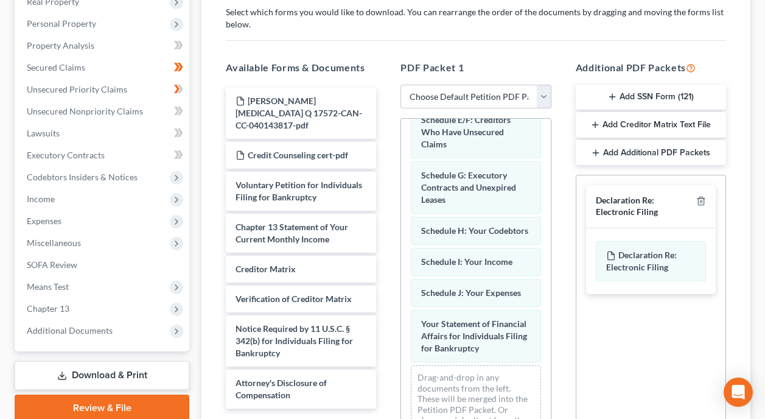
click at [664, 308] on div "Social Security Number Statement of Social Security Number Creditor Matrix Text…" at bounding box center [651, 313] width 150 height 277
click at [701, 196] on icon "button" at bounding box center [701, 201] width 10 height 10
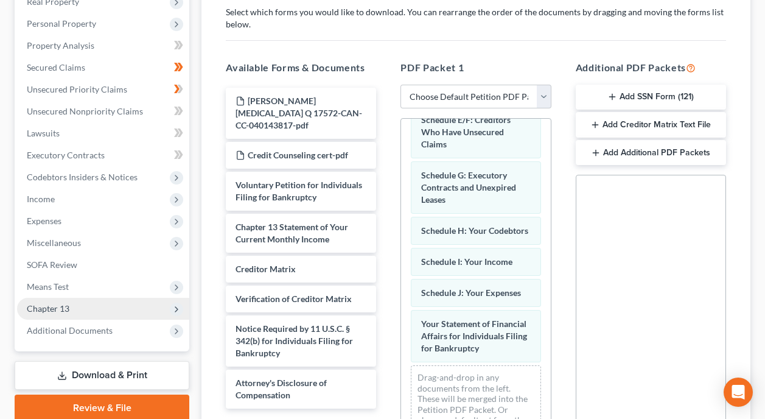
click at [63, 303] on span "Chapter 13" at bounding box center [48, 308] width 43 height 10
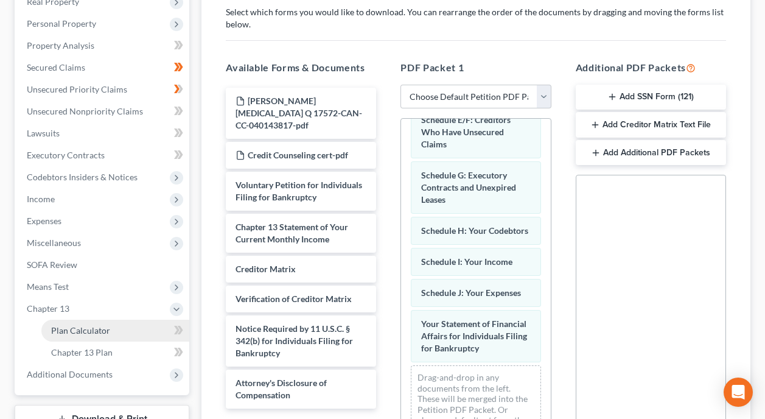
click at [98, 325] on span "Plan Calculator" at bounding box center [80, 330] width 59 height 10
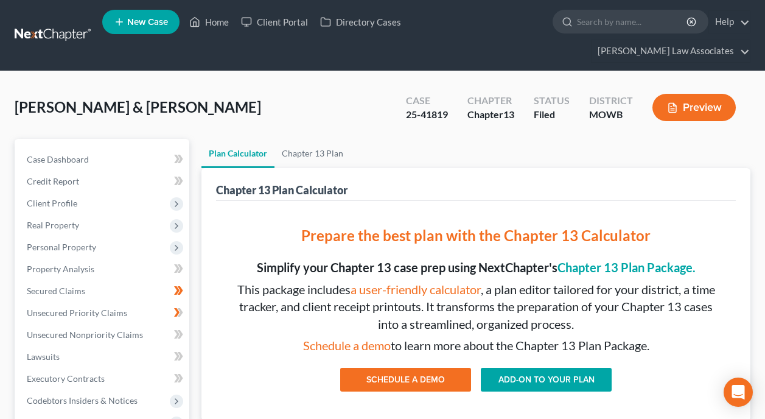
click at [545, 367] on link "ADD-ON TO YOUR PLAN" at bounding box center [546, 379] width 131 height 24
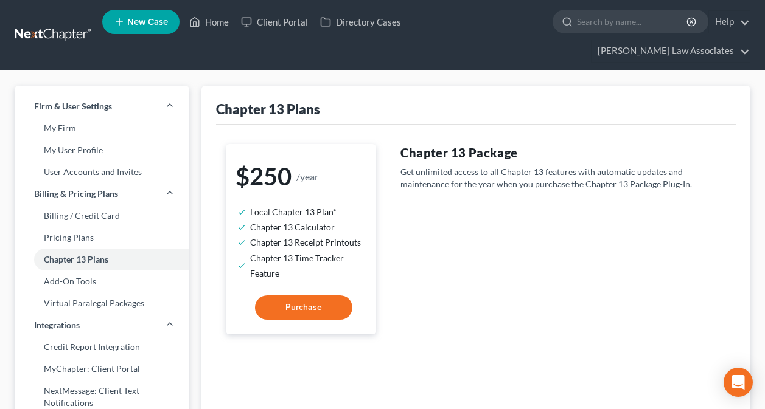
click at [301, 302] on span "Purchase" at bounding box center [303, 307] width 37 height 10
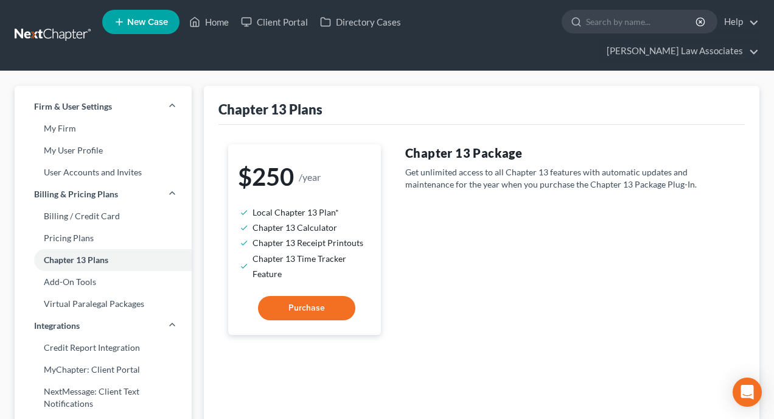
select select "8"
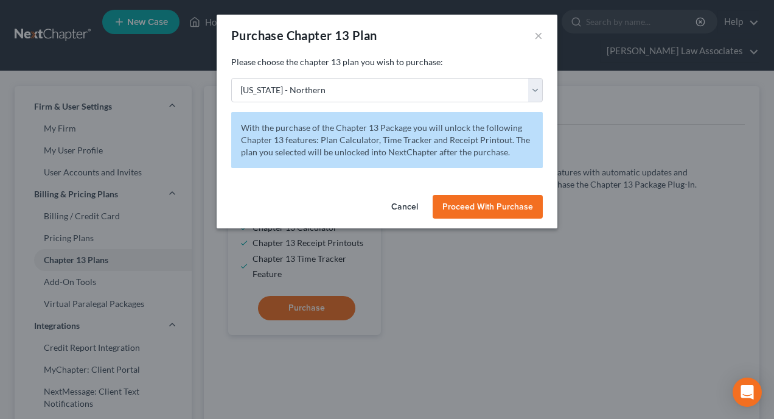
click at [477, 205] on span "Proceed With Purchase" at bounding box center [487, 206] width 91 height 10
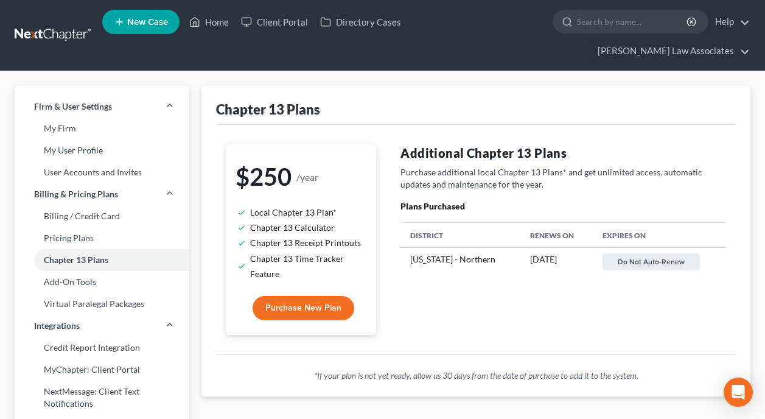
click at [536, 248] on td "10/13/2026" at bounding box center [556, 262] width 72 height 28
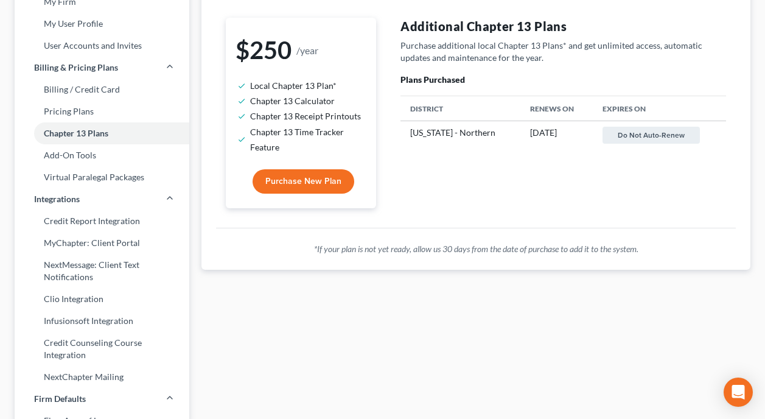
scroll to position [61, 0]
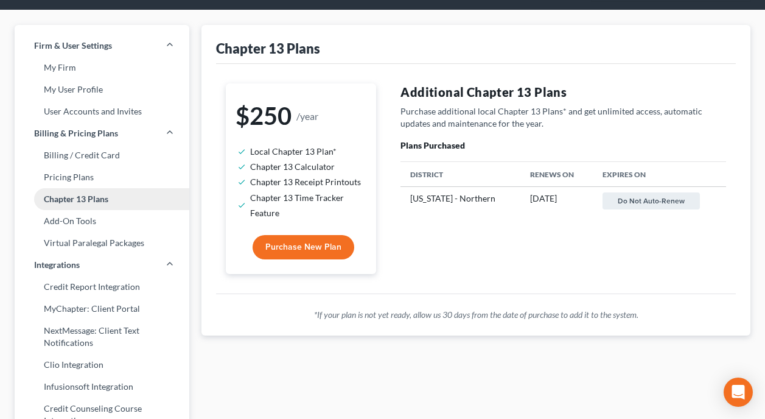
click at [91, 188] on link "Chapter 13 Plans" at bounding box center [102, 199] width 175 height 22
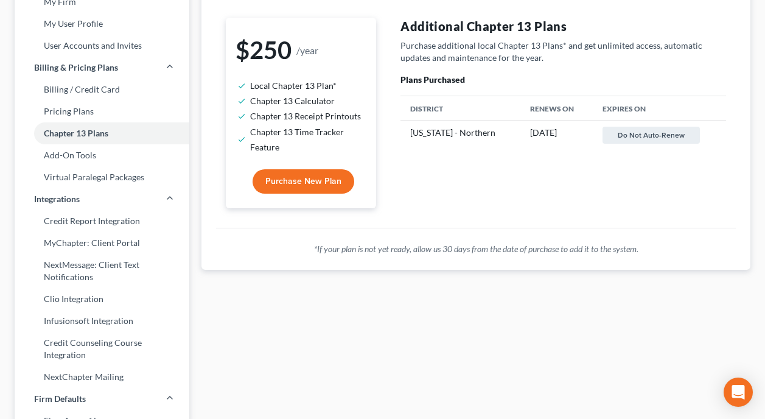
scroll to position [183, 0]
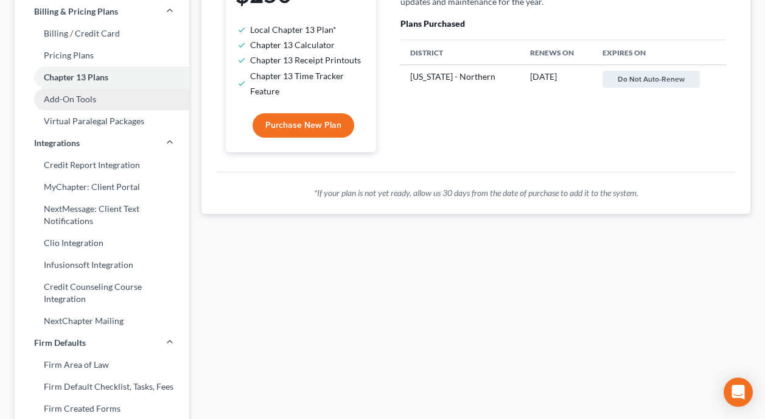
click at [75, 88] on link "Add-On Tools" at bounding box center [102, 99] width 175 height 22
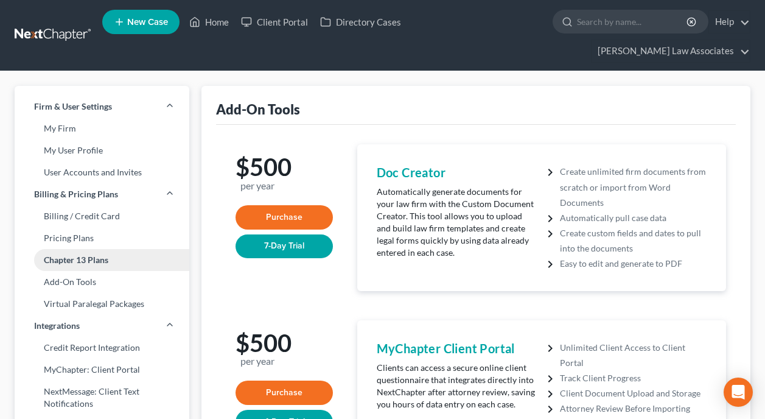
click at [84, 249] on link "Chapter 13 Plans" at bounding box center [102, 260] width 175 height 22
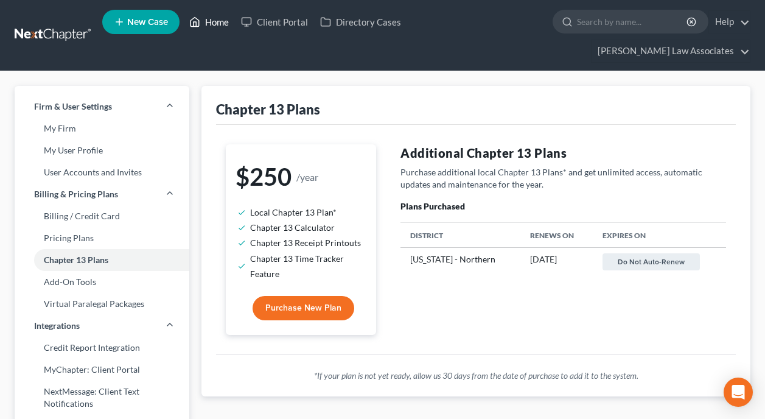
click at [219, 26] on link "Home" at bounding box center [209, 22] width 52 height 22
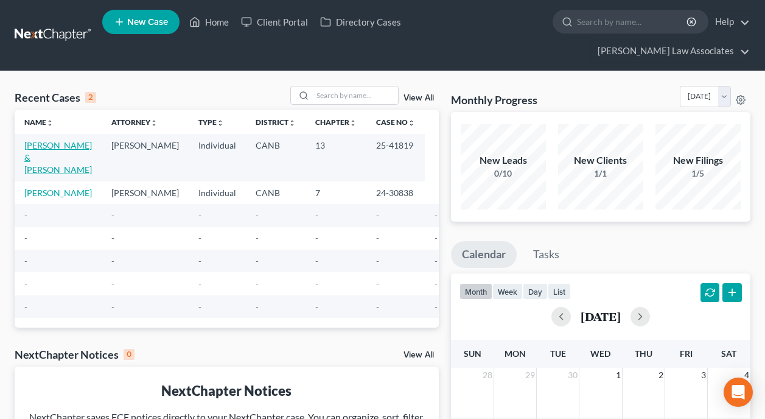
click at [57, 140] on link "[PERSON_NAME] & [PERSON_NAME]" at bounding box center [58, 157] width 68 height 35
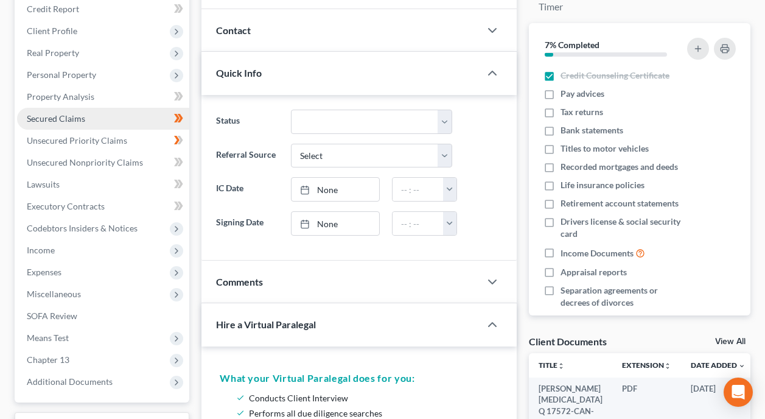
scroll to position [183, 0]
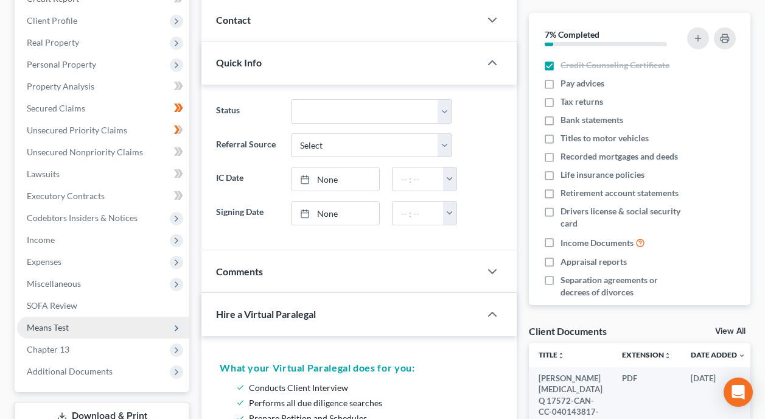
click at [88, 316] on span "Means Test" at bounding box center [103, 327] width 172 height 22
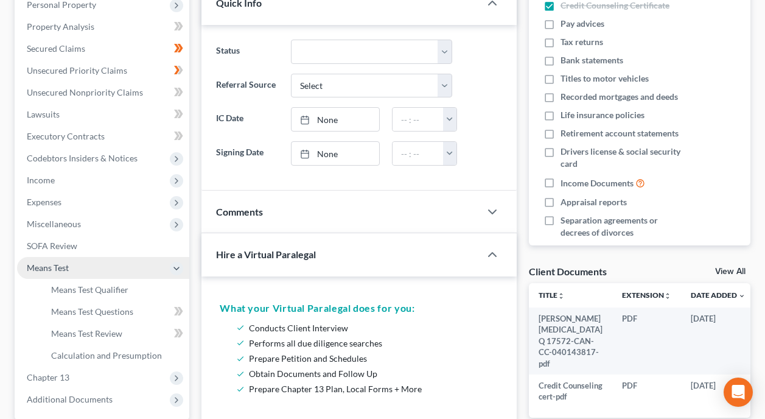
scroll to position [243, 0]
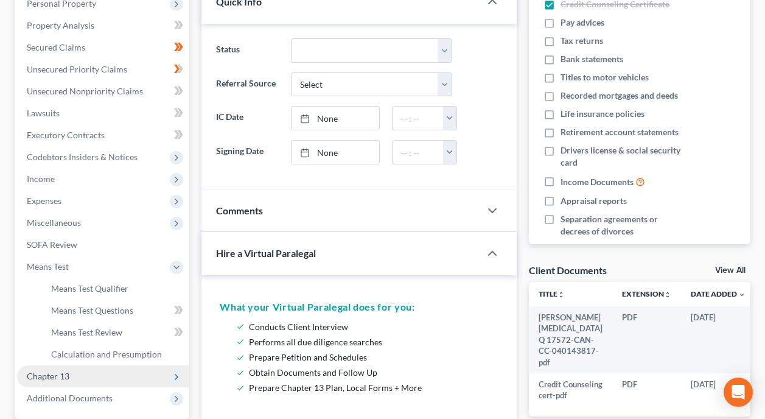
click at [88, 365] on span "Chapter 13" at bounding box center [103, 376] width 172 height 22
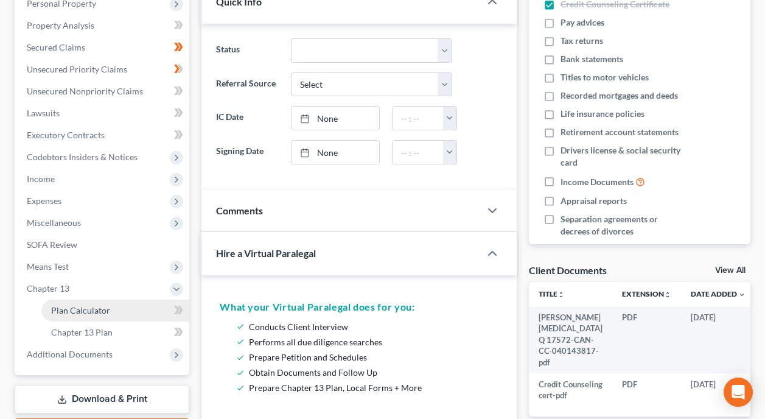
click at [114, 299] on link "Plan Calculator" at bounding box center [115, 310] width 148 height 22
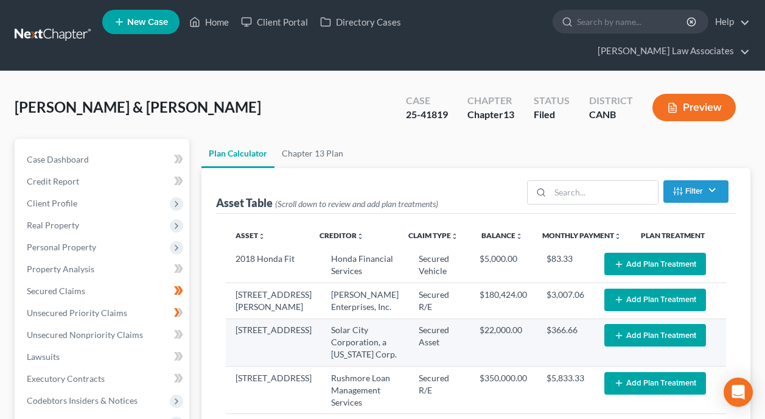
select select "59"
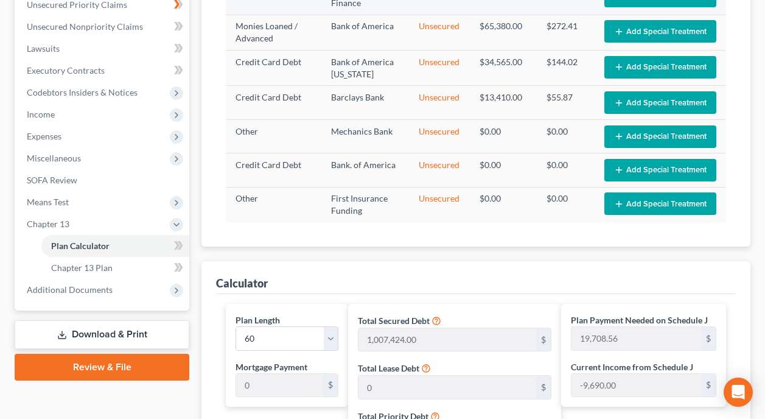
scroll to position [339, 0]
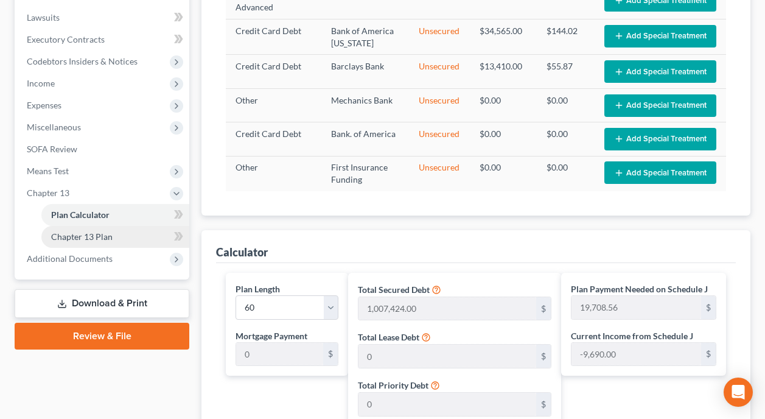
click at [104, 231] on span "Chapter 13 Plan" at bounding box center [81, 236] width 61 height 10
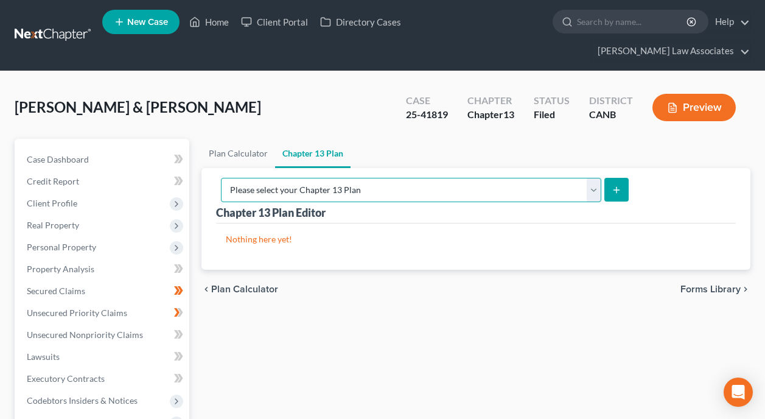
click at [601, 178] on select "Please select your Chapter 13 Plan National Form Plan - Official Form 113 North…" at bounding box center [411, 190] width 380 height 24
select select "1"
click at [341, 178] on select "Please select your Chapter 13 Plan National Form Plan - Official Form 113 North…" at bounding box center [411, 190] width 380 height 24
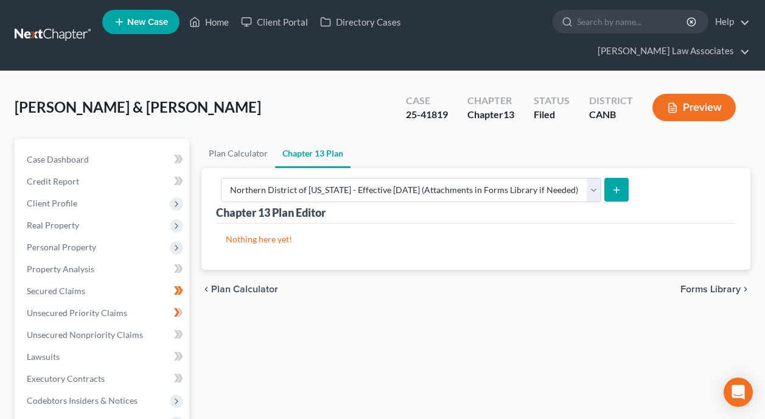
click at [616, 187] on line "submit" at bounding box center [616, 189] width 0 height 5
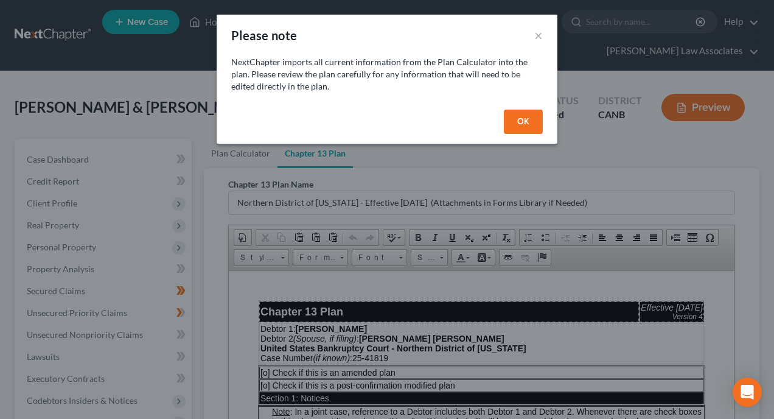
click at [523, 121] on button "OK" at bounding box center [523, 122] width 39 height 24
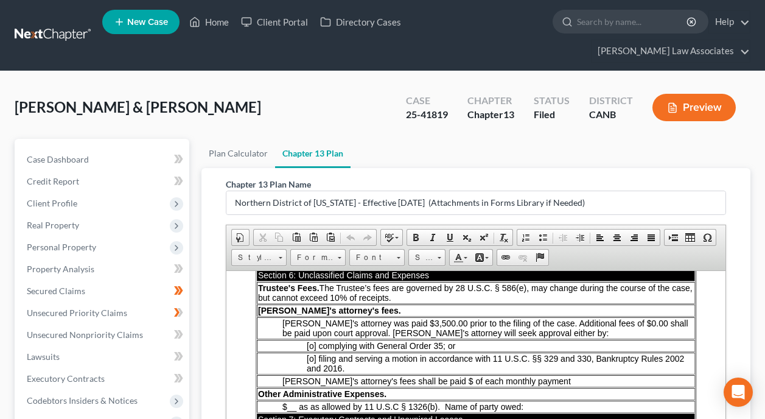
scroll to position [1704, 0]
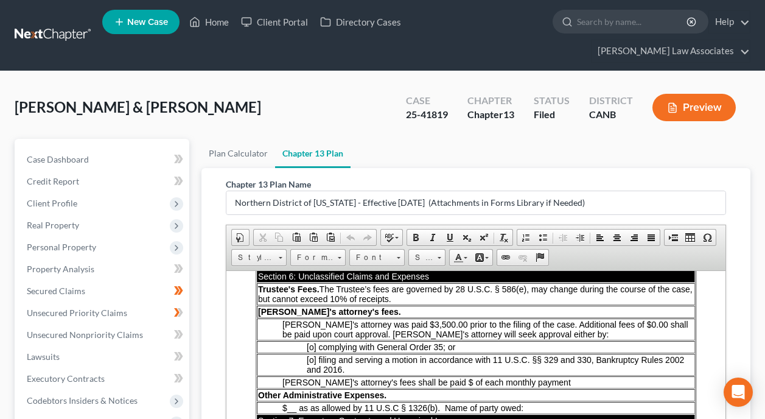
click at [583, 332] on p "Debtor's attorney was paid $3,500.00 prior to the filing of the case. Additiona…" at bounding box center [487, 328] width 411 height 19
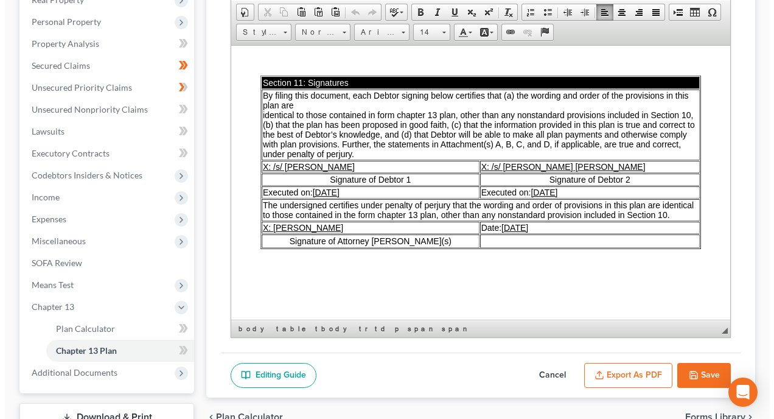
scroll to position [243, 0]
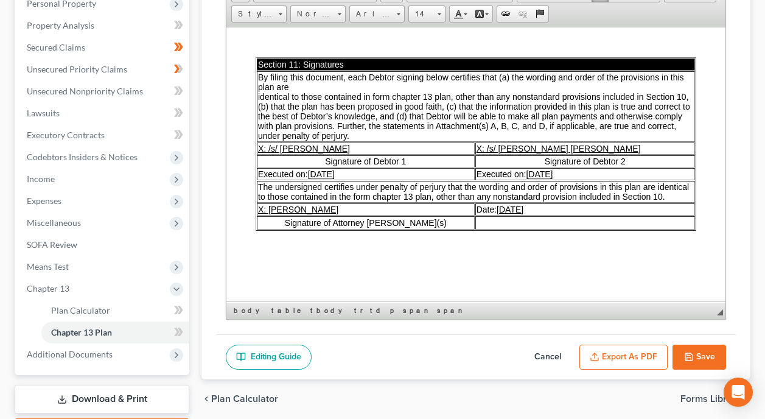
click at [633, 344] on button "Export as PDF" at bounding box center [623, 357] width 88 height 26
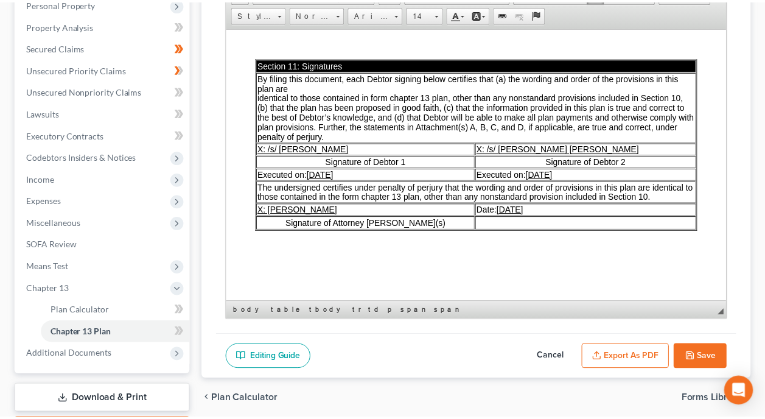
scroll to position [2560, 0]
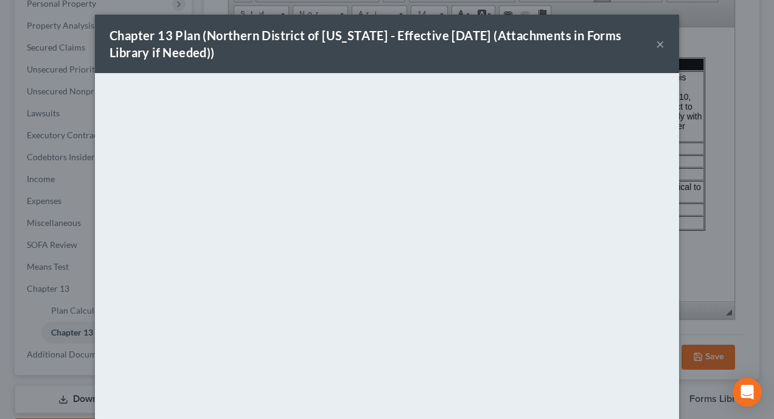
click at [698, 243] on div "Chapter 13 Plan (Northern District of California - Effective 1/1/23 (Attachment…" at bounding box center [387, 209] width 774 height 419
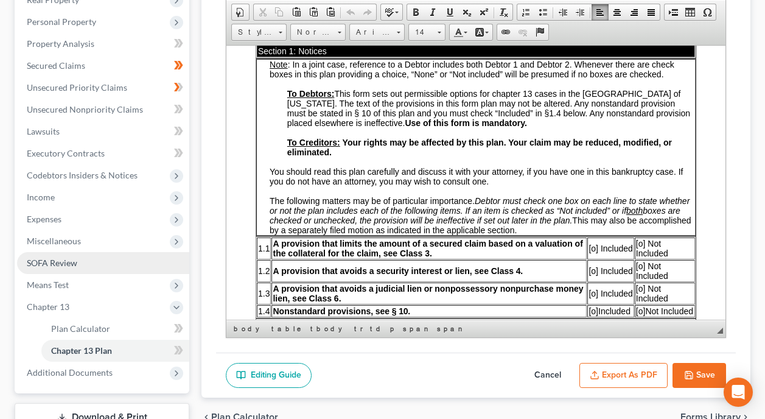
scroll to position [243, 0]
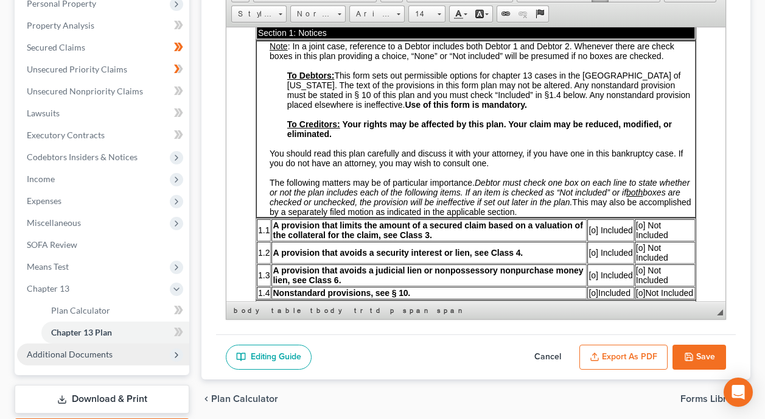
click at [106, 349] on span "Additional Documents" at bounding box center [70, 354] width 86 height 10
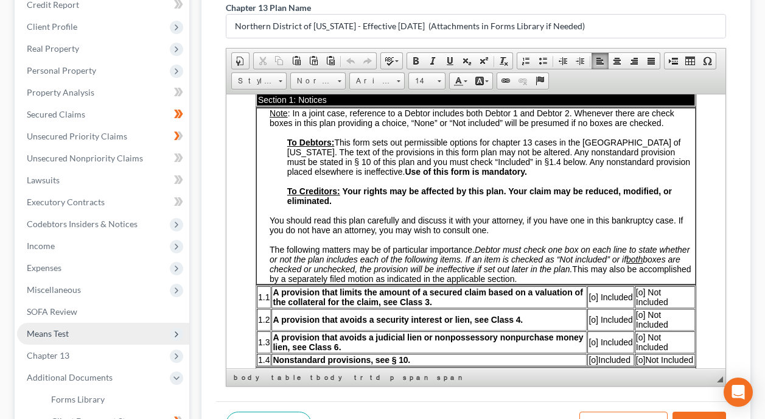
scroll to position [177, 0]
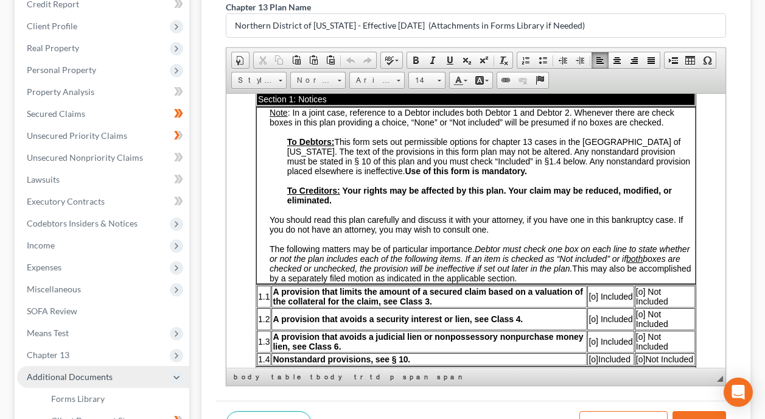
click at [92, 371] on span "Additional Documents" at bounding box center [70, 376] width 86 height 10
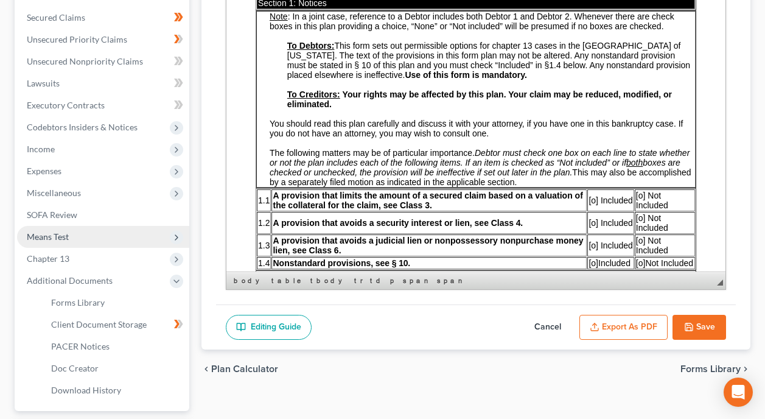
scroll to position [299, 0]
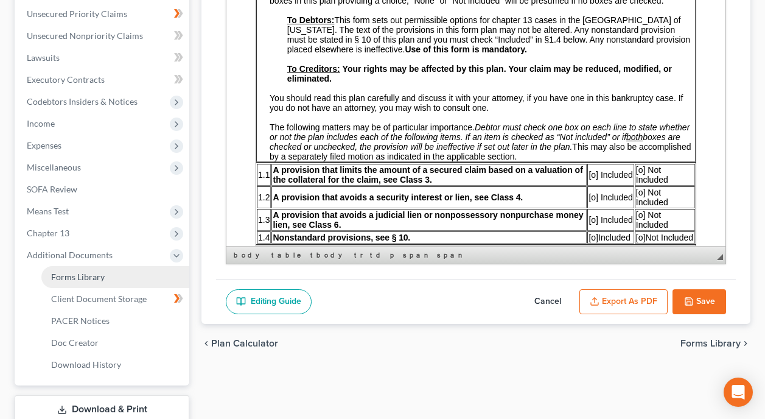
click at [99, 271] on span "Forms Library" at bounding box center [78, 276] width 54 height 10
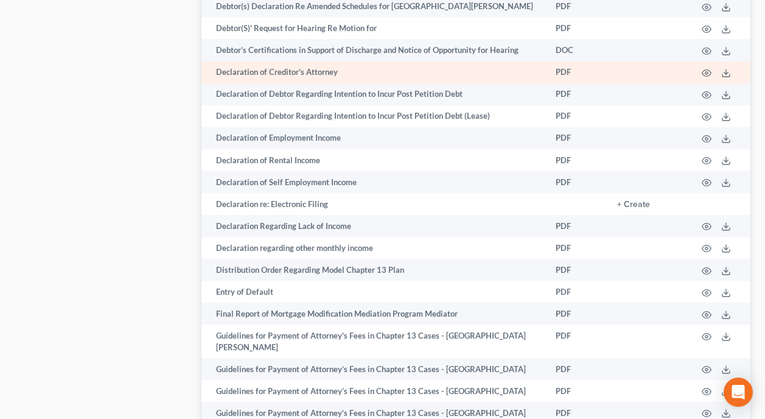
scroll to position [1582, 0]
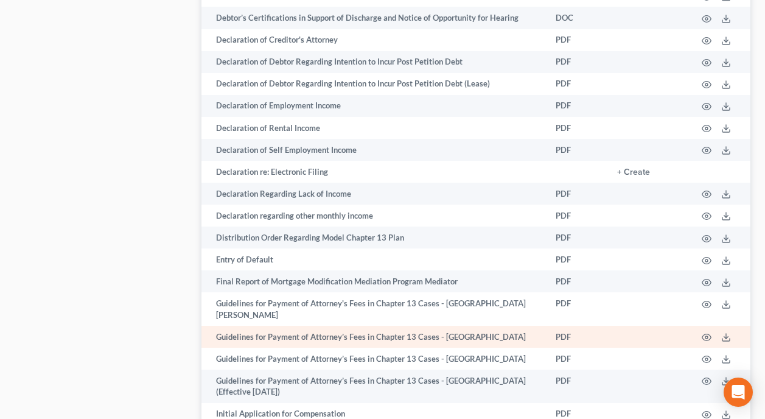
click at [416, 326] on td "Guidelines for Payment of Attorney’s Fees in Chapter 13 Cases - Oakland" at bounding box center [373, 337] width 344 height 22
click at [730, 332] on icon at bounding box center [726, 337] width 10 height 10
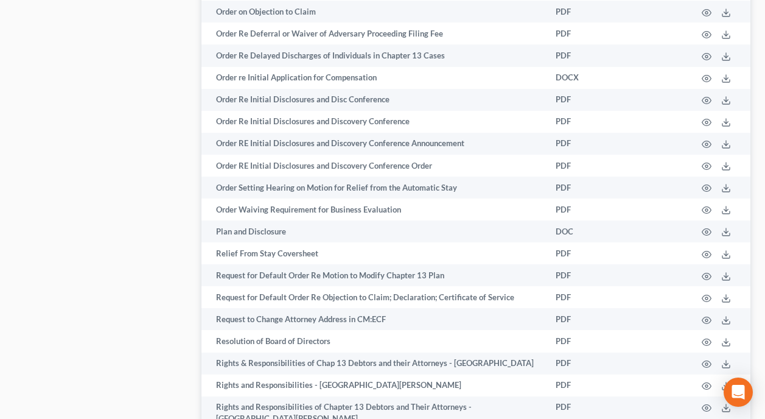
scroll to position [2860, 0]
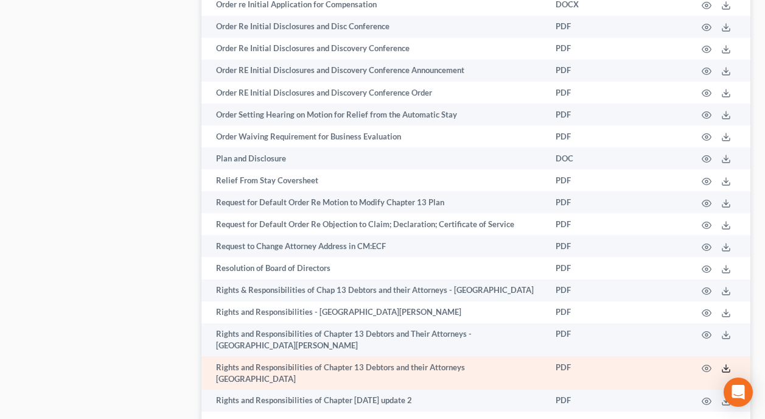
click at [725, 363] on icon at bounding box center [726, 368] width 10 height 10
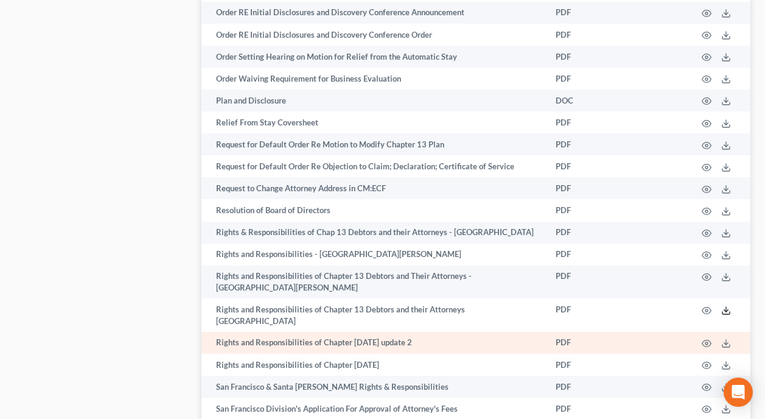
scroll to position [2921, 0]
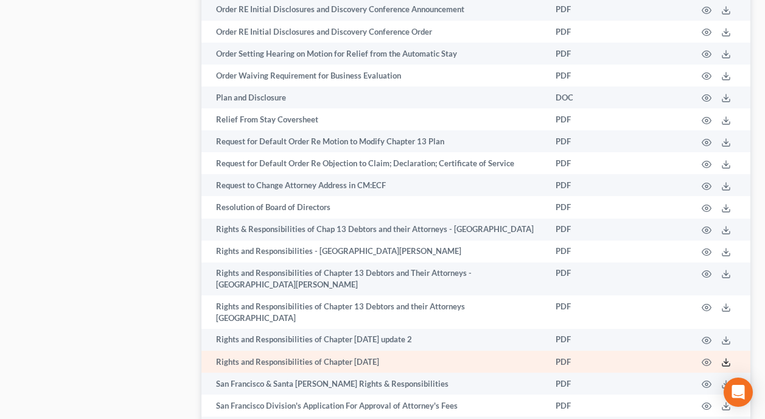
click at [726, 358] on line at bounding box center [726, 360] width 0 height 5
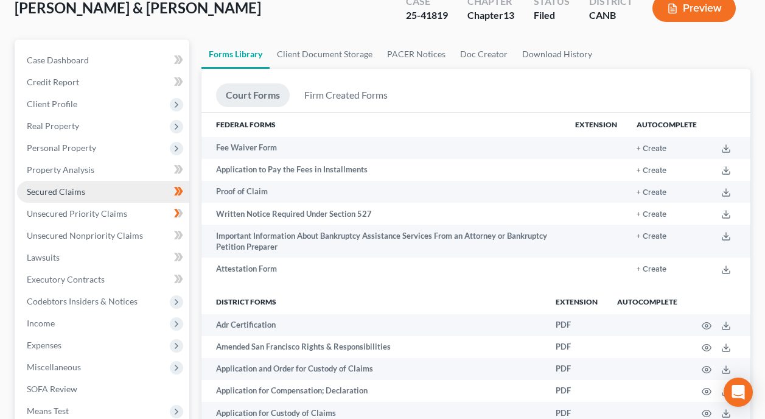
scroll to position [304, 0]
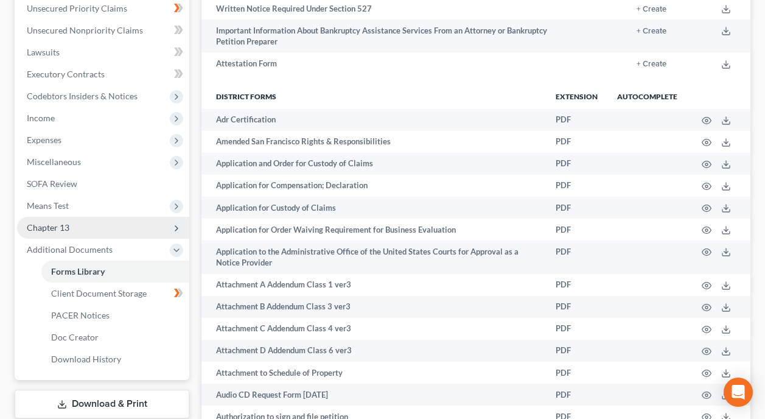
click at [70, 217] on span "Chapter 13" at bounding box center [103, 228] width 172 height 22
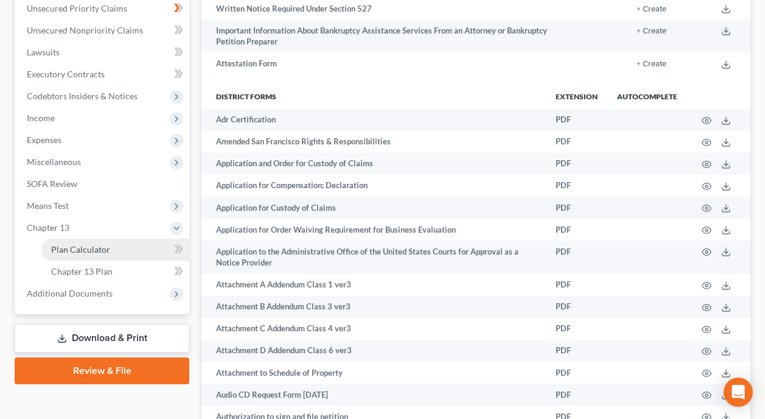
click at [110, 239] on link "Plan Calculator" at bounding box center [115, 250] width 148 height 22
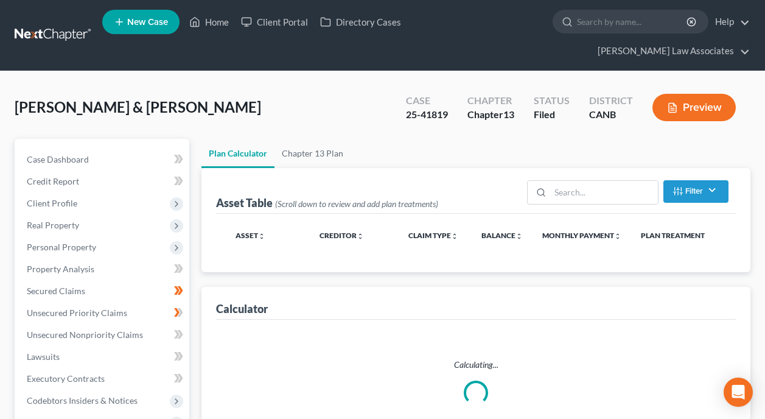
select select "59"
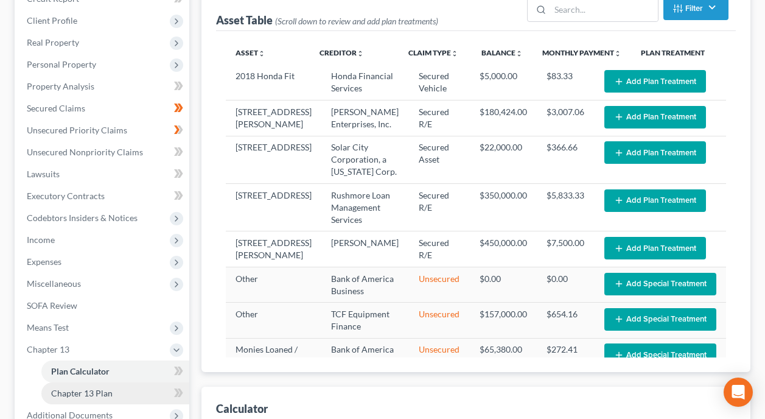
click at [74, 388] on span "Chapter 13 Plan" at bounding box center [81, 393] width 61 height 10
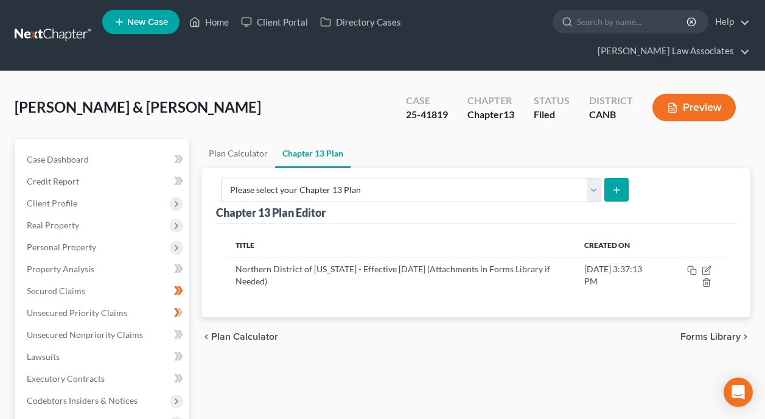
click at [450, 332] on div "Plan Calculator Chapter 13 Plan Chapter 13 Plan Editor Please select your Chapt…" at bounding box center [475, 413] width 561 height 549
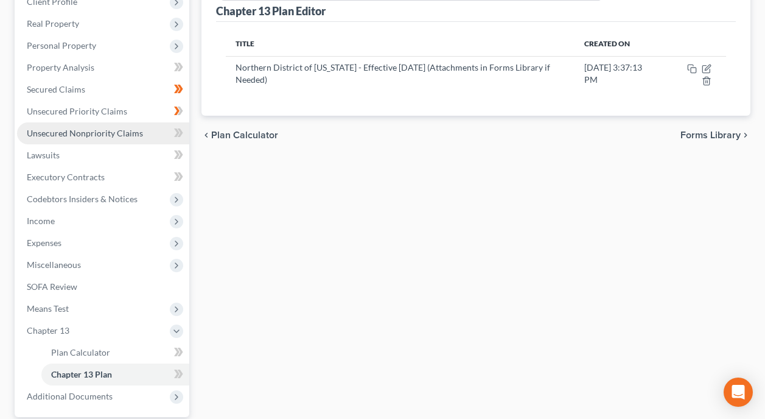
scroll to position [243, 0]
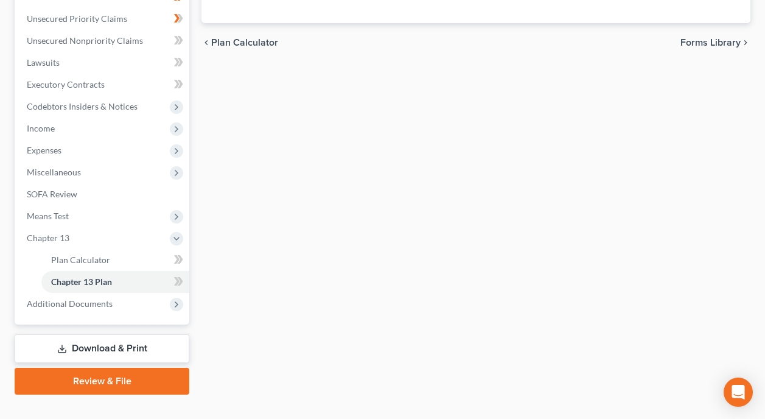
click at [117, 334] on link "Download & Print" at bounding box center [102, 348] width 175 height 29
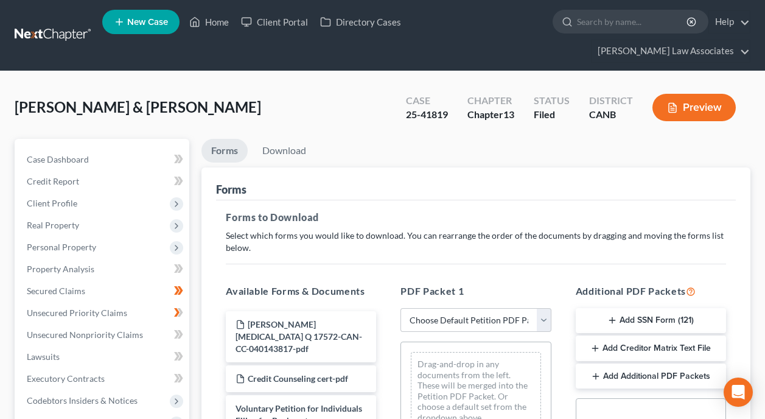
click at [552, 167] on div "Forms" at bounding box center [476, 183] width 520 height 33
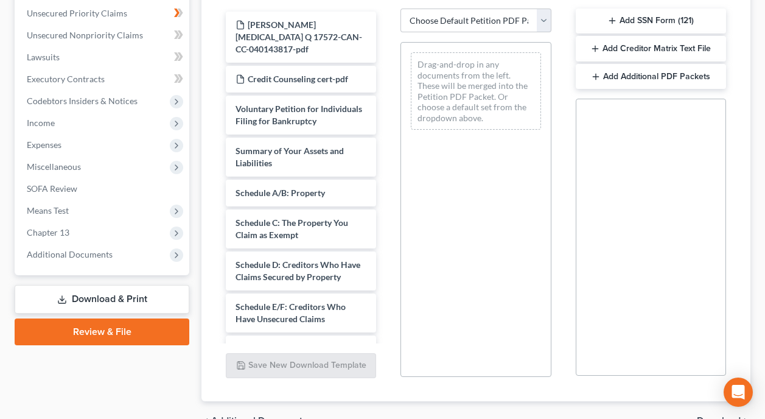
scroll to position [345, 0]
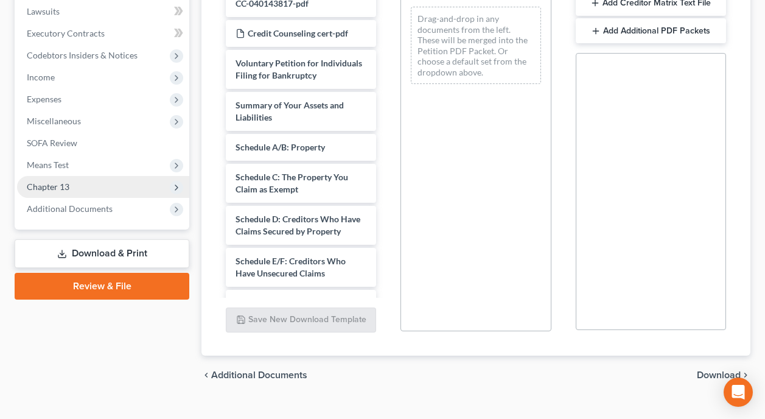
click at [107, 176] on span "Chapter 13" at bounding box center [103, 187] width 172 height 22
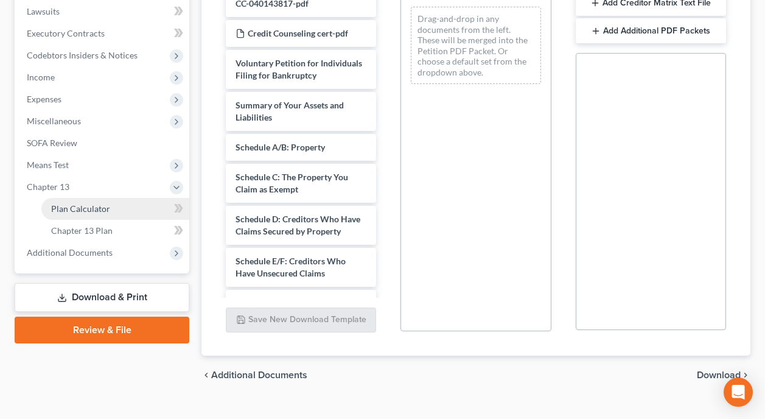
click at [83, 203] on span "Plan Calculator" at bounding box center [80, 208] width 59 height 10
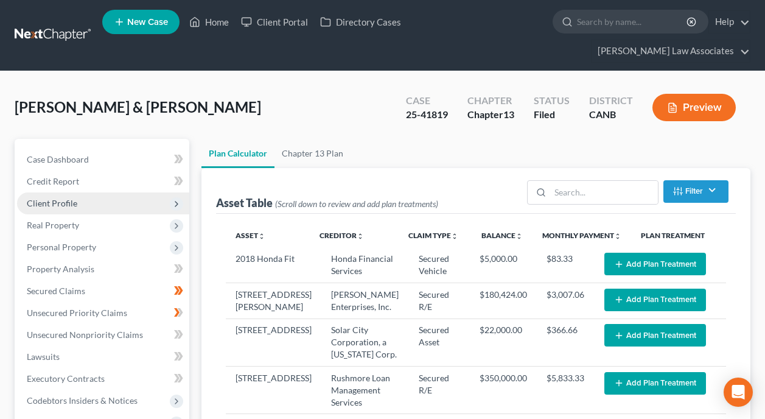
select select "59"
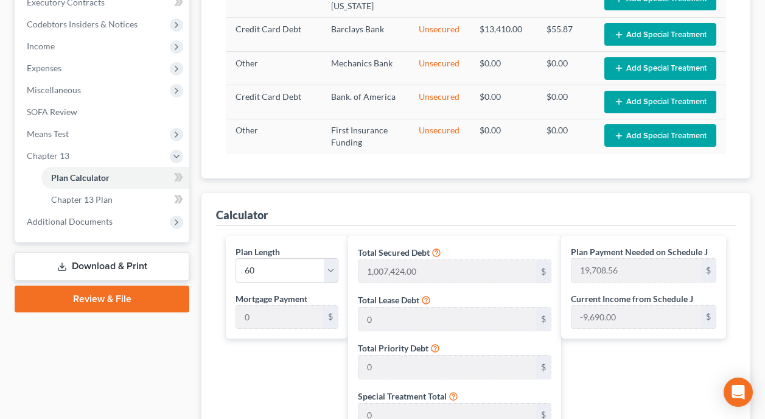
scroll to position [487, 0]
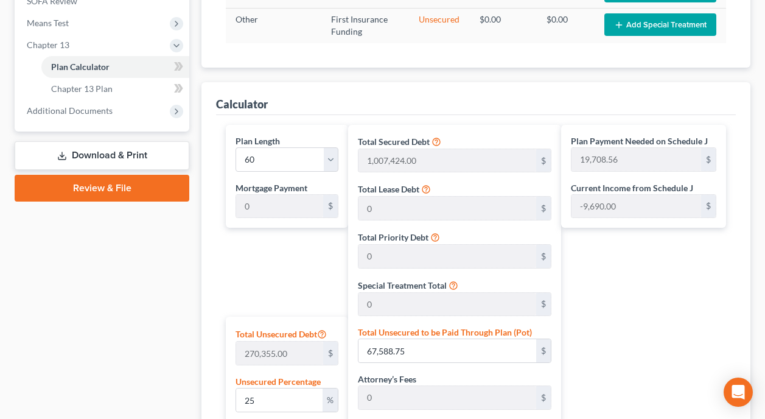
click at [658, 263] on div "Plan Payment Needed on Schedule J 19,708.56 $ Current Income from Schedule J -9…" at bounding box center [646, 372] width 171 height 494
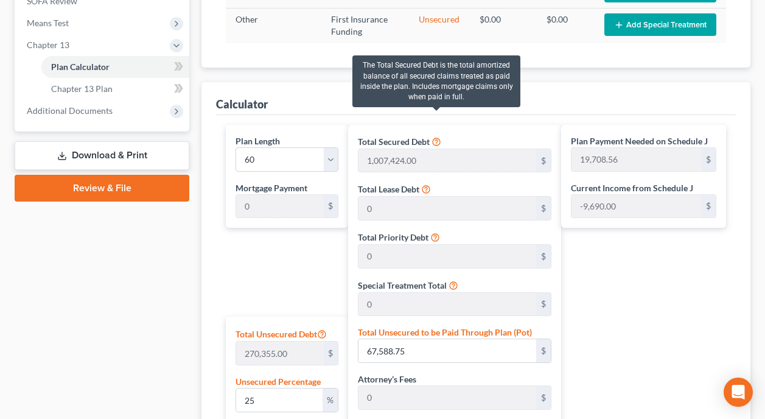
click at [434, 135] on icon at bounding box center [436, 141] width 10 height 12
click at [439, 135] on icon at bounding box center [436, 141] width 10 height 12
click at [434, 135] on icon at bounding box center [436, 141] width 10 height 12
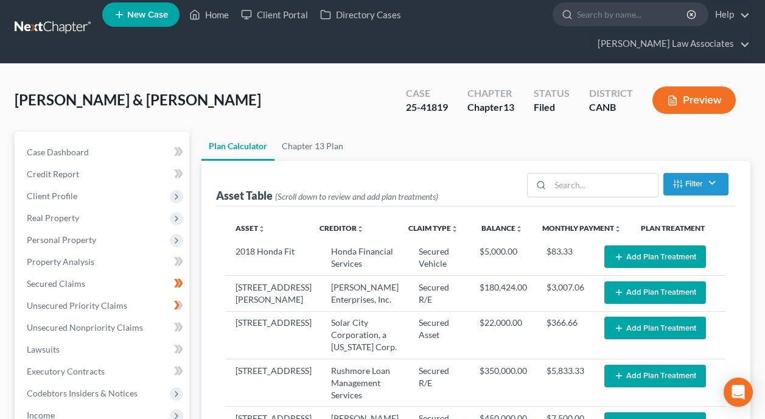
scroll to position [0, 0]
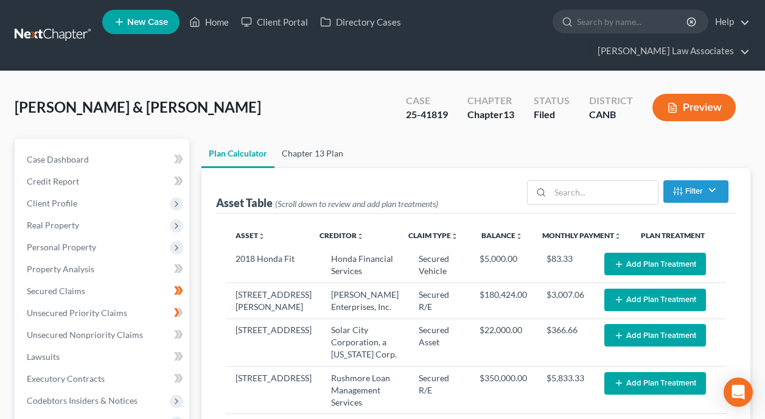
click at [322, 139] on link "Chapter 13 Plan" at bounding box center [312, 153] width 76 height 29
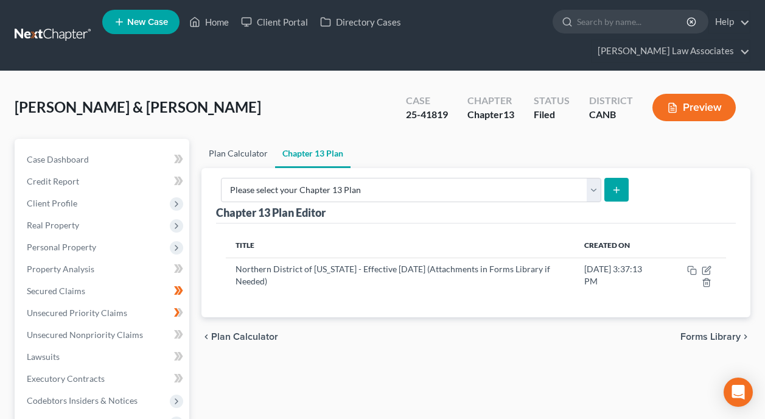
click at [231, 139] on link "Plan Calculator" at bounding box center [238, 153] width 74 height 29
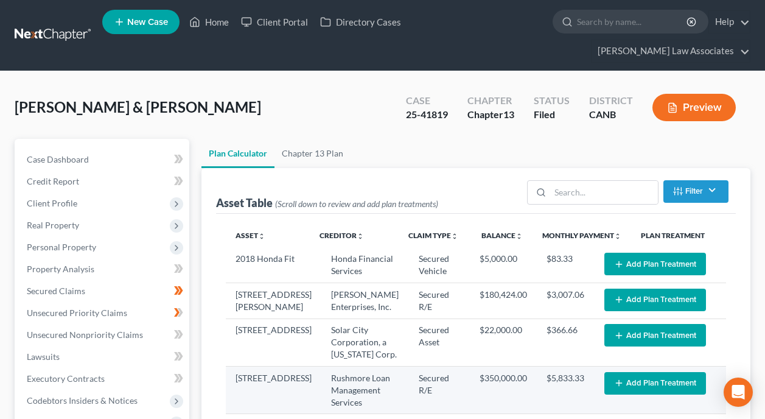
select select "59"
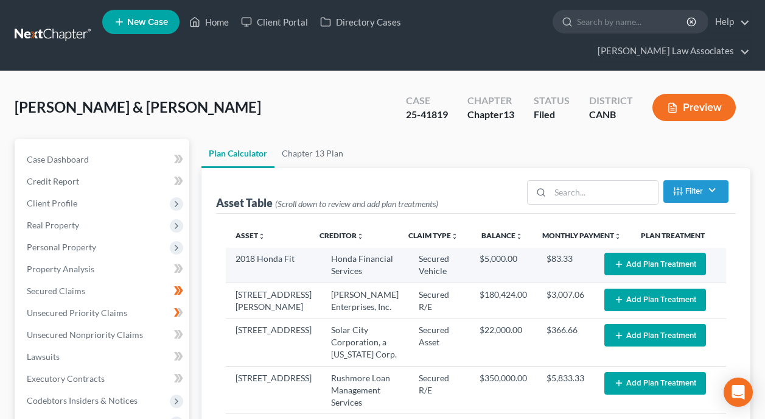
click at [614, 259] on icon "button" at bounding box center [619, 264] width 10 height 10
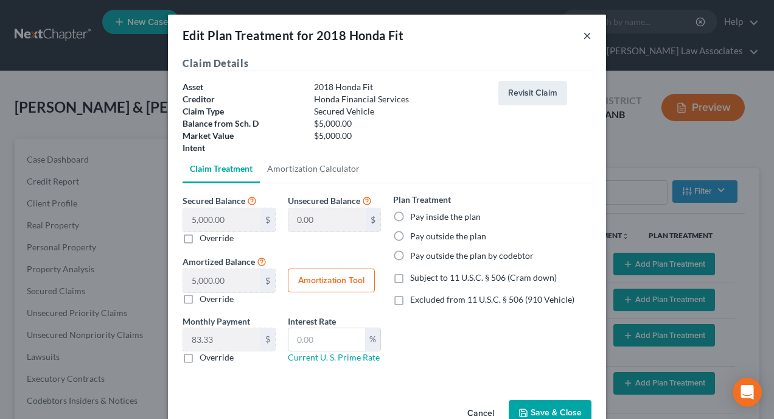
click at [583, 33] on button "×" at bounding box center [587, 35] width 9 height 15
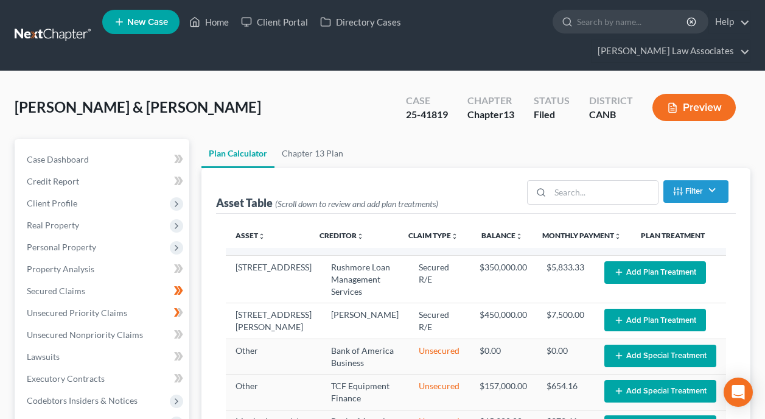
scroll to position [122, 0]
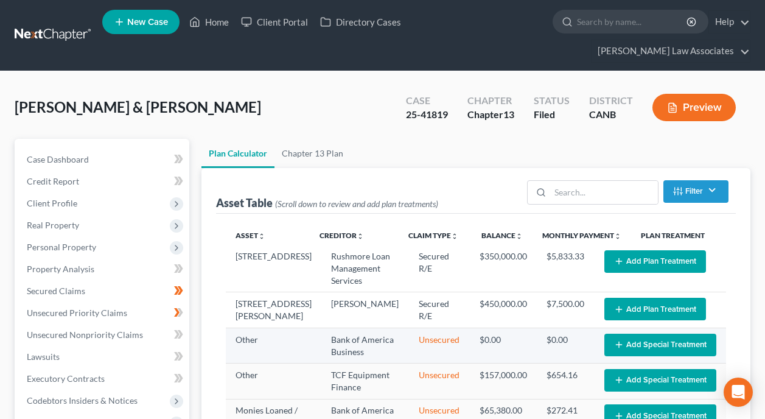
click at [613, 333] on button "Add Special Treatment" at bounding box center [660, 344] width 112 height 23
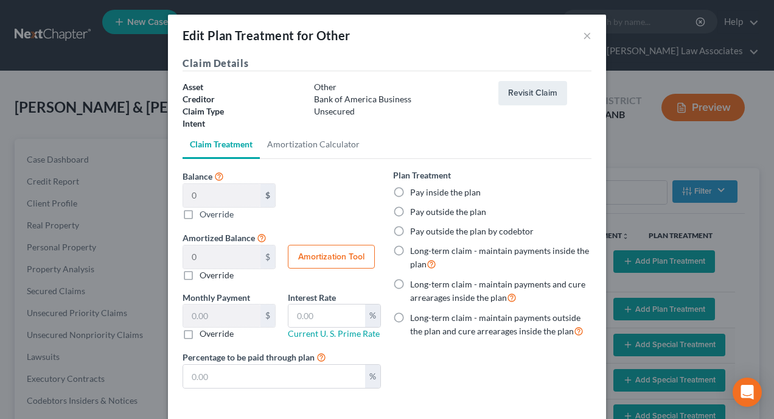
click at [564, 183] on div "Plan Treatment Pay inside the plan Pay outside the plan Pay outside the plan by…" at bounding box center [492, 253] width 198 height 169
click at [583, 32] on button "×" at bounding box center [587, 35] width 9 height 15
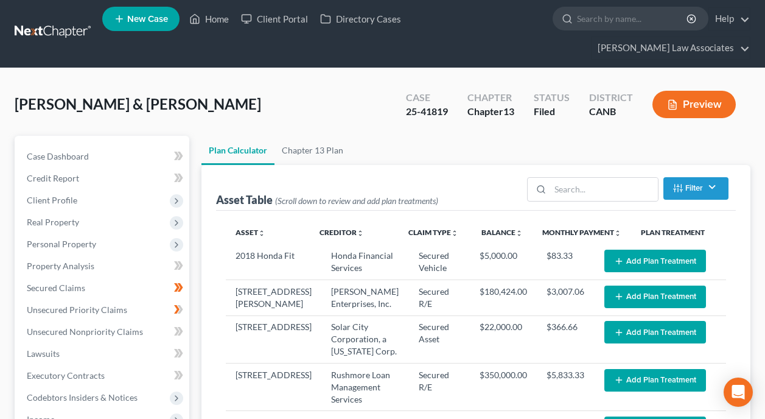
scroll to position [0, 0]
